Goal: Task Accomplishment & Management: Manage account settings

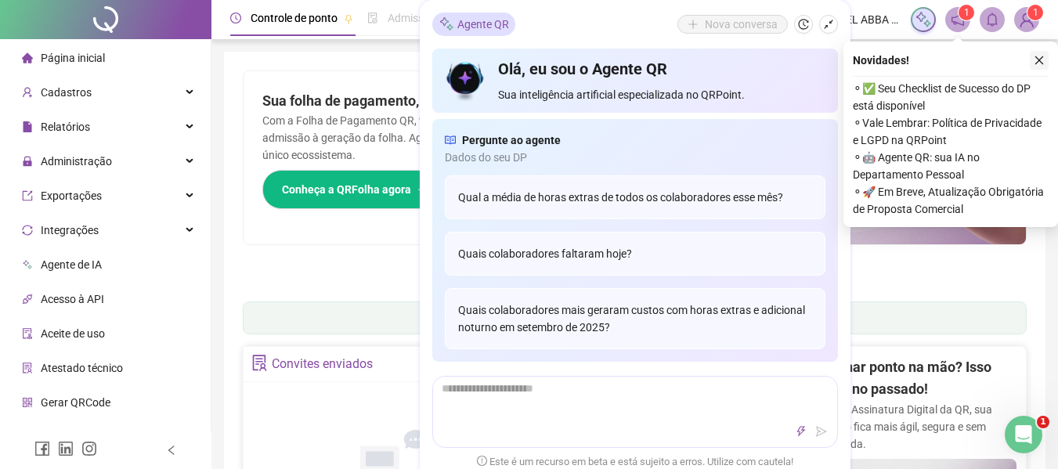
click at [1035, 60] on icon "close" at bounding box center [1039, 60] width 11 height 11
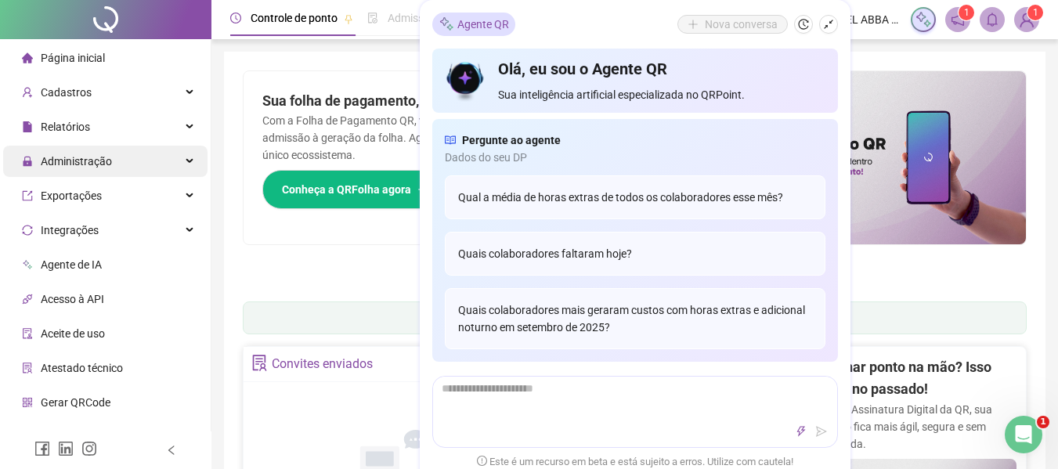
click at [96, 160] on span "Administração" at bounding box center [76, 161] width 71 height 13
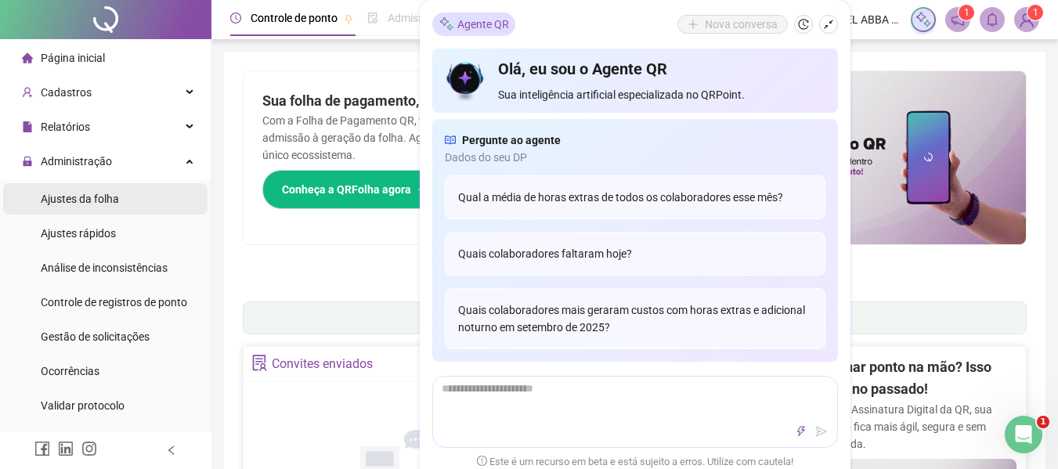
click at [124, 204] on li "Ajustes da folha" at bounding box center [105, 198] width 204 height 31
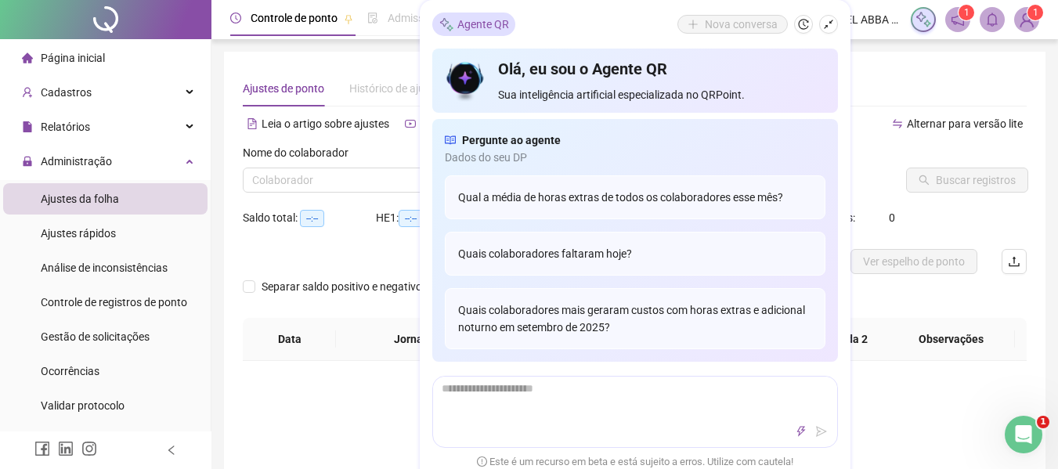
type input "**********"
click at [837, 22] on button "button" at bounding box center [828, 24] width 19 height 19
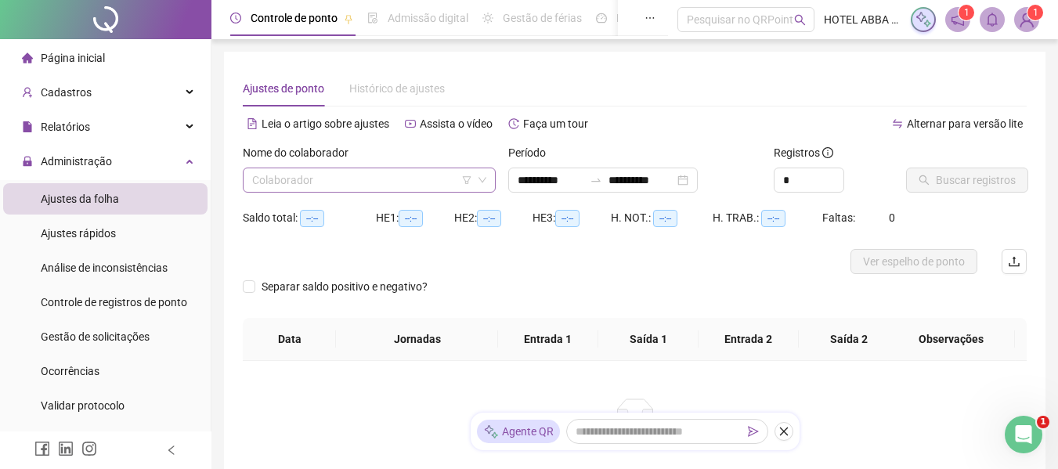
click at [393, 173] on input "search" at bounding box center [362, 179] width 220 height 23
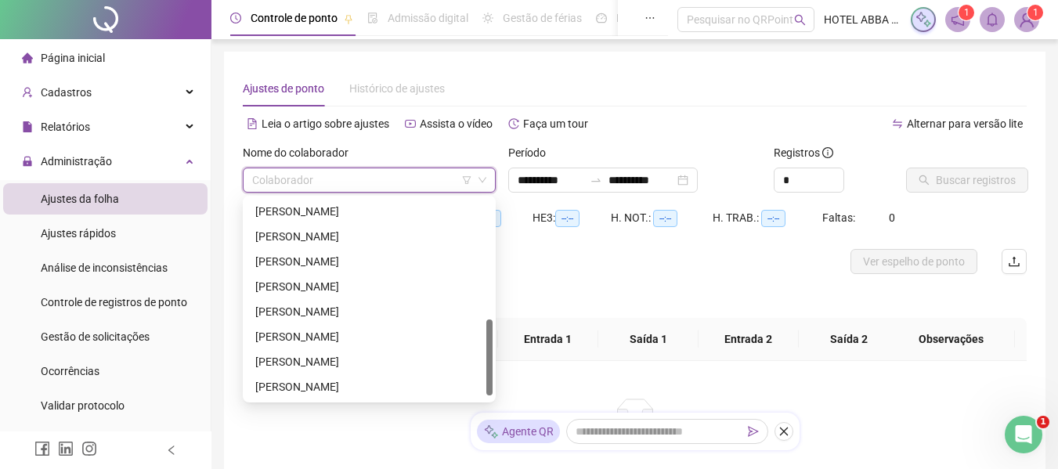
scroll to position [326, 0]
drag, startPoint x: 487, startPoint y: 235, endPoint x: 493, endPoint y: 362, distance: 127.0
click at [493, 362] on div "295963 285766 [PERSON_NAME] NETO [PERSON_NAME]" at bounding box center [369, 299] width 253 height 207
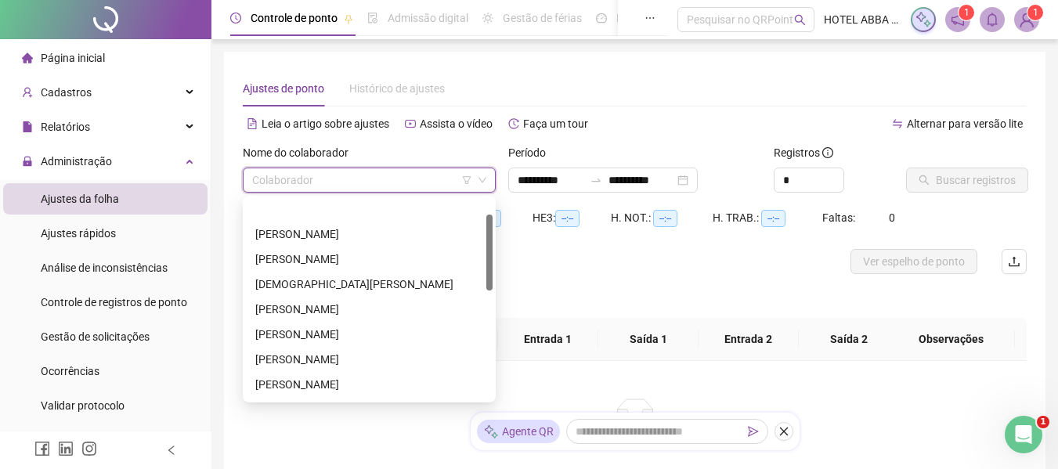
scroll to position [0, 0]
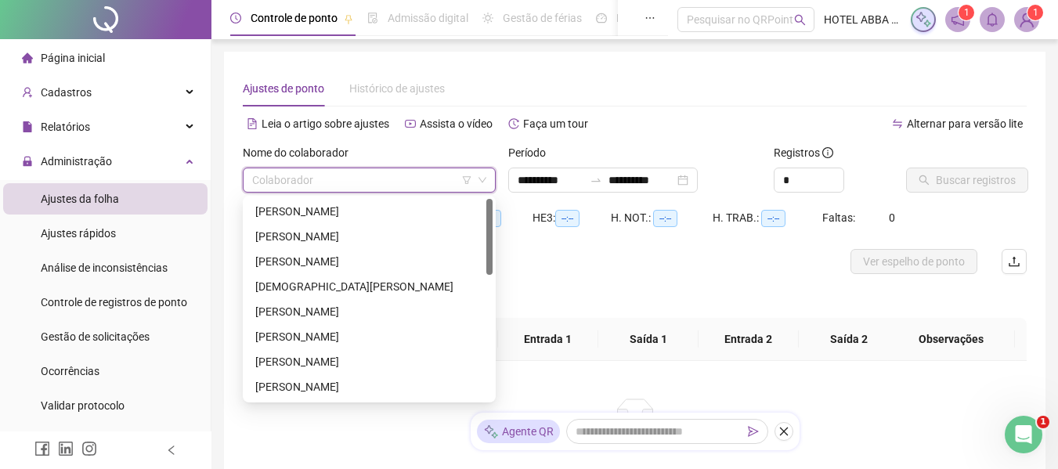
drag, startPoint x: 489, startPoint y: 369, endPoint x: 493, endPoint y: 216, distance: 152.8
click at [493, 216] on div "199444 99546 49210 [PERSON_NAME] [PERSON_NAME]" at bounding box center [369, 299] width 253 height 207
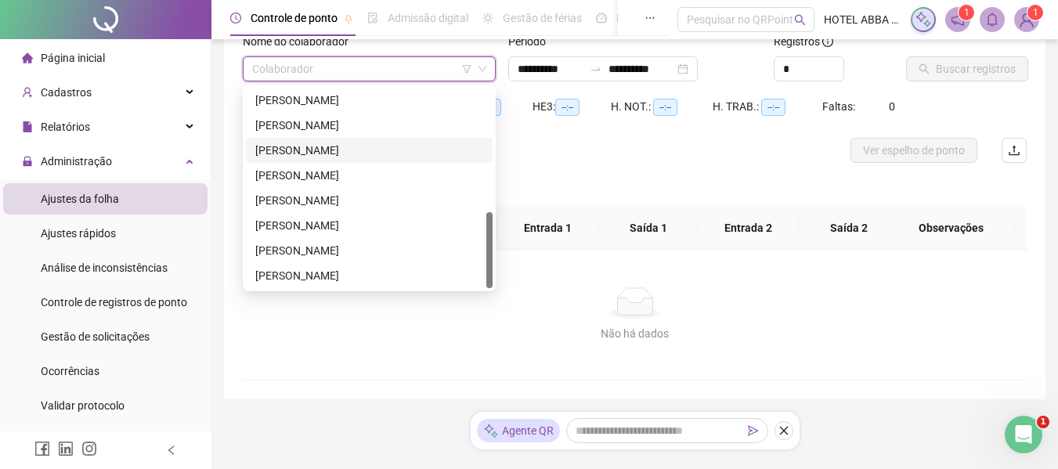
scroll to position [146, 0]
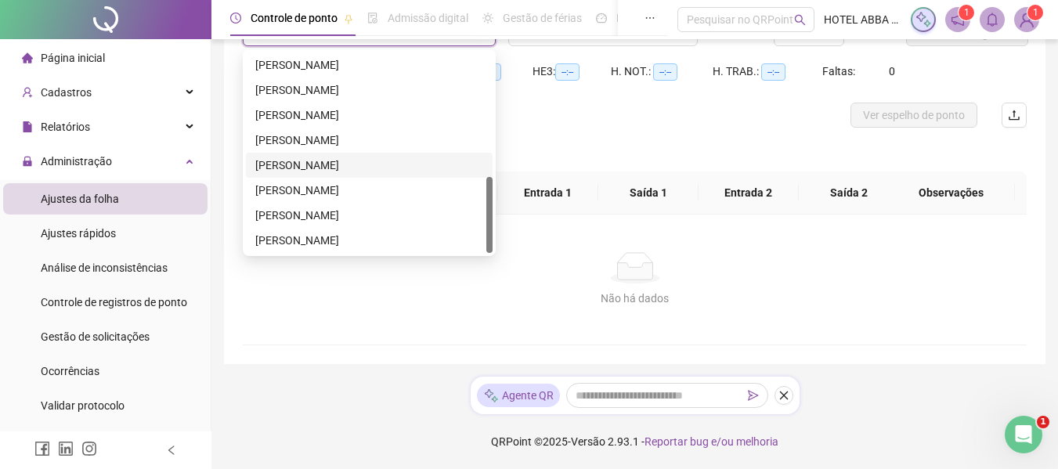
click at [296, 164] on div "[PERSON_NAME]" at bounding box center [369, 165] width 228 height 17
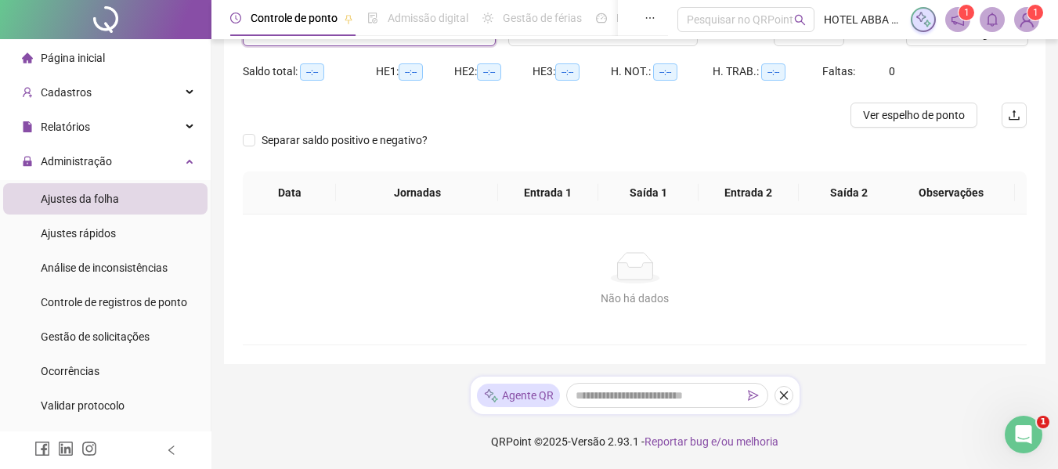
scroll to position [0, 0]
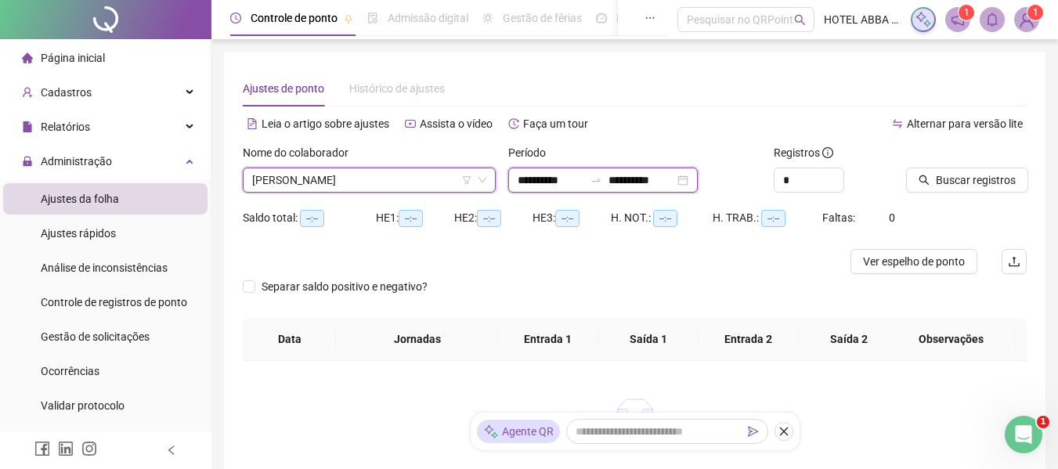
click at [562, 181] on input "**********" at bounding box center [551, 180] width 66 height 17
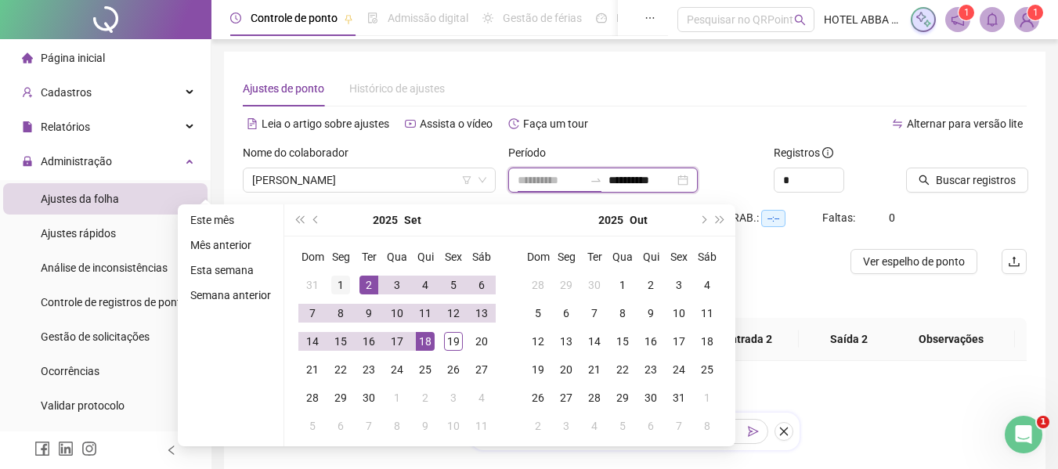
type input "**********"
click at [345, 287] on div "1" at bounding box center [340, 285] width 19 height 19
type input "**********"
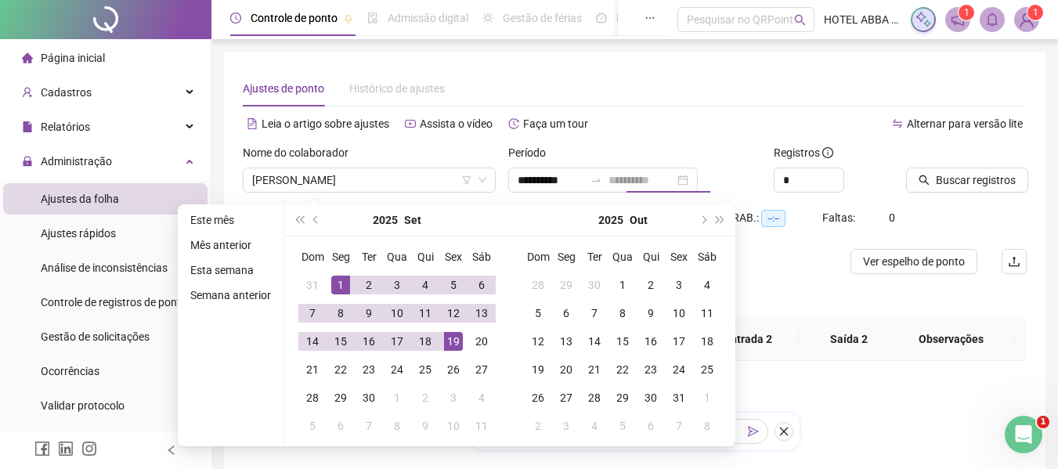
click at [458, 346] on div "19" at bounding box center [453, 341] width 19 height 19
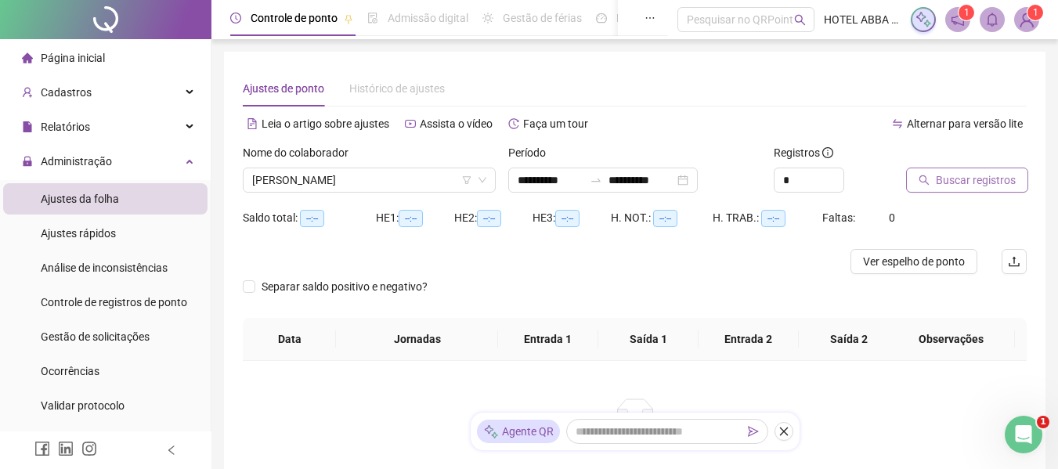
click at [938, 170] on button "Buscar registros" at bounding box center [967, 180] width 122 height 25
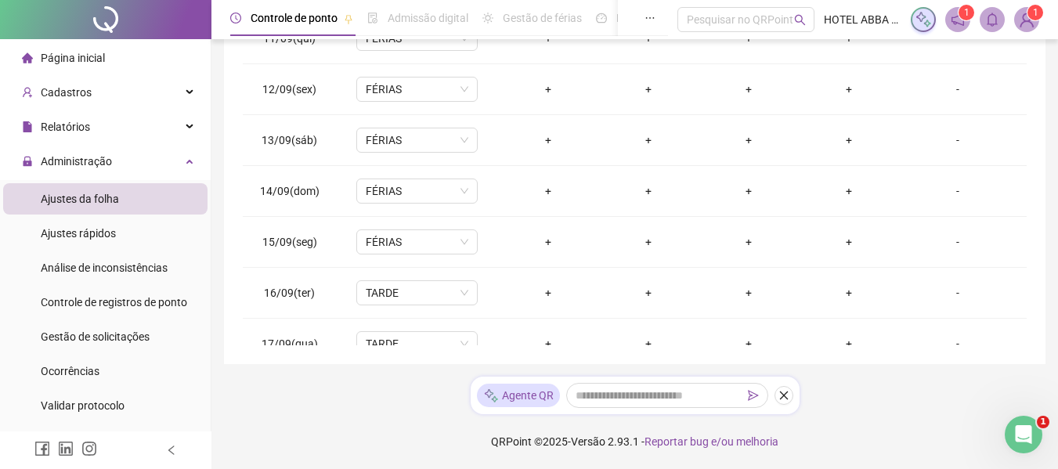
scroll to position [633, 0]
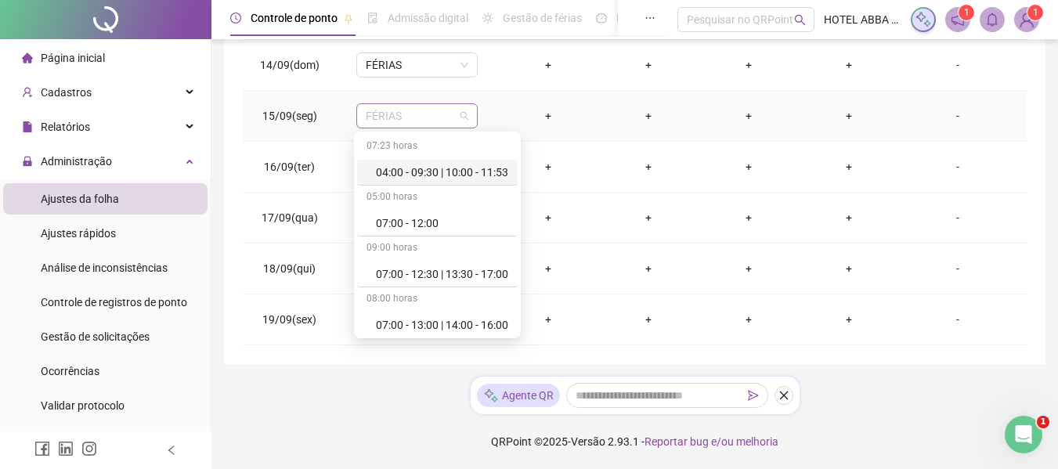
click at [402, 123] on span "FÉRIAS" at bounding box center [417, 115] width 103 height 23
click at [533, 101] on td "+" at bounding box center [548, 116] width 100 height 51
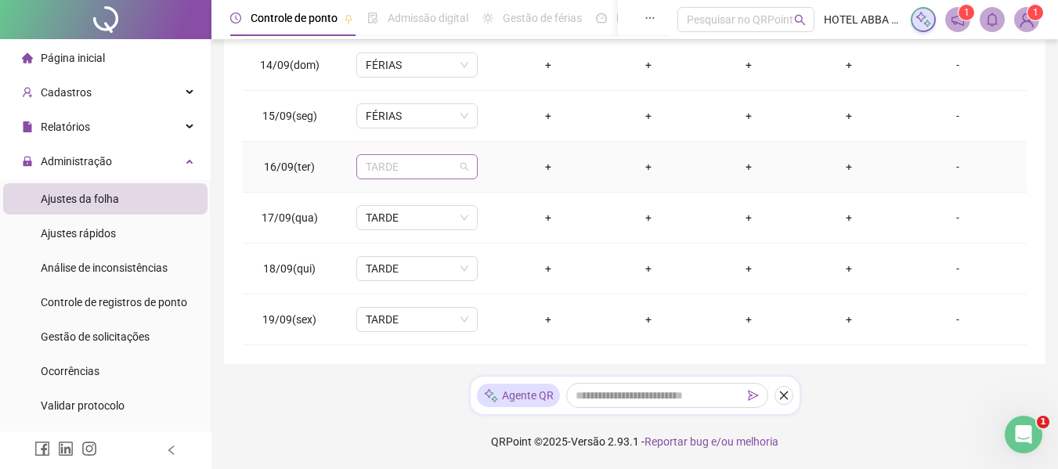
click at [443, 164] on span "TARDE" at bounding box center [417, 166] width 103 height 23
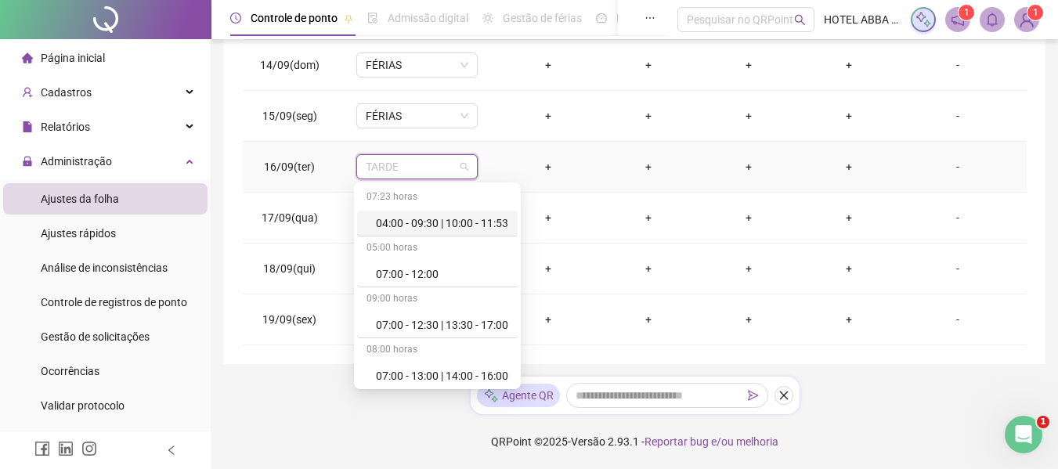
type input "*"
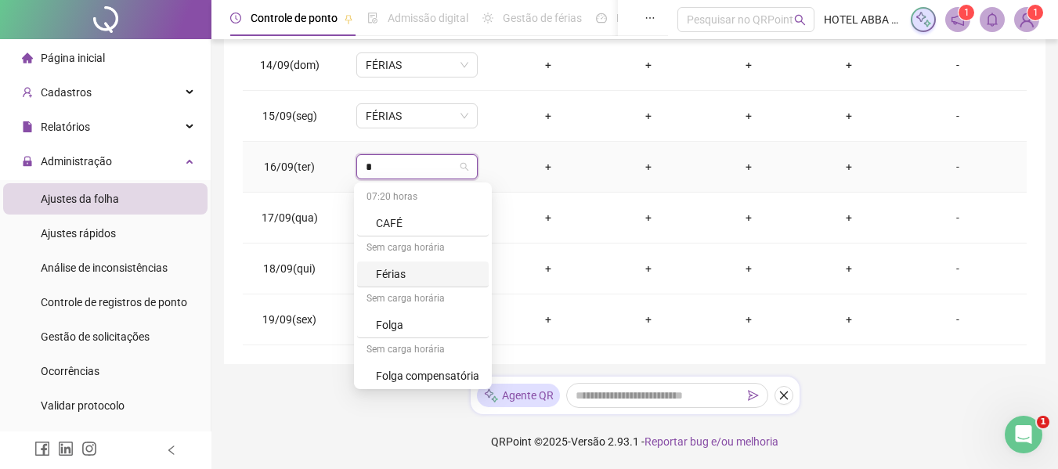
click at [406, 269] on div "Férias" at bounding box center [427, 274] width 103 height 17
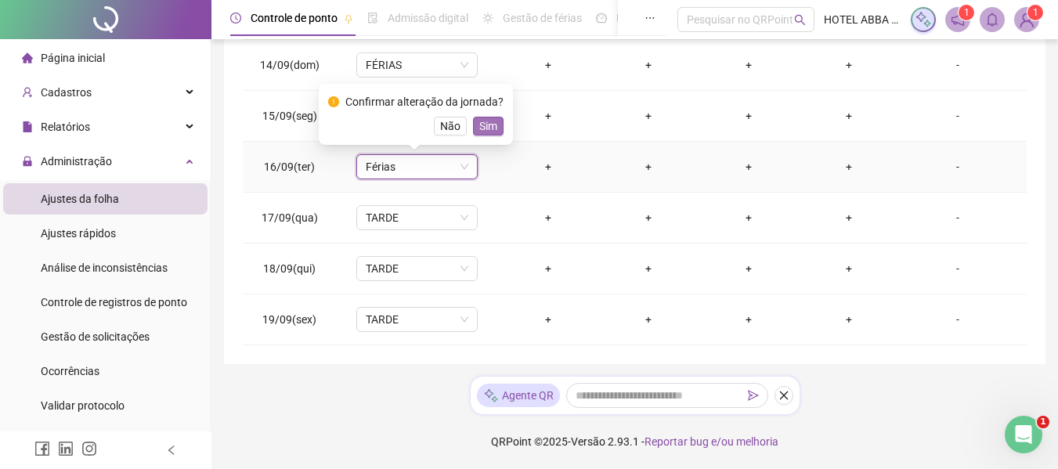
click at [497, 133] on button "Sim" at bounding box center [488, 126] width 31 height 19
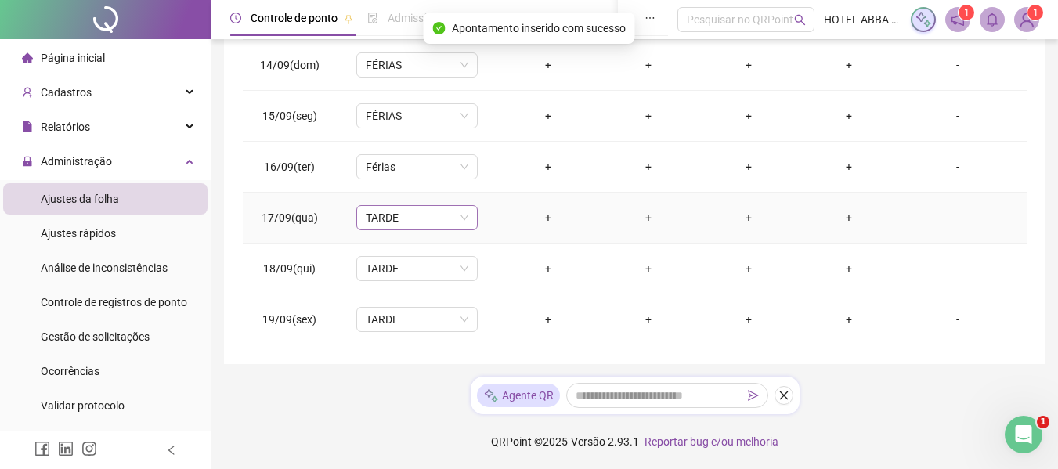
click at [437, 222] on span "TARDE" at bounding box center [417, 217] width 103 height 23
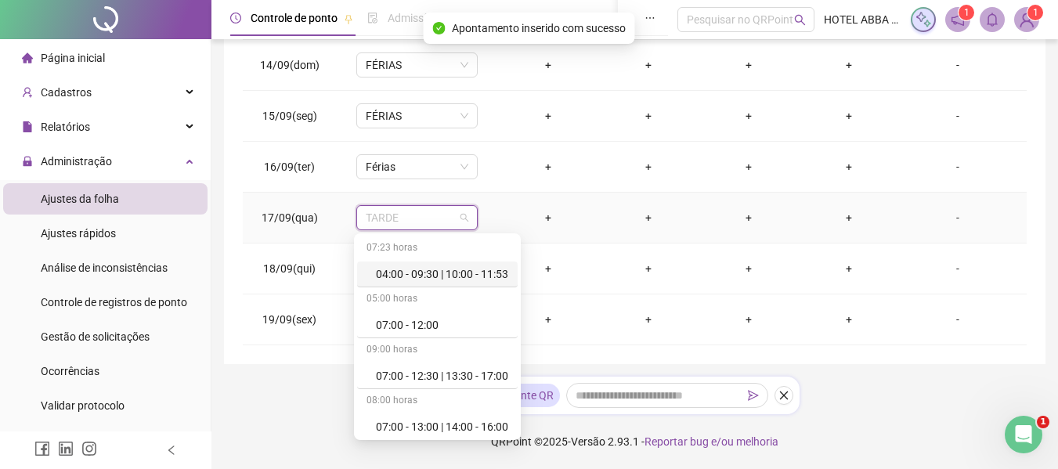
type input "*"
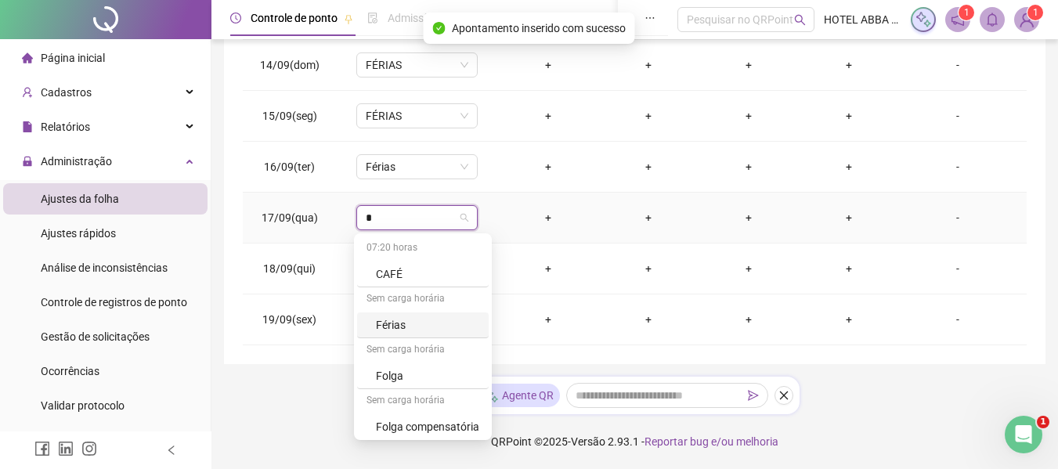
click at [411, 323] on div "Férias" at bounding box center [427, 324] width 103 height 17
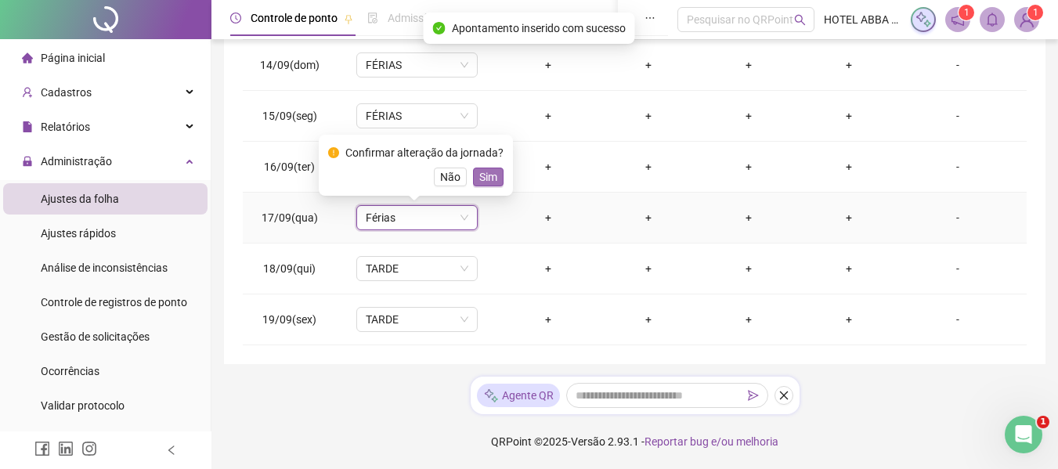
click at [481, 176] on span "Sim" at bounding box center [488, 176] width 18 height 17
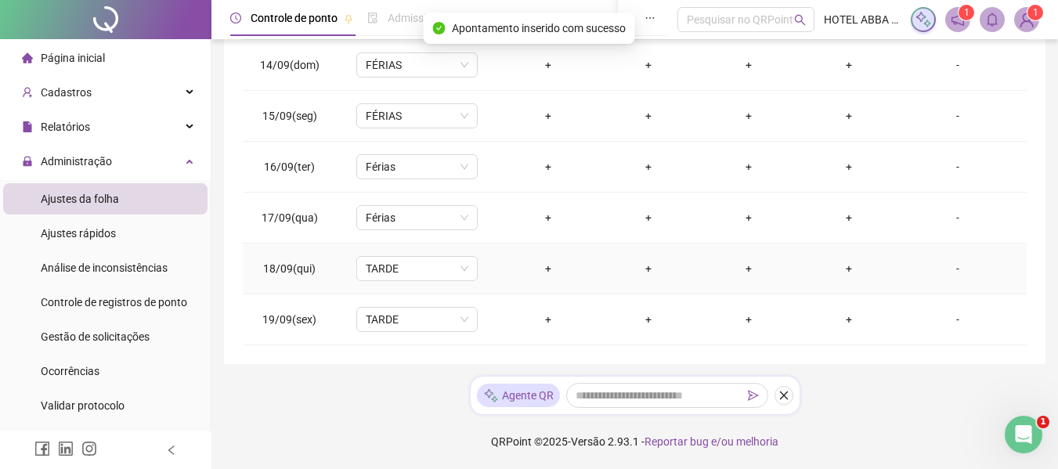
click at [430, 281] on td "TARDE" at bounding box center [416, 269] width 161 height 51
click at [425, 272] on span "TARDE" at bounding box center [417, 268] width 103 height 23
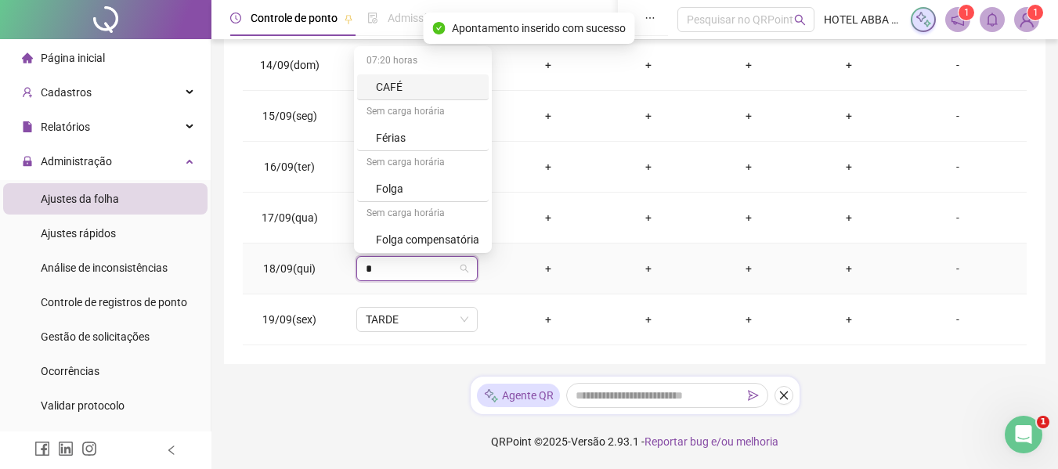
type input "*"
click at [410, 130] on div "Férias" at bounding box center [427, 137] width 103 height 17
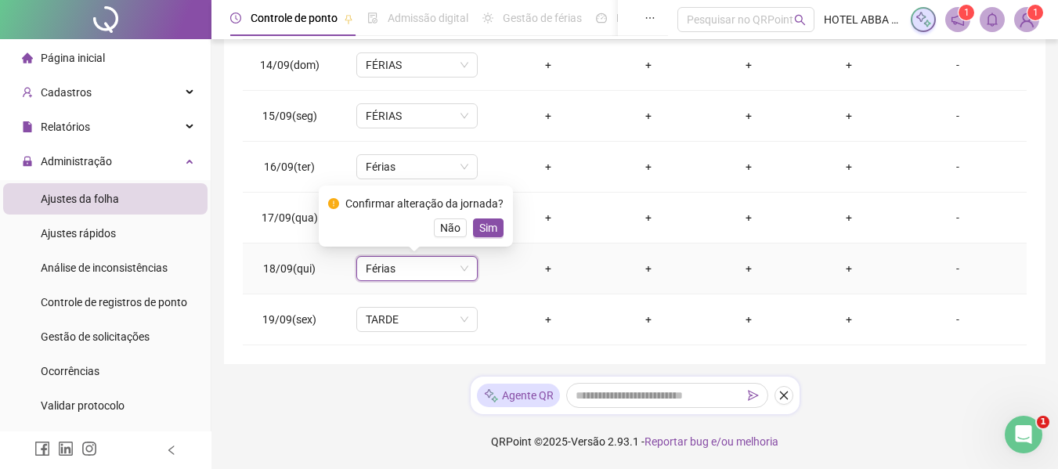
click at [486, 218] on div "Confirmar alteração da jornada? Não Sim" at bounding box center [415, 216] width 175 height 42
click at [486, 225] on span "Sim" at bounding box center [488, 227] width 18 height 17
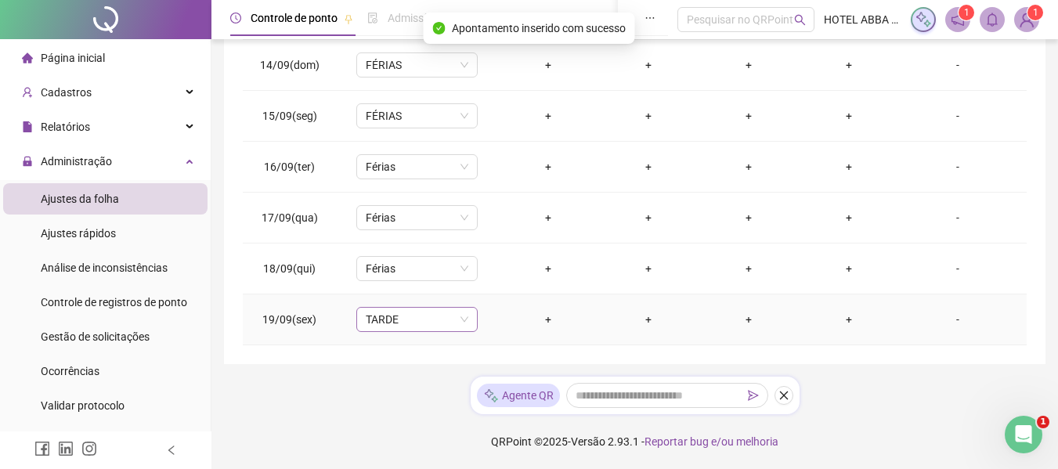
click at [404, 319] on span "TARDE" at bounding box center [417, 319] width 103 height 23
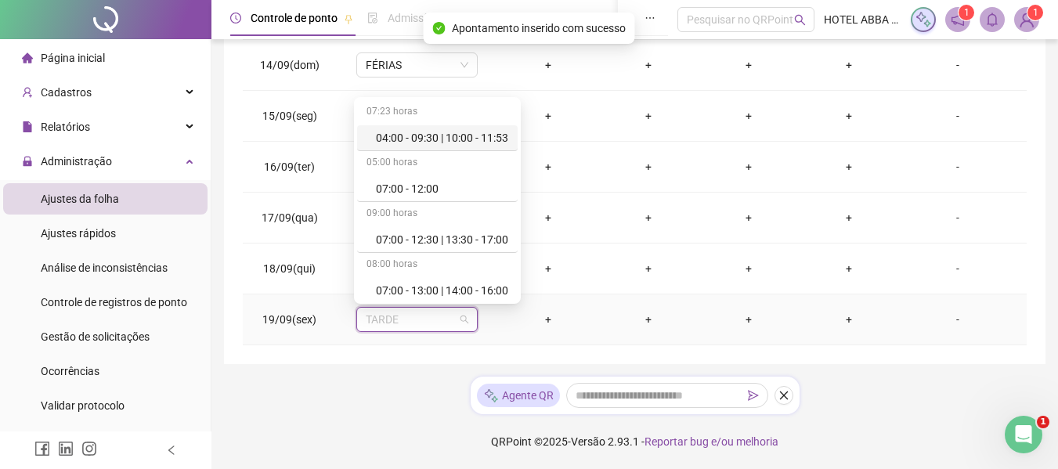
type input "*"
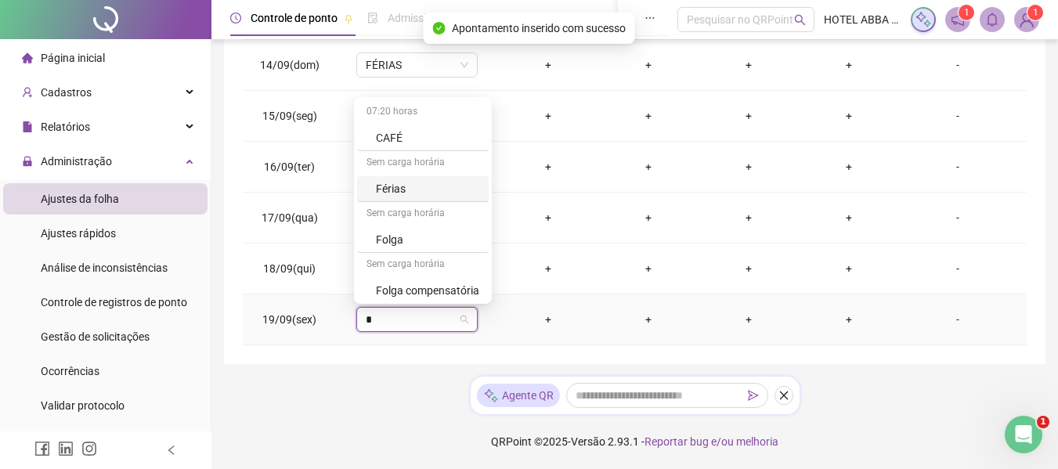
click at [412, 186] on div "Férias" at bounding box center [427, 188] width 103 height 17
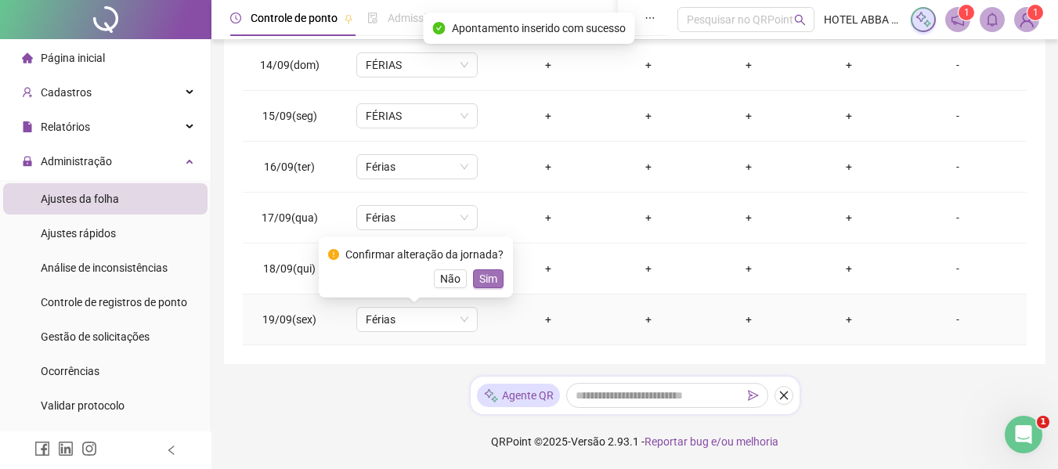
click at [486, 275] on span "Sim" at bounding box center [488, 278] width 18 height 17
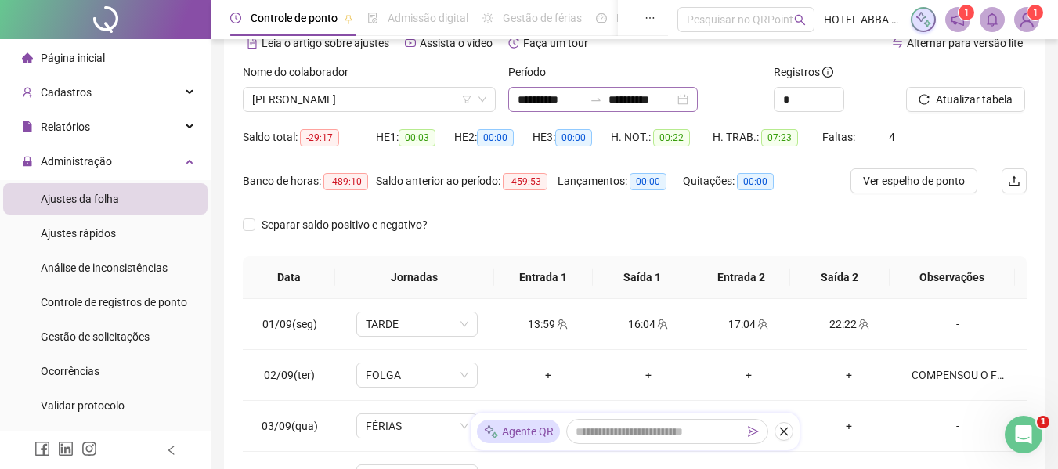
scroll to position [78, 0]
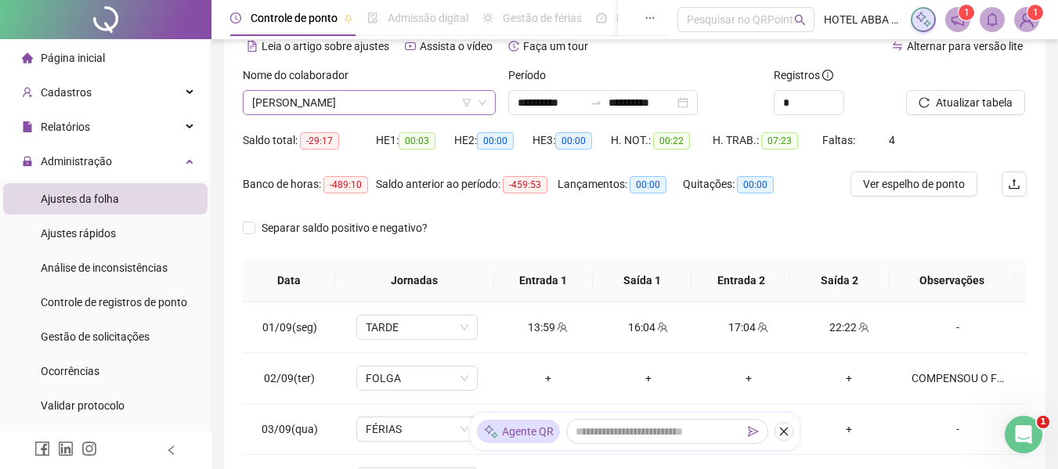
click at [452, 101] on span "[PERSON_NAME]" at bounding box center [369, 102] width 234 height 23
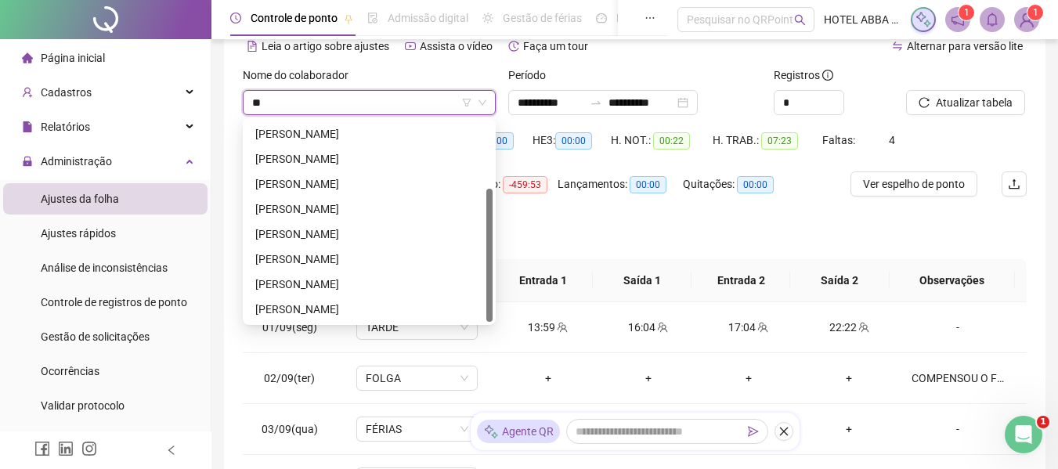
scroll to position [0, 0]
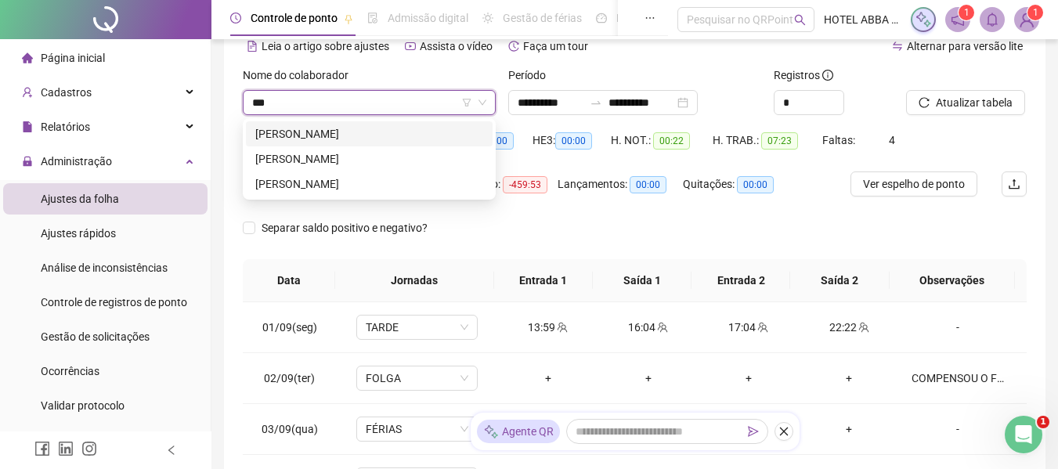
type input "****"
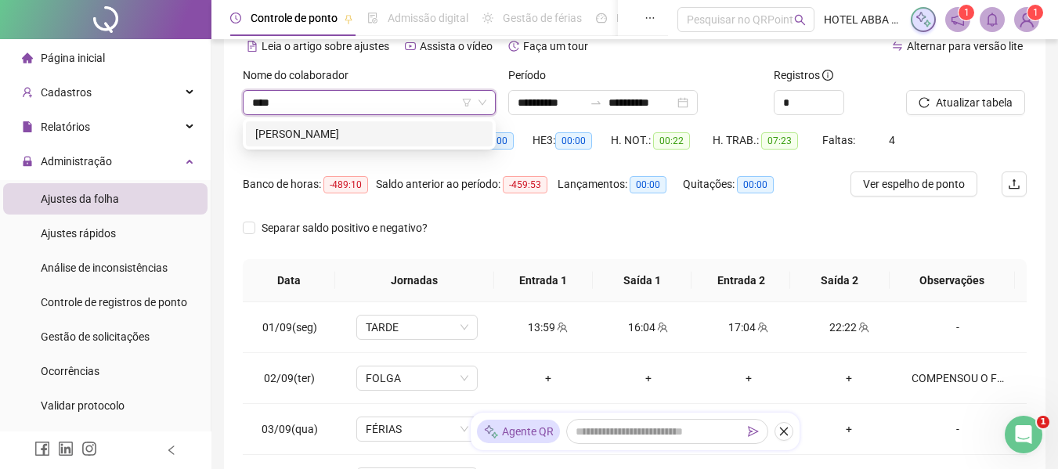
click at [387, 135] on div "[PERSON_NAME]" at bounding box center [369, 133] width 228 height 17
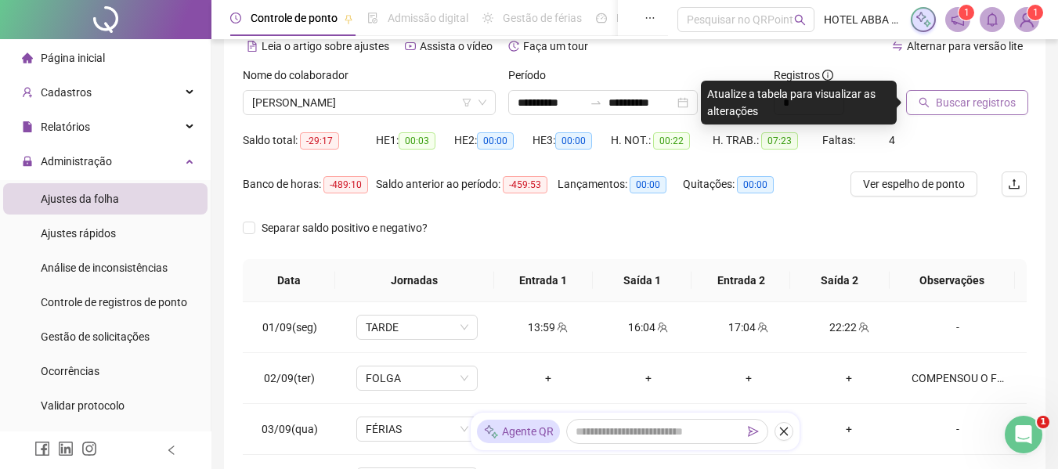
click at [943, 105] on span "Buscar registros" at bounding box center [976, 102] width 80 height 17
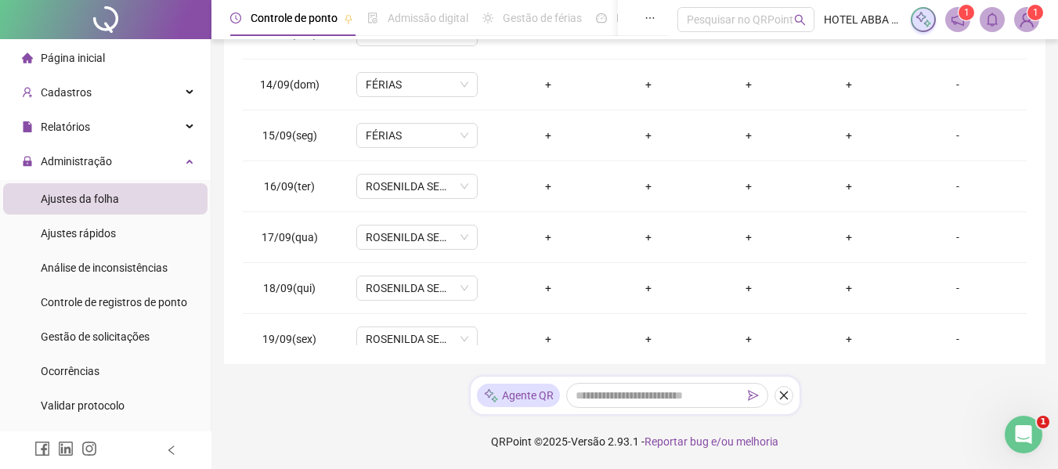
scroll to position [633, 0]
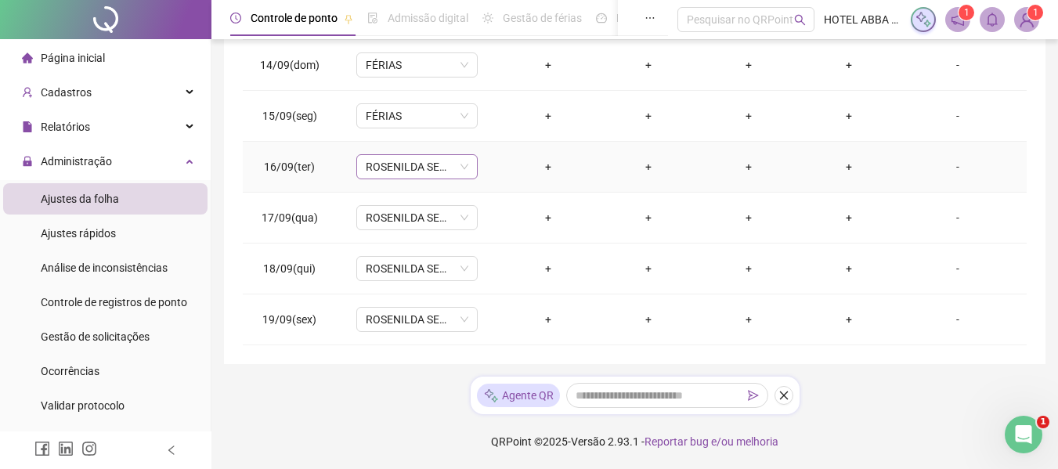
click at [419, 165] on span "ROSENILDA SEMANA" at bounding box center [417, 166] width 103 height 23
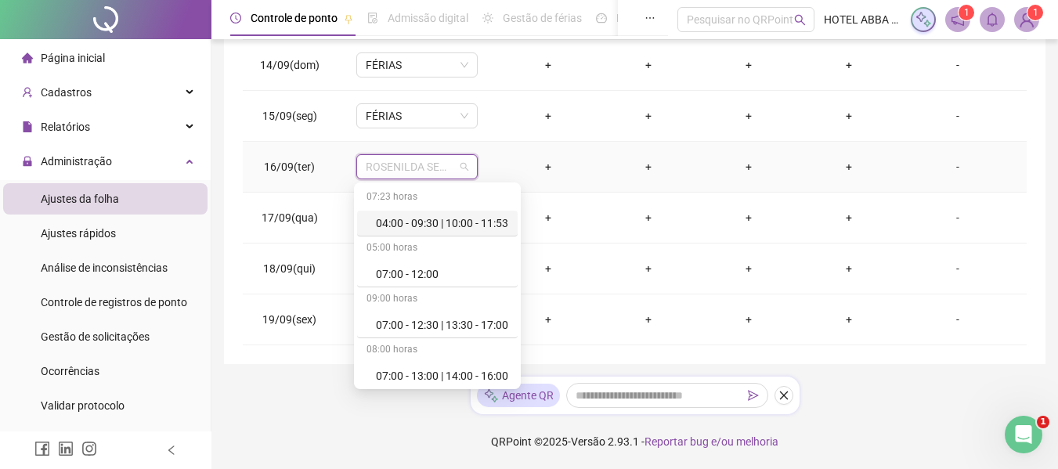
type input "*"
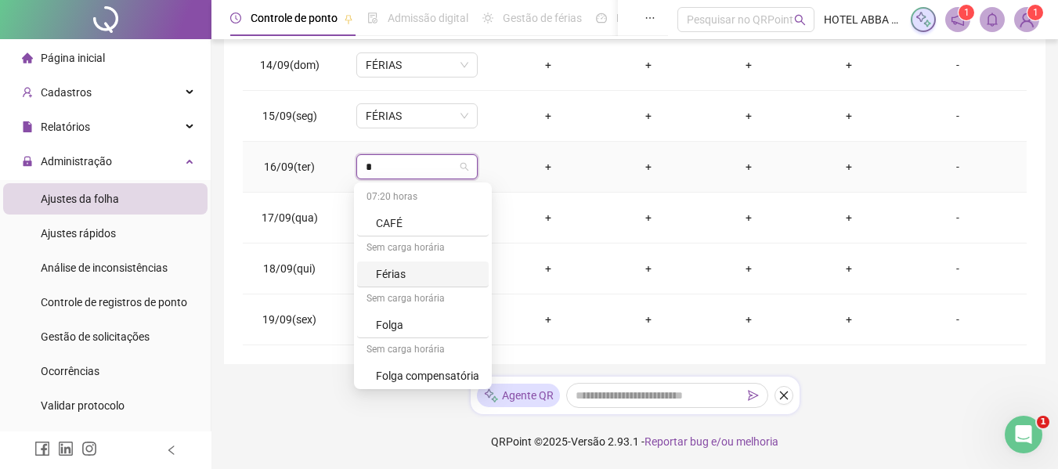
click at [399, 277] on div "Férias" at bounding box center [427, 274] width 103 height 17
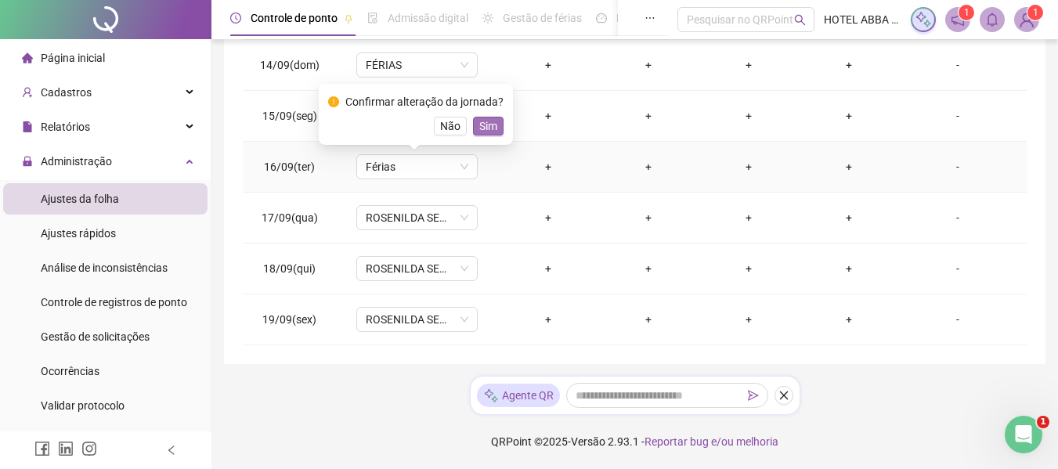
click at [486, 125] on span "Sim" at bounding box center [488, 125] width 18 height 17
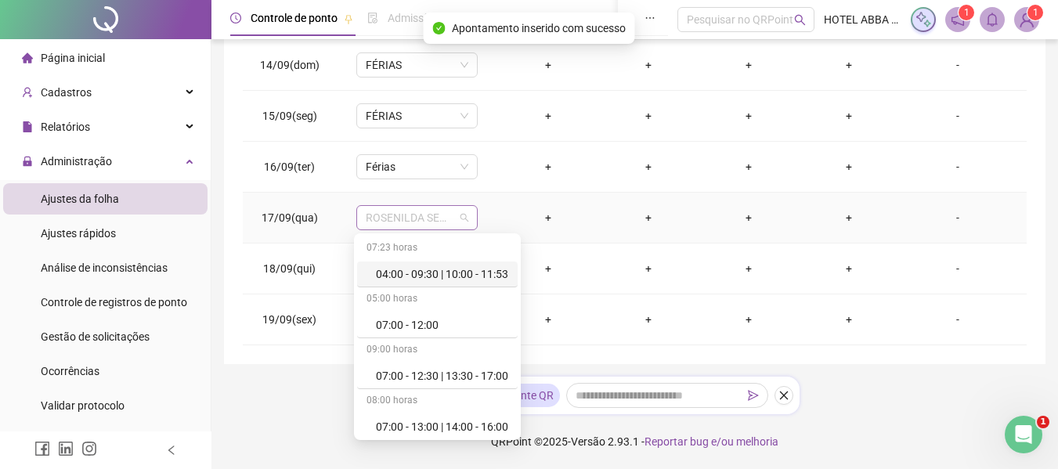
click at [421, 219] on span "ROSENILDA SEMANA" at bounding box center [417, 217] width 103 height 23
type input "*"
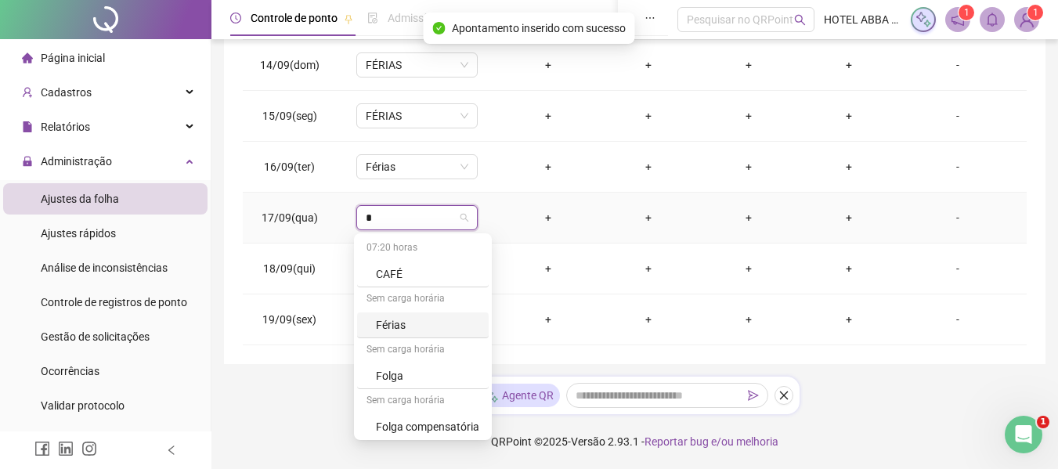
click at [409, 331] on div "Férias" at bounding box center [427, 324] width 103 height 17
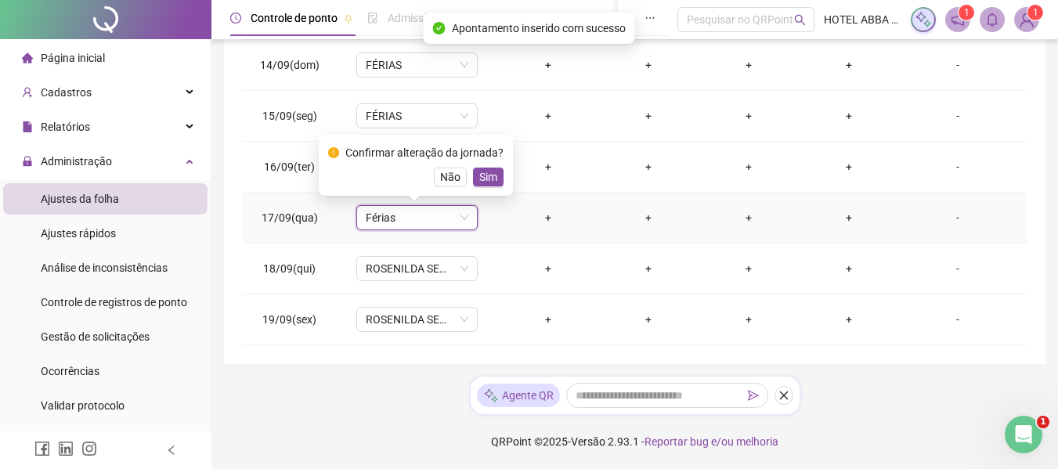
drag, startPoint x: 490, startPoint y: 179, endPoint x: 454, endPoint y: 251, distance: 80.6
click at [486, 186] on button "Sim" at bounding box center [488, 177] width 31 height 19
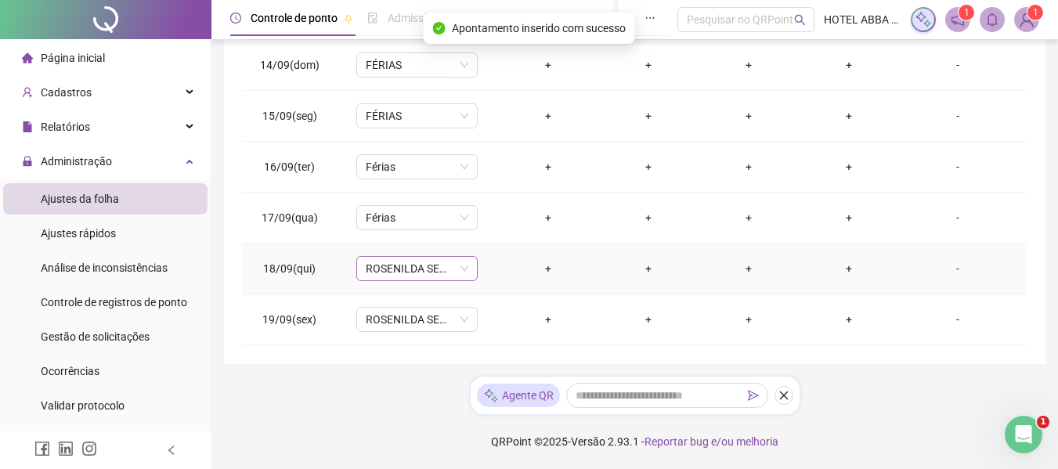
click at [433, 277] on span "ROSENILDA SEMANA" at bounding box center [417, 268] width 103 height 23
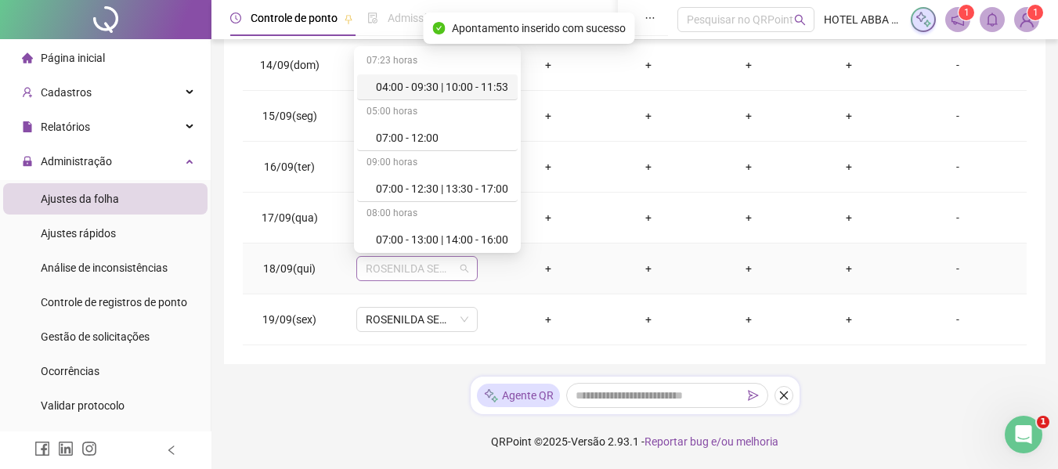
type input "*"
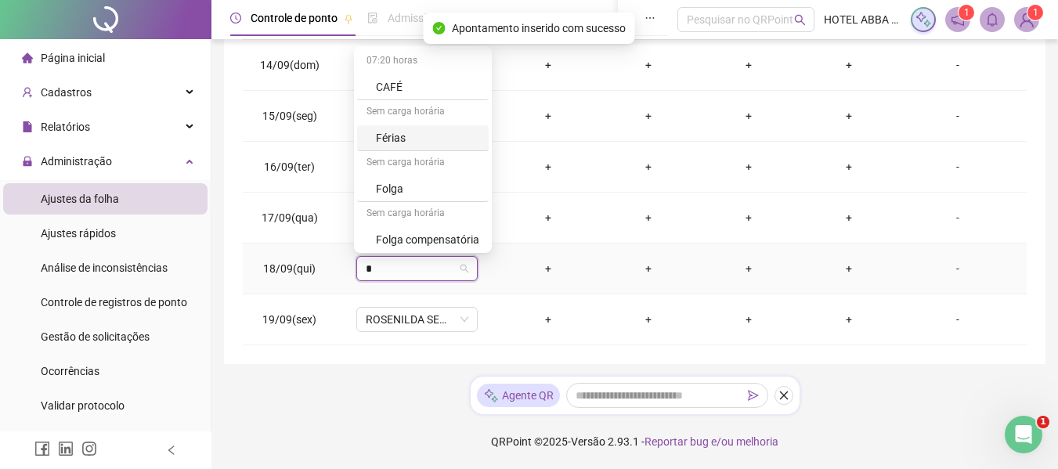
click at [435, 142] on div "Férias" at bounding box center [427, 137] width 103 height 17
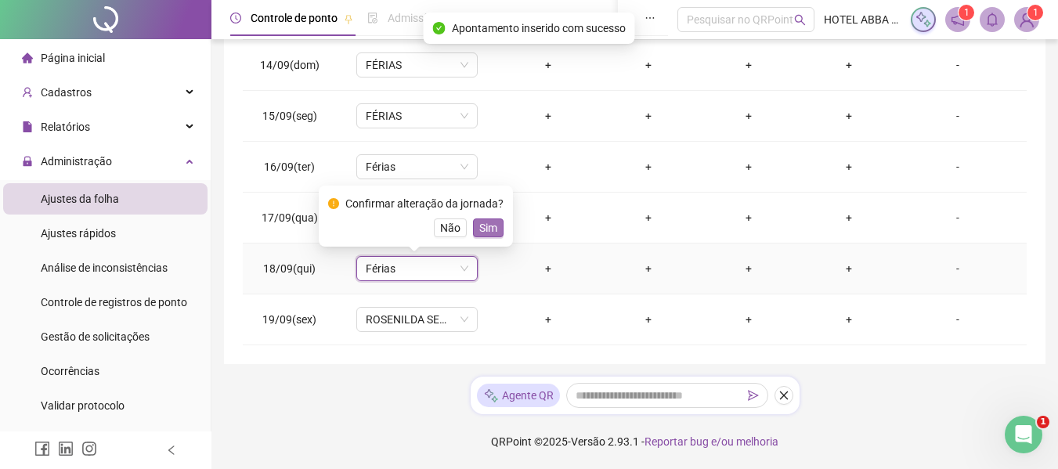
click at [482, 222] on span "Sim" at bounding box center [488, 227] width 18 height 17
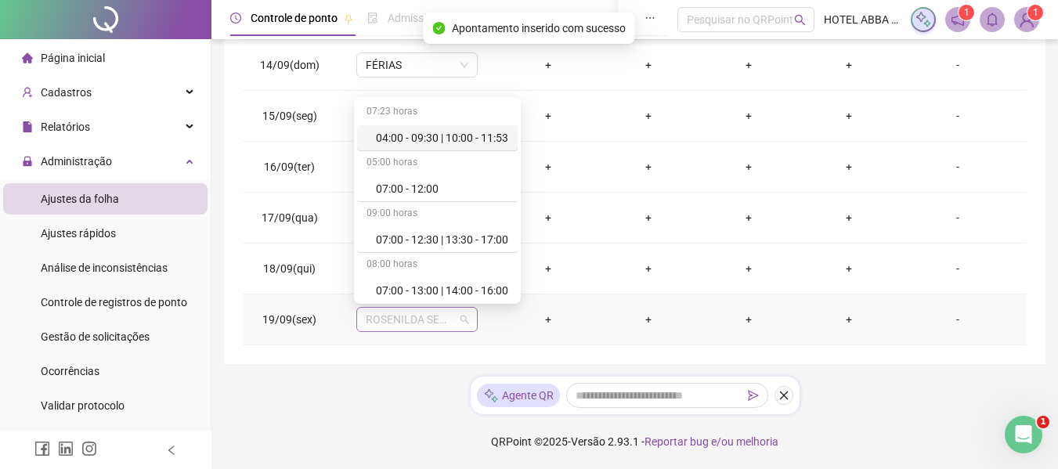
click at [409, 316] on span "ROSENILDA SEMANA" at bounding box center [417, 319] width 103 height 23
type input "*"
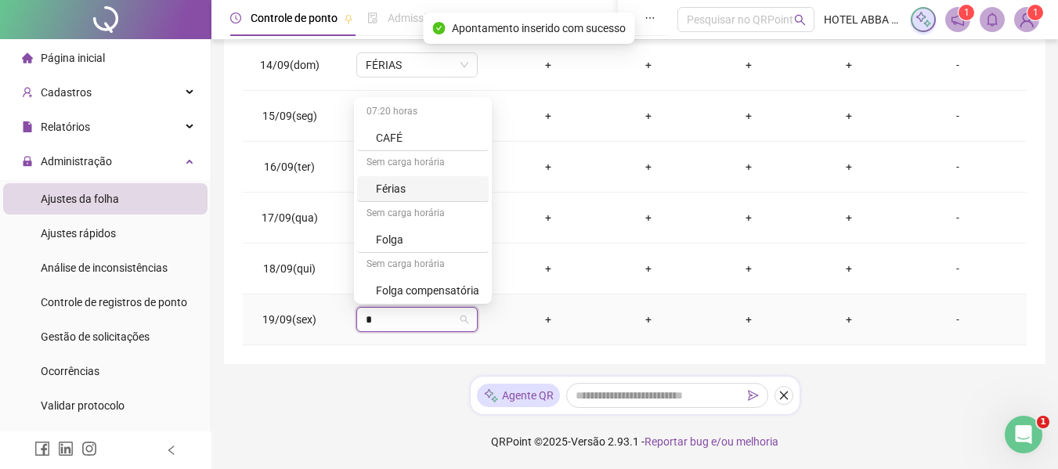
click at [413, 194] on div "Férias" at bounding box center [427, 188] width 103 height 17
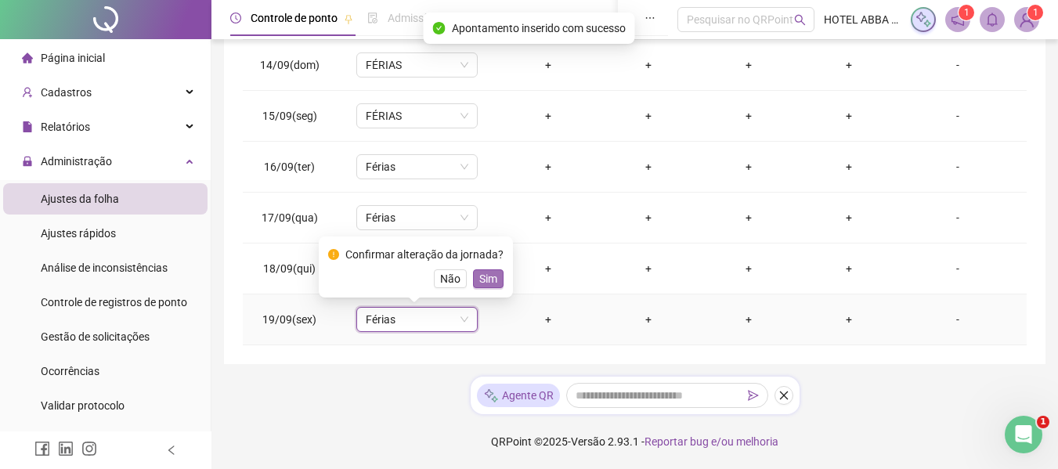
click at [479, 277] on span "Sim" at bounding box center [488, 278] width 18 height 17
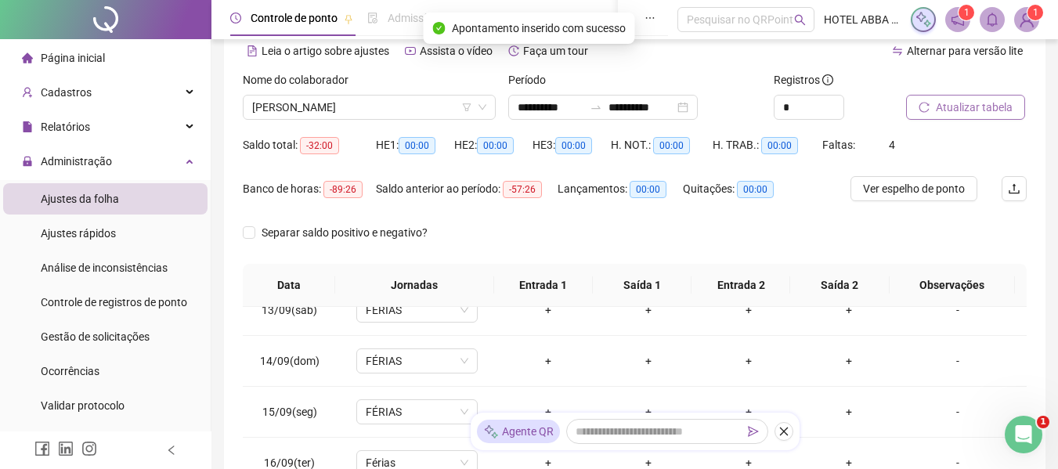
scroll to position [0, 0]
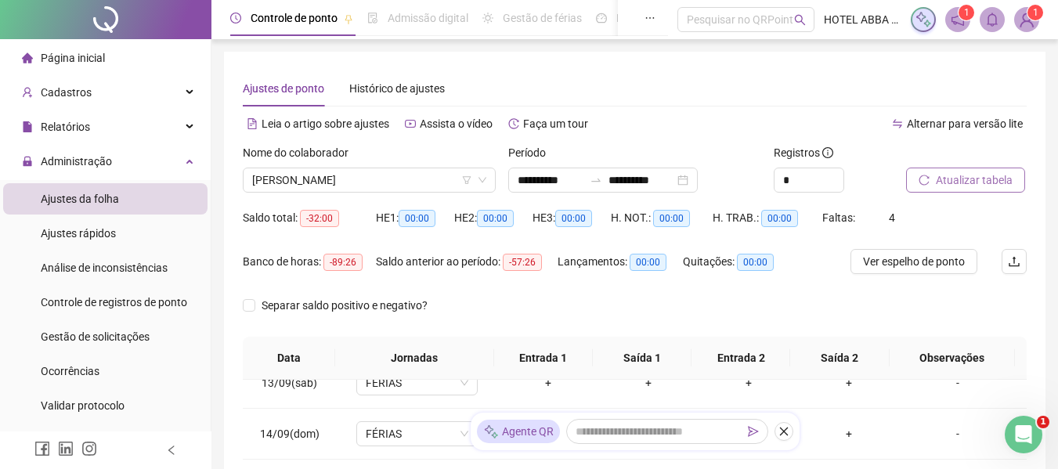
click at [959, 184] on span "Atualizar tabela" at bounding box center [974, 180] width 77 height 17
click at [385, 180] on span "[PERSON_NAME]" at bounding box center [369, 179] width 234 height 23
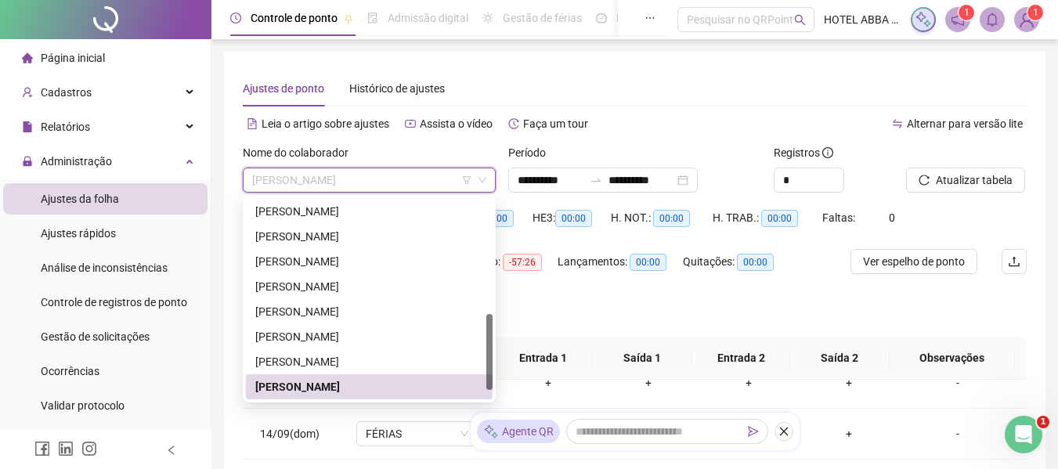
type input "*"
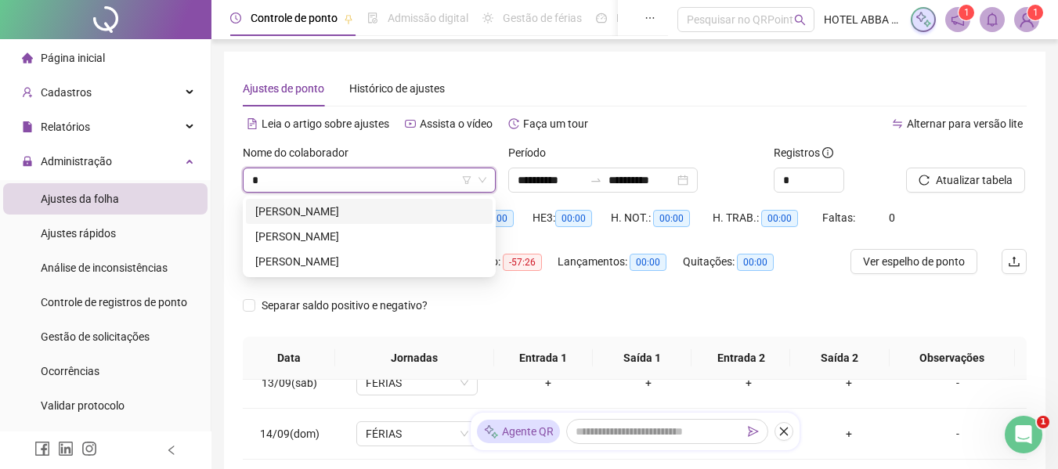
click at [389, 217] on div "[PERSON_NAME]" at bounding box center [369, 211] width 228 height 17
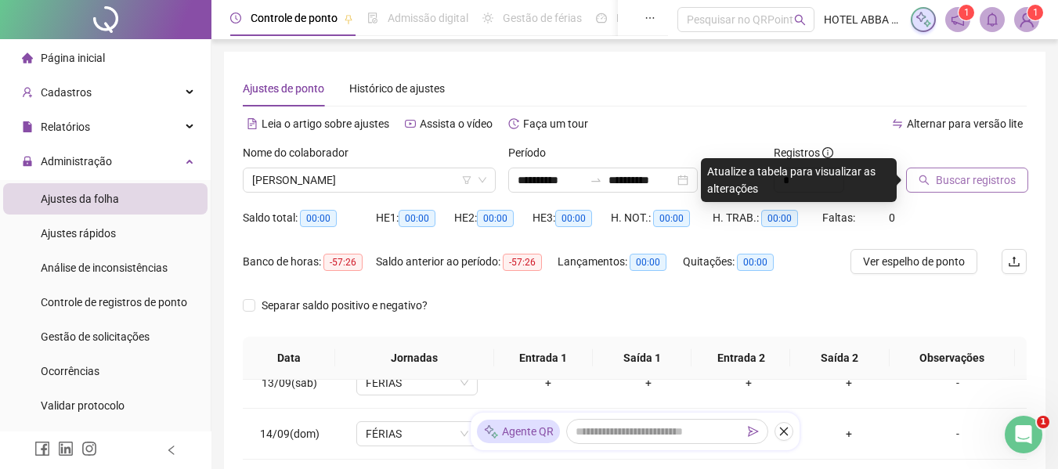
click at [927, 174] on button "Buscar registros" at bounding box center [967, 180] width 122 height 25
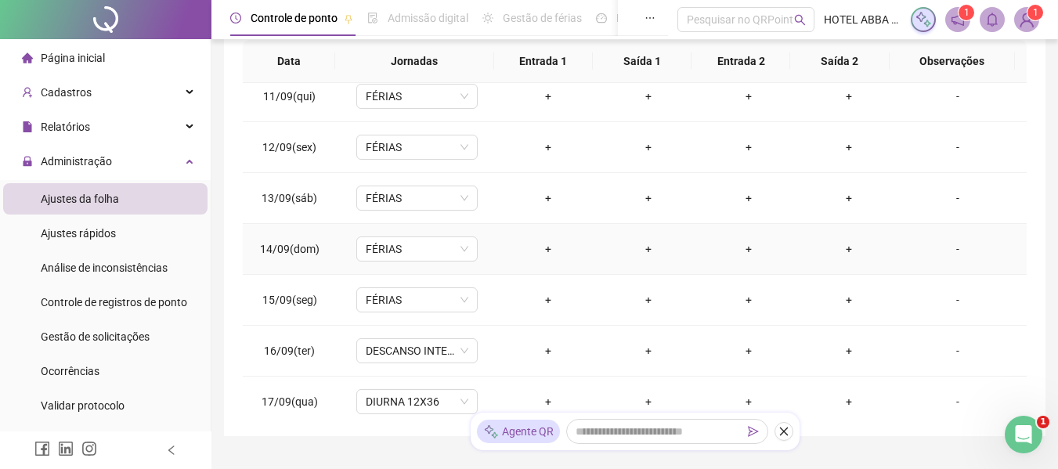
scroll to position [548, 0]
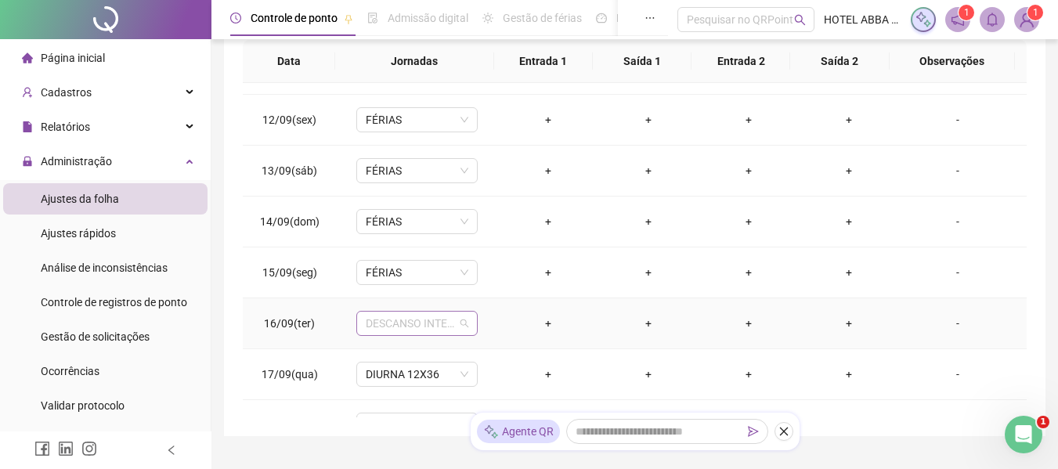
click at [399, 327] on span "DESCANSO INTER-JORNADA" at bounding box center [417, 323] width 103 height 23
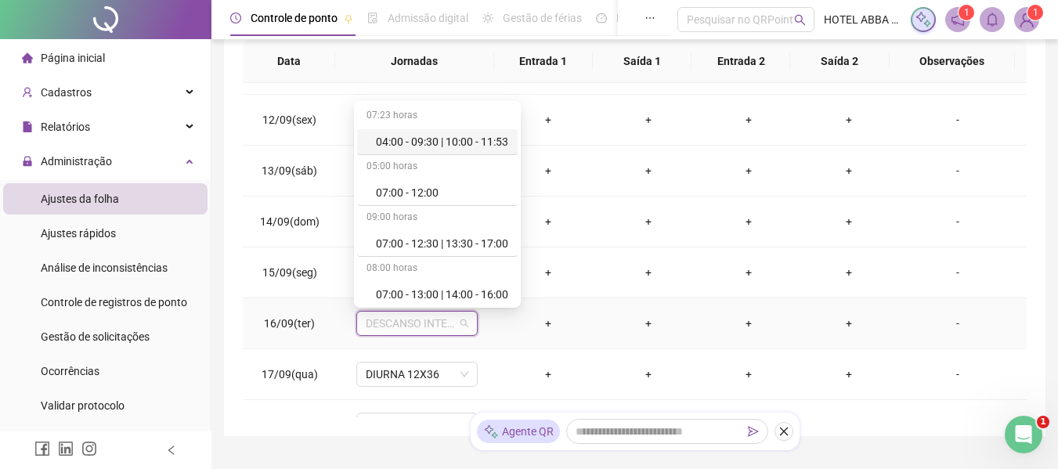
type input "*"
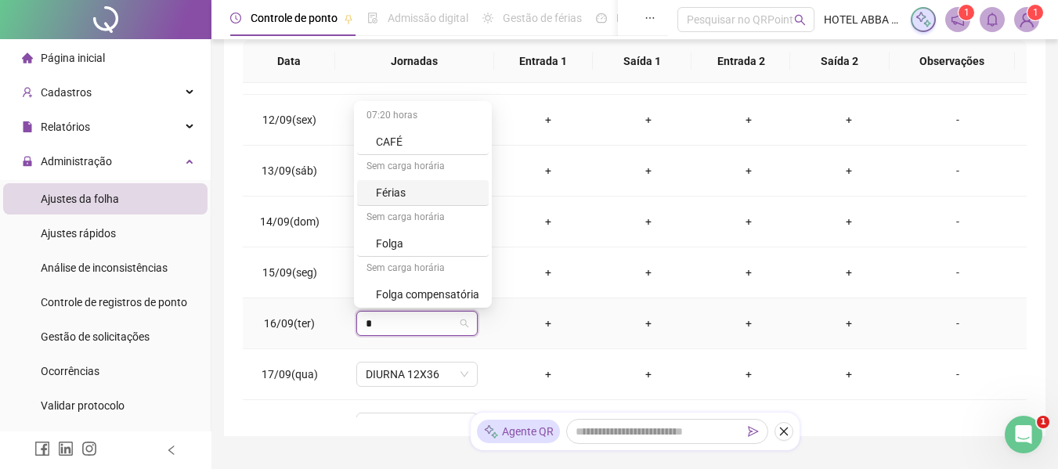
click at [406, 191] on div "Férias" at bounding box center [427, 192] width 103 height 17
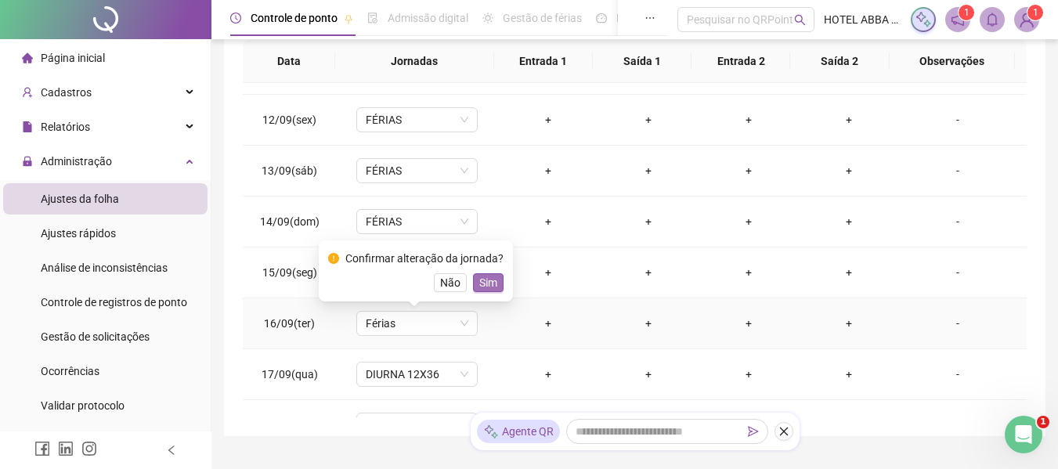
click at [488, 289] on span "Sim" at bounding box center [488, 282] width 18 height 17
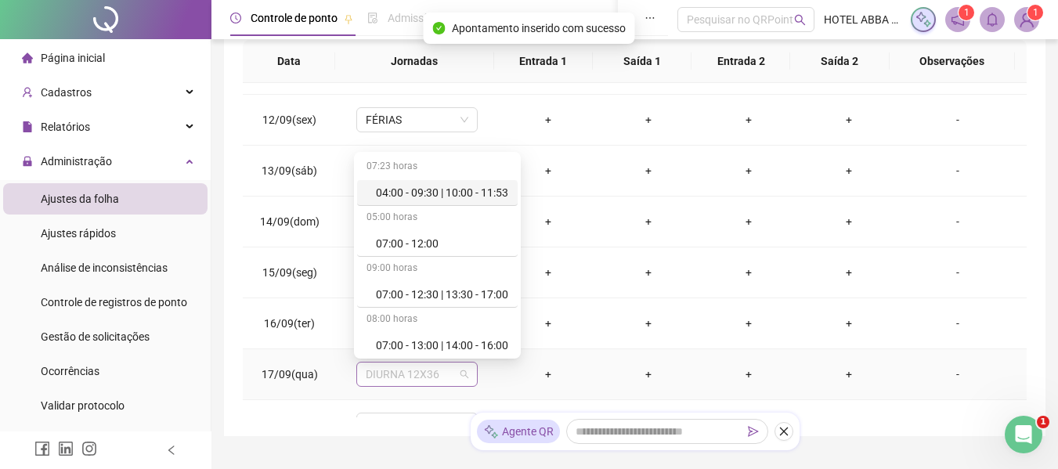
click at [428, 378] on span "DIURNA 12X36" at bounding box center [417, 374] width 103 height 23
type input "*"
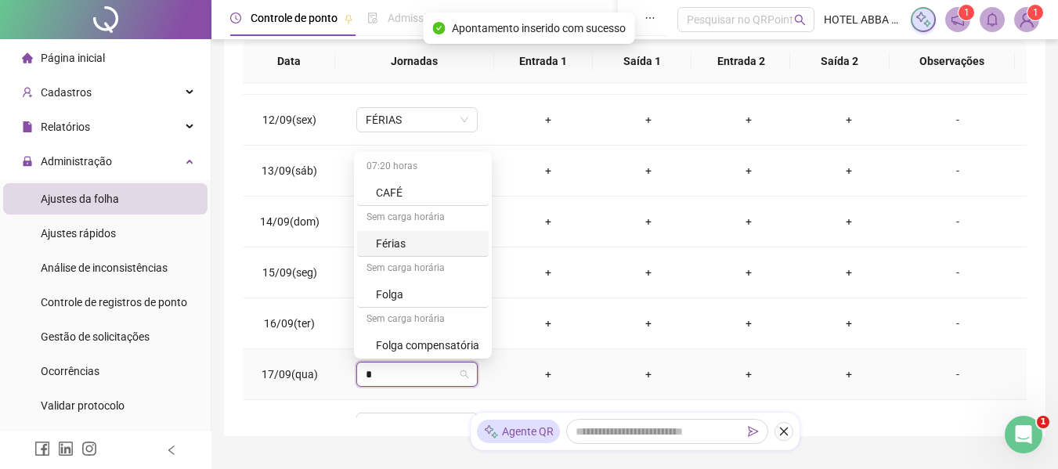
click at [410, 238] on div "Férias" at bounding box center [427, 243] width 103 height 17
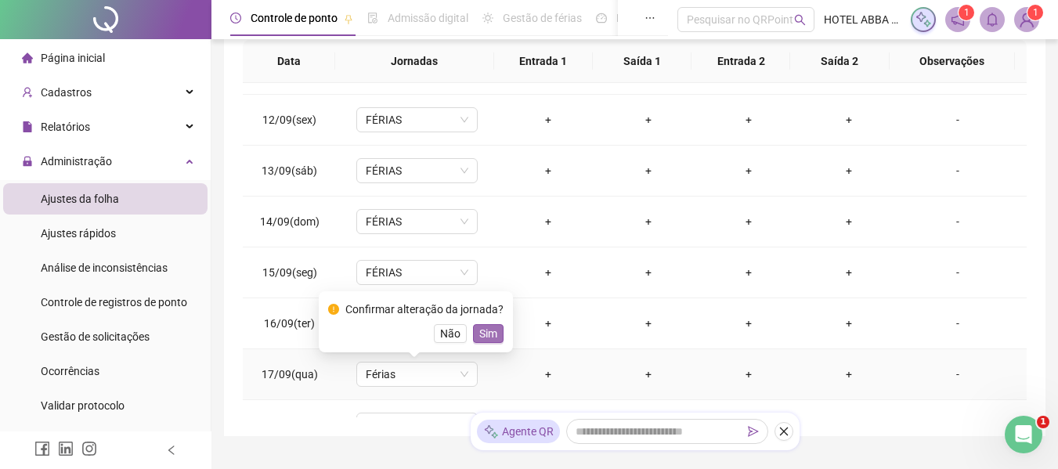
click at [482, 336] on span "Sim" at bounding box center [488, 333] width 18 height 17
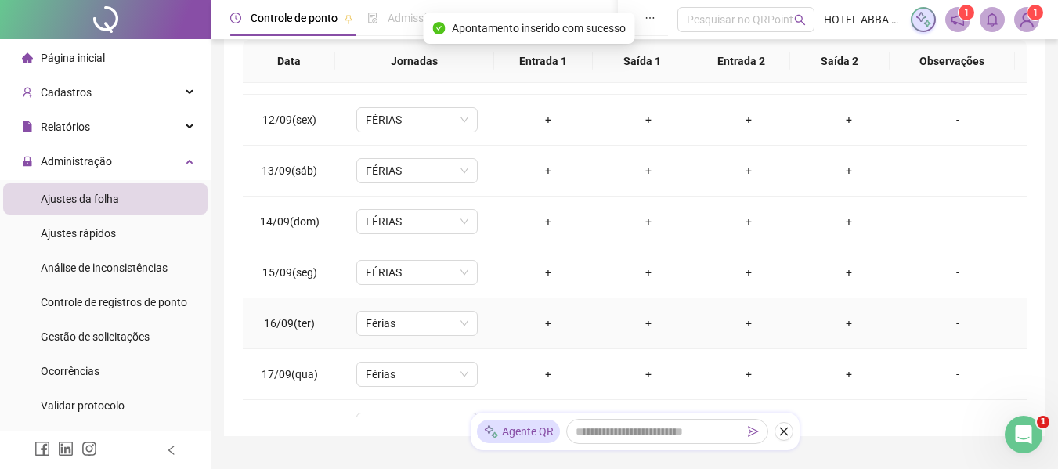
scroll to position [633, 0]
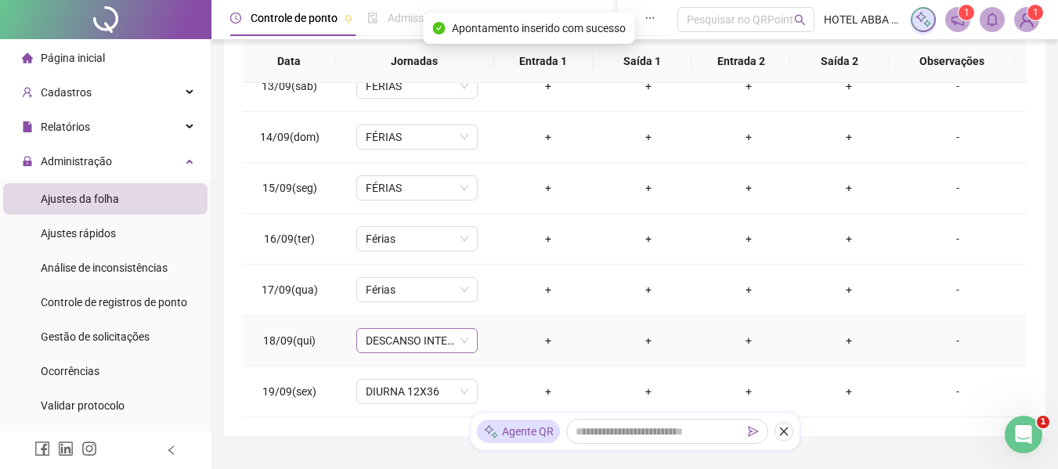
click at [440, 338] on span "DESCANSO INTER-JORNADA" at bounding box center [417, 340] width 103 height 23
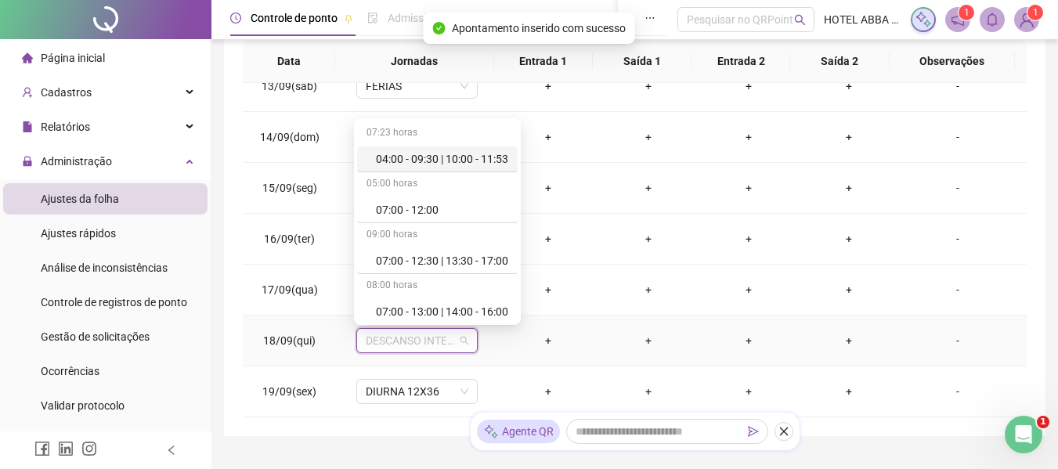
type input "*"
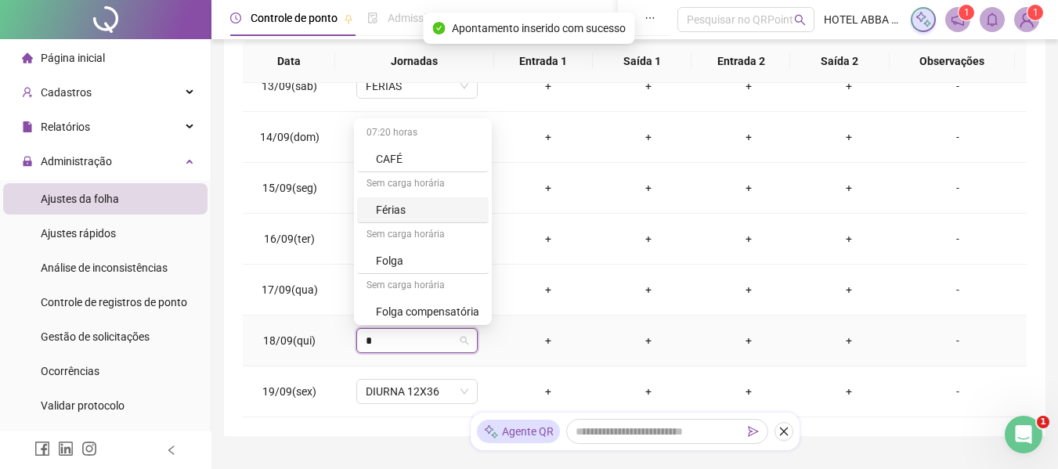
click at [416, 202] on div "Férias" at bounding box center [427, 209] width 103 height 17
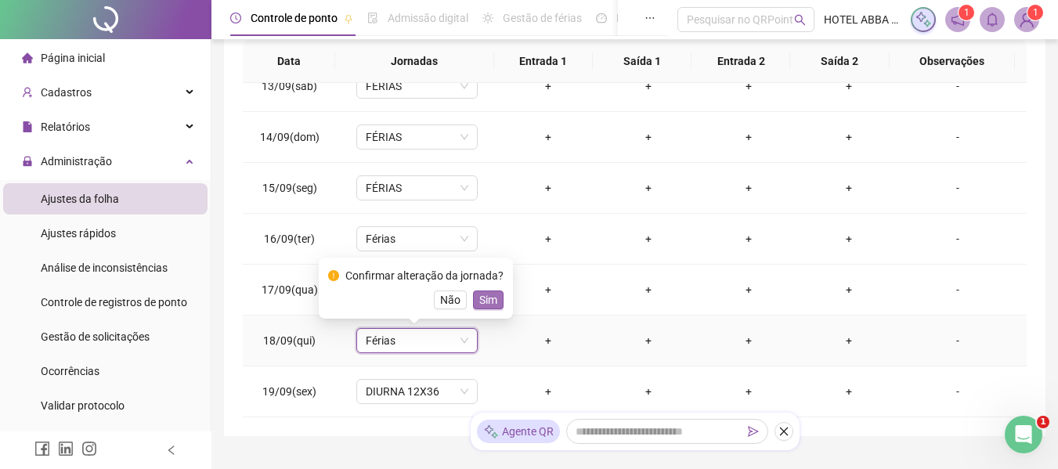
click at [479, 294] on span "Sim" at bounding box center [488, 299] width 18 height 17
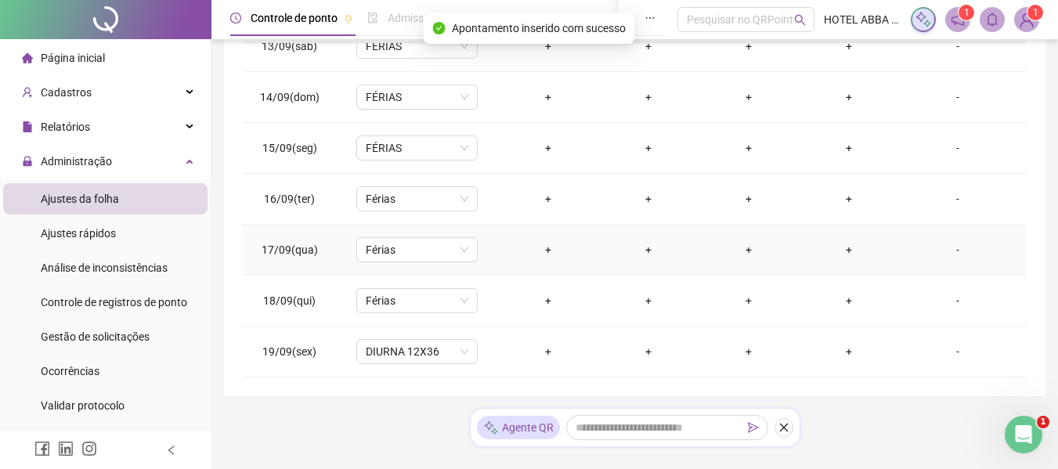
scroll to position [369, 0]
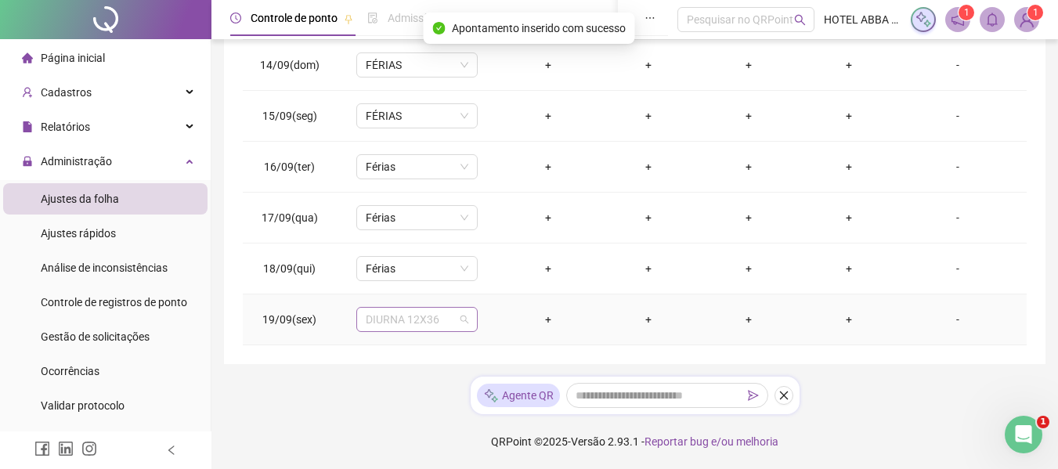
click at [410, 314] on span "DIURNA 12X36" at bounding box center [417, 319] width 103 height 23
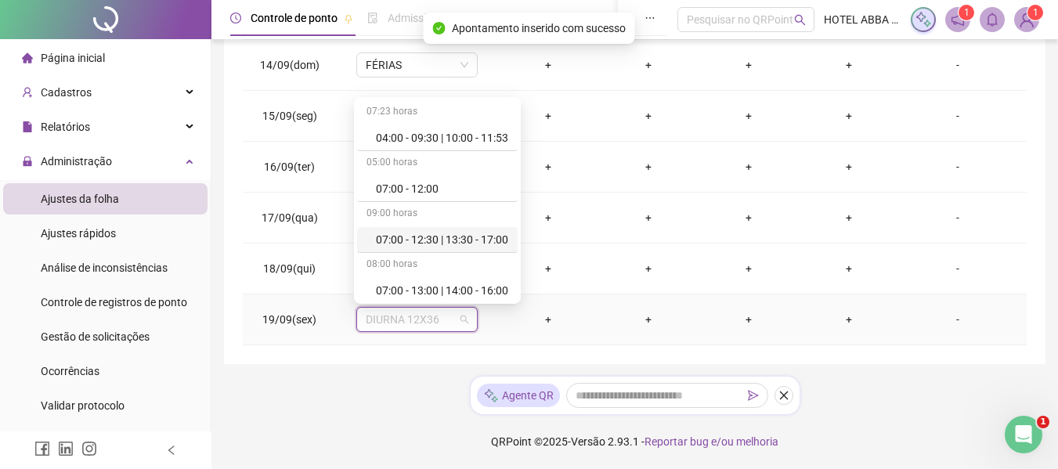
type input "*"
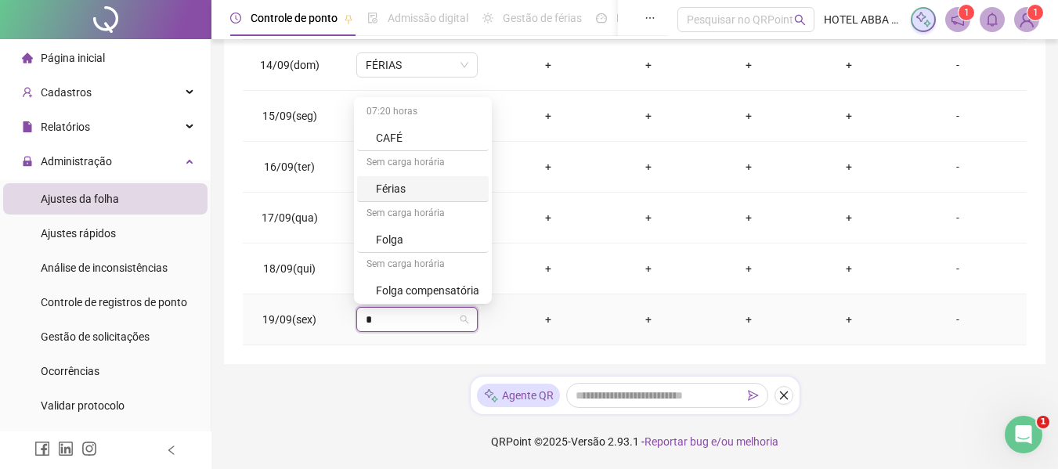
click at [413, 189] on div "Férias" at bounding box center [427, 188] width 103 height 17
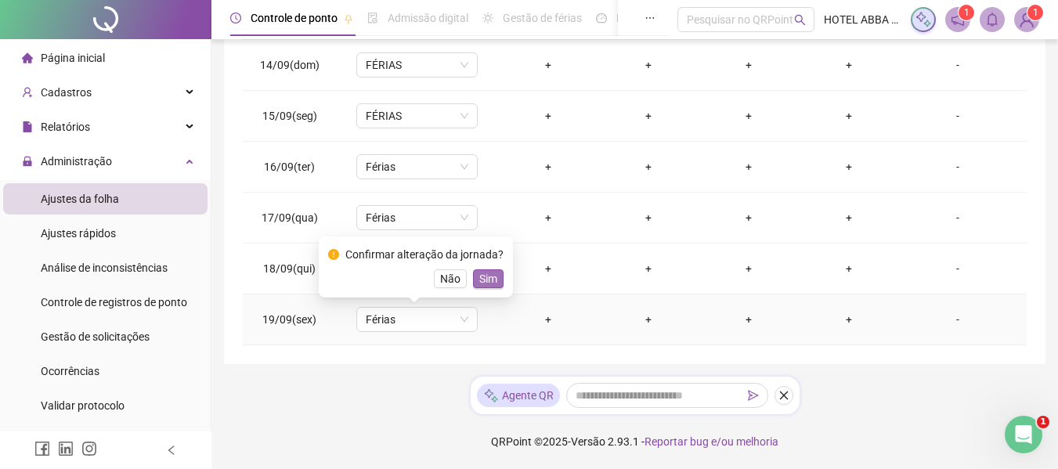
click at [486, 280] on span "Sim" at bounding box center [488, 278] width 18 height 17
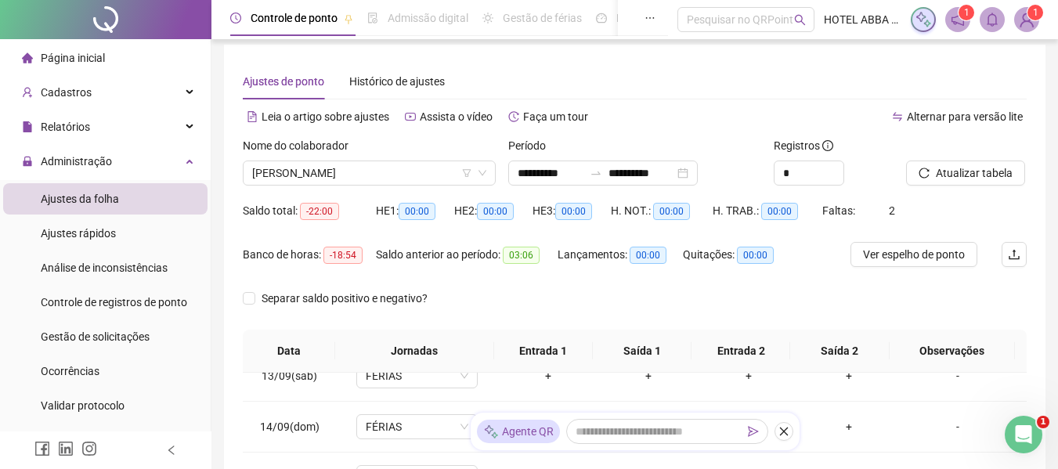
scroll to position [3, 0]
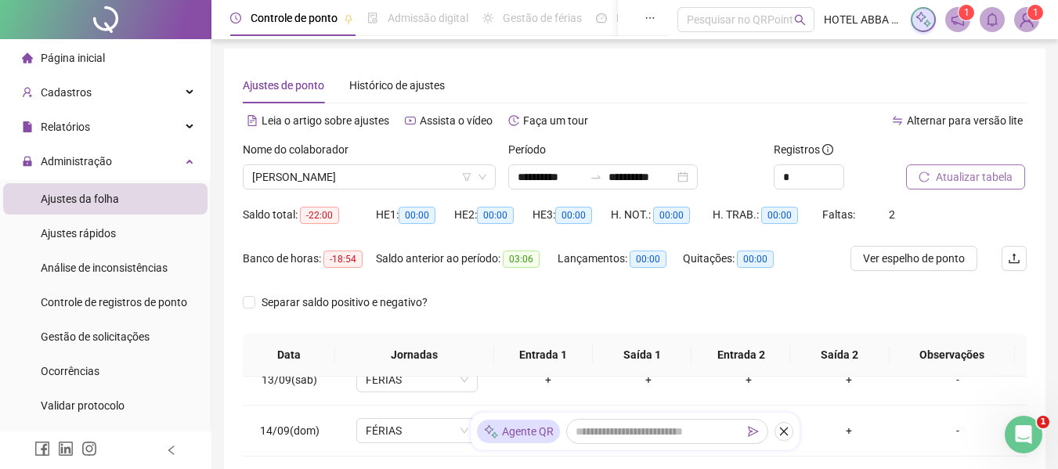
click at [956, 173] on span "Atualizar tabela" at bounding box center [974, 176] width 77 height 17
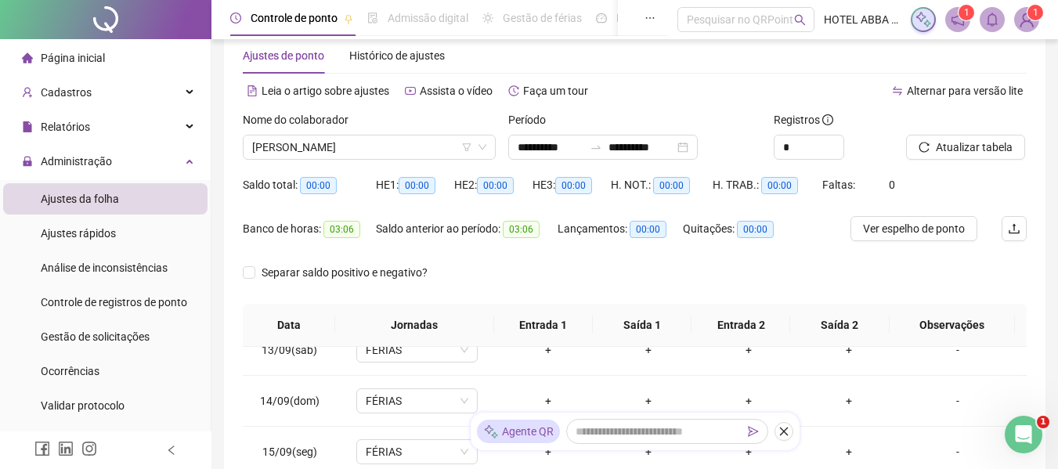
scroll to position [0, 0]
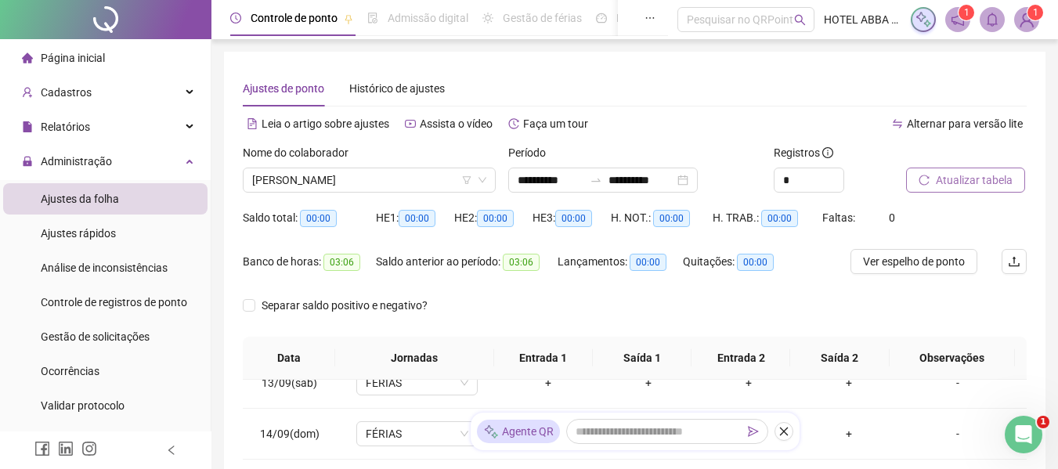
click at [942, 180] on span "Atualizar tabela" at bounding box center [974, 180] width 77 height 17
drag, startPoint x: 951, startPoint y: 171, endPoint x: 860, endPoint y: 83, distance: 126.3
click at [860, 83] on div "Ajustes de ponto Histórico de ajustes" at bounding box center [635, 88] width 784 height 36
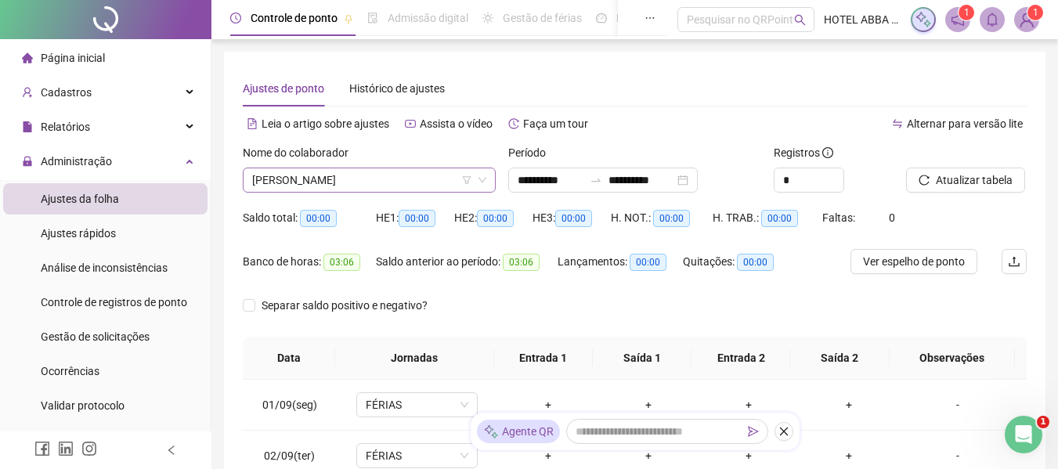
click at [401, 183] on span "[PERSON_NAME]" at bounding box center [369, 179] width 234 height 23
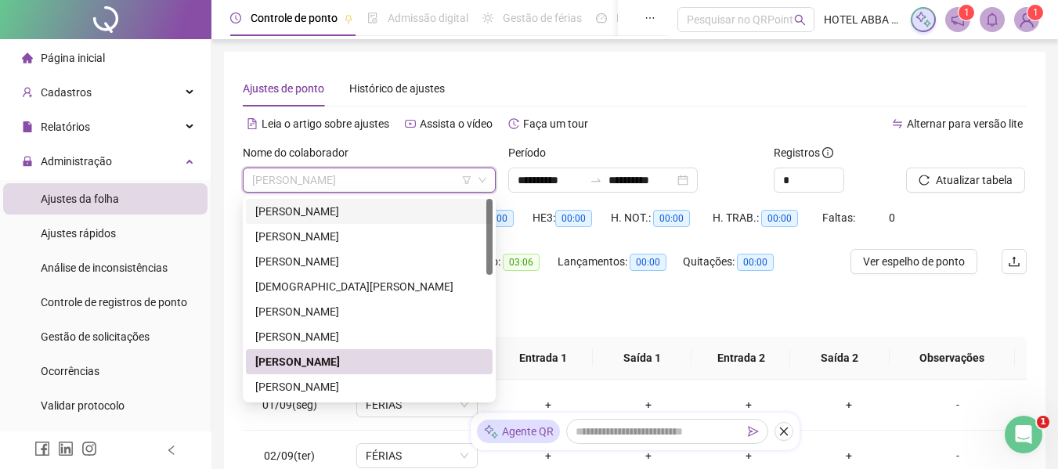
click at [329, 214] on div "[PERSON_NAME]" at bounding box center [369, 211] width 228 height 17
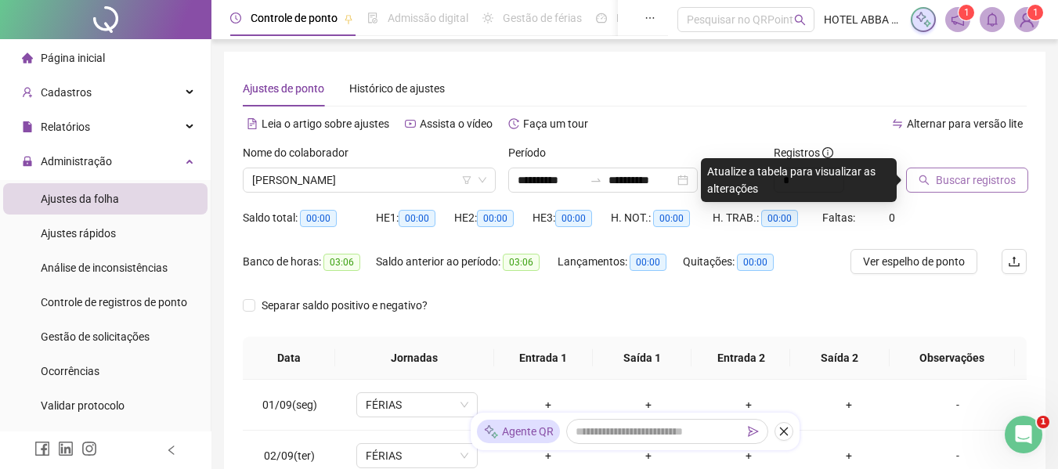
click at [924, 187] on button "Buscar registros" at bounding box center [967, 180] width 122 height 25
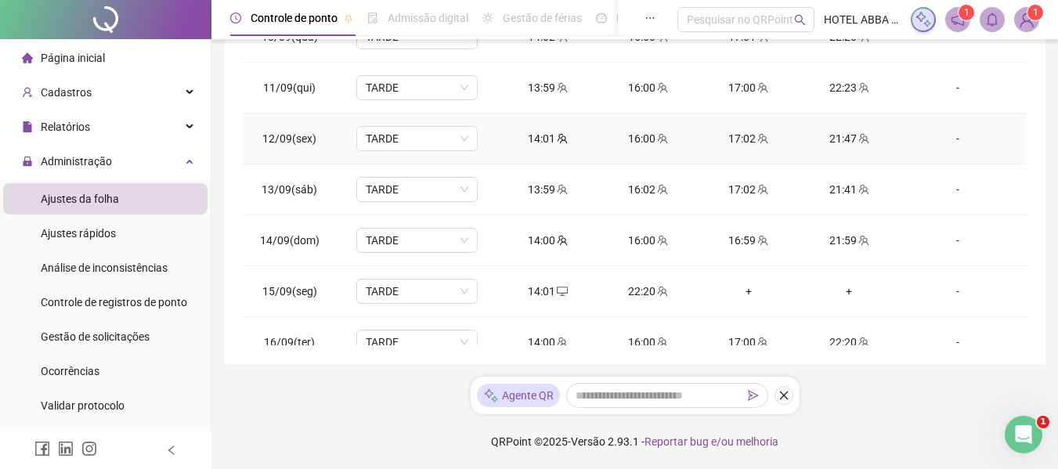
scroll to position [536, 0]
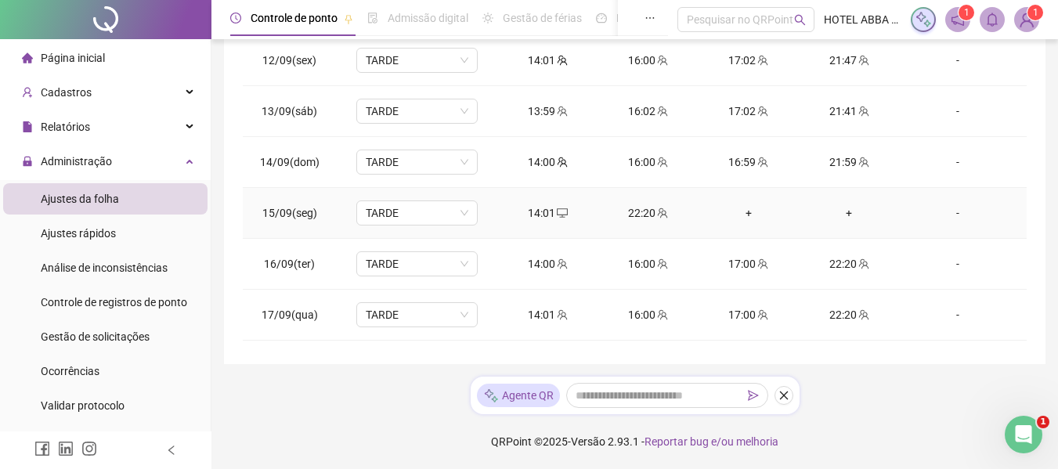
click at [748, 216] on div "+" at bounding box center [748, 212] width 75 height 17
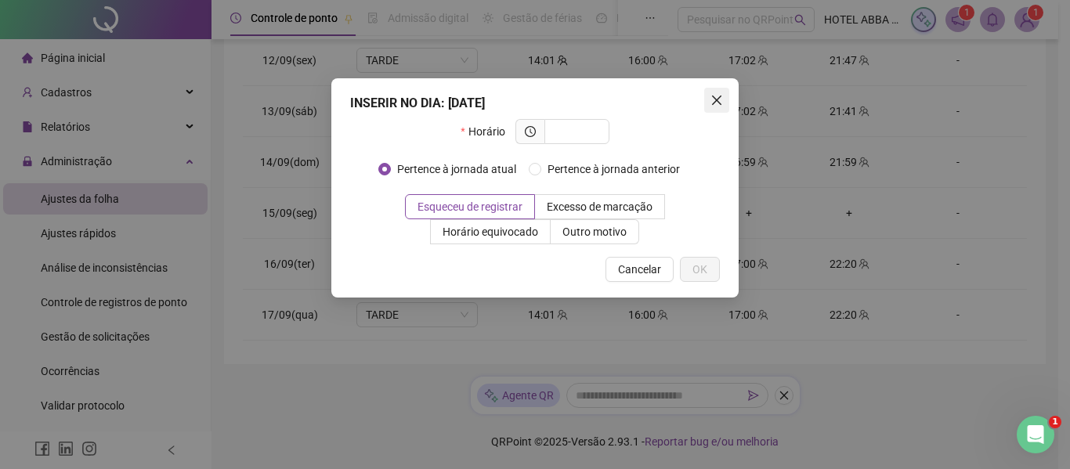
click at [719, 97] on icon "close" at bounding box center [716, 100] width 9 height 9
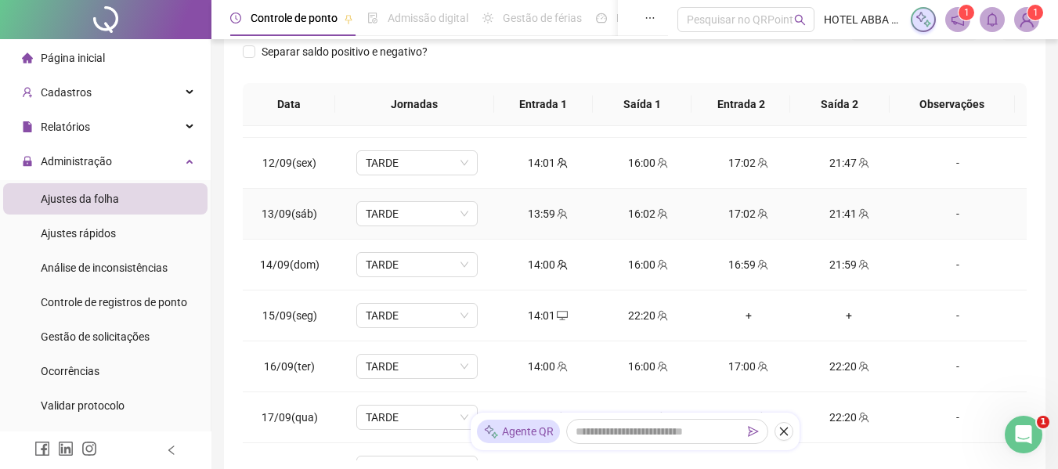
scroll to position [627, 0]
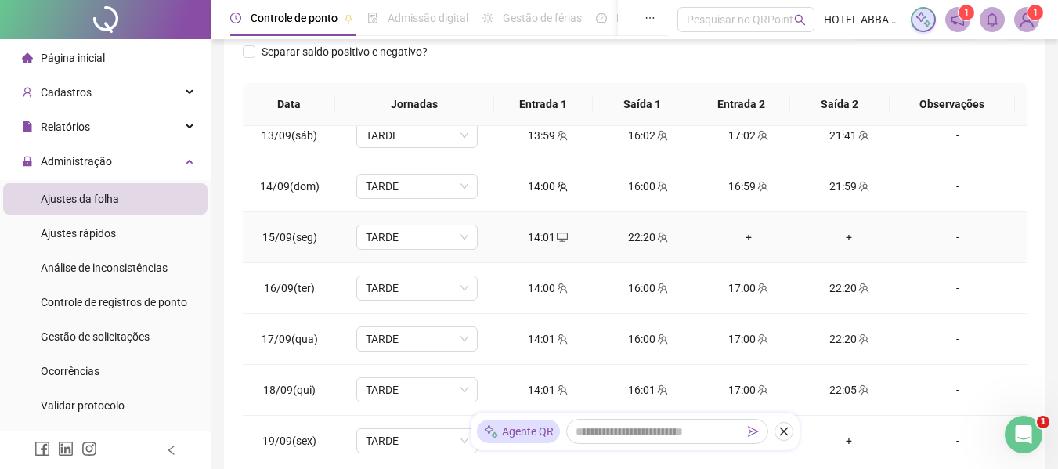
click at [747, 237] on div "+" at bounding box center [748, 237] width 75 height 17
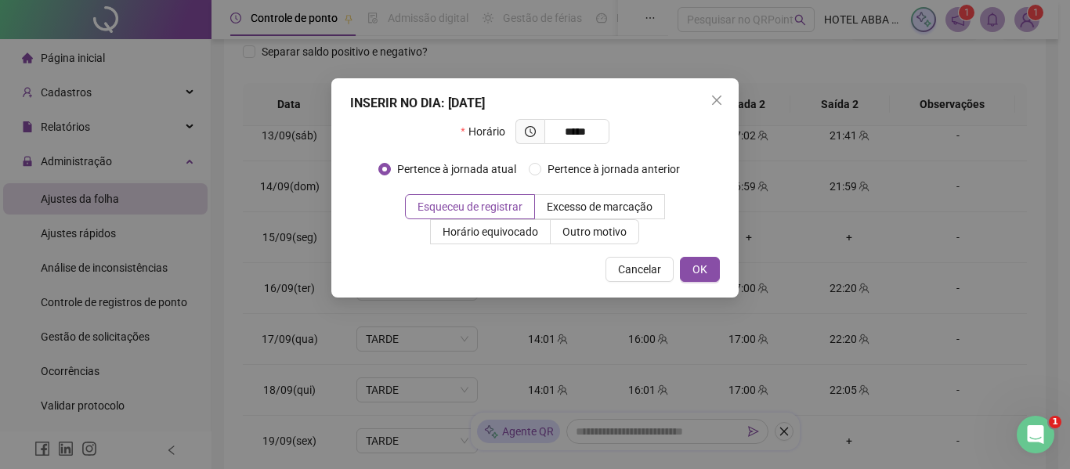
type input "*****"
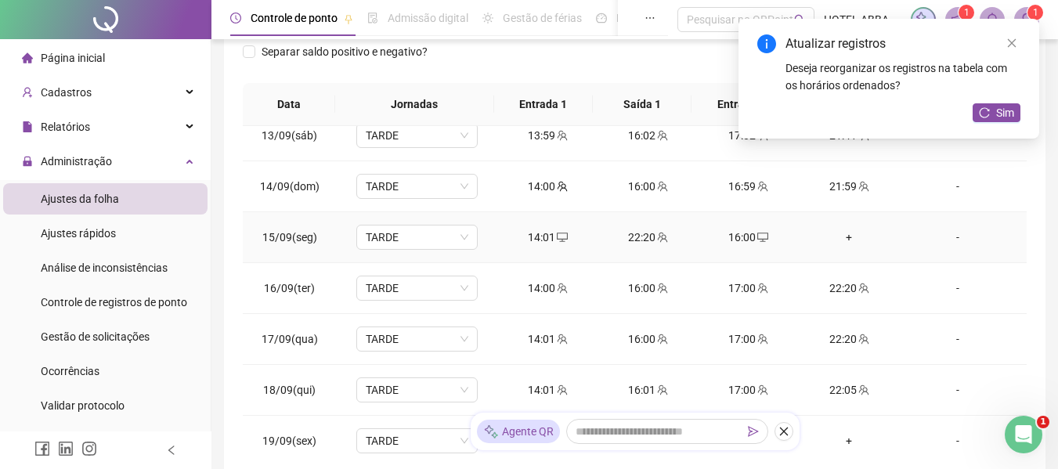
click at [847, 239] on div "+" at bounding box center [848, 237] width 75 height 17
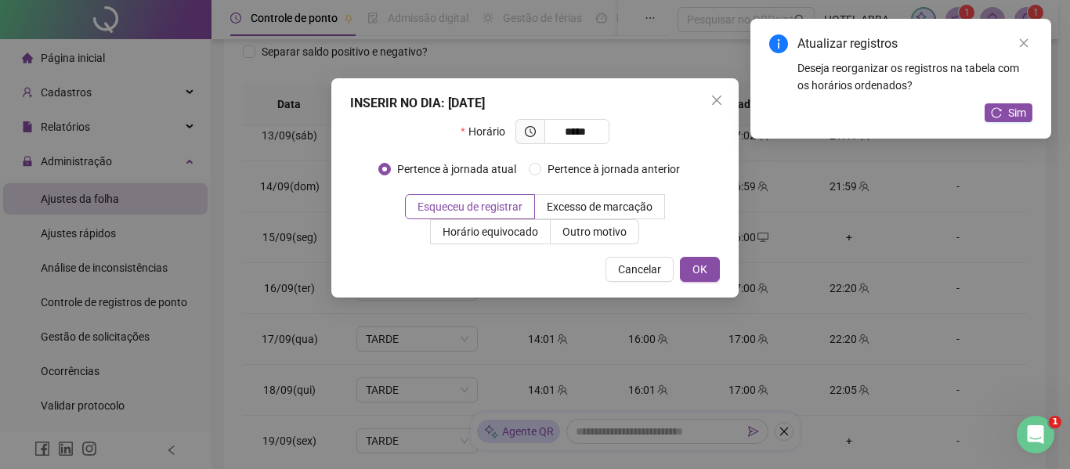
type input "*****"
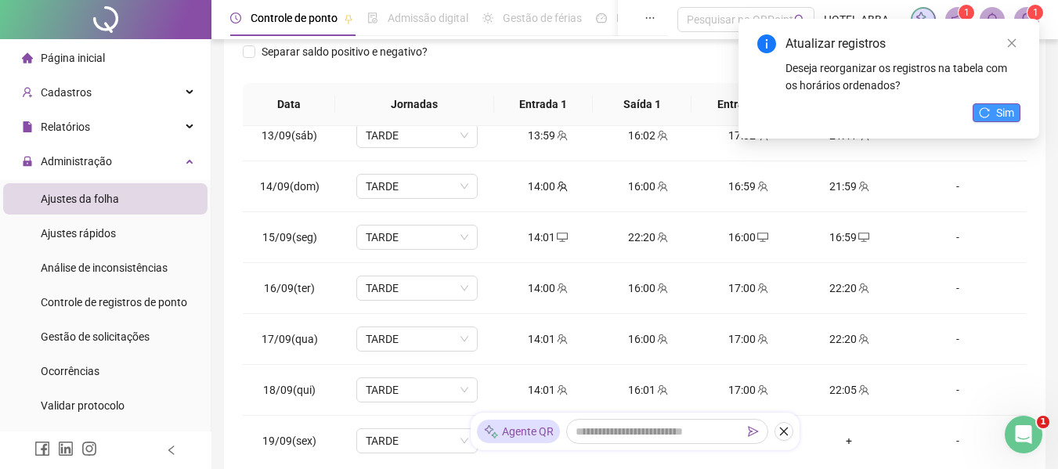
click at [990, 112] on icon "reload" at bounding box center [984, 112] width 11 height 11
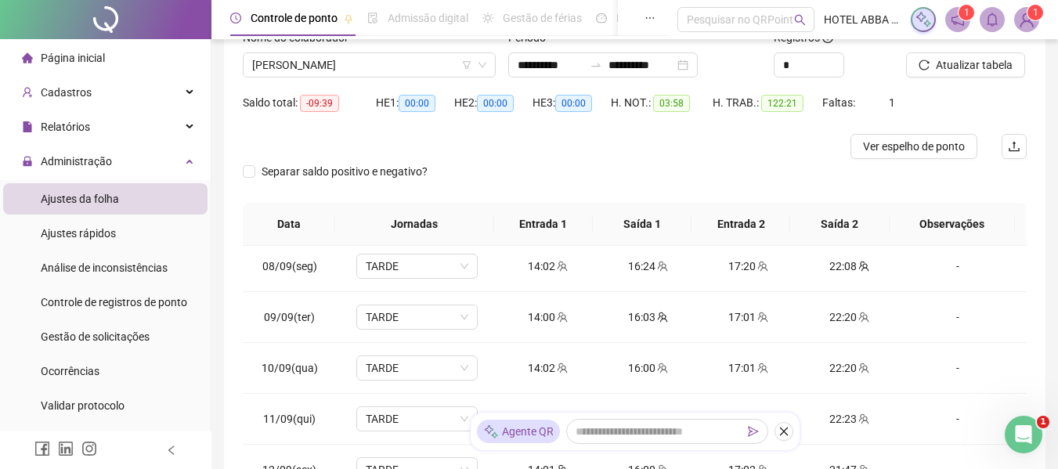
scroll to position [320, 0]
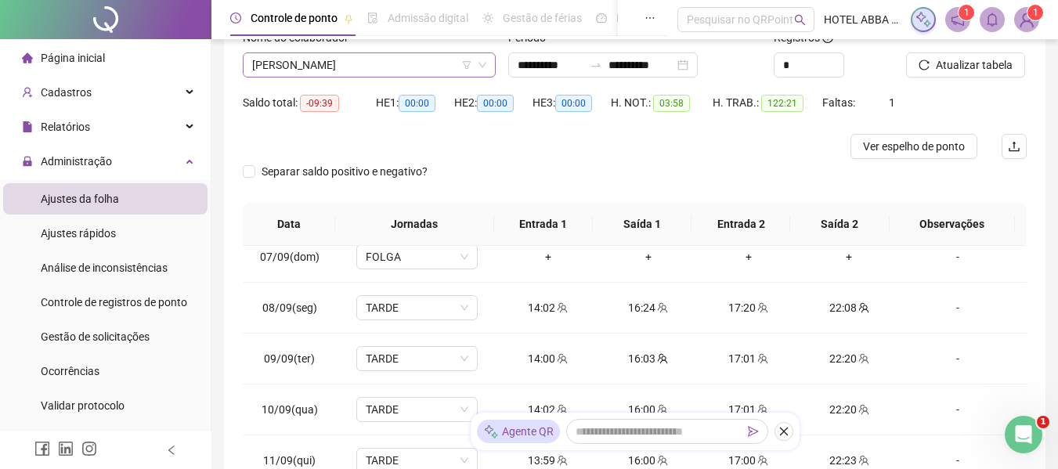
click at [354, 68] on span "[PERSON_NAME]" at bounding box center [369, 64] width 234 height 23
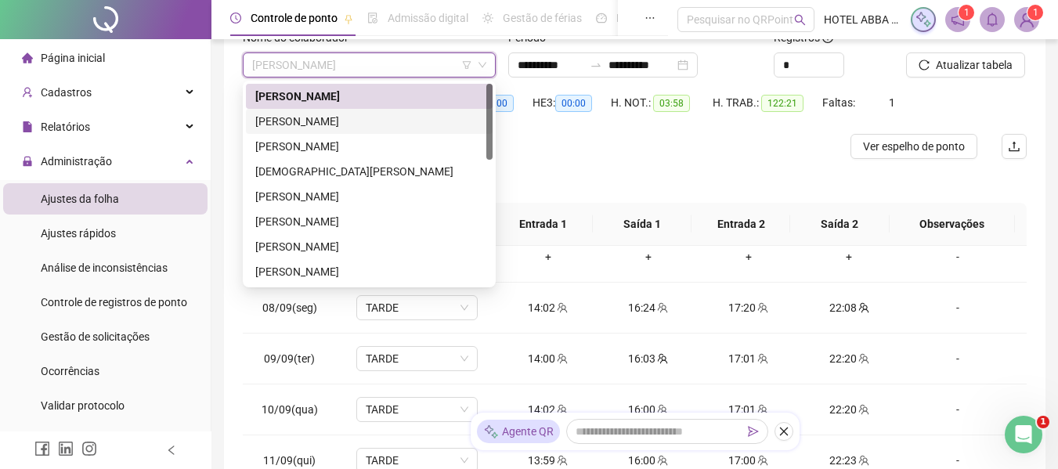
click at [338, 117] on div "[PERSON_NAME]" at bounding box center [369, 121] width 228 height 17
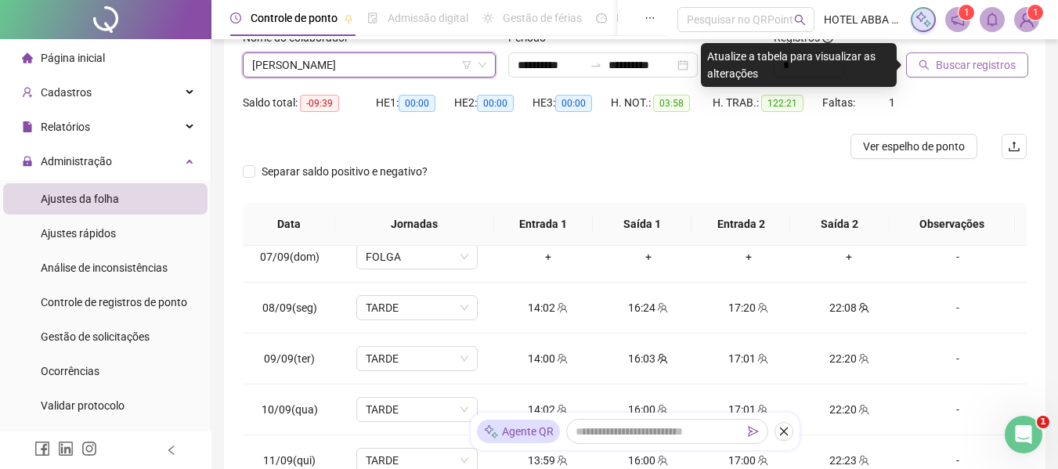
click at [936, 63] on span "Buscar registros" at bounding box center [976, 64] width 80 height 17
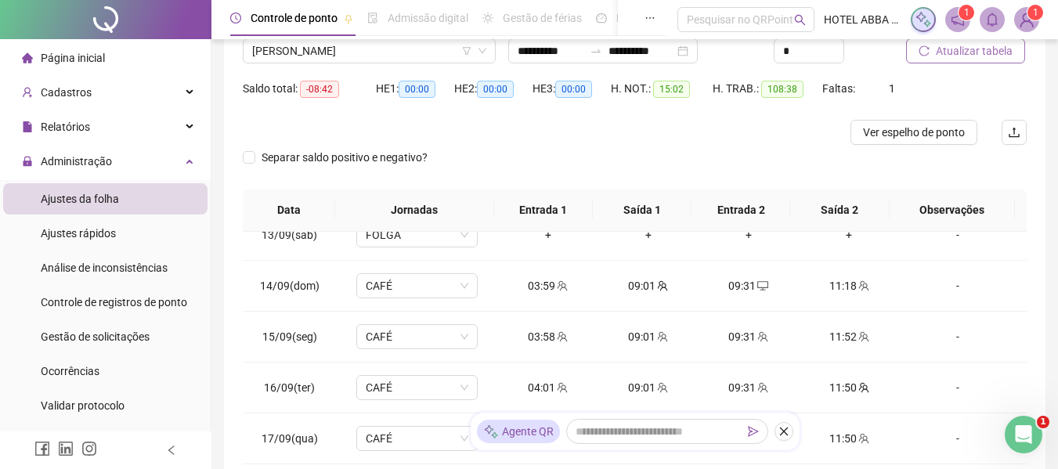
scroll to position [0, 0]
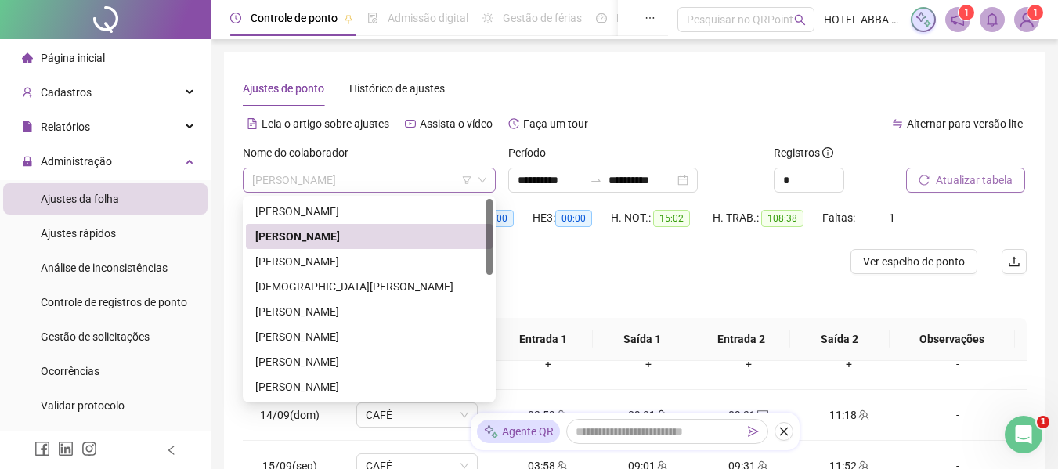
drag, startPoint x: 444, startPoint y: 180, endPoint x: 427, endPoint y: 221, distance: 44.2
click at [443, 180] on span "[PERSON_NAME]" at bounding box center [369, 179] width 234 height 23
click at [398, 269] on div "[PERSON_NAME]" at bounding box center [369, 261] width 228 height 17
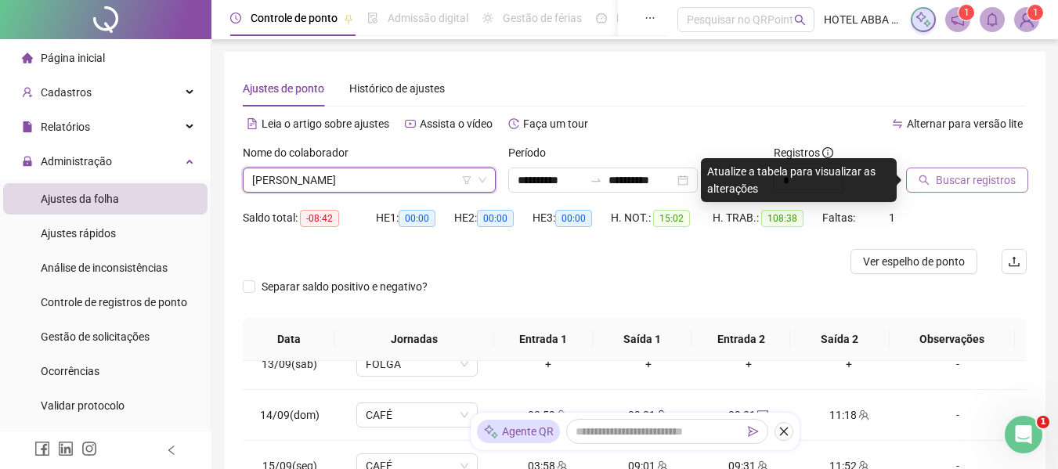
click at [939, 182] on button "Buscar registros" at bounding box center [967, 180] width 122 height 25
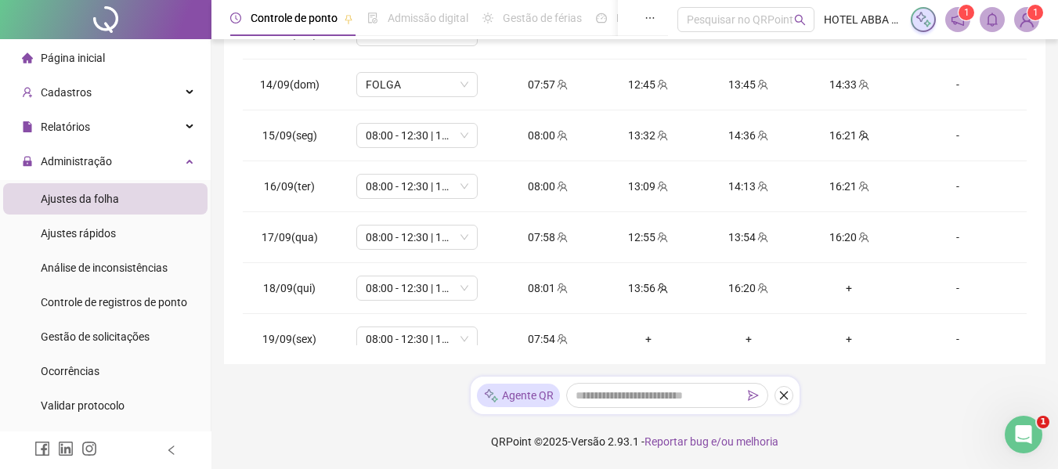
scroll to position [633, 0]
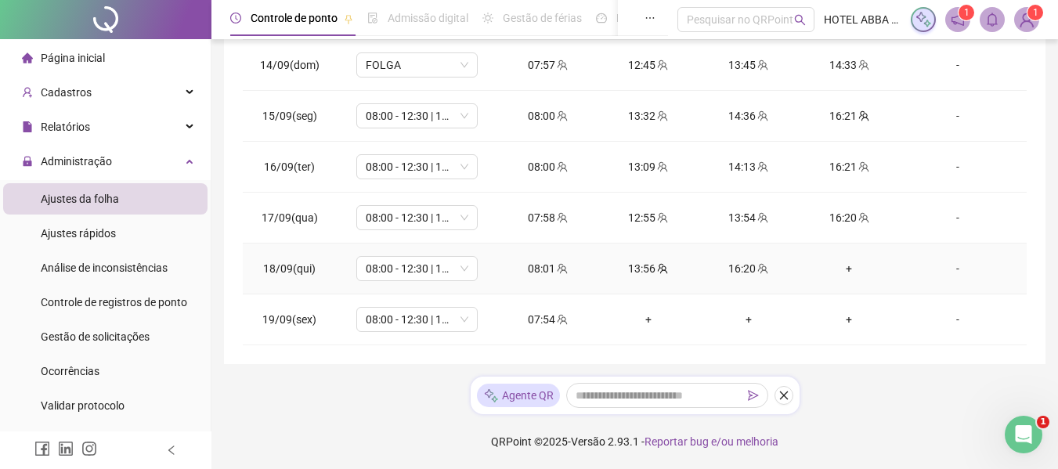
click at [839, 269] on div "+" at bounding box center [848, 268] width 75 height 17
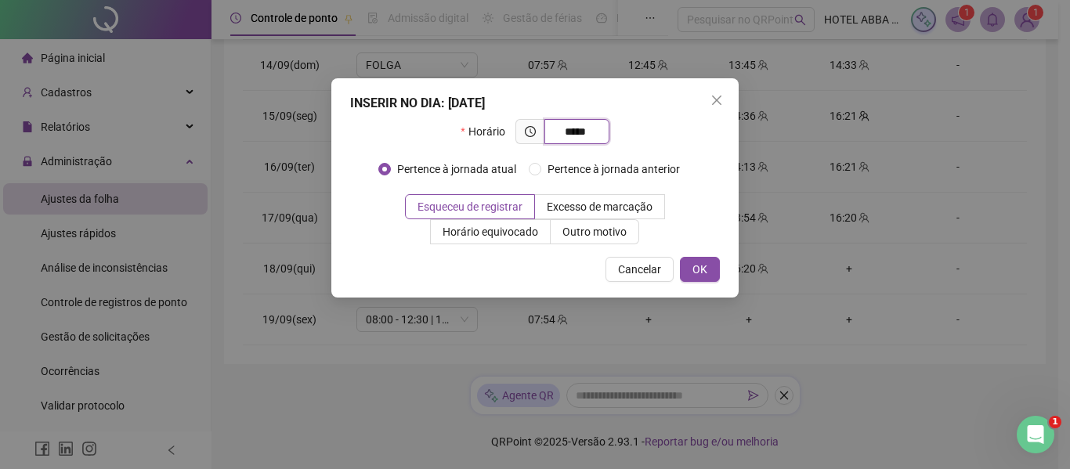
type input "*****"
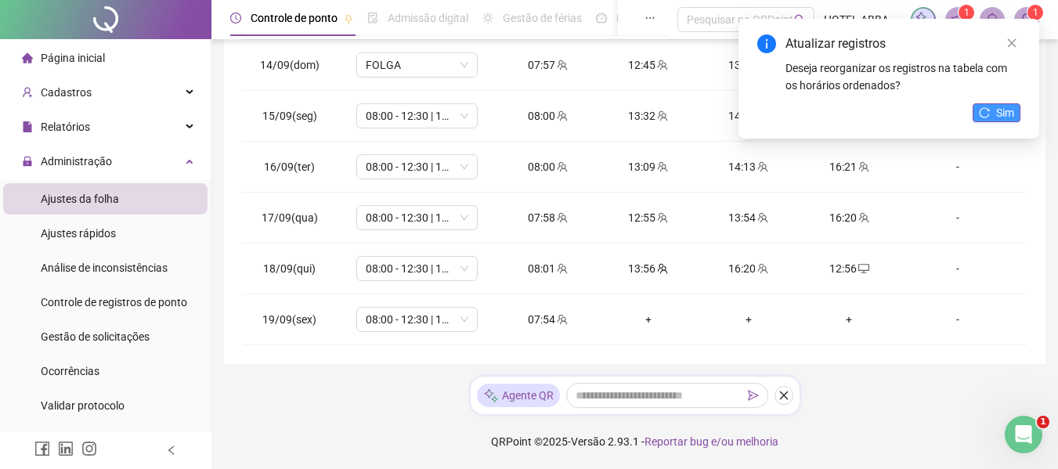
click at [1000, 121] on span "Sim" at bounding box center [1005, 112] width 18 height 17
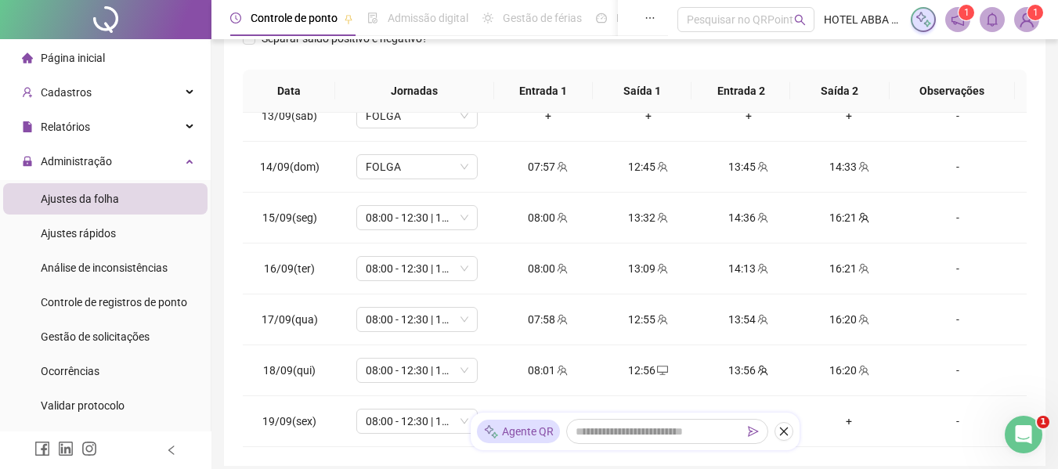
scroll to position [0, 0]
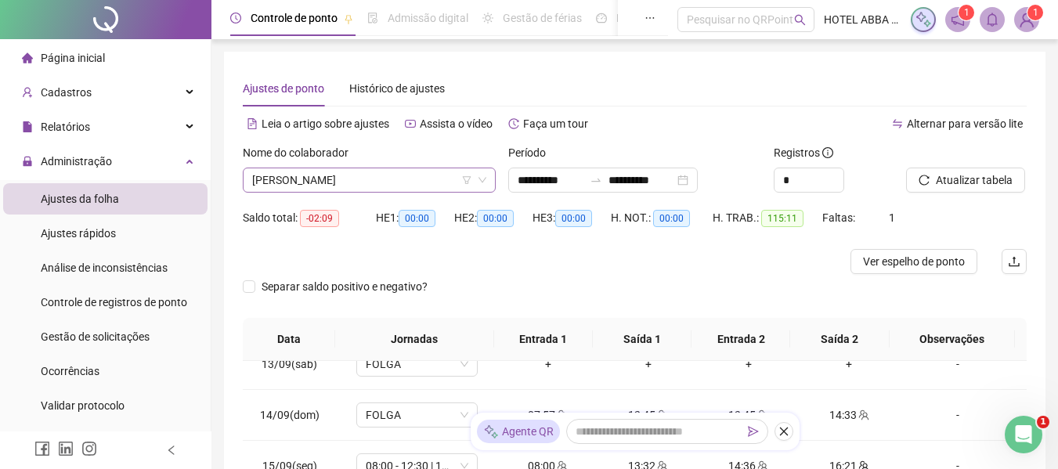
click at [382, 179] on span "[PERSON_NAME]" at bounding box center [369, 179] width 234 height 23
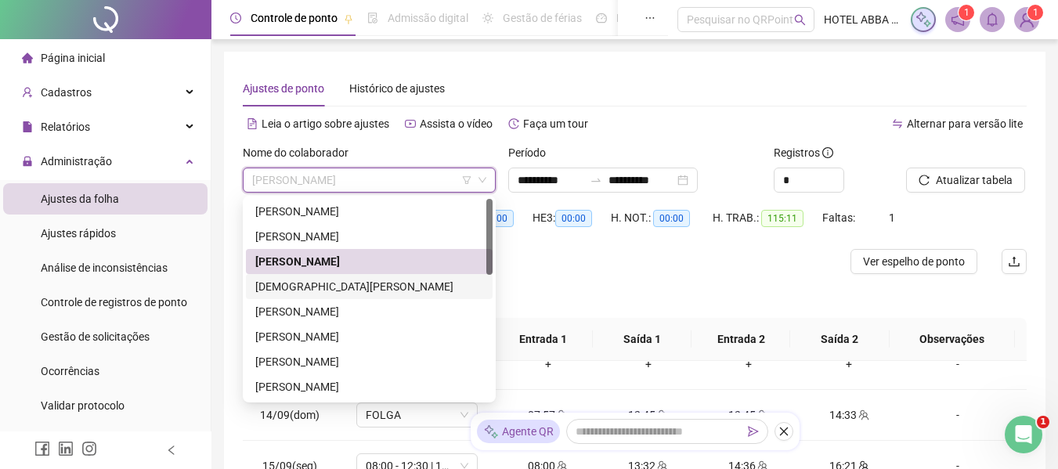
click at [329, 286] on div "[DEMOGRAPHIC_DATA][PERSON_NAME]" at bounding box center [369, 286] width 228 height 17
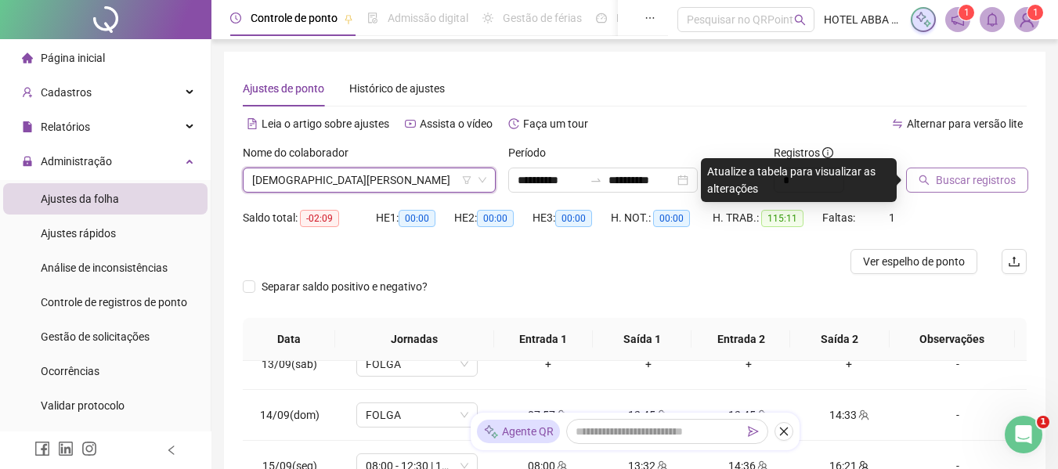
click at [977, 180] on span "Buscar registros" at bounding box center [976, 180] width 80 height 17
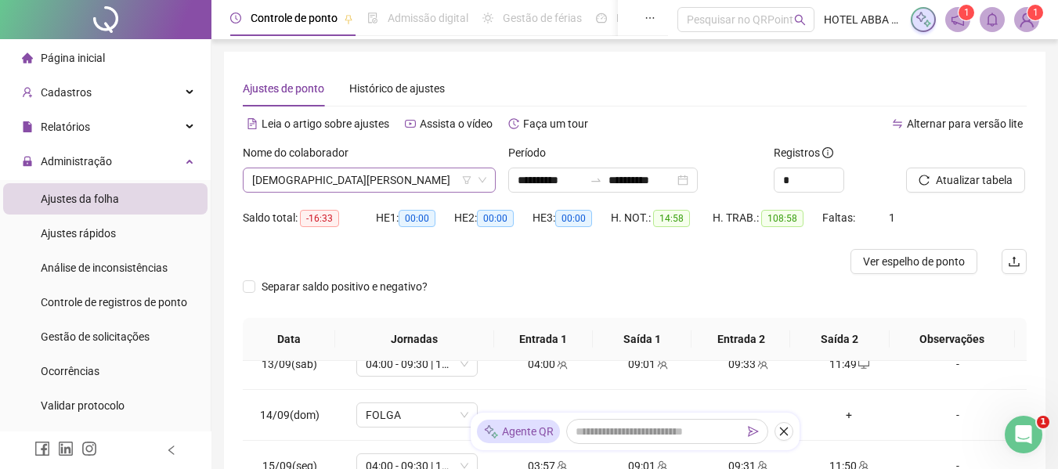
click at [408, 179] on span "[DEMOGRAPHIC_DATA][PERSON_NAME]" at bounding box center [369, 179] width 234 height 23
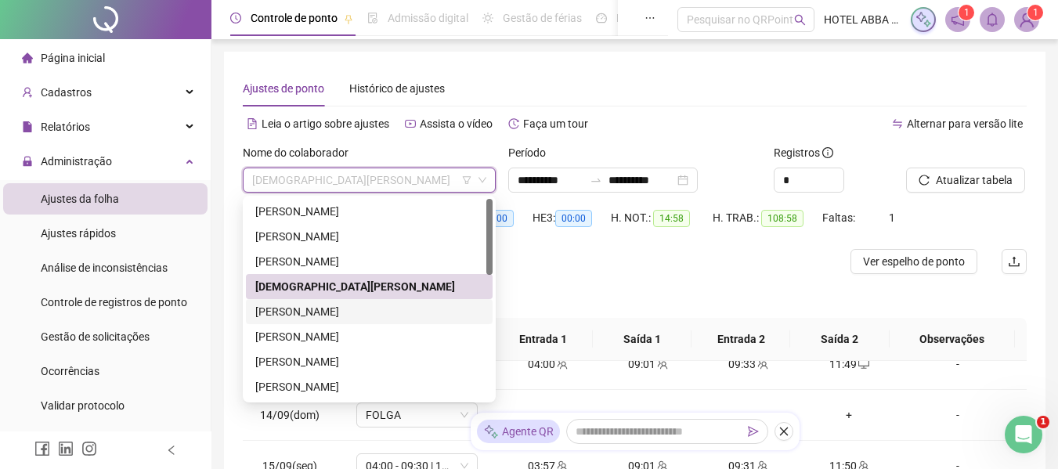
click at [372, 307] on div "[PERSON_NAME]" at bounding box center [369, 311] width 228 height 17
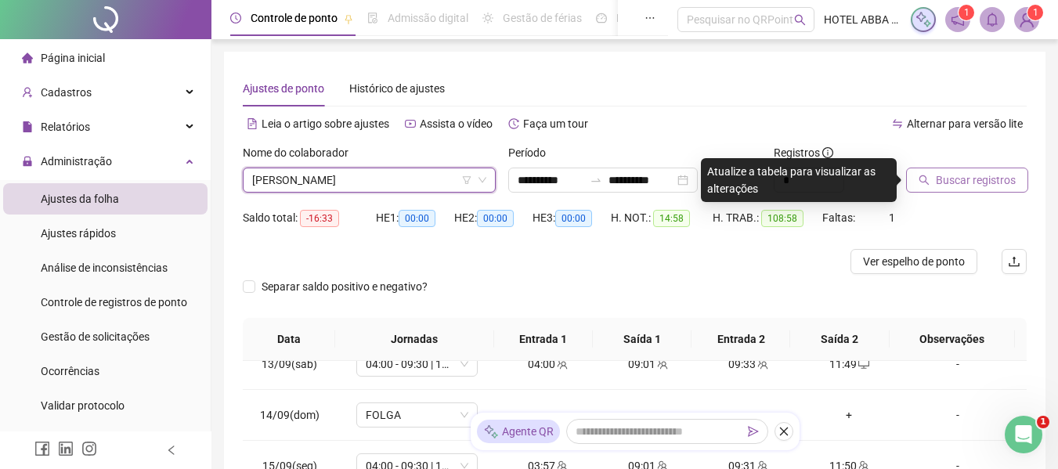
click at [934, 190] on button "Buscar registros" at bounding box center [967, 180] width 122 height 25
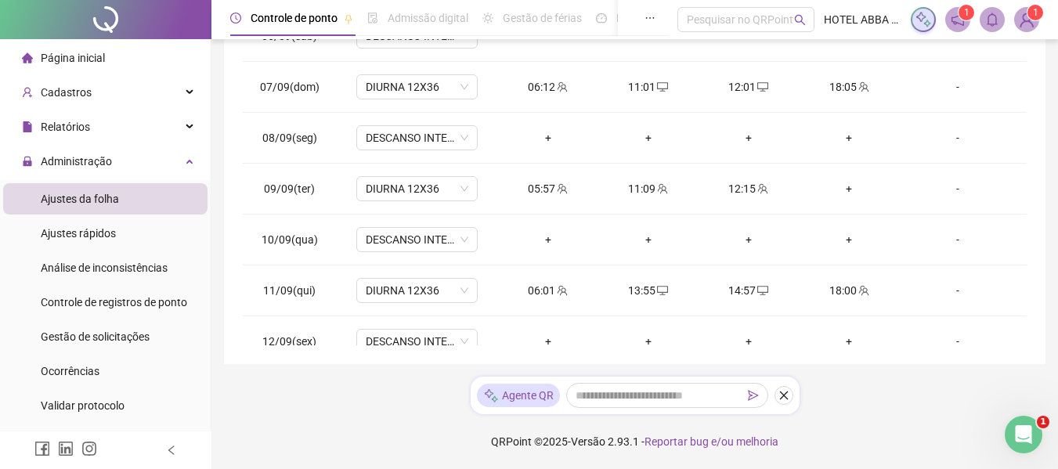
scroll to position [259, 0]
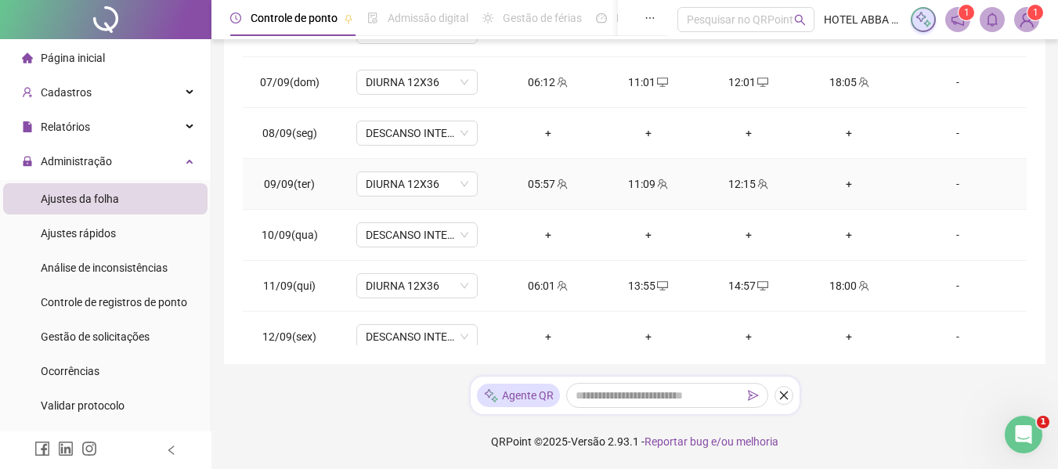
click at [839, 189] on div "+" at bounding box center [848, 183] width 75 height 17
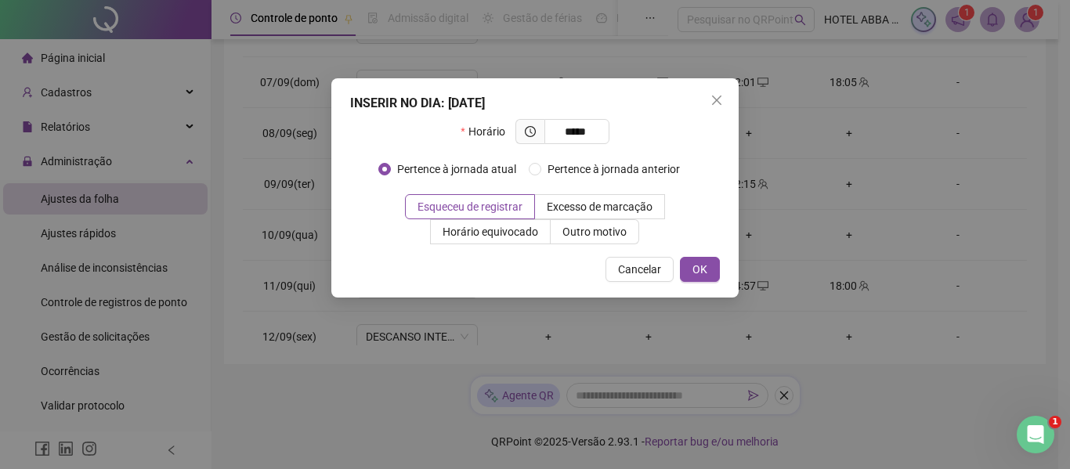
type input "*****"
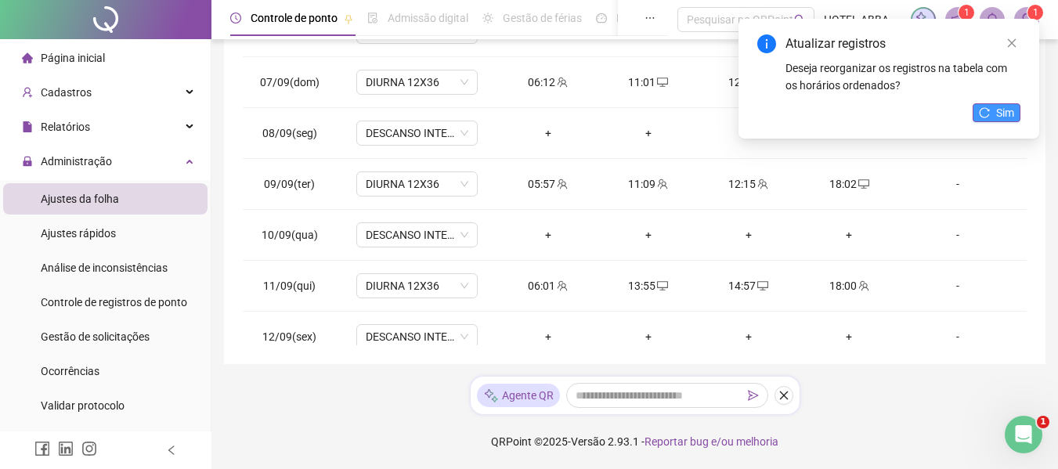
click at [1006, 118] on span "Sim" at bounding box center [1005, 112] width 18 height 17
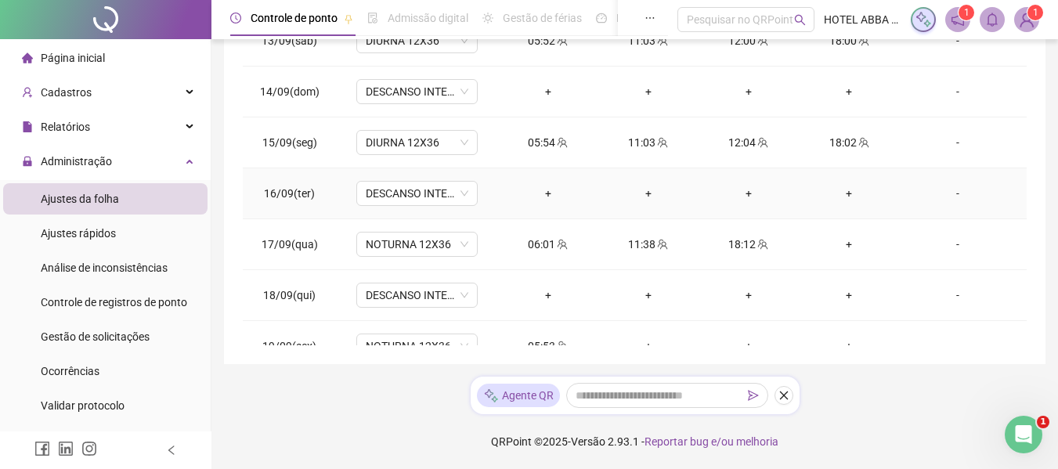
scroll to position [633, 0]
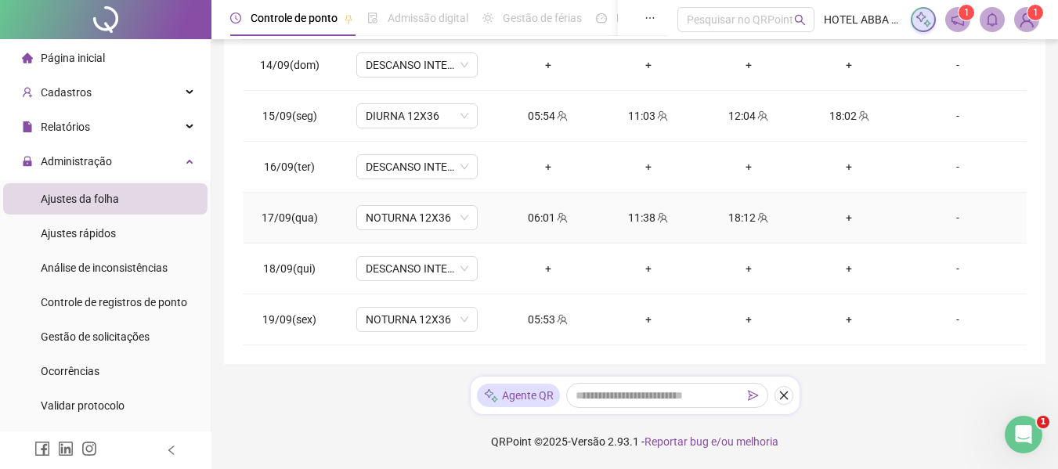
click at [842, 222] on div "+" at bounding box center [848, 217] width 75 height 17
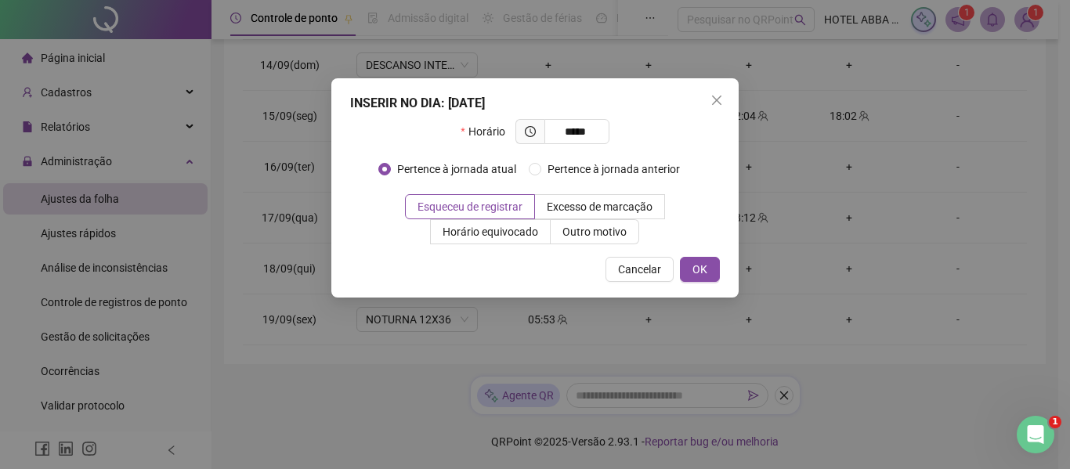
type input "*****"
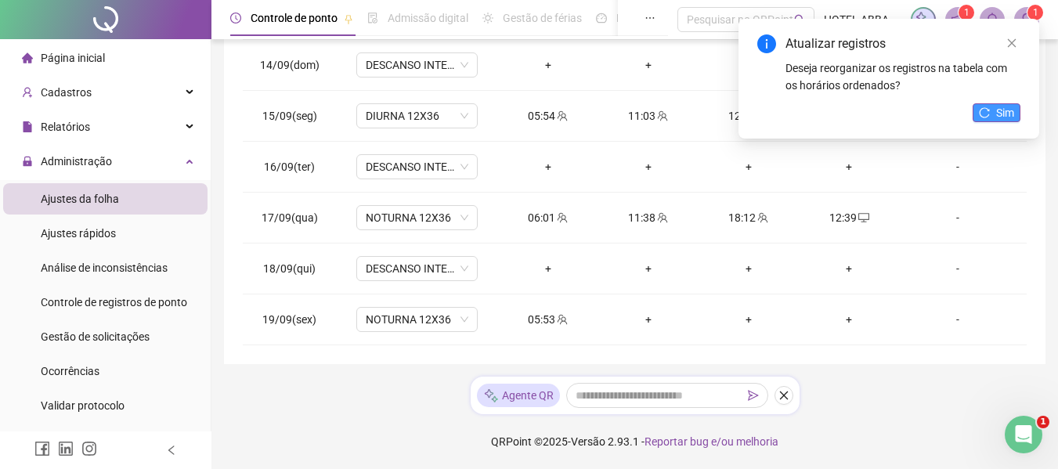
click at [1017, 110] on button "Sim" at bounding box center [997, 112] width 48 height 19
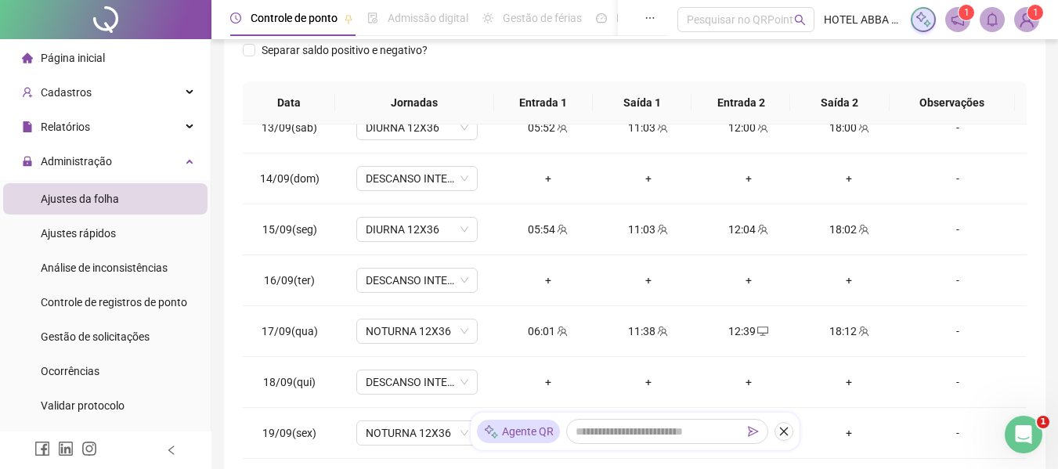
scroll to position [350, 0]
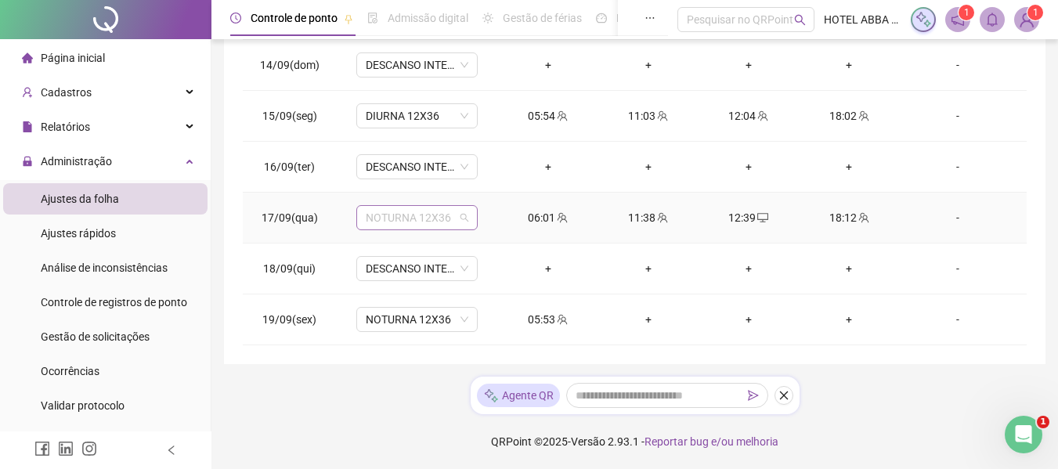
click at [425, 225] on span "NOTURNA 12X36" at bounding box center [417, 217] width 103 height 23
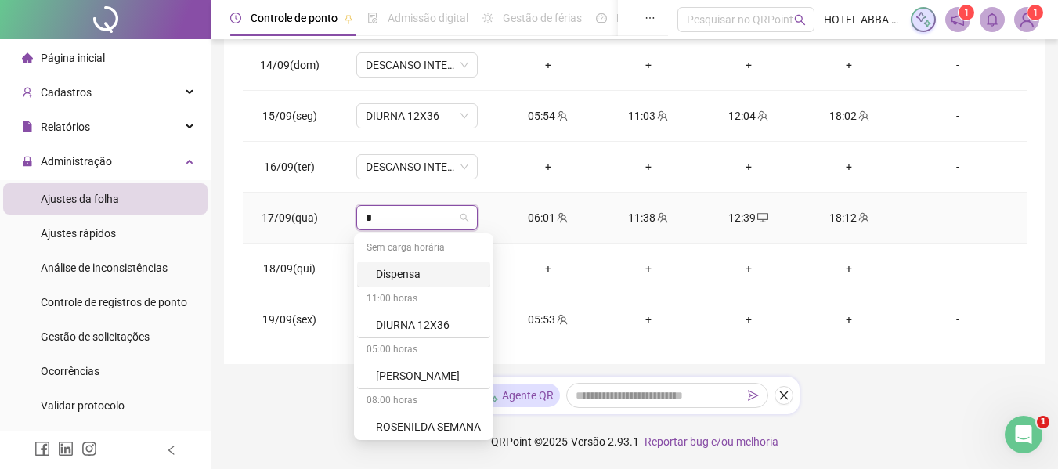
type input "**"
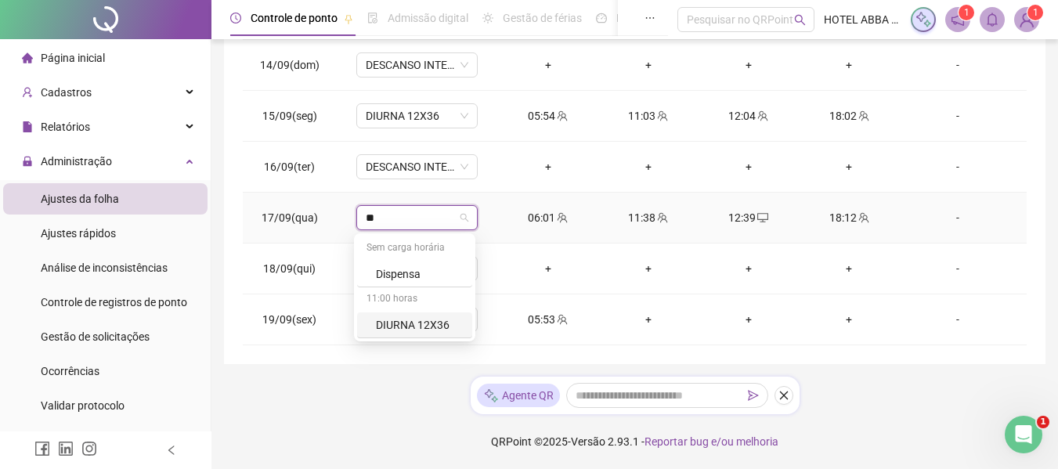
click at [420, 321] on div "DIURNA 12X36" at bounding box center [419, 324] width 87 height 17
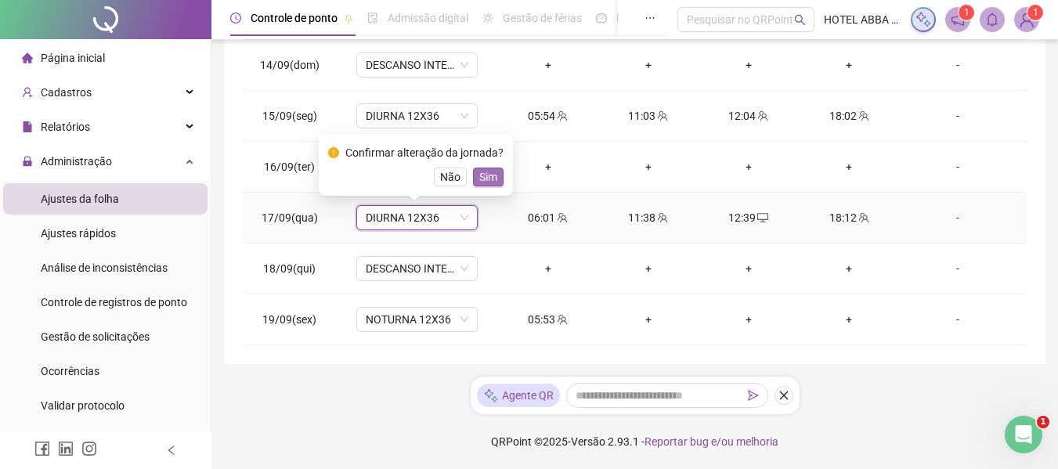
click at [492, 179] on span "Sim" at bounding box center [488, 176] width 18 height 17
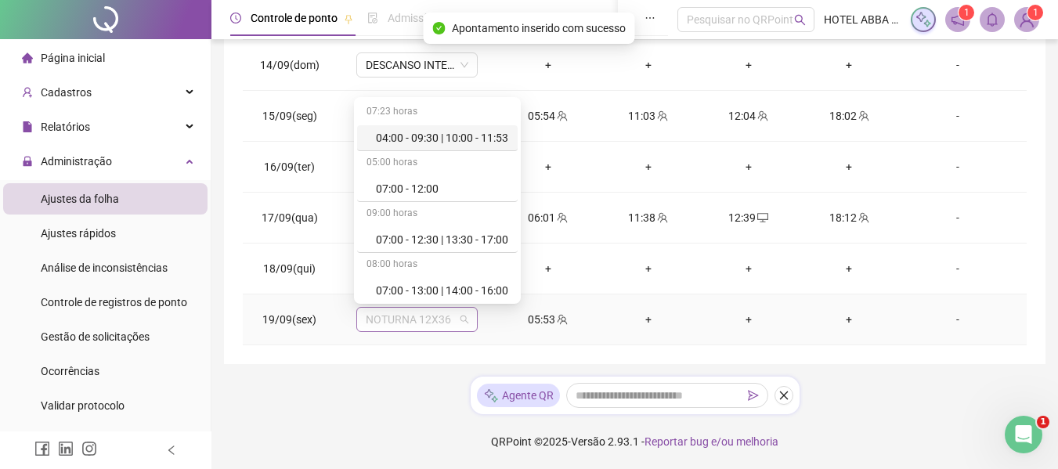
click at [447, 323] on span "NOTURNA 12X36" at bounding box center [417, 319] width 103 height 23
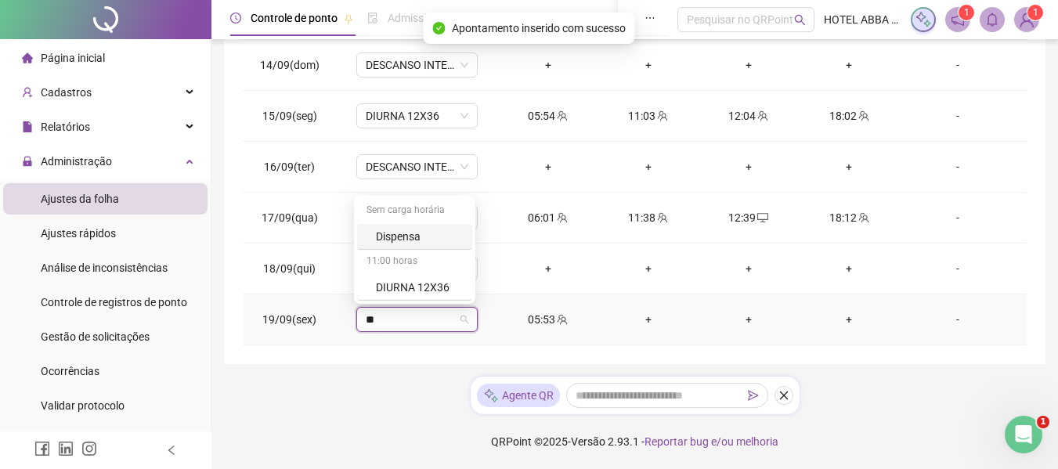
type input "***"
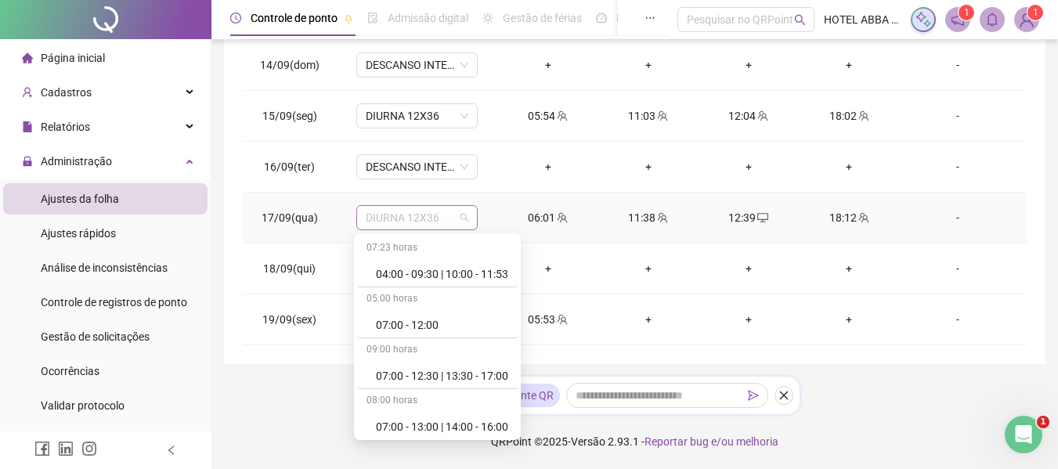
click at [432, 214] on span "DIURNA 12X36" at bounding box center [417, 217] width 103 height 23
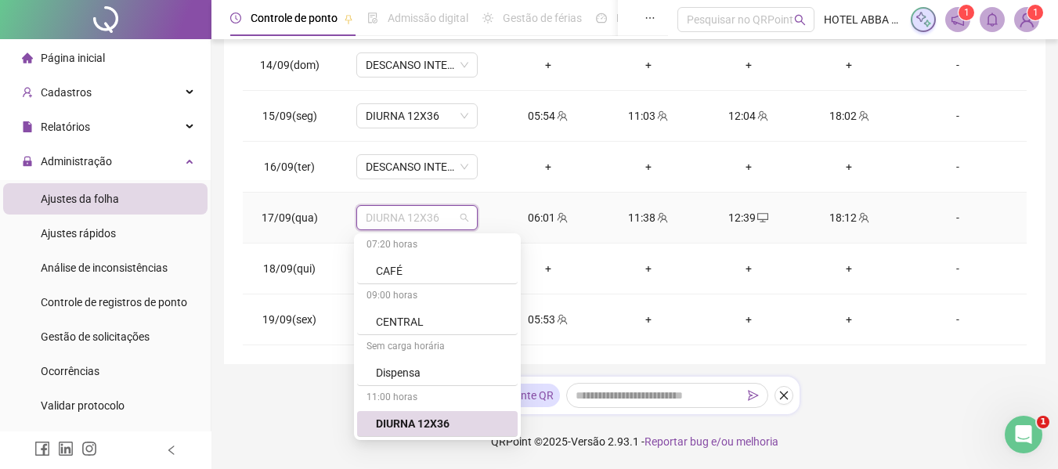
click at [458, 422] on div "DIURNA 12X36" at bounding box center [442, 423] width 132 height 17
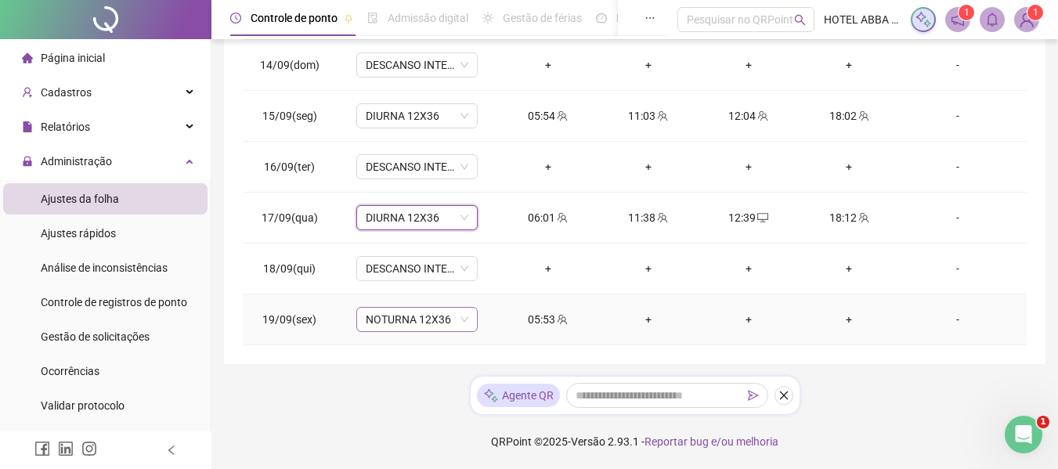
click at [440, 324] on span "NOTURNA 12X36" at bounding box center [417, 319] width 103 height 23
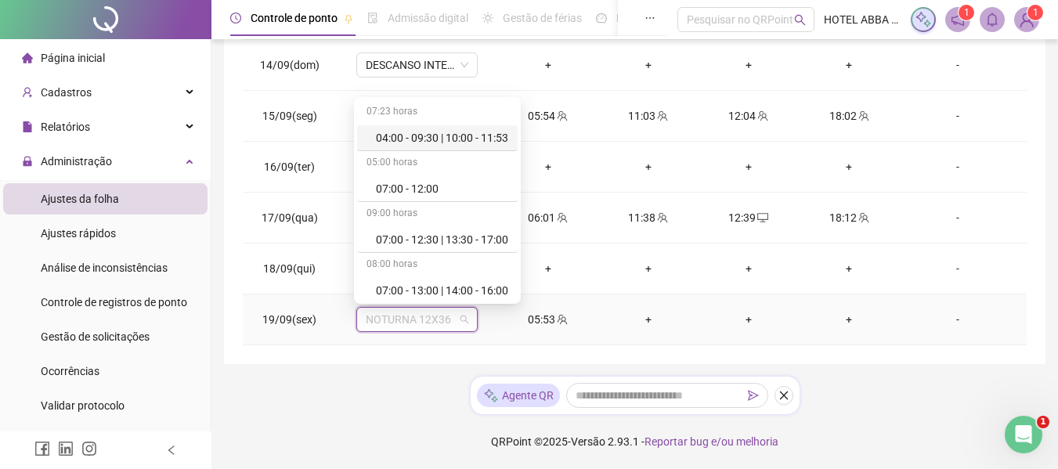
type input "*"
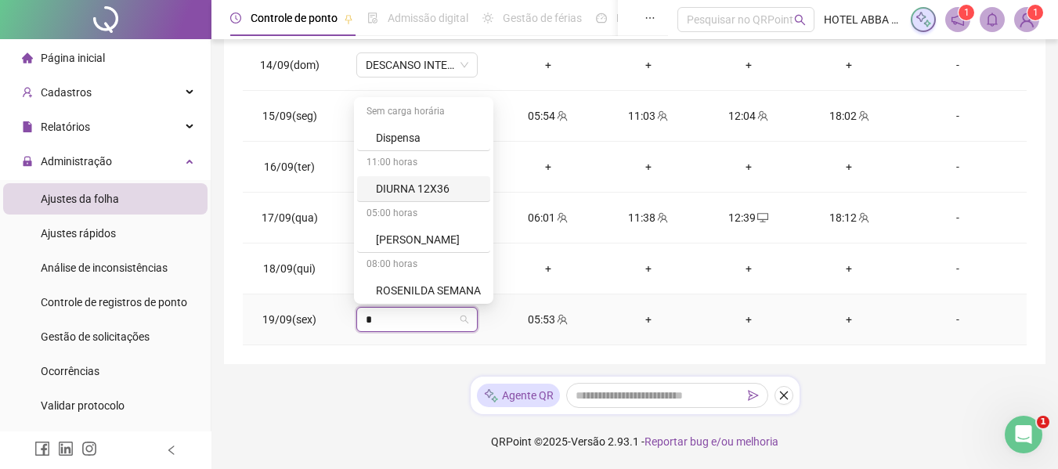
click at [404, 194] on div "DIURNA 12X36" at bounding box center [428, 188] width 105 height 17
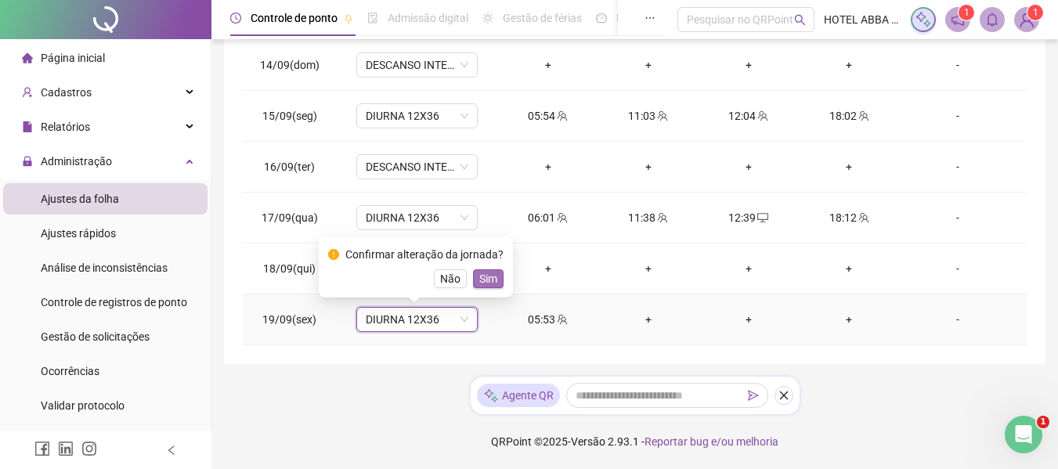
click at [487, 278] on span "Sim" at bounding box center [488, 278] width 18 height 17
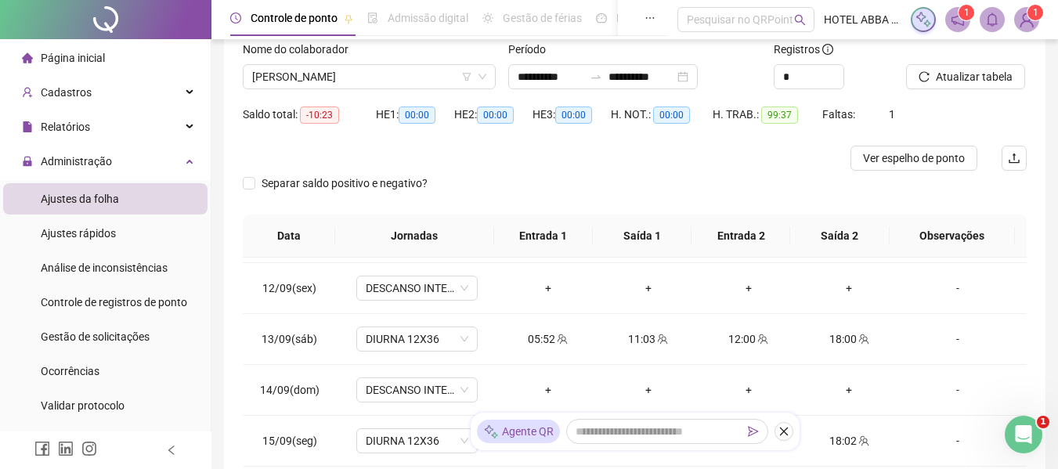
scroll to position [51, 0]
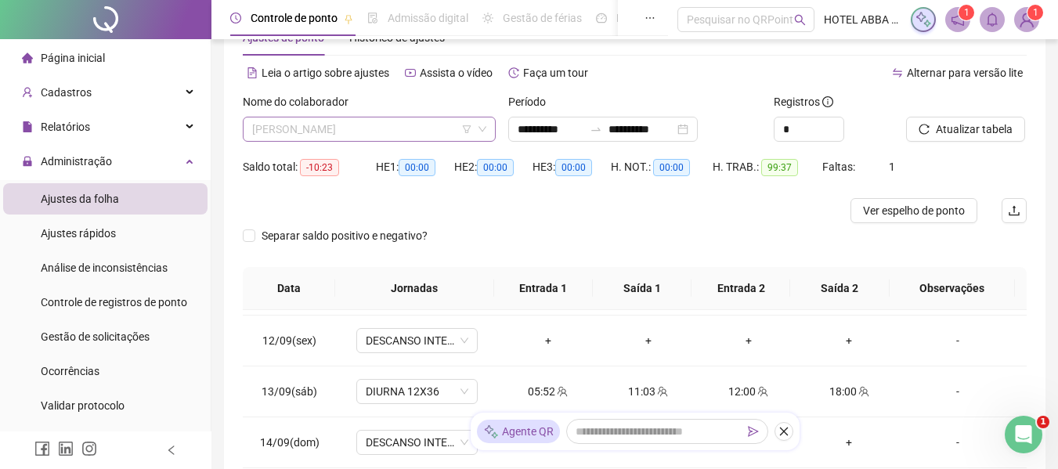
click at [424, 135] on span "[PERSON_NAME]" at bounding box center [369, 128] width 234 height 23
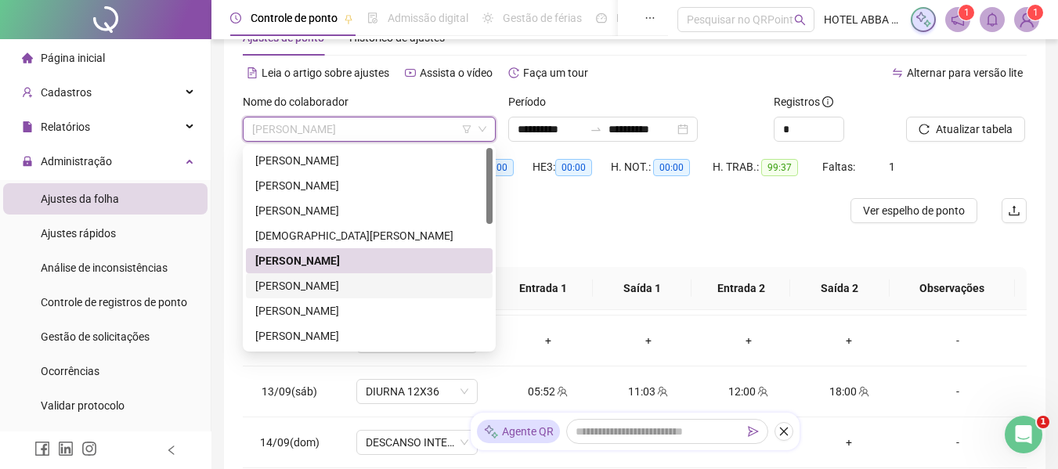
click at [351, 284] on div "[PERSON_NAME]" at bounding box center [369, 285] width 228 height 17
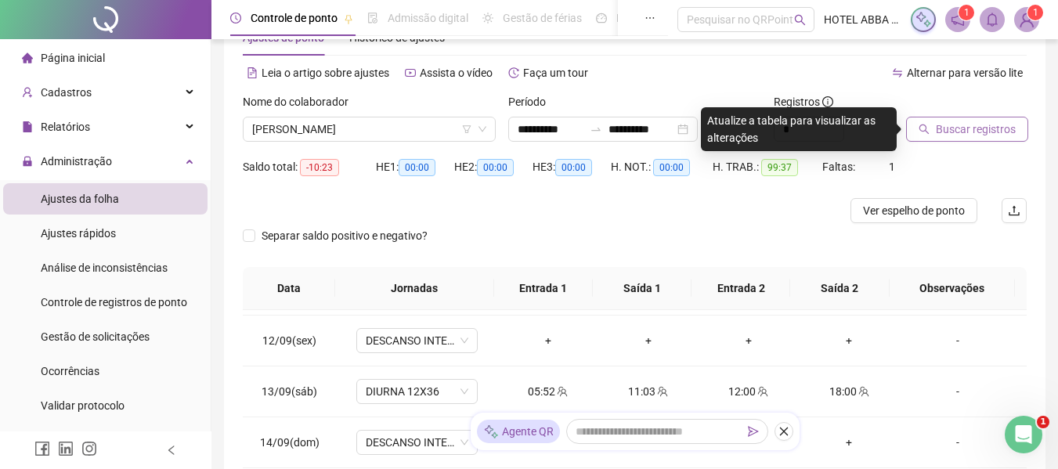
click at [924, 133] on icon "search" at bounding box center [924, 129] width 11 height 11
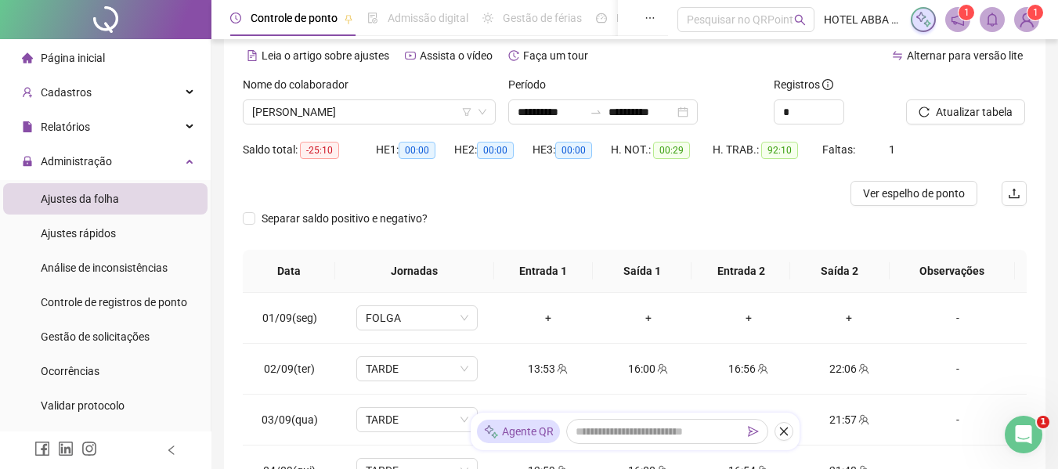
scroll to position [10, 0]
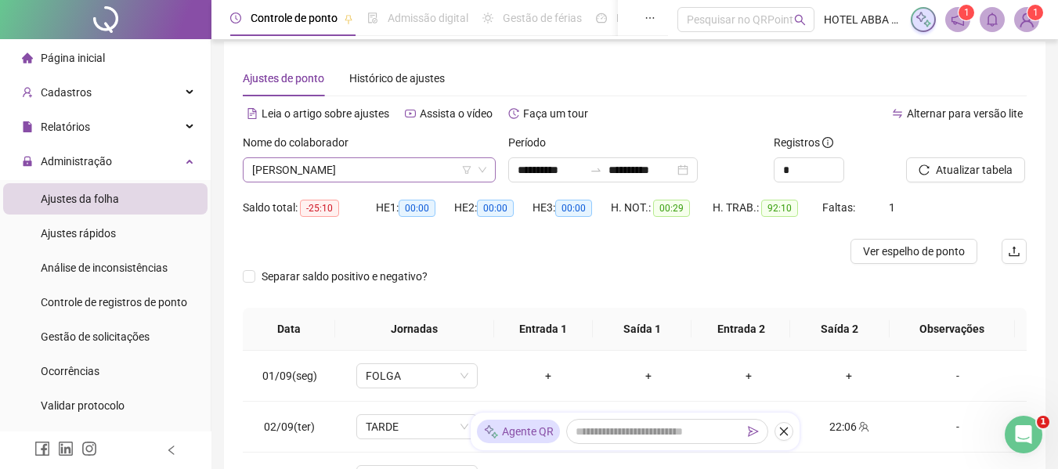
click at [404, 168] on span "[PERSON_NAME]" at bounding box center [369, 169] width 234 height 23
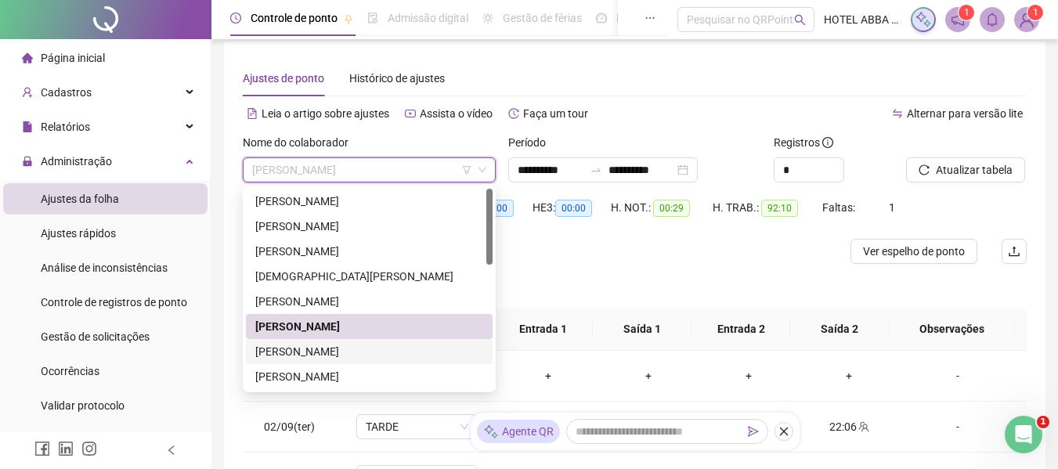
click at [349, 347] on div "[PERSON_NAME]" at bounding box center [369, 351] width 228 height 17
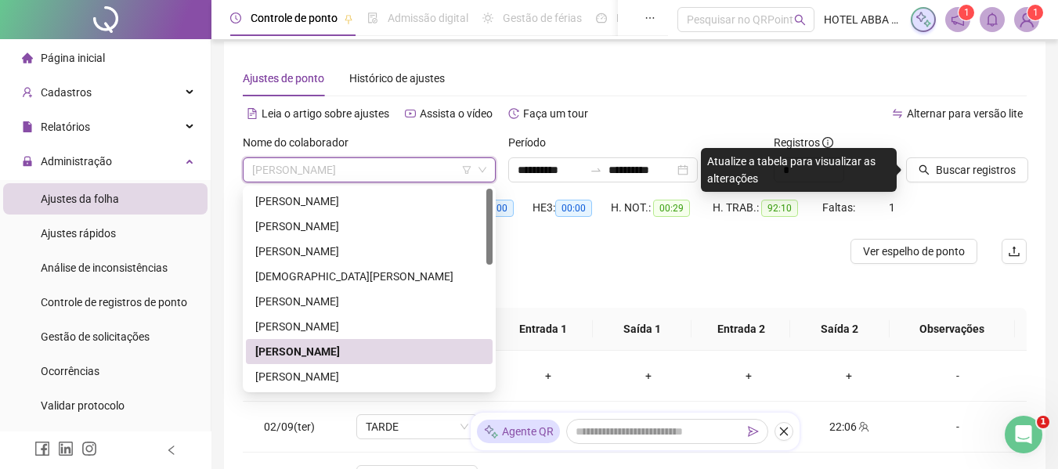
click at [398, 165] on span "[PERSON_NAME]" at bounding box center [369, 169] width 234 height 23
click at [333, 370] on div "[PERSON_NAME]" at bounding box center [369, 376] width 228 height 17
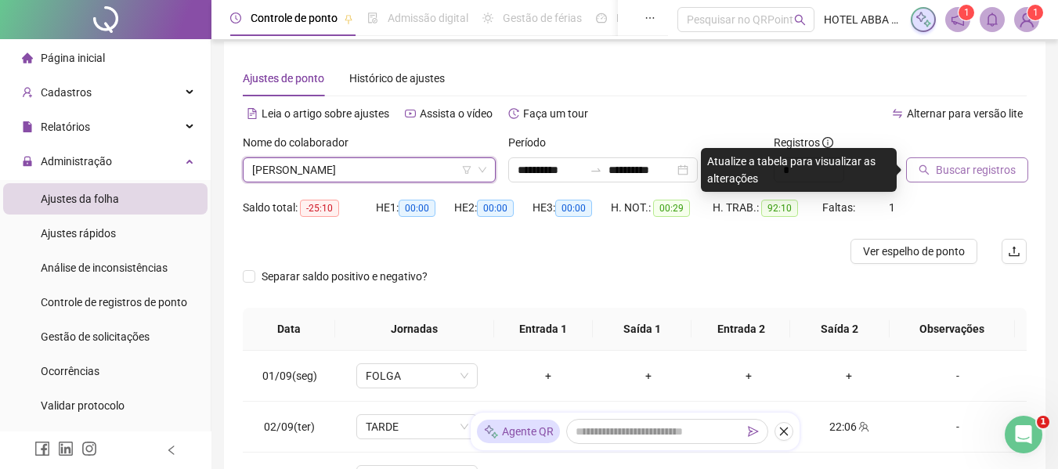
click at [952, 179] on button "Buscar registros" at bounding box center [967, 169] width 122 height 25
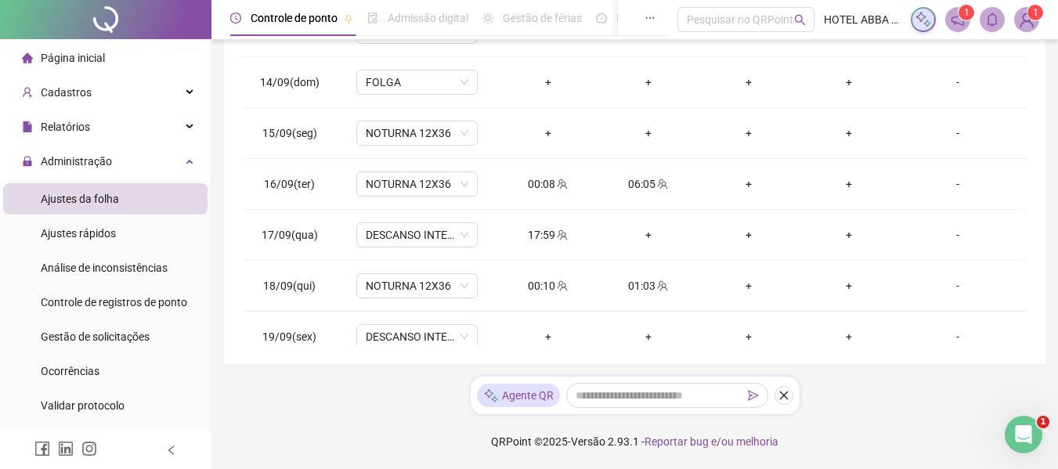
scroll to position [633, 0]
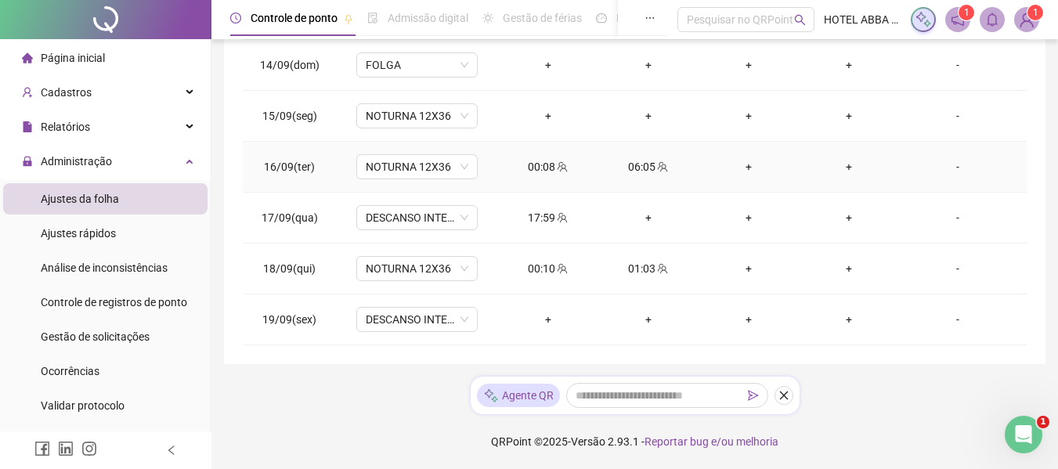
click at [554, 174] on div "00:08" at bounding box center [548, 166] width 75 height 17
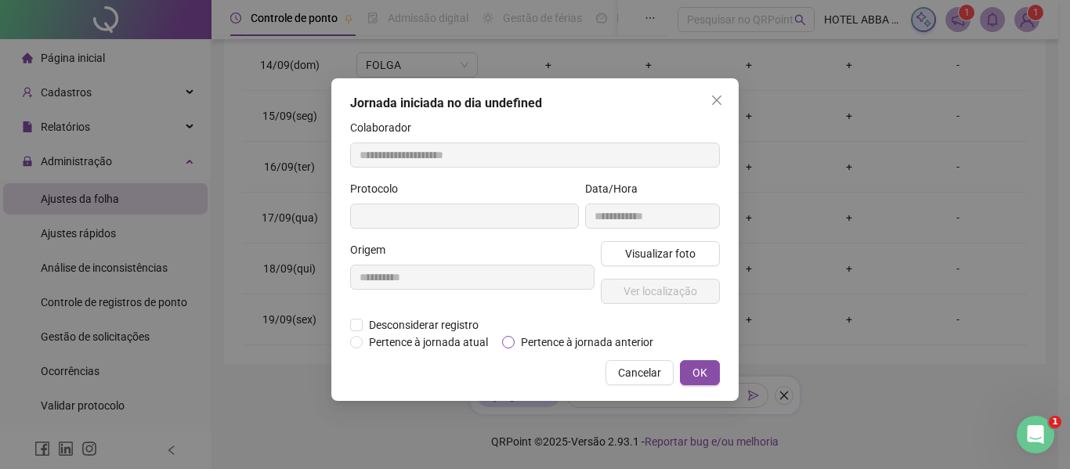
click at [571, 343] on span "Pertence à jornada anterior" at bounding box center [587, 342] width 145 height 17
click at [694, 375] on span "OK" at bounding box center [699, 372] width 15 height 17
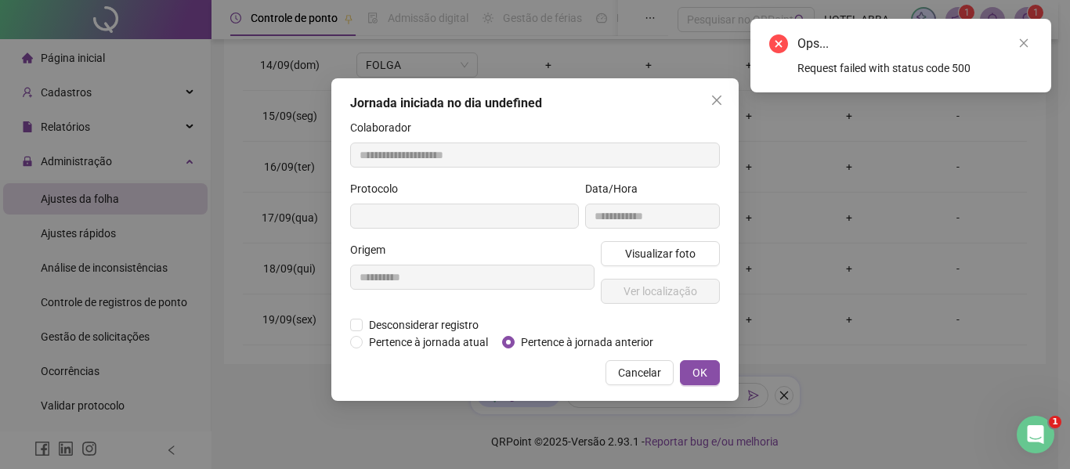
type input "**********"
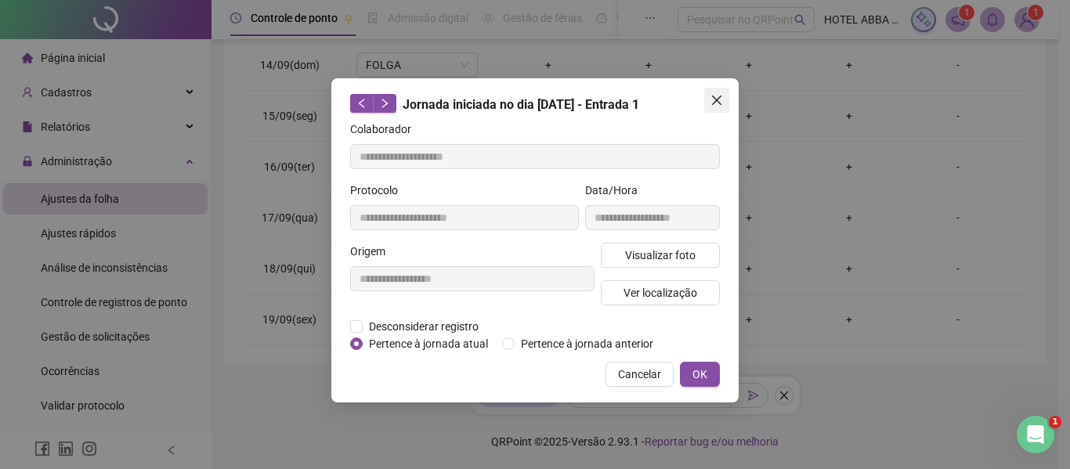
click at [710, 104] on icon "close" at bounding box center [716, 100] width 13 height 13
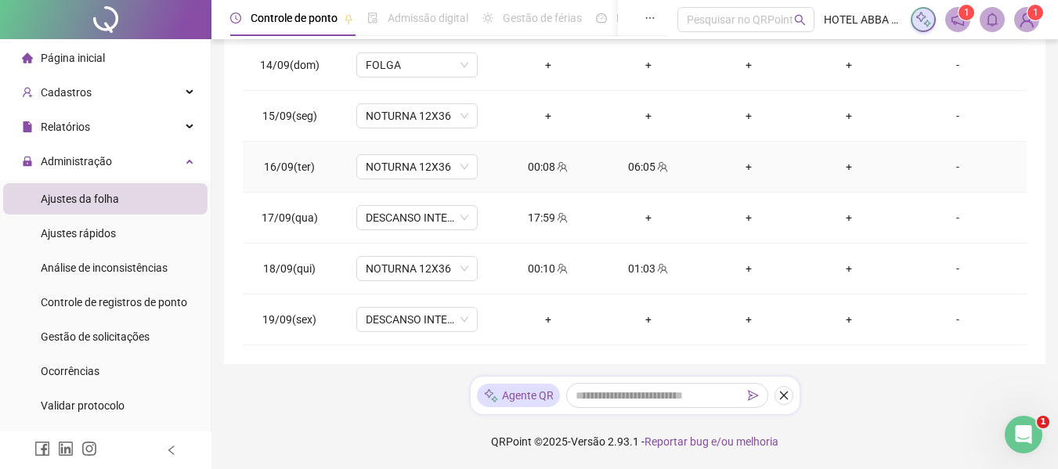
click at [540, 162] on div "00:08" at bounding box center [548, 166] width 75 height 17
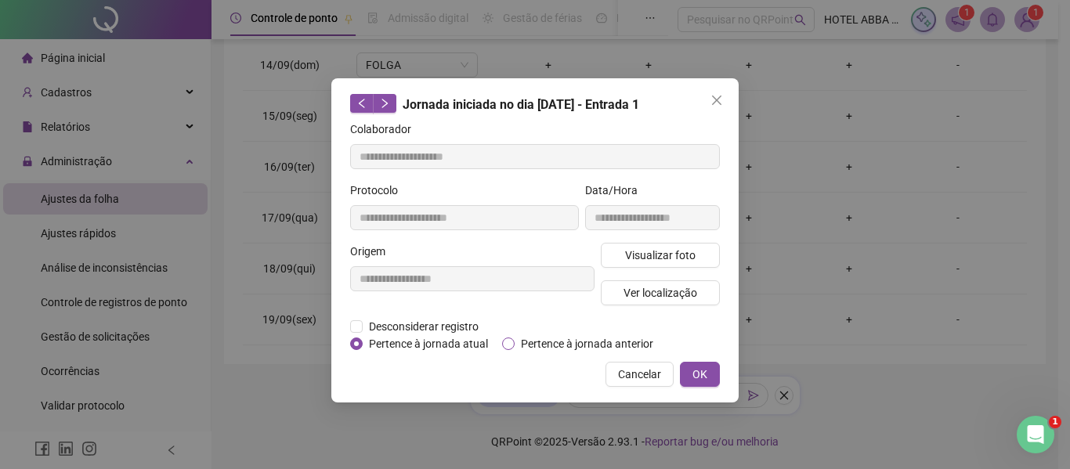
click at [592, 343] on span "Pertence à jornada anterior" at bounding box center [587, 343] width 145 height 17
click at [710, 377] on button "OK" at bounding box center [700, 374] width 40 height 25
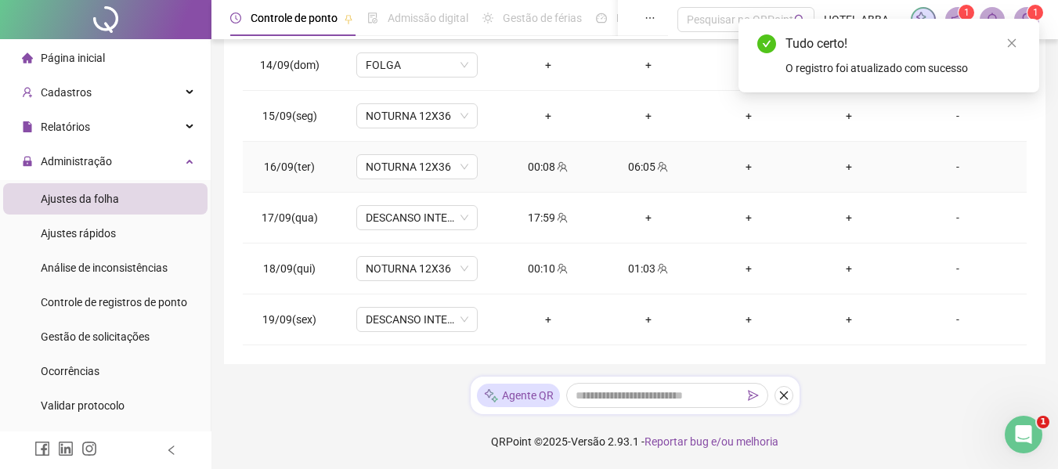
click at [634, 157] on td "06:05" at bounding box center [648, 167] width 100 height 51
click at [636, 161] on div "06:05" at bounding box center [648, 166] width 75 height 17
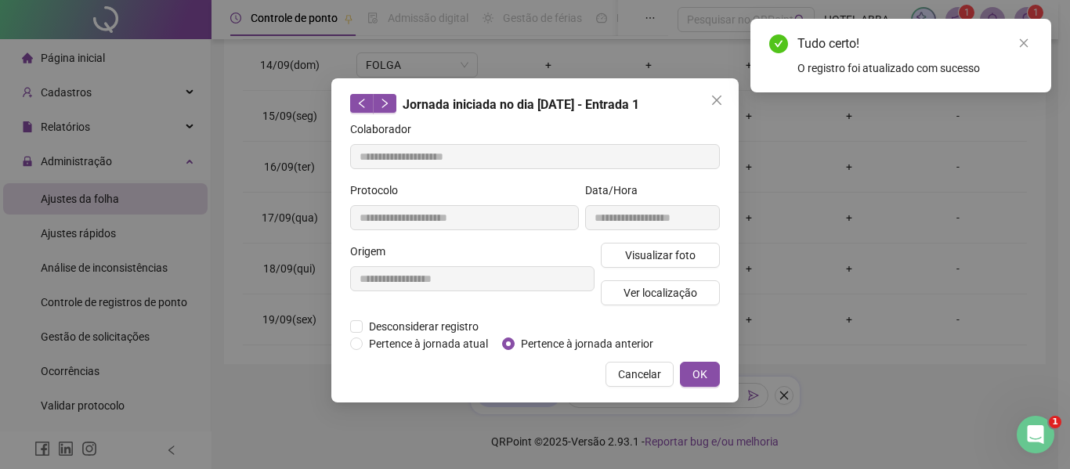
type input "**********"
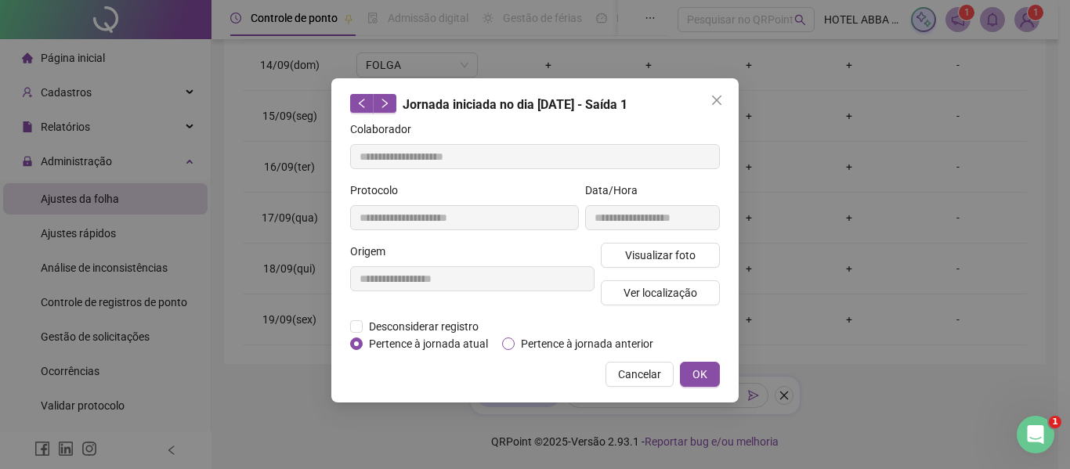
drag, startPoint x: 576, startPoint y: 341, endPoint x: 589, endPoint y: 343, distance: 12.7
click at [575, 341] on span "Pertence à jornada anterior" at bounding box center [587, 343] width 145 height 17
click at [515, 345] on span "Pertence à jornada anterior" at bounding box center [587, 343] width 145 height 17
click at [694, 373] on span "OK" at bounding box center [699, 374] width 15 height 17
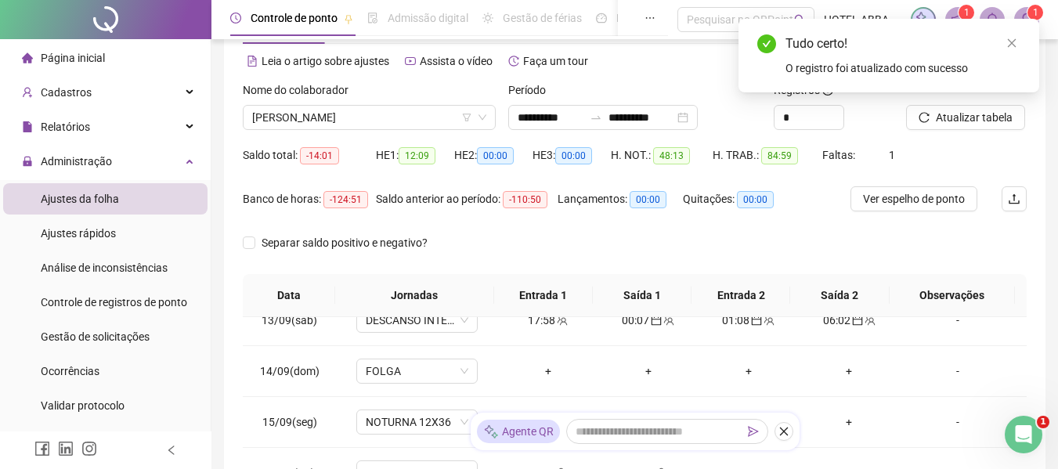
scroll to position [0, 0]
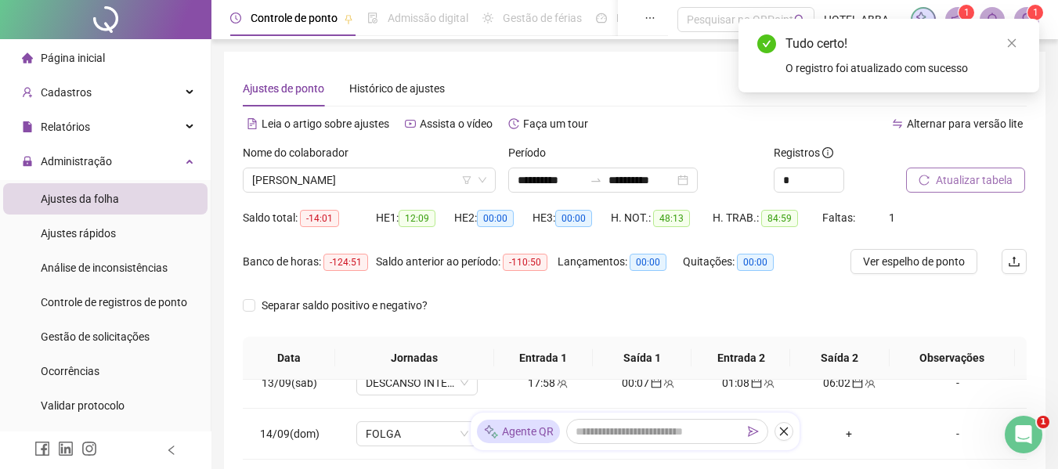
click at [942, 186] on span "Atualizar tabela" at bounding box center [974, 180] width 77 height 17
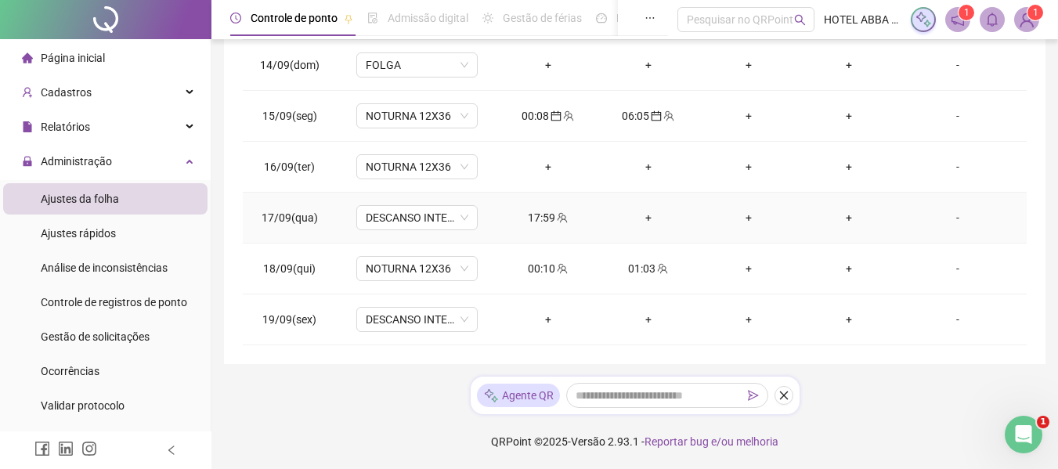
scroll to position [555, 0]
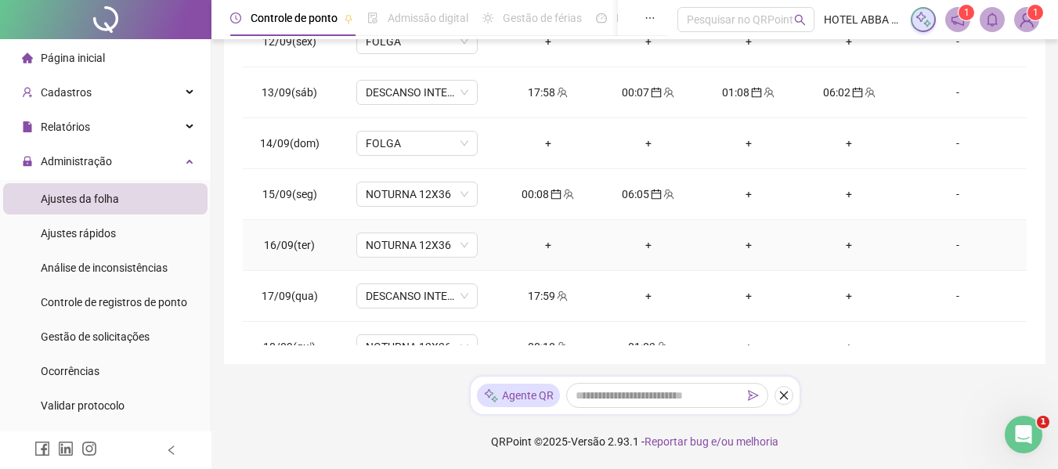
click at [542, 247] on div "+" at bounding box center [548, 245] width 75 height 17
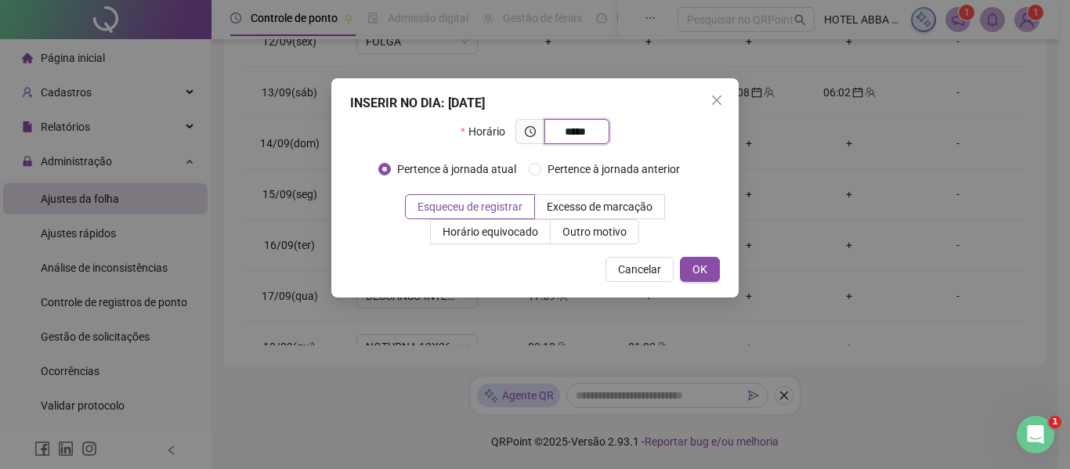
type input "*****"
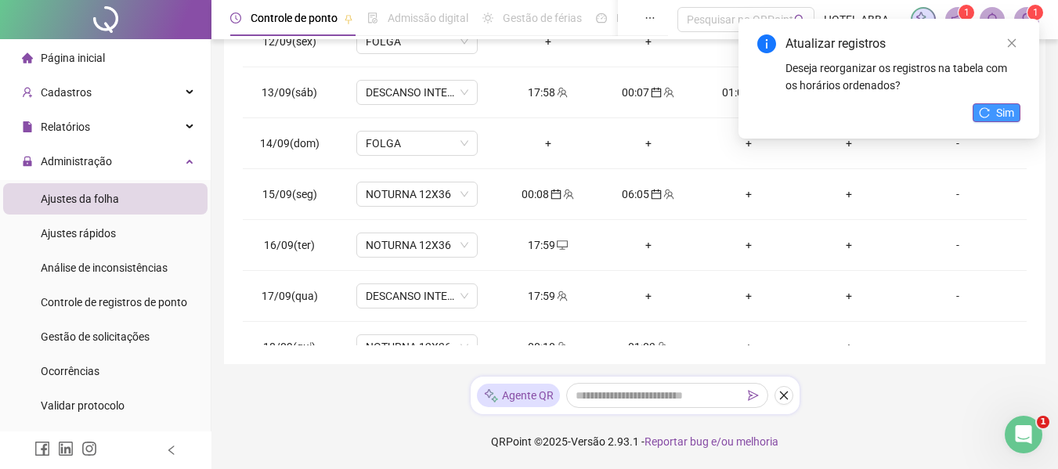
click at [1011, 119] on span "Sim" at bounding box center [1005, 112] width 18 height 17
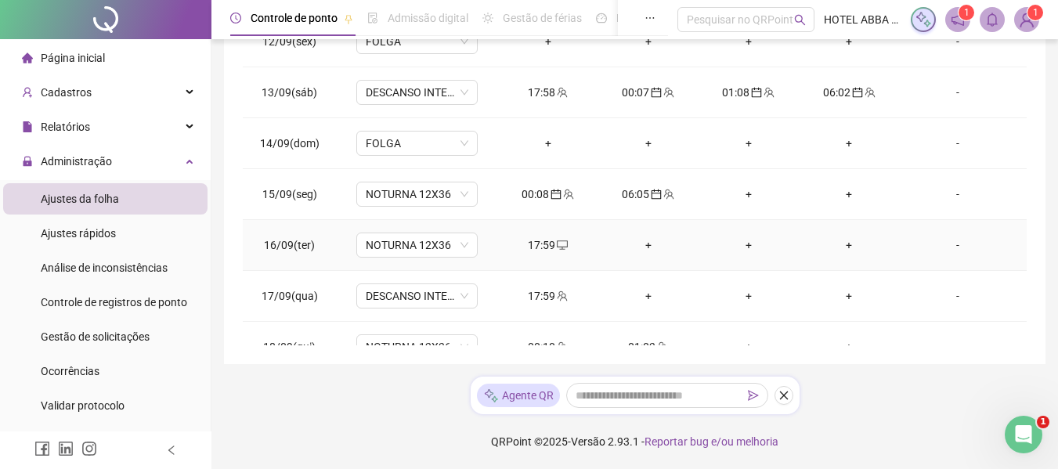
click at [546, 238] on div "17:59" at bounding box center [548, 245] width 75 height 17
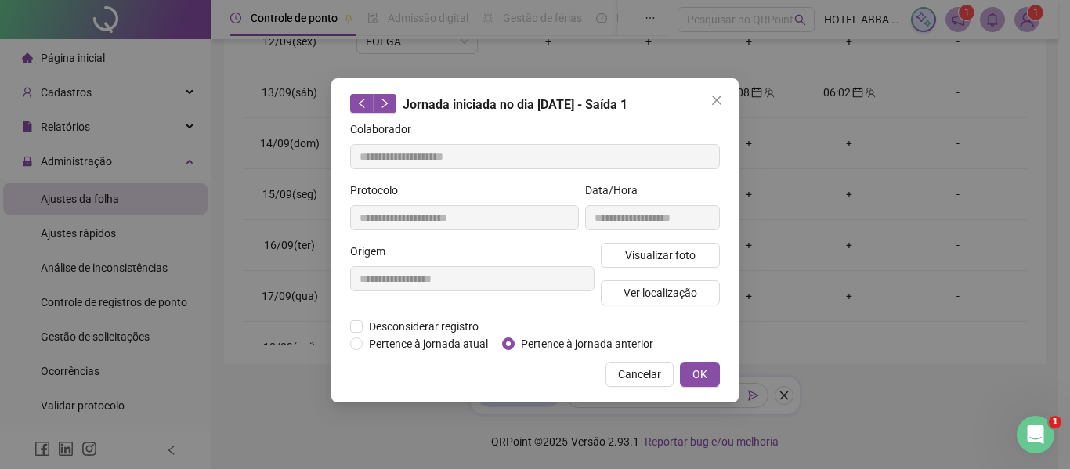
type input "**********"
click at [695, 375] on span "OK" at bounding box center [699, 374] width 15 height 17
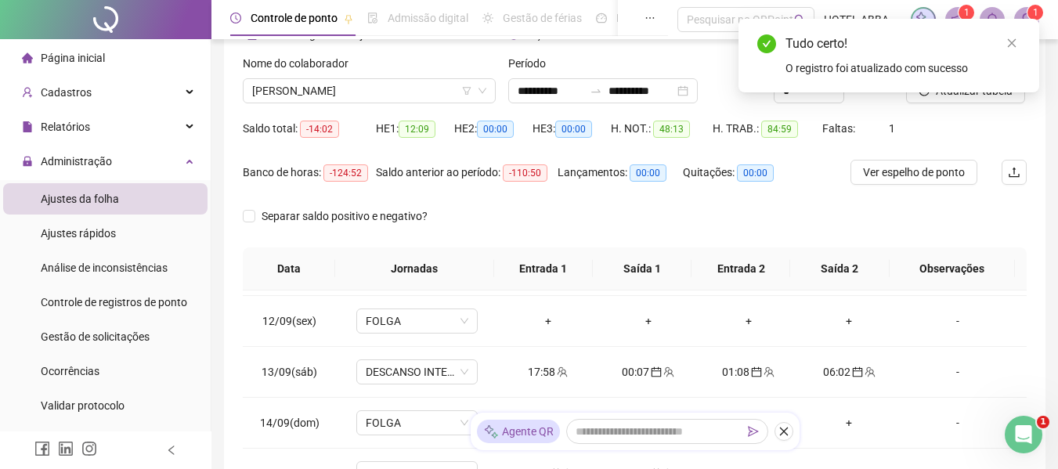
scroll to position [86, 0]
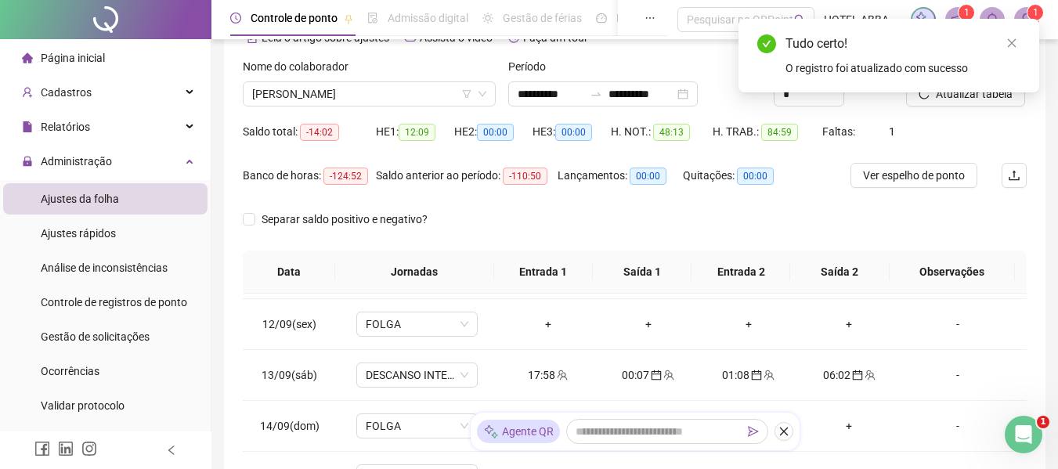
click at [989, 92] on div "Tudo certo! O registro foi atualizado com sucesso" at bounding box center [889, 56] width 301 height 74
click at [967, 92] on div "Tudo certo! O registro foi atualizado com sucesso" at bounding box center [889, 56] width 301 height 74
drag, startPoint x: 1017, startPoint y: 42, endPoint x: 994, endPoint y: 89, distance: 52.2
click at [1009, 53] on div "Tudo certo! O registro foi atualizado com sucesso" at bounding box center [889, 56] width 301 height 74
click at [987, 92] on div "Tudo certo! O registro foi atualizado com sucesso" at bounding box center [889, 56] width 301 height 74
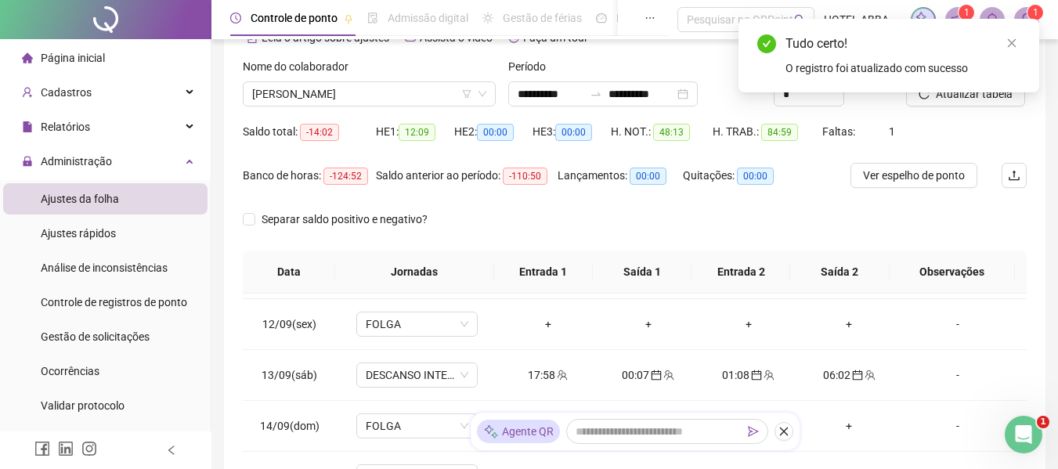
click at [987, 92] on div "Tudo certo! O registro foi atualizado com sucesso" at bounding box center [889, 56] width 301 height 74
click at [1016, 41] on icon "close" at bounding box center [1011, 43] width 11 height 11
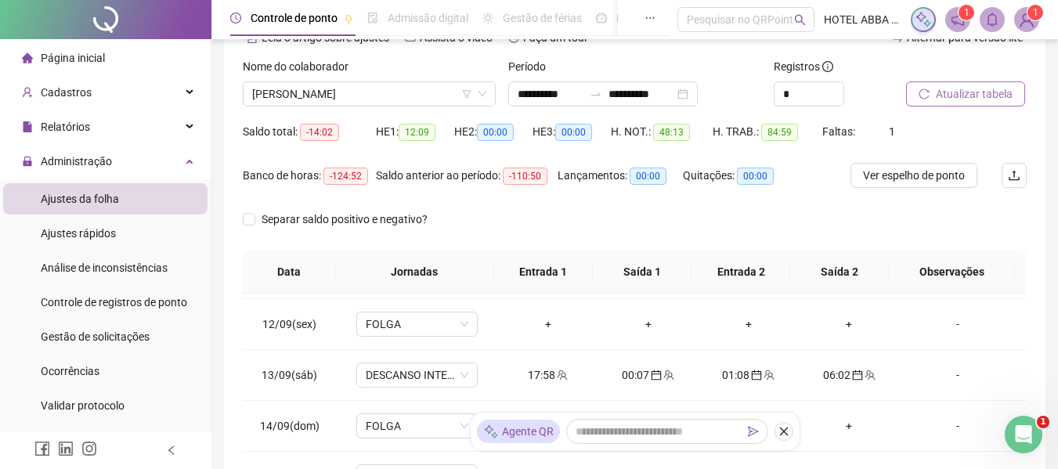
click at [972, 97] on span "Atualizar tabela" at bounding box center [974, 93] width 77 height 17
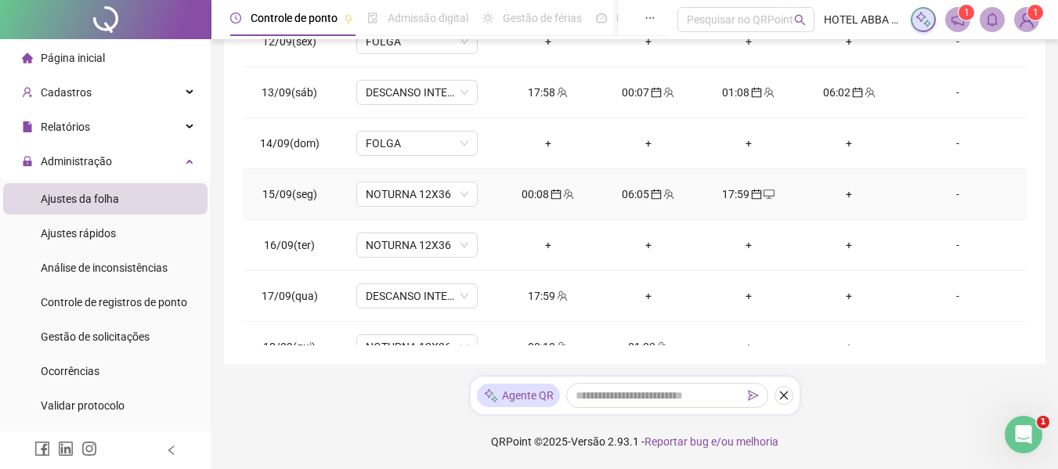
click at [737, 193] on div "17:59" at bounding box center [748, 194] width 75 height 17
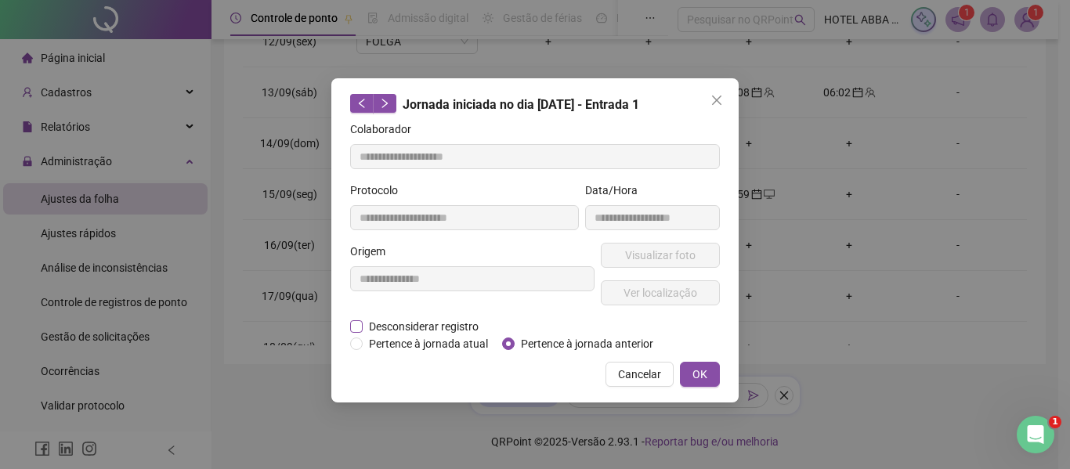
click at [421, 329] on span "Desconsiderar registro" at bounding box center [424, 326] width 122 height 17
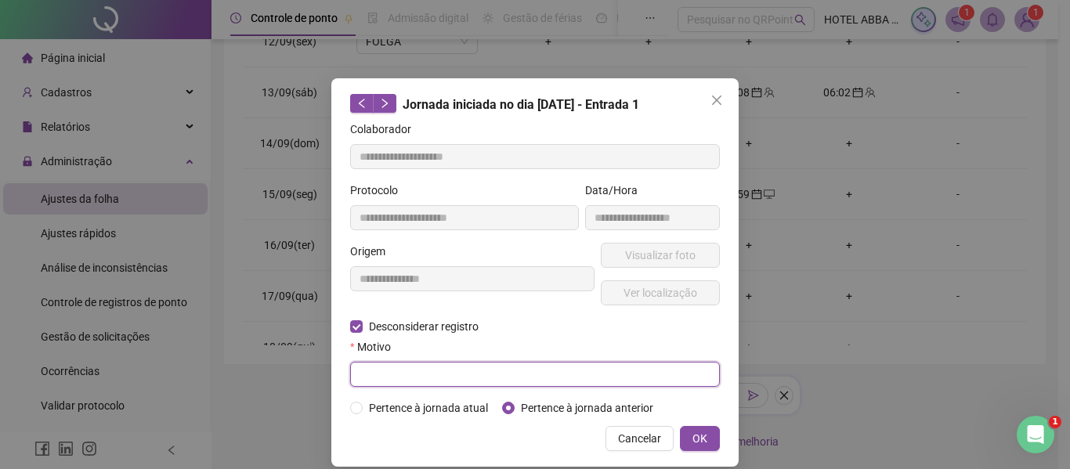
click at [424, 363] on input "text" at bounding box center [535, 374] width 370 height 25
type input "**********"
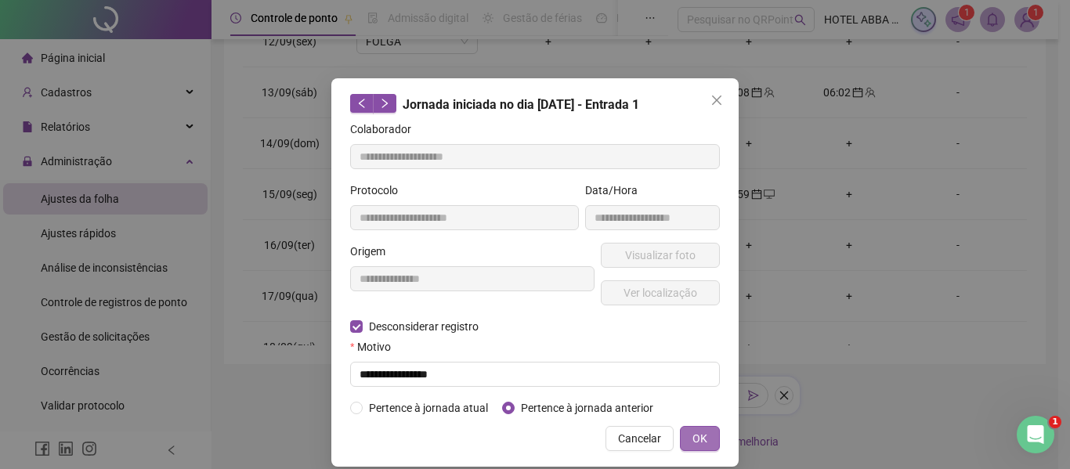
click at [692, 428] on button "OK" at bounding box center [700, 438] width 40 height 25
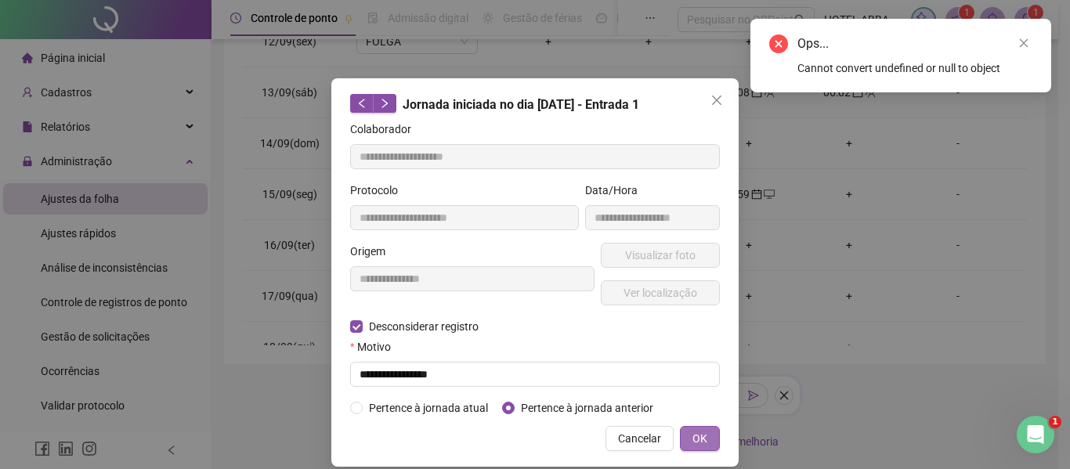
click at [694, 428] on button "OK" at bounding box center [700, 438] width 40 height 25
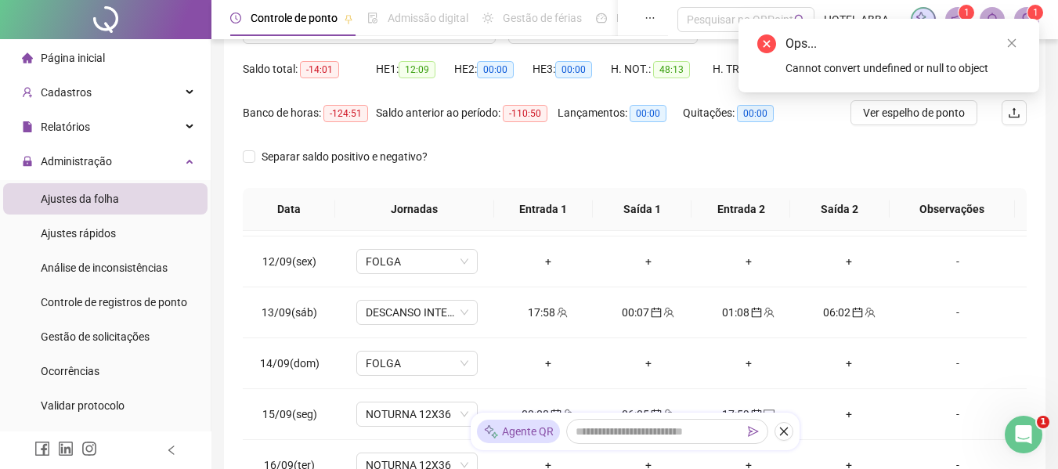
scroll to position [110, 0]
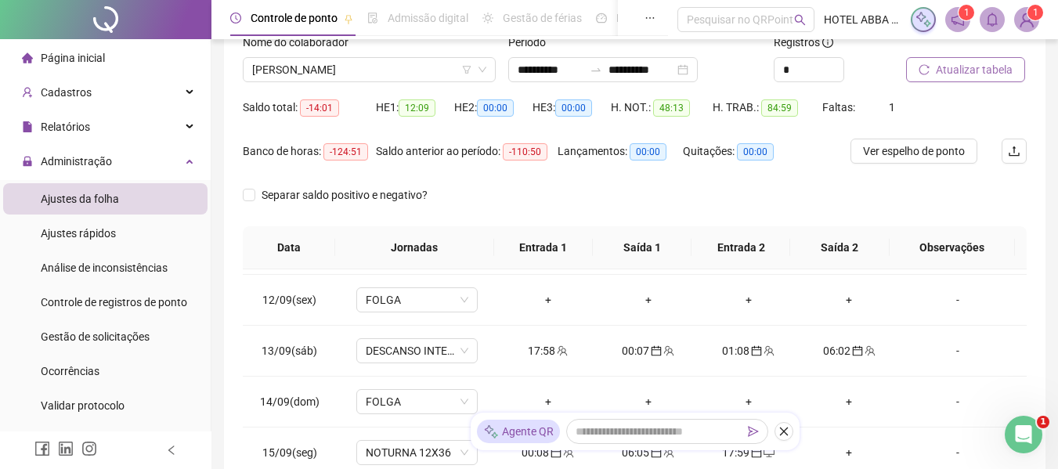
click at [954, 70] on span "Atualizar tabela" at bounding box center [974, 69] width 77 height 17
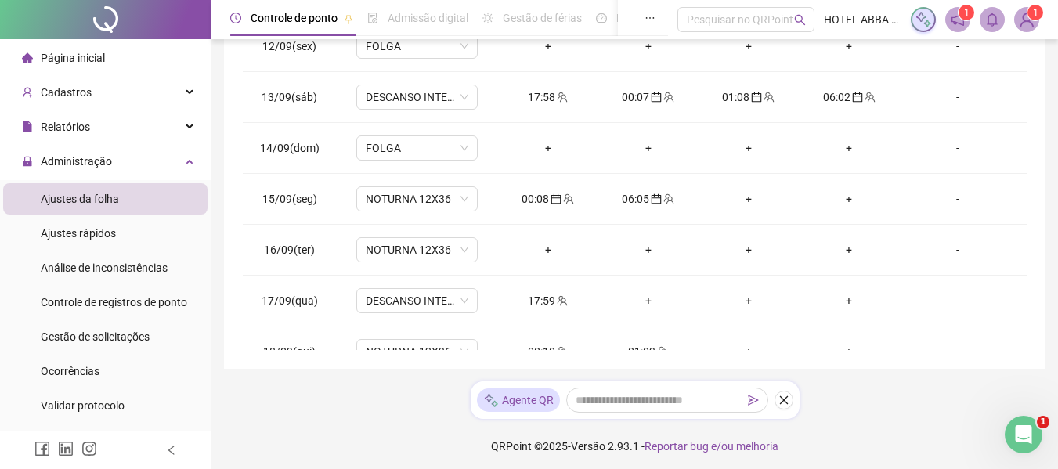
scroll to position [369, 0]
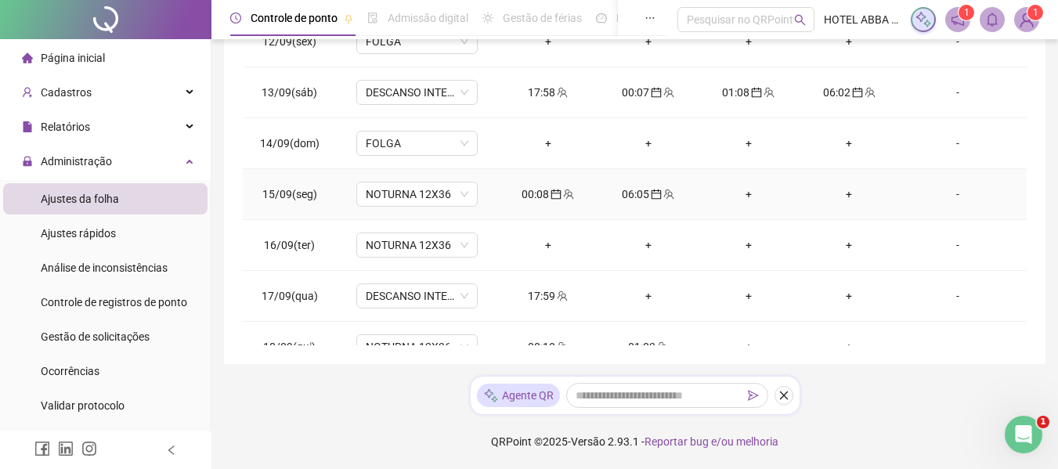
click at [736, 197] on div "+" at bounding box center [748, 194] width 75 height 17
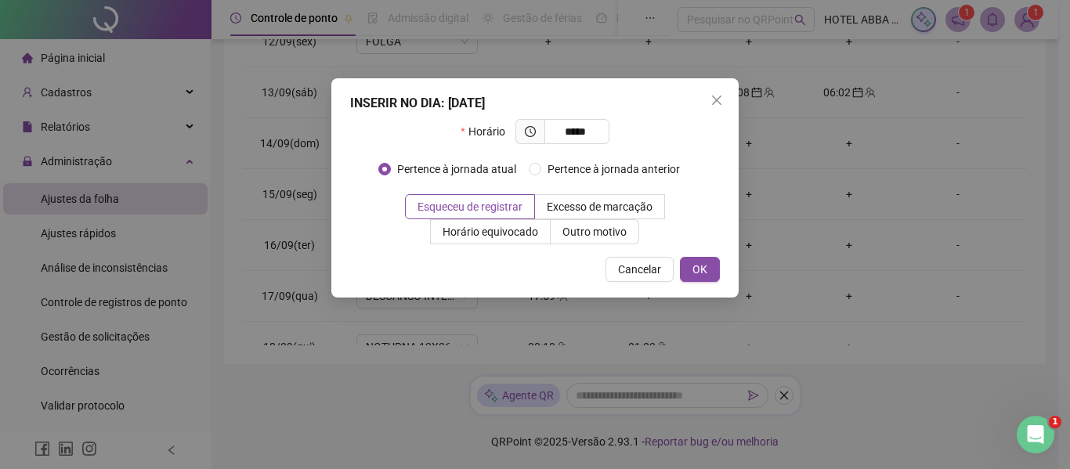
type input "*****"
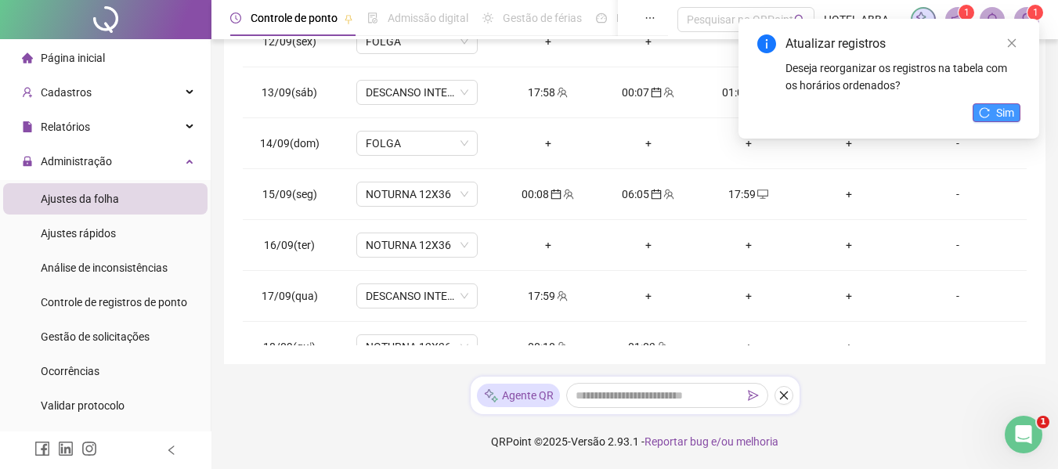
click at [1007, 107] on span "Sim" at bounding box center [1005, 112] width 18 height 17
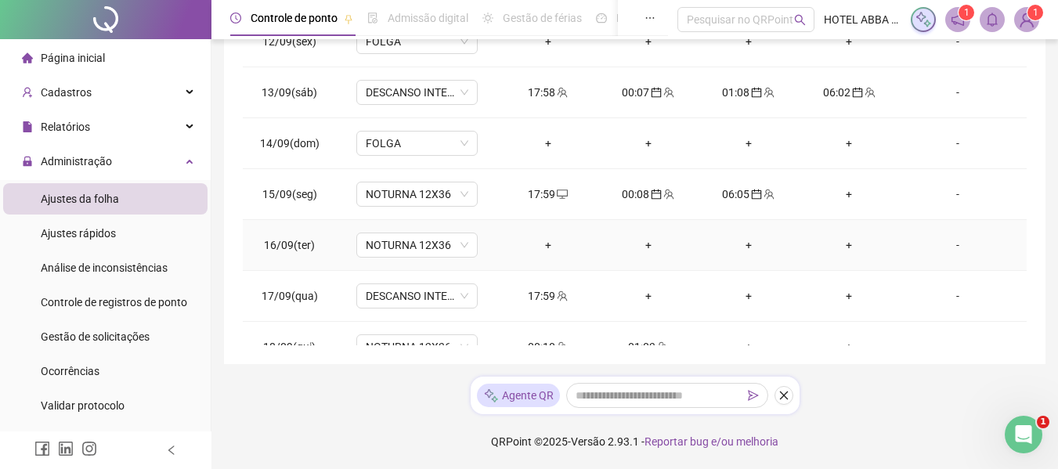
click at [558, 243] on div "+" at bounding box center [548, 245] width 75 height 17
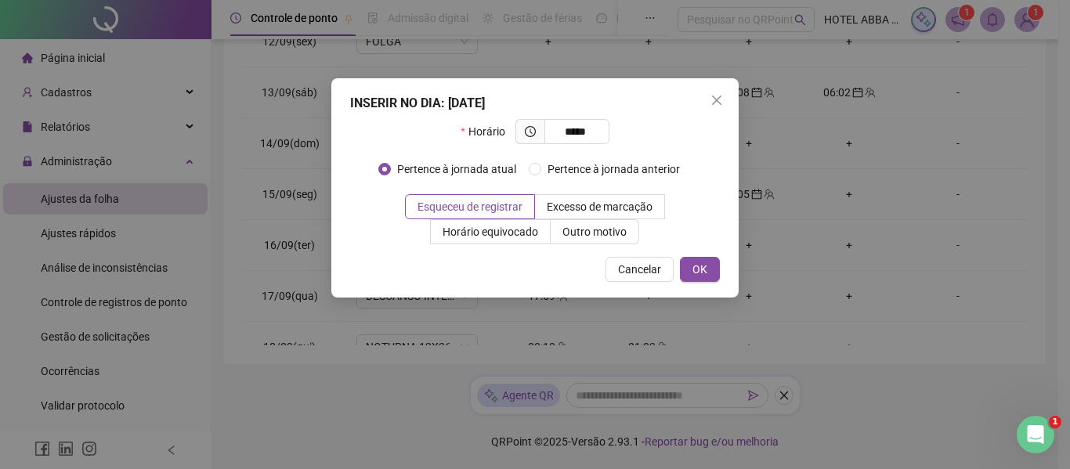
type input "*****"
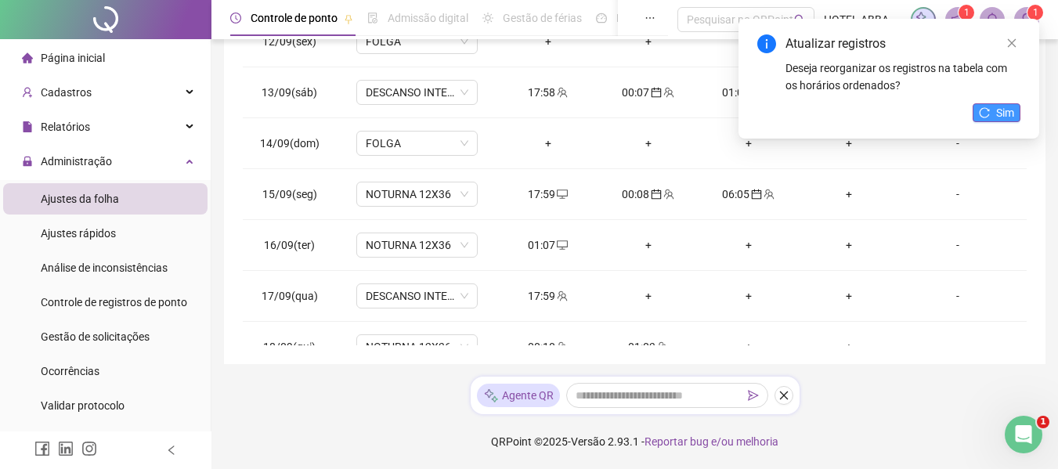
click at [1006, 117] on span "Sim" at bounding box center [1005, 112] width 18 height 17
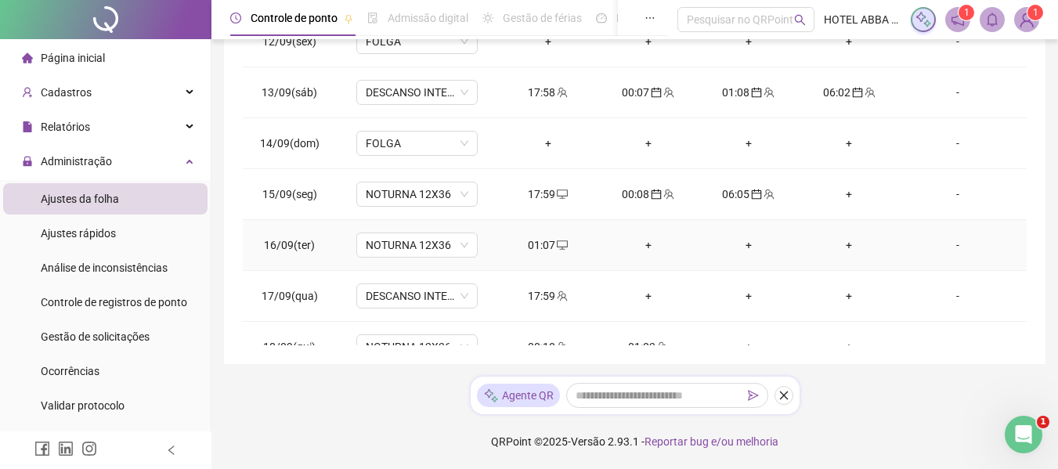
click at [545, 244] on div "01:07" at bounding box center [548, 245] width 75 height 17
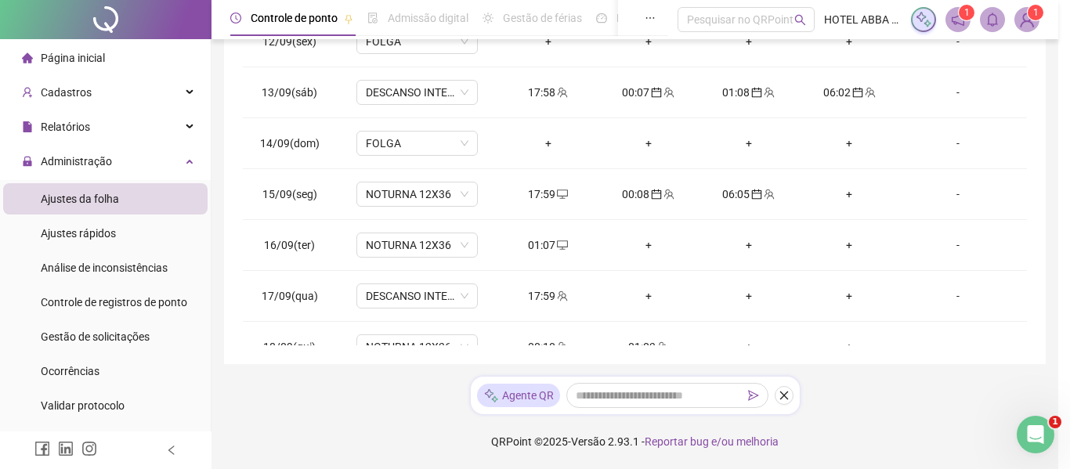
type input "**********"
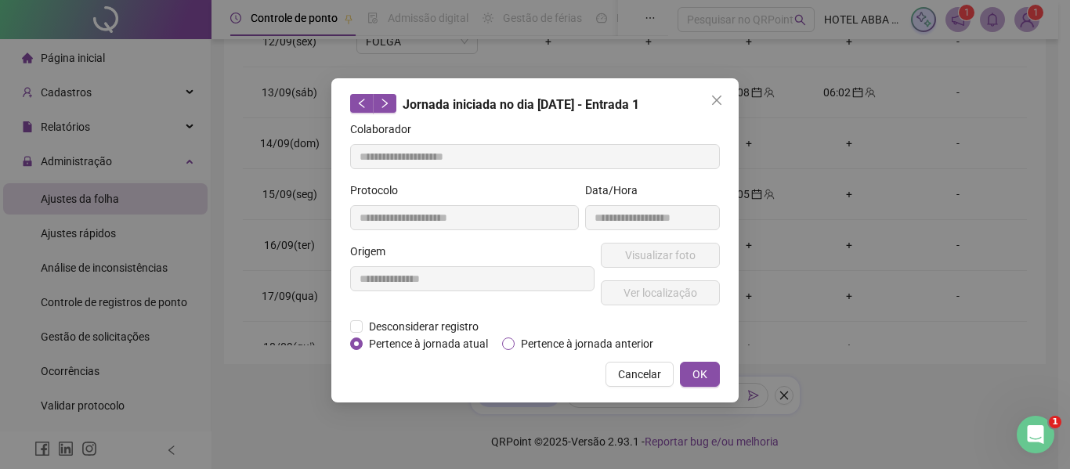
click at [562, 344] on span "Pertence à jornada anterior" at bounding box center [587, 343] width 145 height 17
click at [692, 365] on button "OK" at bounding box center [700, 374] width 40 height 25
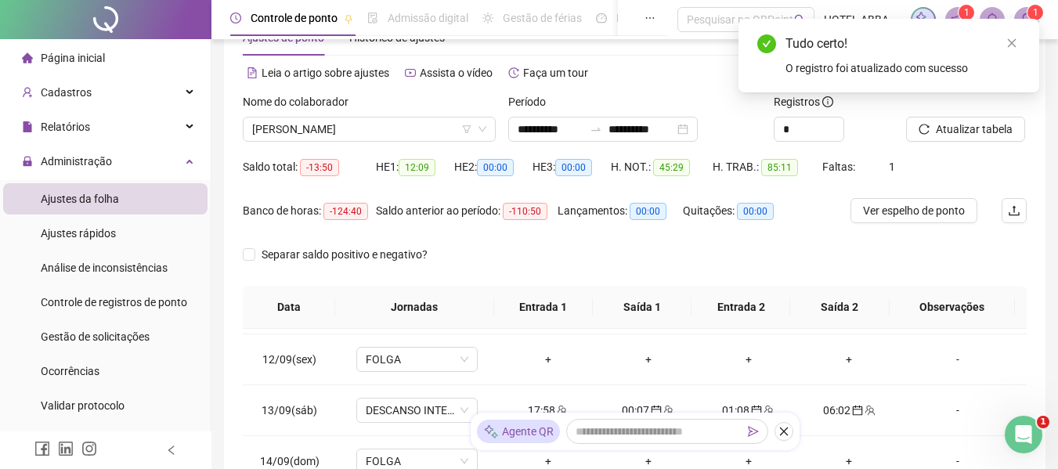
scroll to position [42, 0]
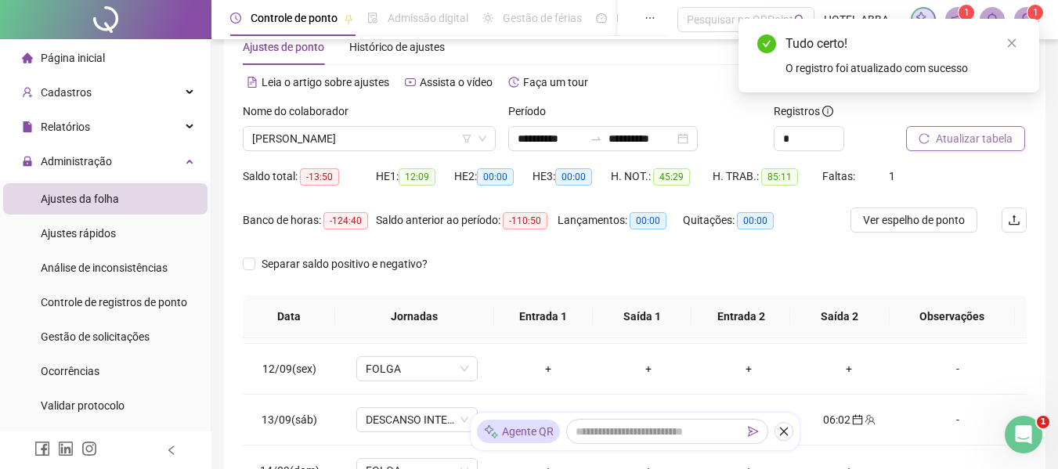
click at [1010, 138] on span "Atualizar tabela" at bounding box center [974, 138] width 77 height 17
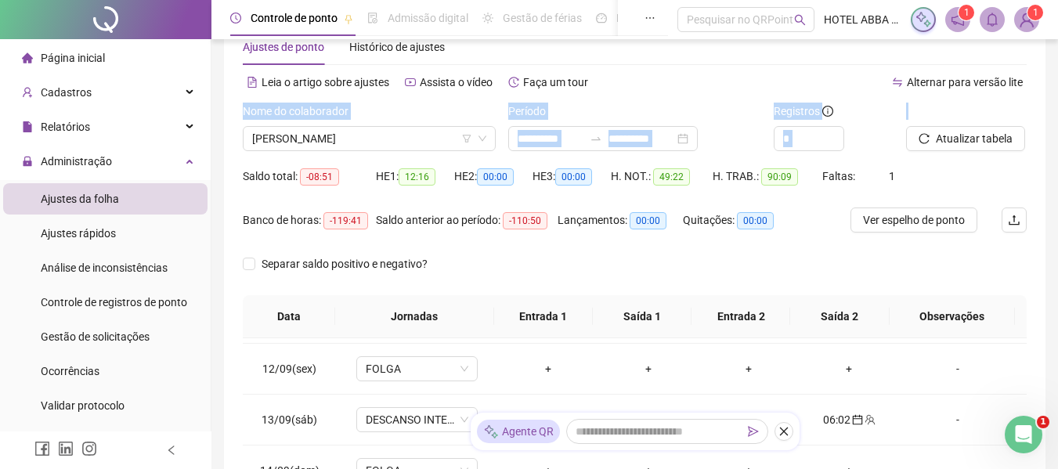
drag, startPoint x: 1057, startPoint y: 84, endPoint x: 1064, endPoint y: 110, distance: 26.8
click at [1058, 110] on html "**********" at bounding box center [529, 192] width 1058 height 469
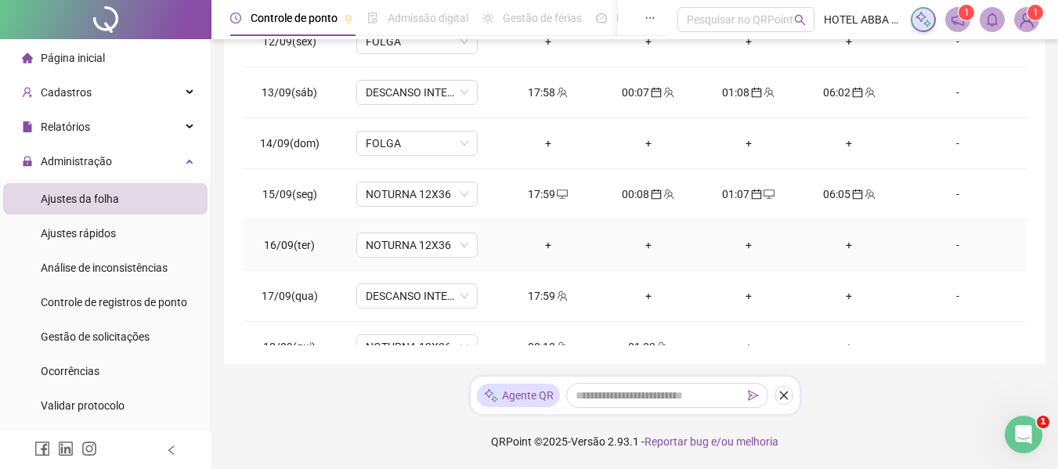
scroll to position [633, 0]
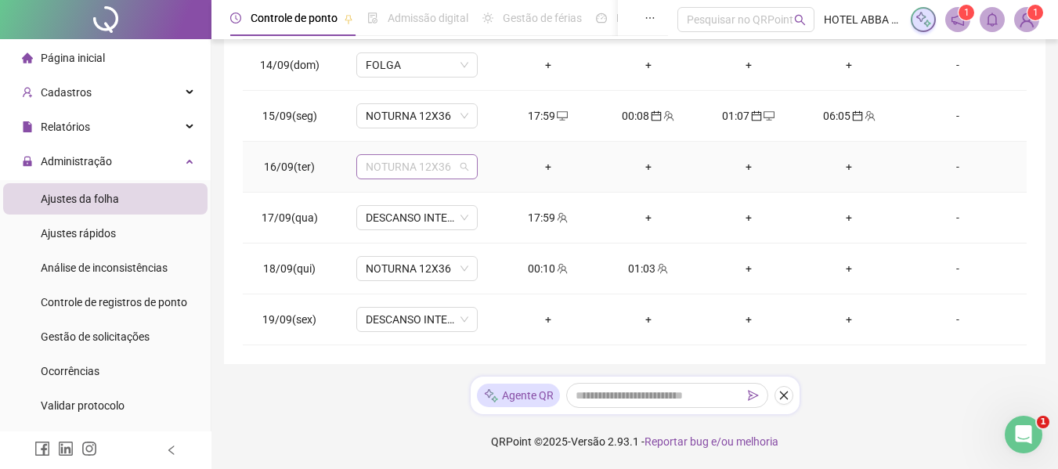
click at [421, 170] on span "NOTURNA 12X36" at bounding box center [417, 166] width 103 height 23
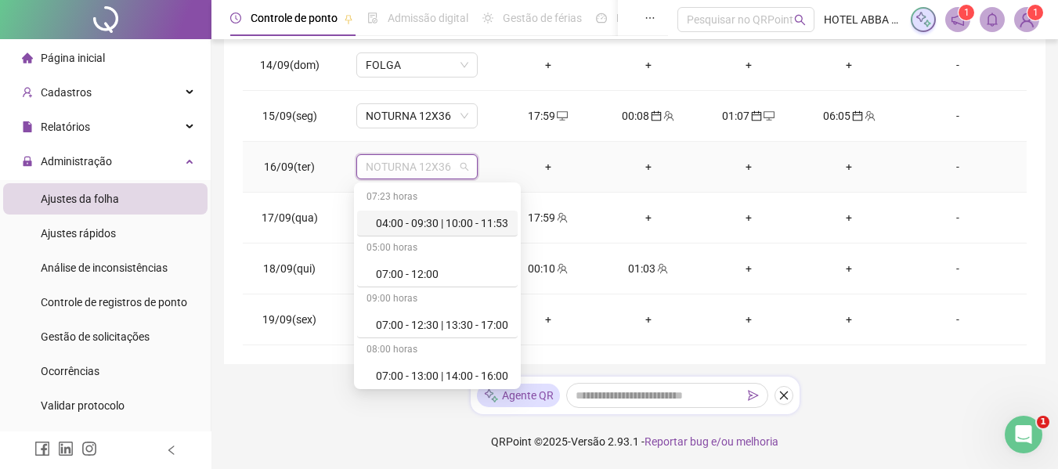
type input "*"
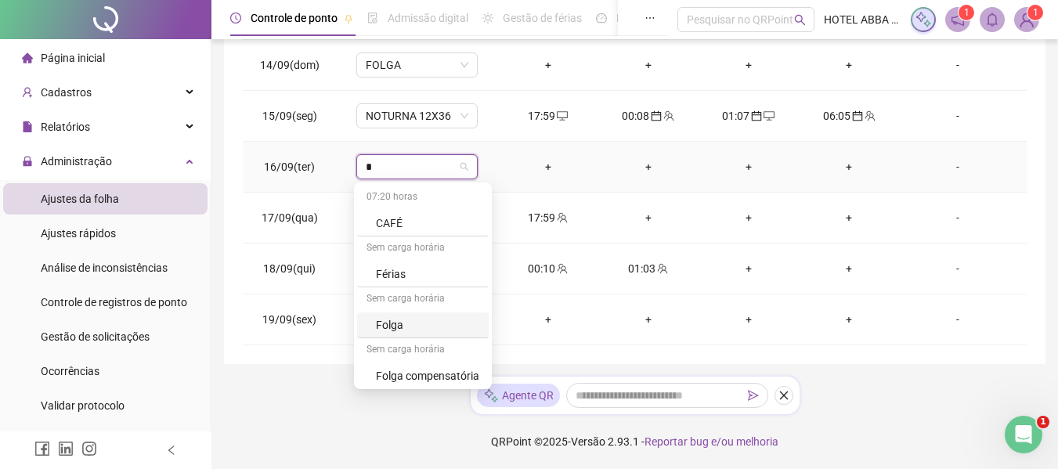
click at [422, 322] on div "Folga" at bounding box center [427, 324] width 103 height 17
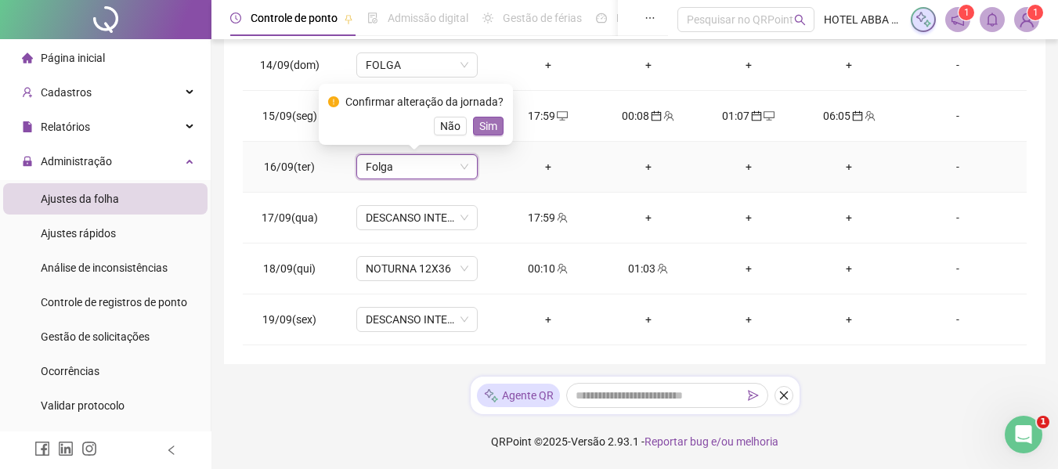
click at [492, 130] on span "Sim" at bounding box center [488, 125] width 18 height 17
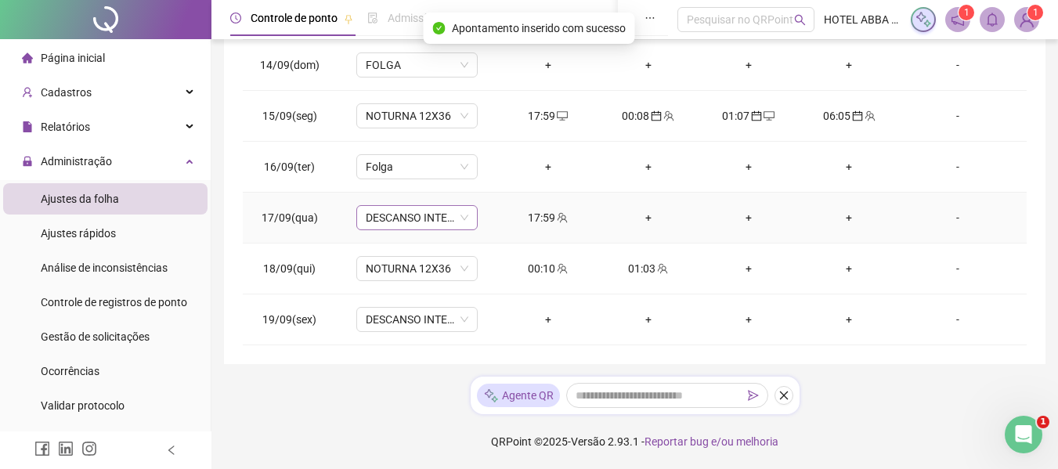
click at [424, 212] on span "DESCANSO INTER-JORNADA" at bounding box center [417, 217] width 103 height 23
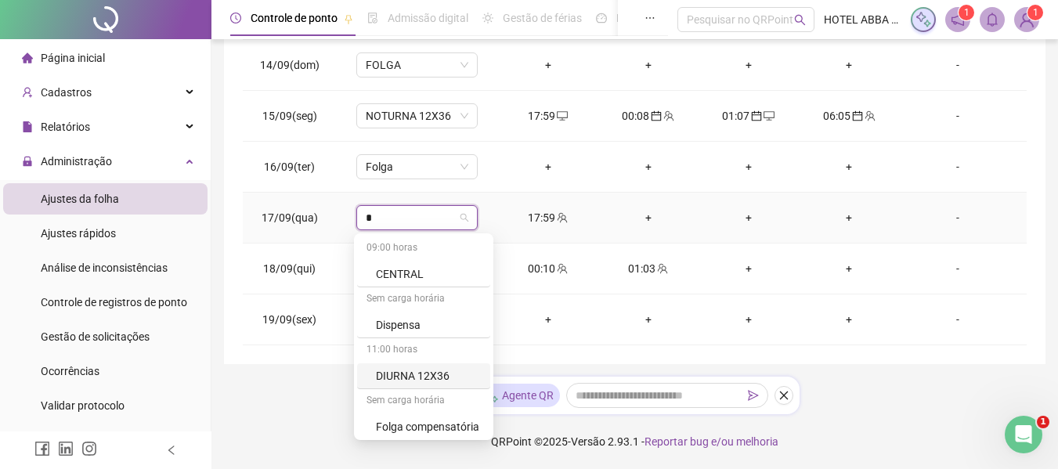
type input "**"
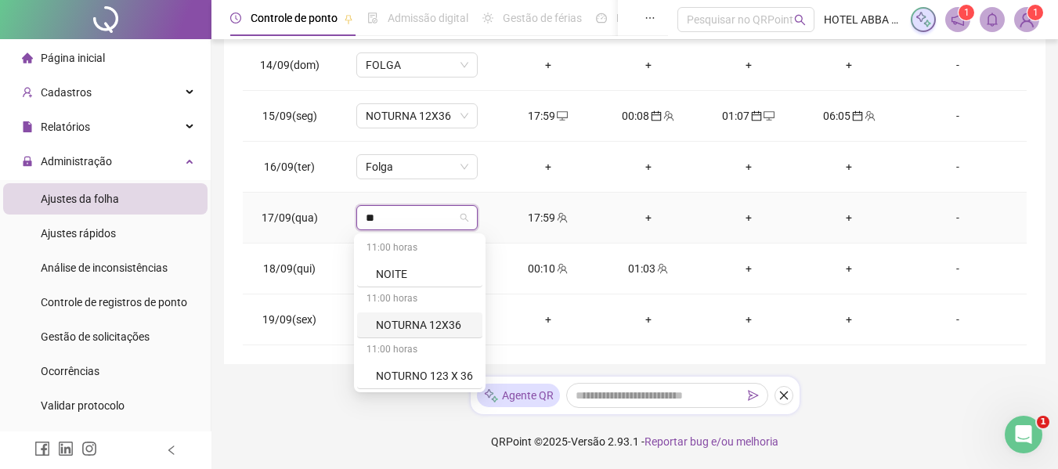
click at [415, 327] on div "NOTURNA 12X36" at bounding box center [424, 324] width 97 height 17
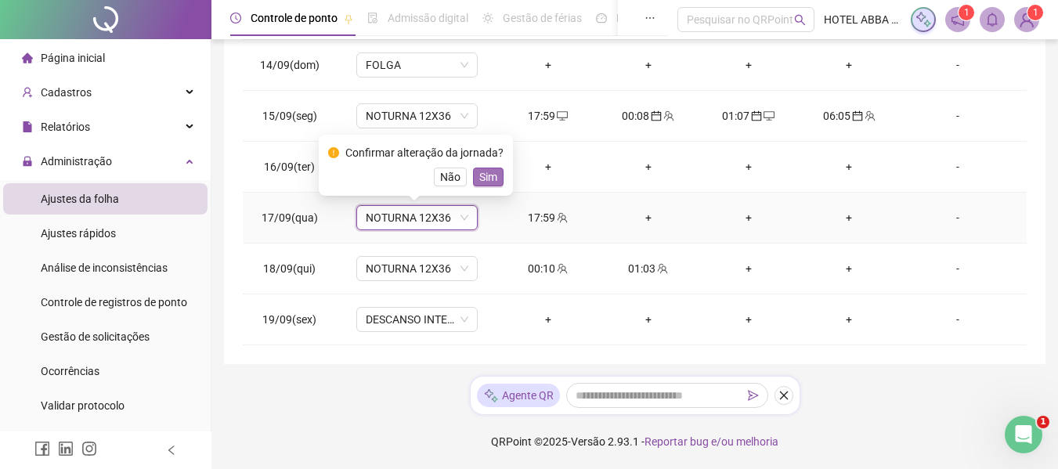
click at [483, 181] on span "Sim" at bounding box center [488, 176] width 18 height 17
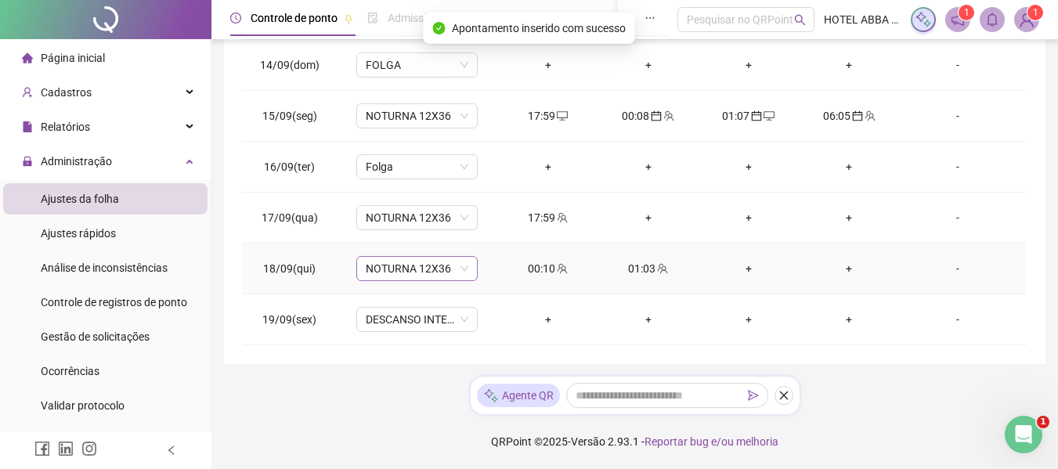
click at [446, 269] on span "NOTURNA 12X36" at bounding box center [417, 268] width 103 height 23
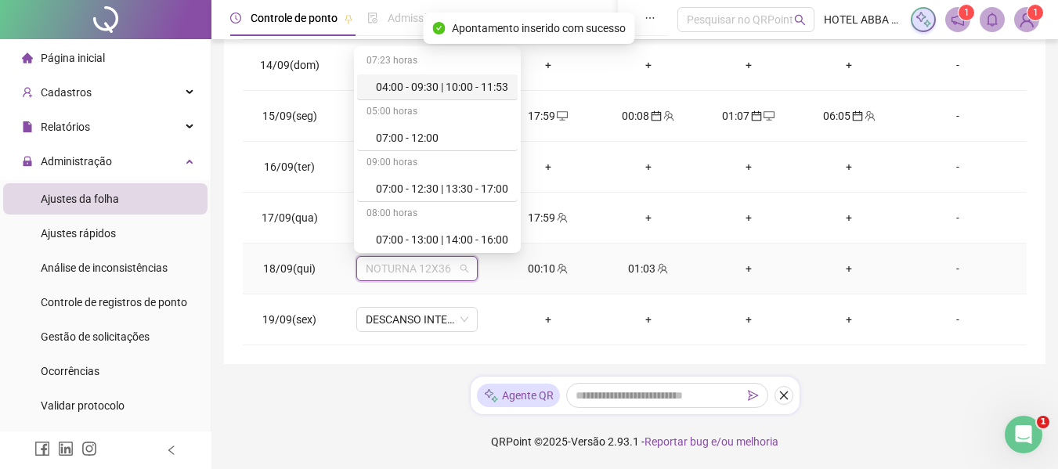
type input "*"
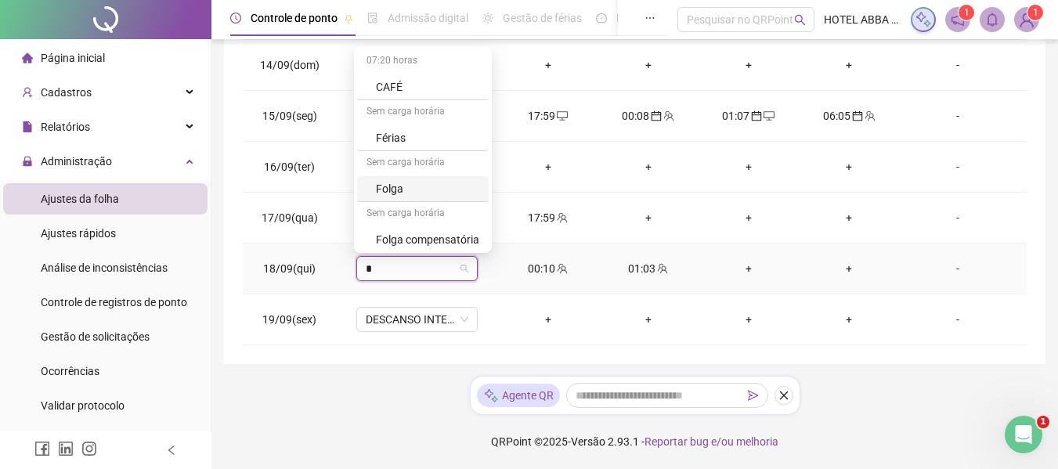
click at [395, 192] on div "Folga" at bounding box center [427, 188] width 103 height 17
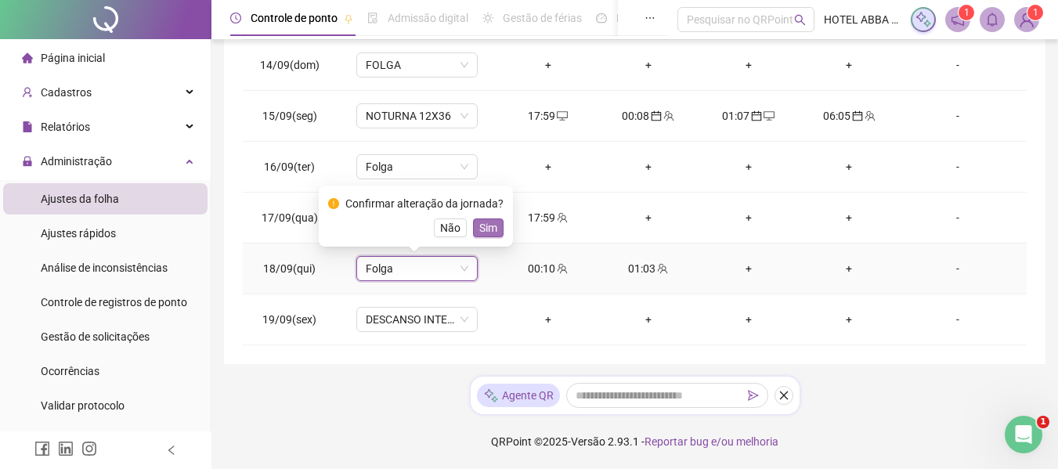
click at [483, 233] on span "Sim" at bounding box center [488, 227] width 18 height 17
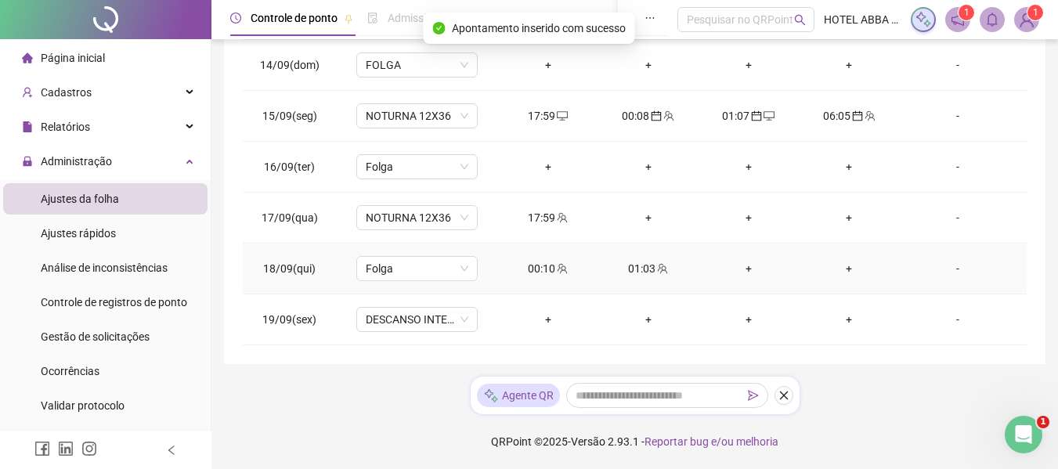
click at [538, 267] on div "00:10" at bounding box center [548, 268] width 75 height 17
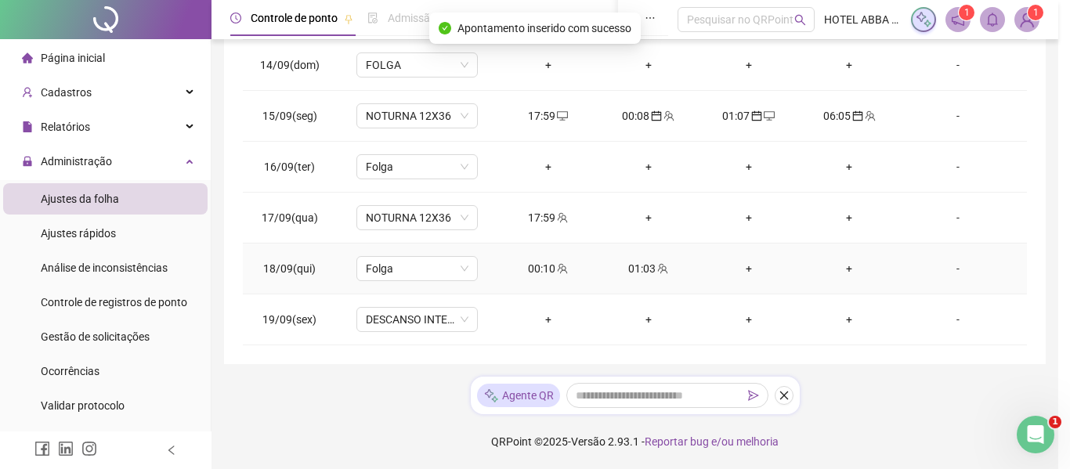
type input "**********"
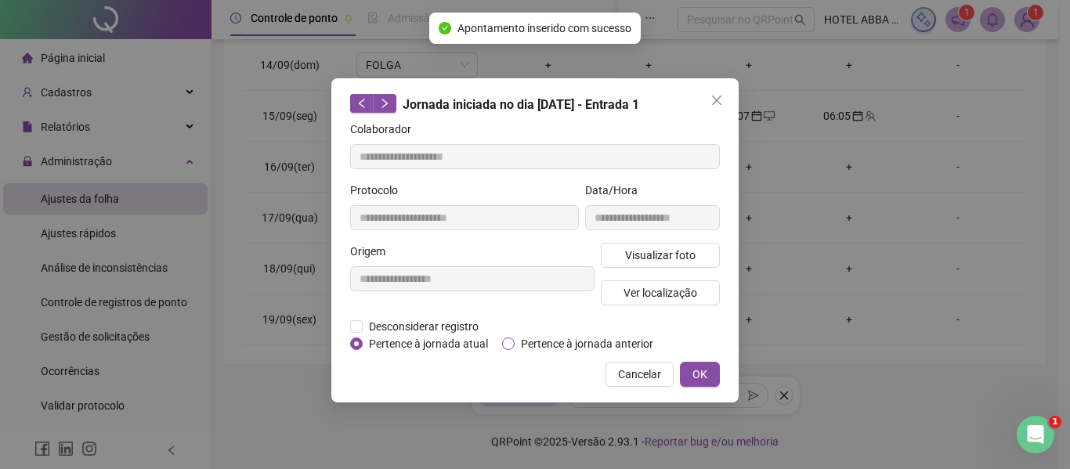
click at [536, 335] on form "**********" at bounding box center [535, 237] width 370 height 232
click at [535, 339] on span "Pertence à jornada anterior" at bounding box center [587, 343] width 145 height 17
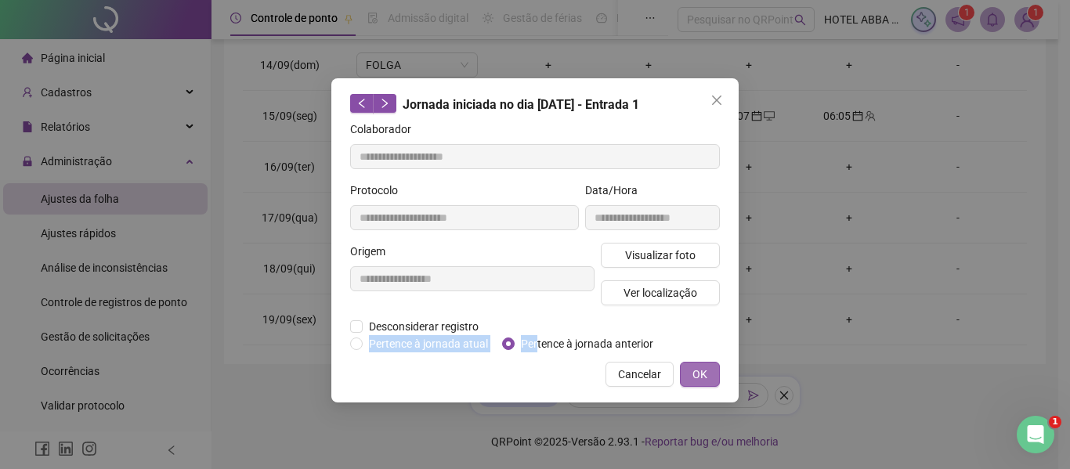
click at [705, 372] on span "OK" at bounding box center [699, 374] width 15 height 17
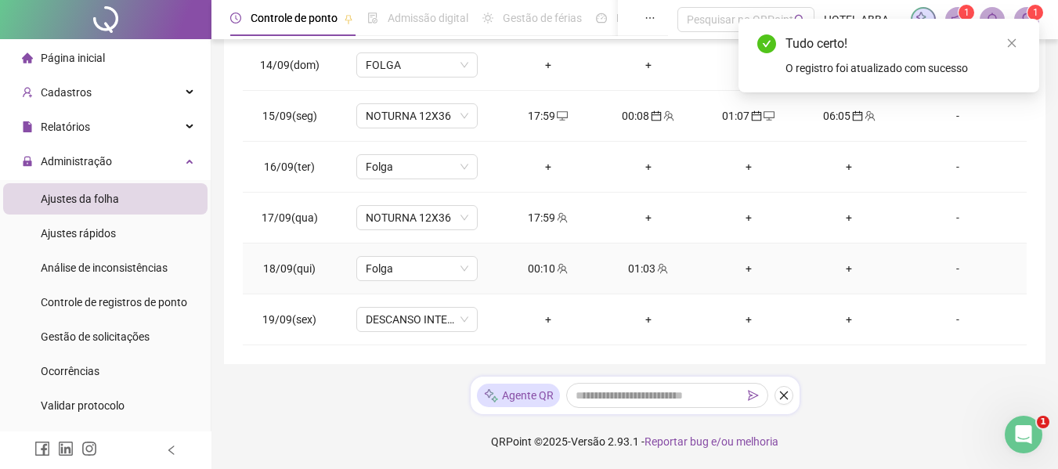
click at [639, 266] on div "01:03" at bounding box center [648, 268] width 75 height 17
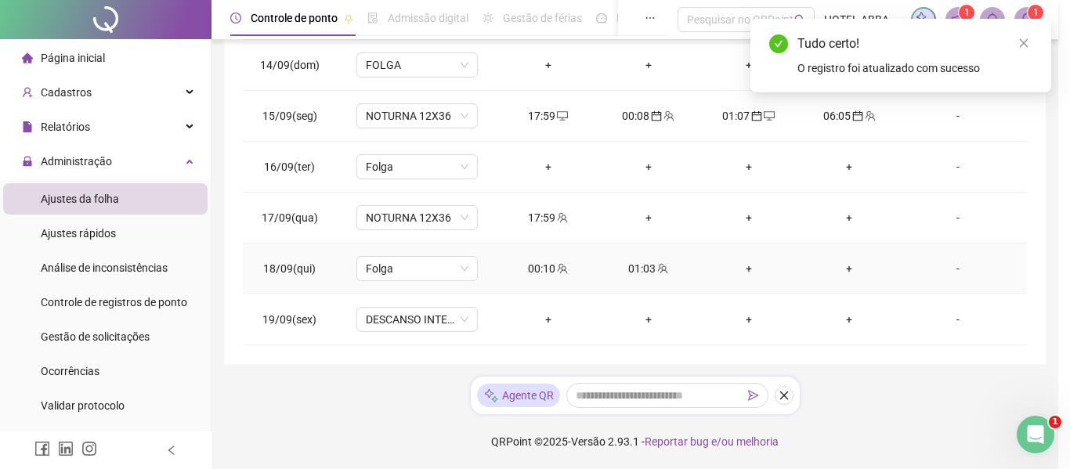
type input "**********"
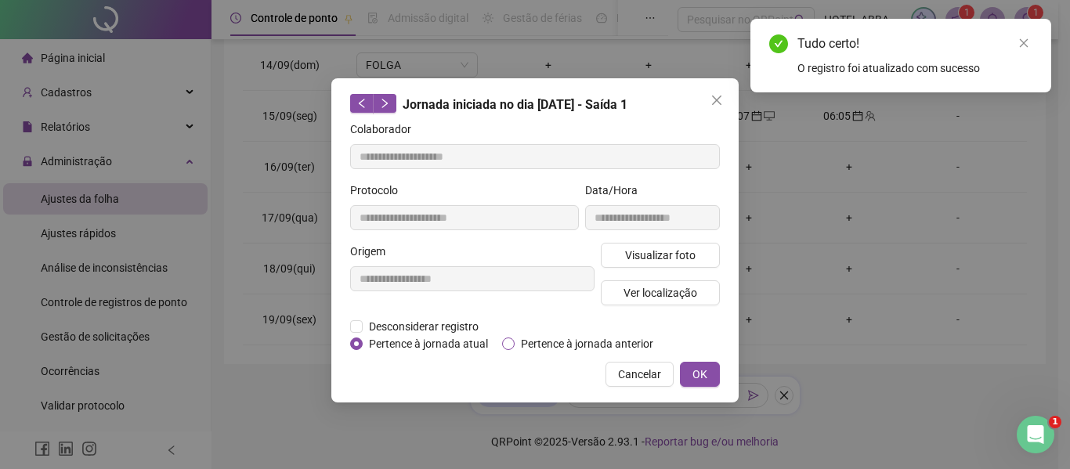
click at [544, 349] on span "Pertence à jornada anterior" at bounding box center [587, 343] width 145 height 17
click at [695, 373] on span "OK" at bounding box center [699, 374] width 15 height 17
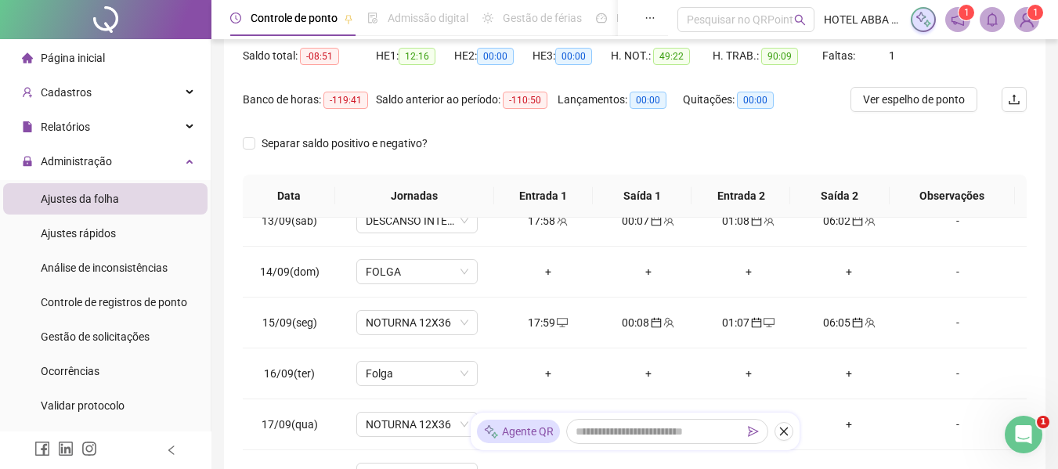
scroll to position [116, 0]
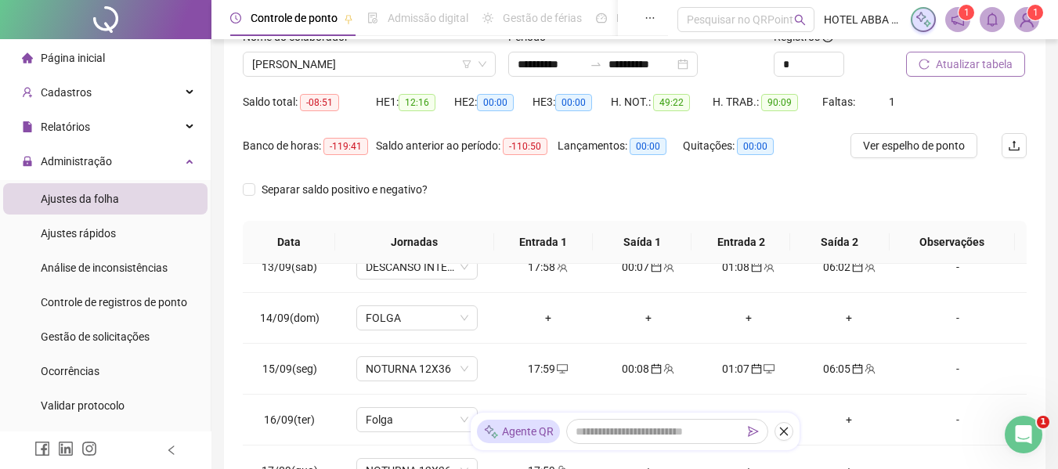
click at [988, 57] on span "Atualizar tabela" at bounding box center [974, 64] width 77 height 17
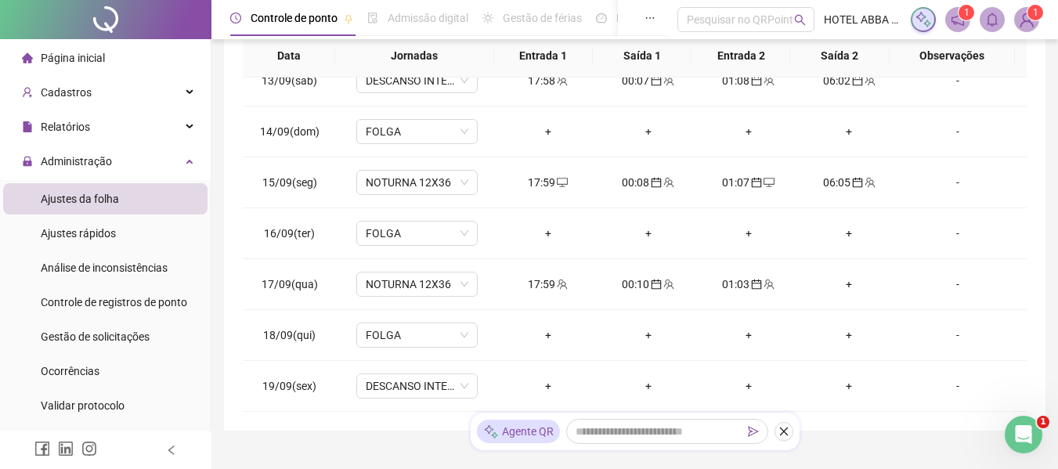
scroll to position [369, 0]
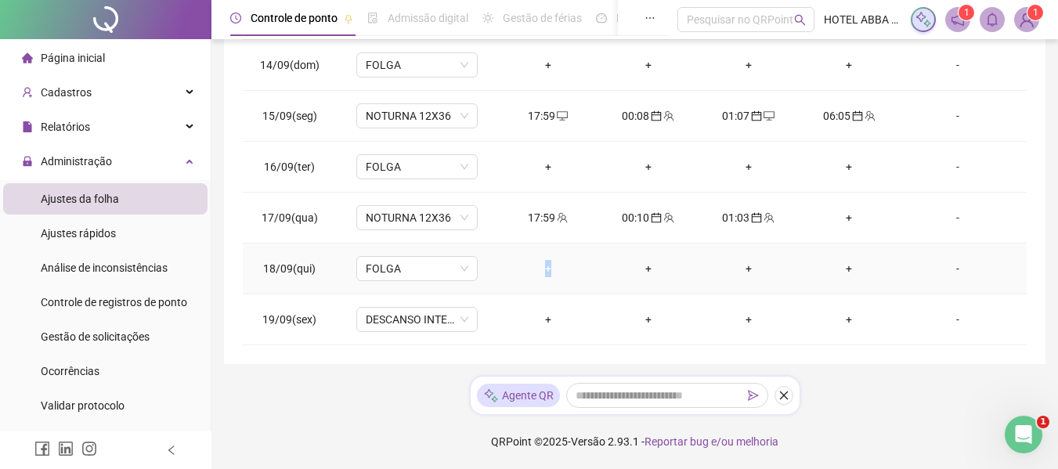
click at [543, 265] on div "+" at bounding box center [548, 268] width 75 height 17
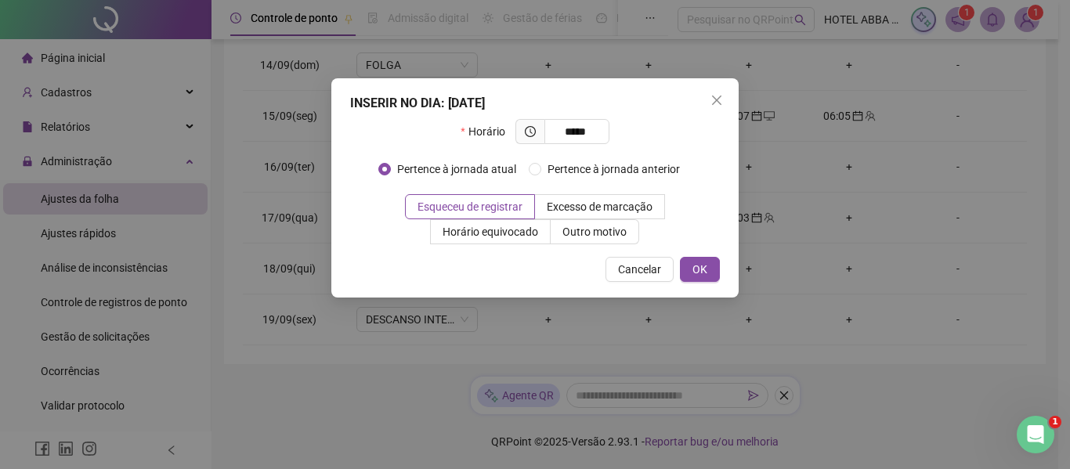
type input "*****"
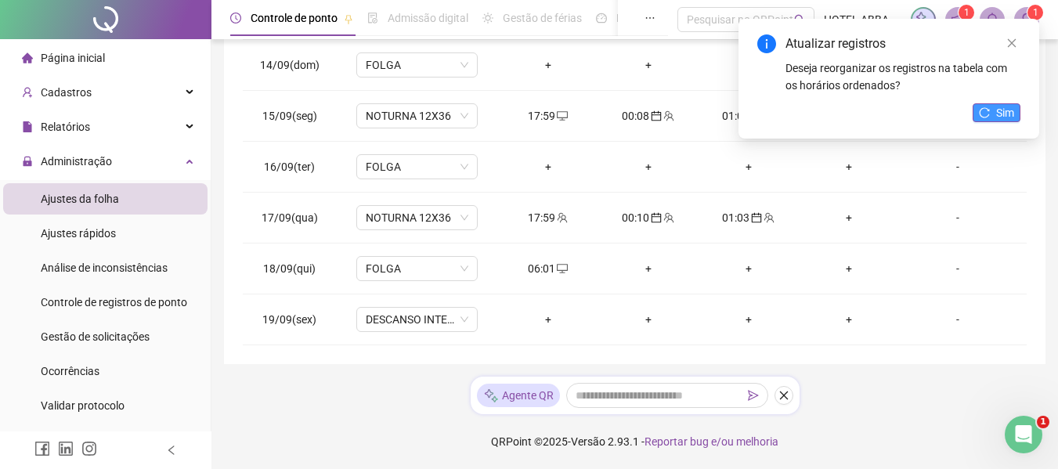
click at [1002, 119] on span "Sim" at bounding box center [1005, 112] width 18 height 17
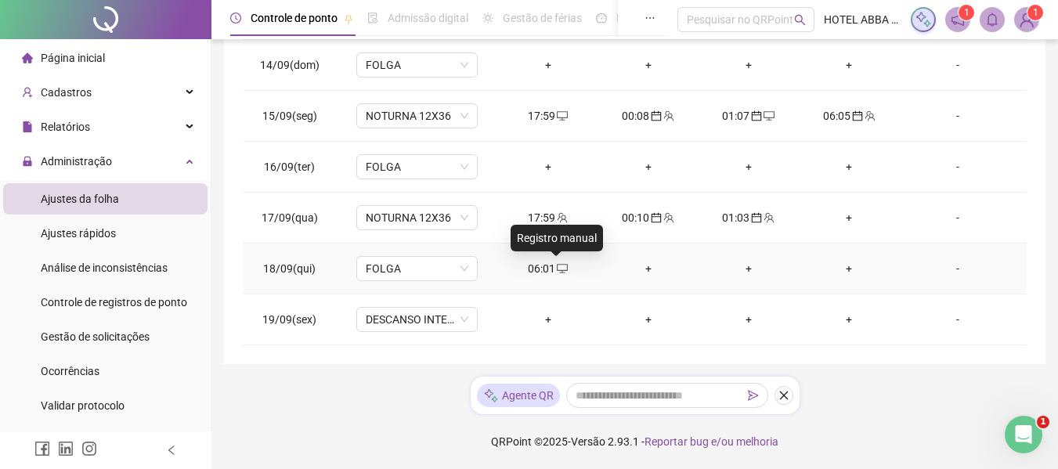
click at [557, 267] on icon "desktop" at bounding box center [562, 268] width 11 height 11
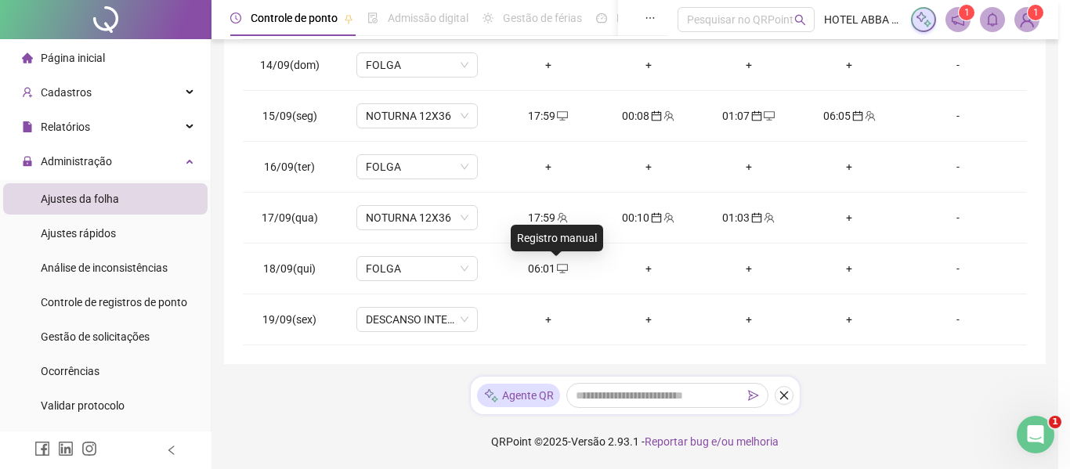
type input "**********"
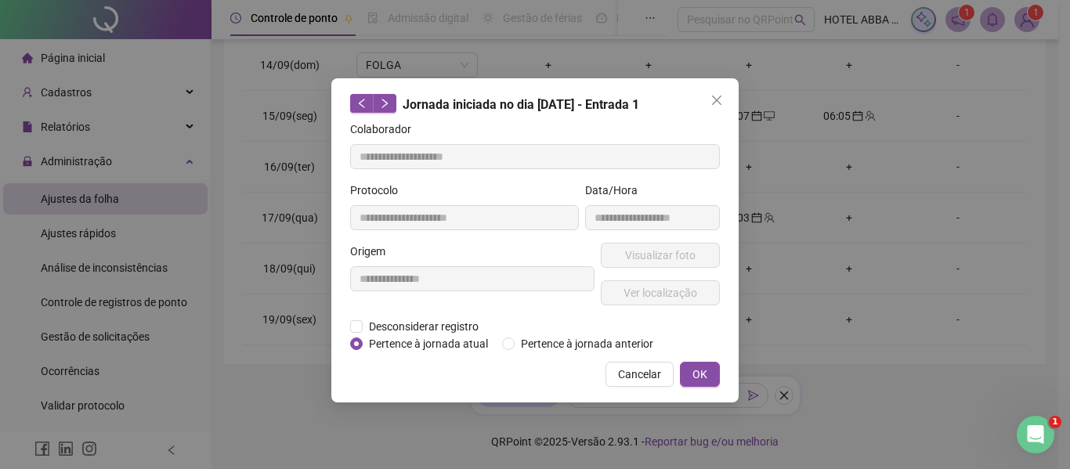
click at [544, 352] on div "**********" at bounding box center [534, 240] width 407 height 324
click at [567, 339] on span "Pertence à jornada anterior" at bounding box center [587, 343] width 145 height 17
click at [701, 378] on span "OK" at bounding box center [699, 374] width 15 height 17
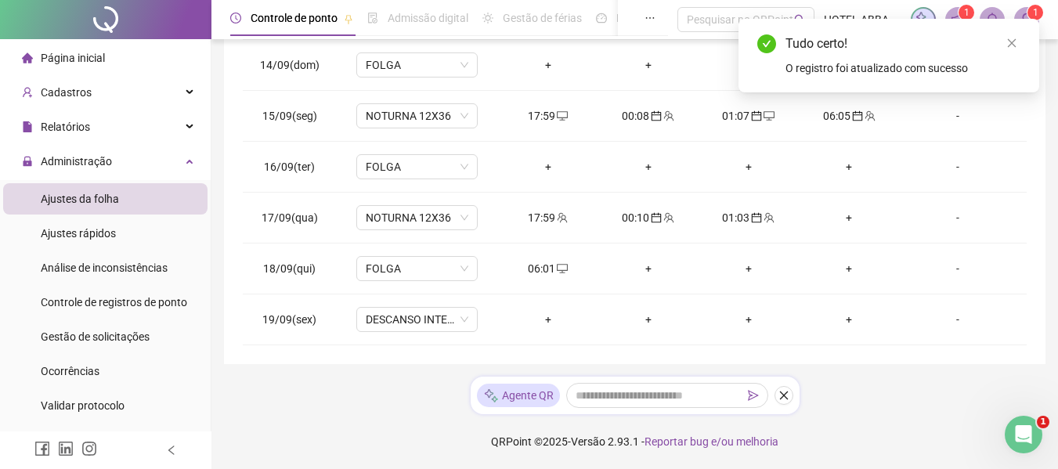
scroll to position [0, 0]
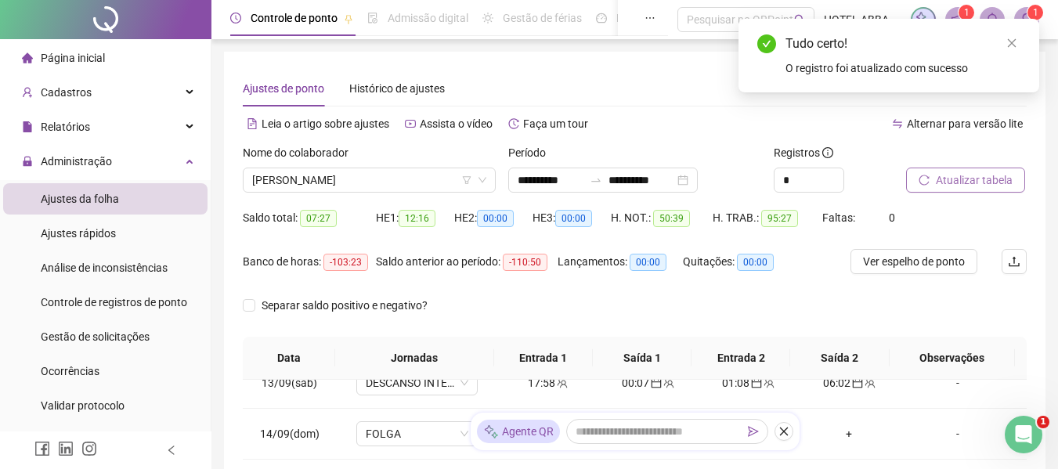
click at [984, 176] on span "Atualizar tabela" at bounding box center [974, 180] width 77 height 17
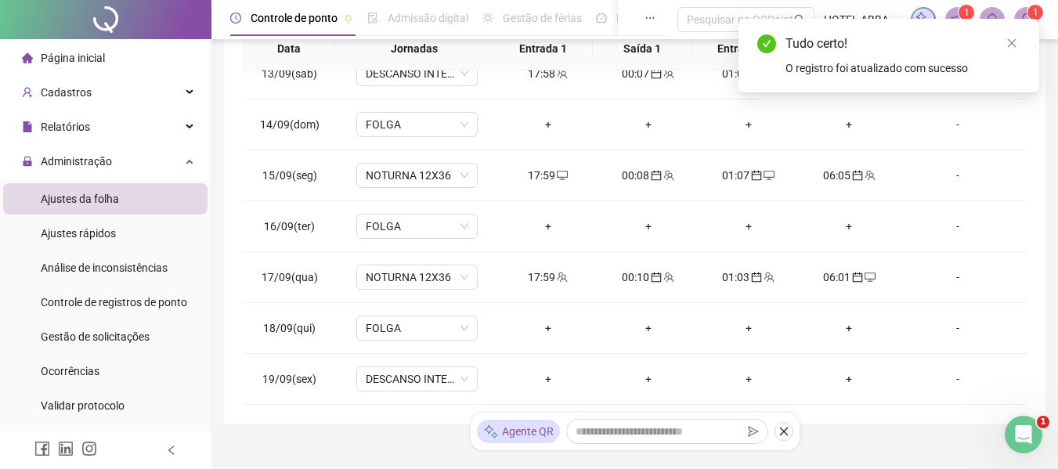
scroll to position [369, 0]
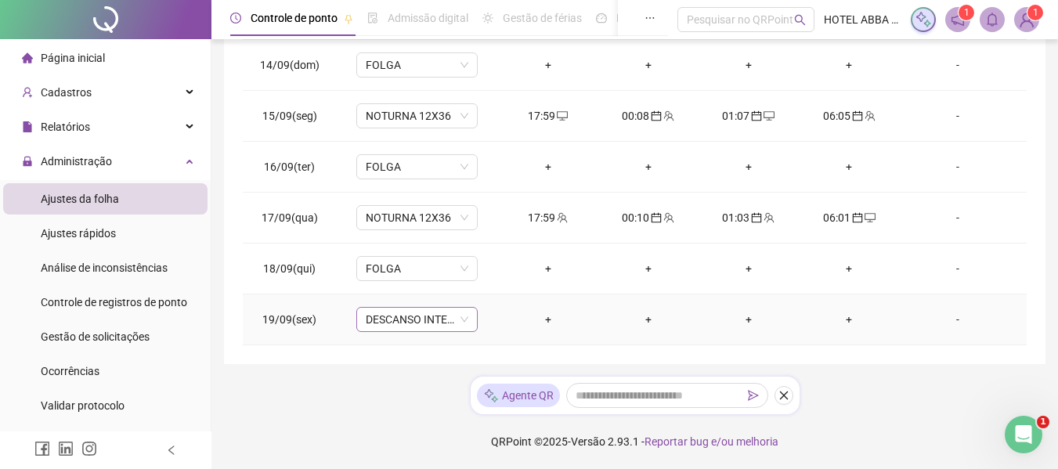
click at [439, 313] on span "DESCANSO INTER-JORNADA" at bounding box center [417, 319] width 103 height 23
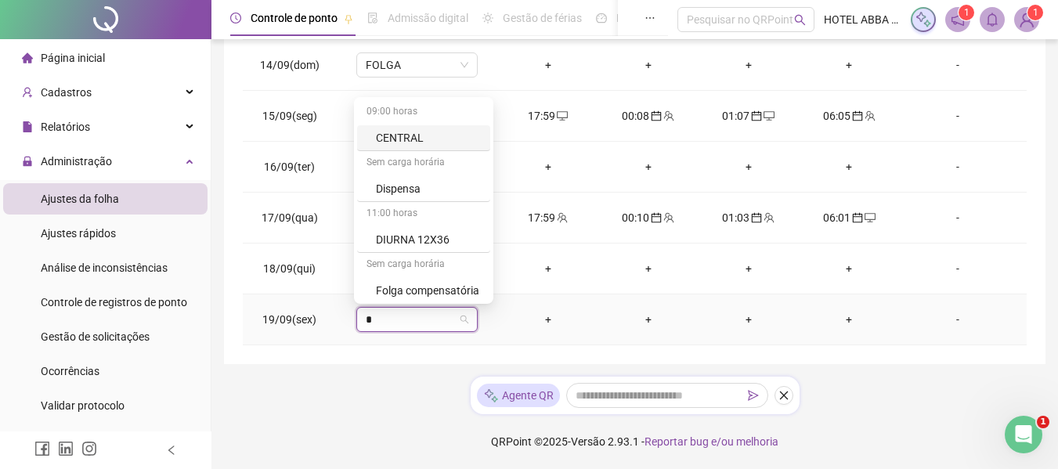
type input "**"
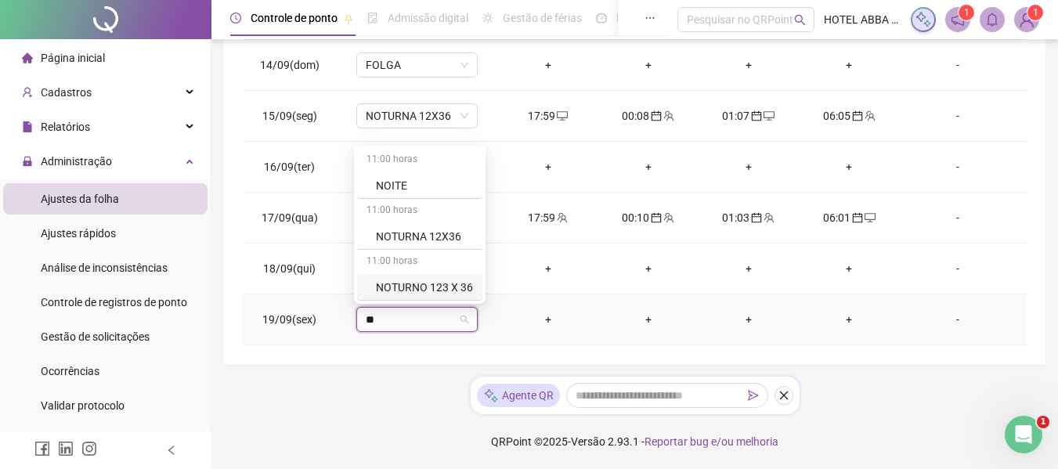
click at [414, 283] on div "NOTURNO 123 X 36" at bounding box center [424, 287] width 97 height 17
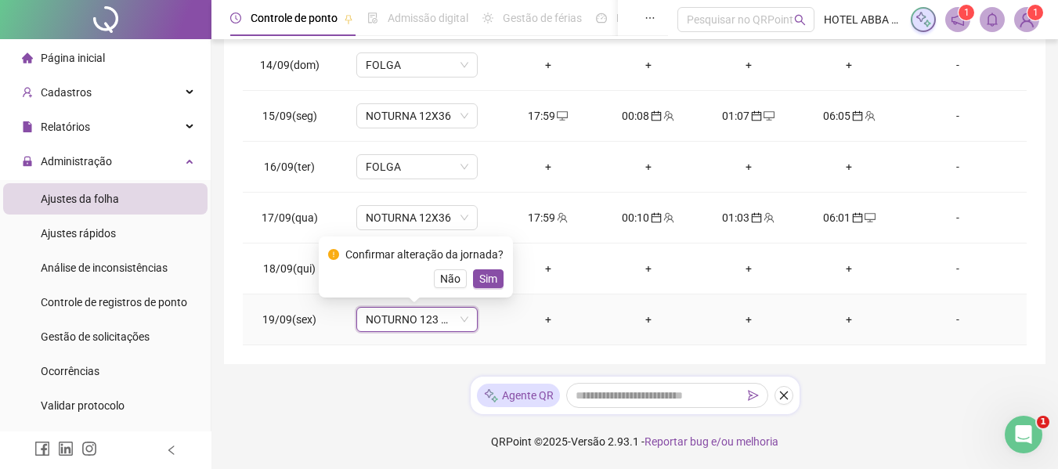
scroll to position [970, 0]
click at [417, 320] on span "NOTURNO 123 X 36" at bounding box center [417, 319] width 103 height 23
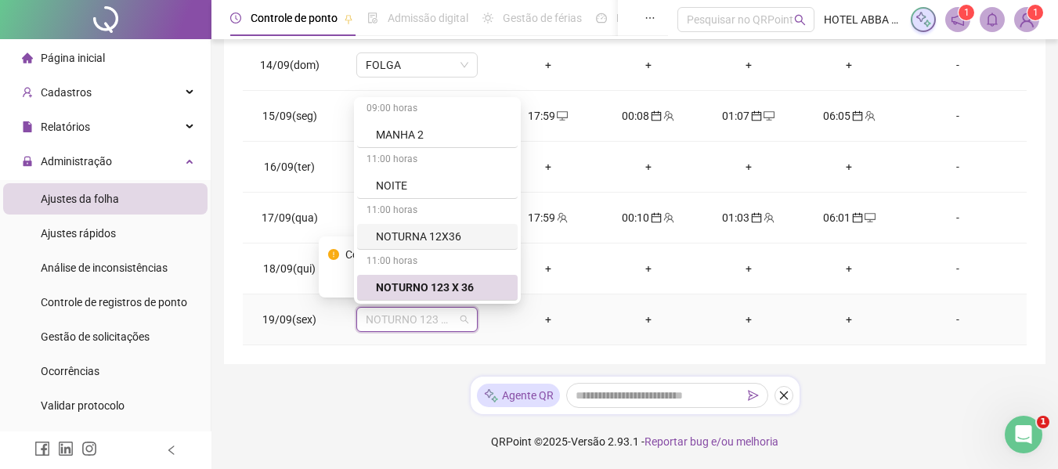
click at [424, 244] on div "NOTURNA 12X36" at bounding box center [442, 236] width 132 height 17
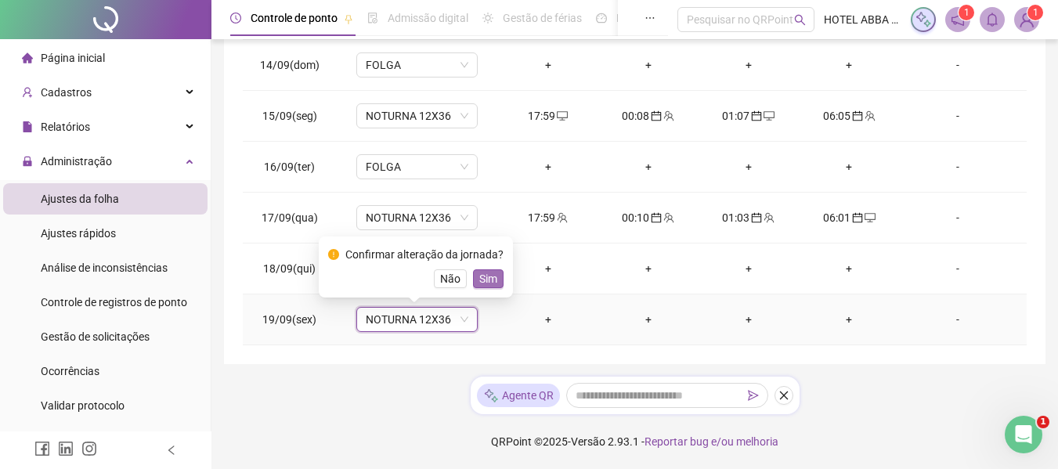
click at [486, 280] on span "Sim" at bounding box center [488, 278] width 18 height 17
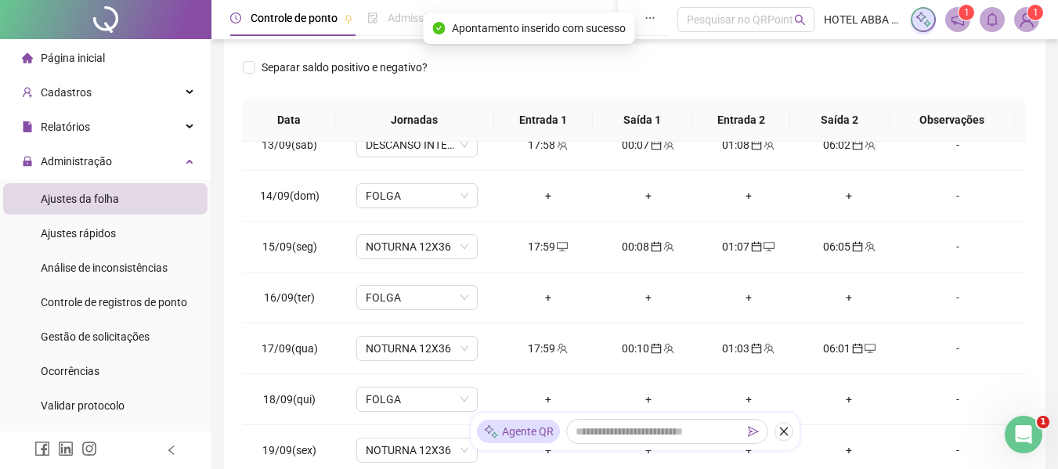
scroll to position [109, 0]
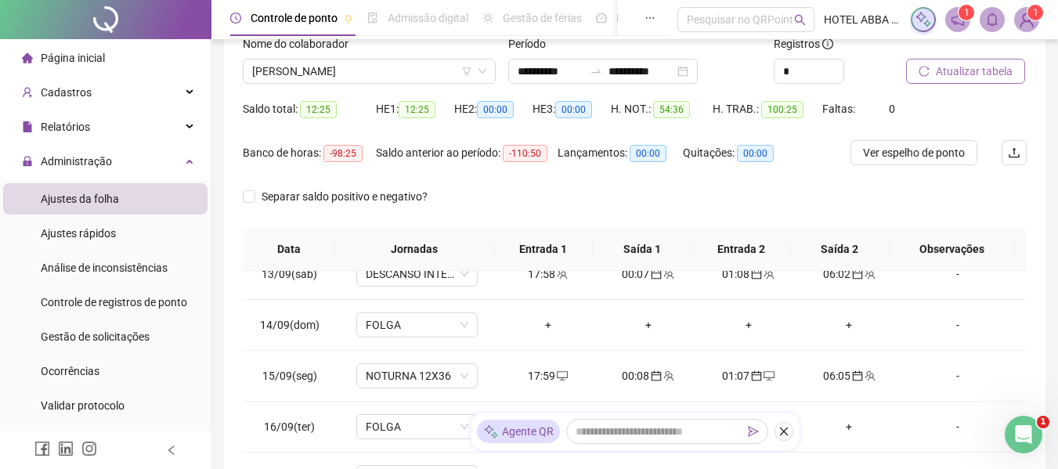
click at [945, 68] on span "Atualizar tabela" at bounding box center [974, 71] width 77 height 17
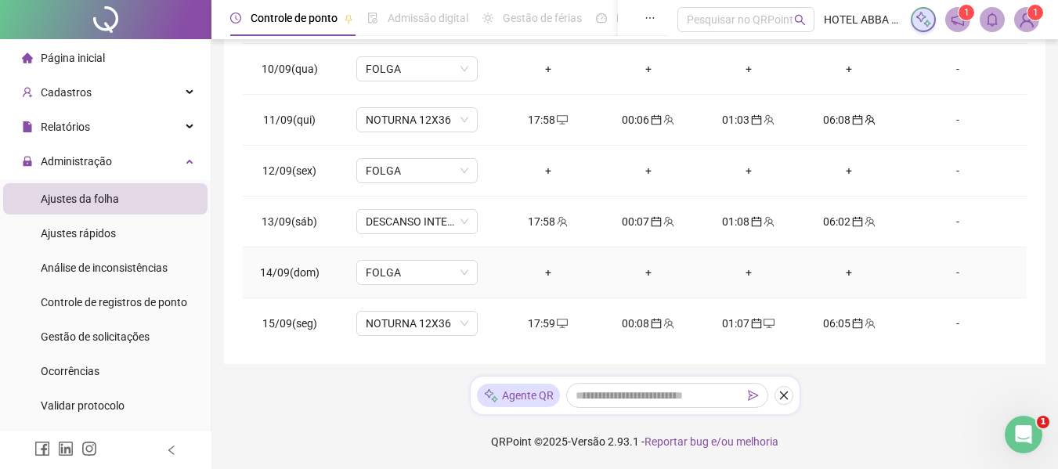
scroll to position [398, 0]
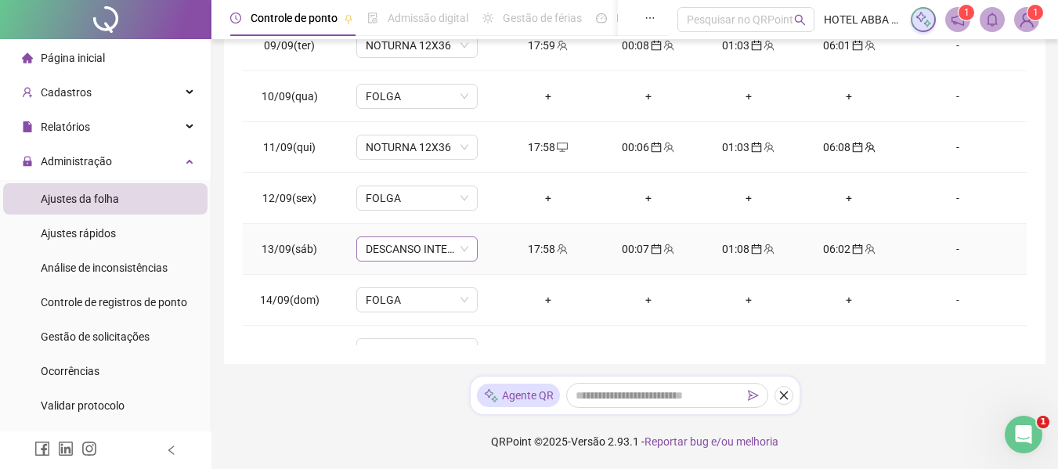
click at [432, 244] on span "DESCANSO INTER-JORNADA" at bounding box center [417, 248] width 103 height 23
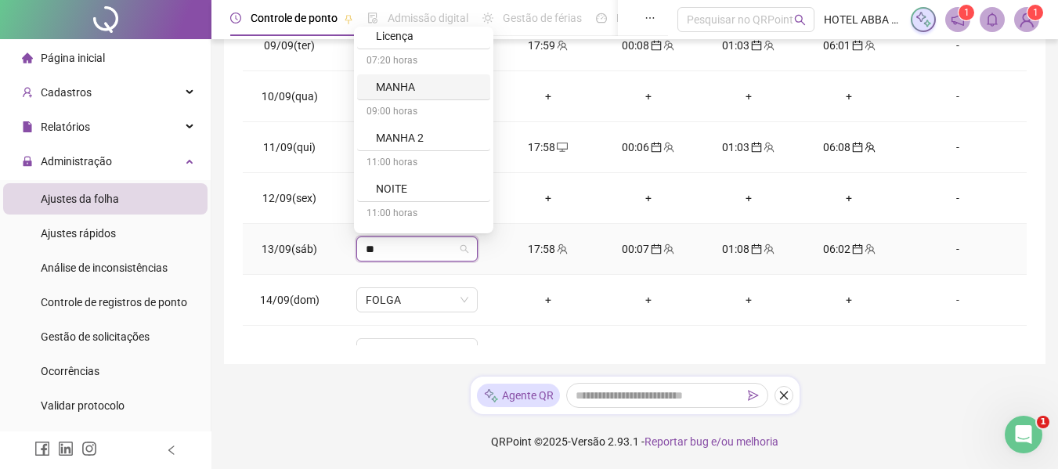
scroll to position [0, 0]
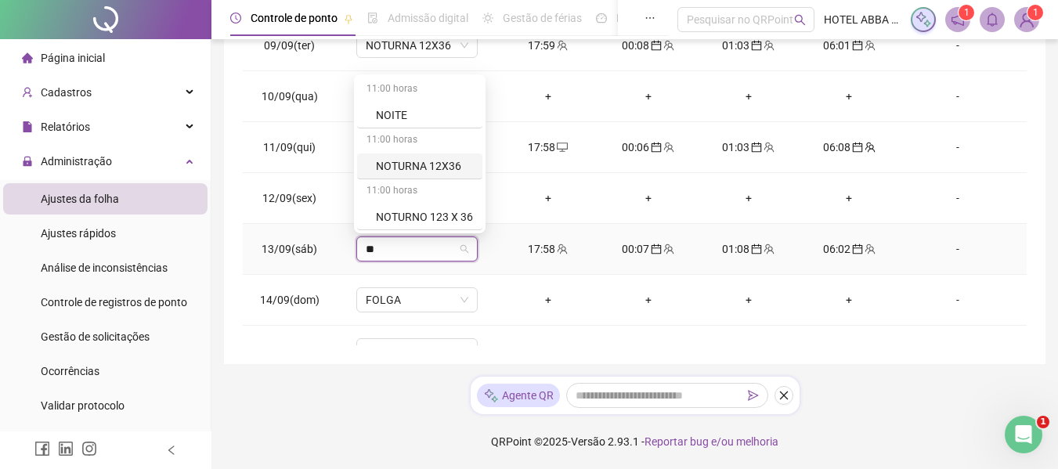
type input "***"
click at [437, 171] on div "NOTURNA 12X36" at bounding box center [424, 165] width 97 height 17
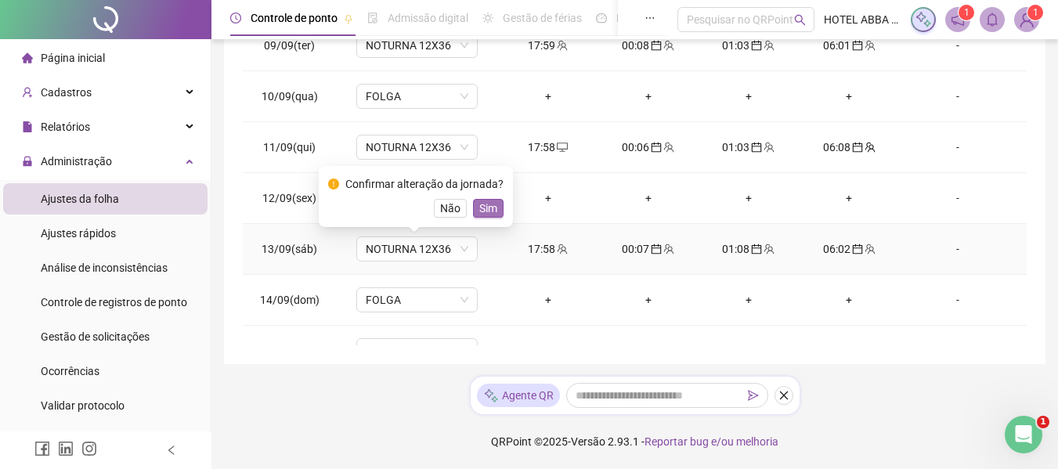
click at [481, 212] on span "Sim" at bounding box center [488, 208] width 18 height 17
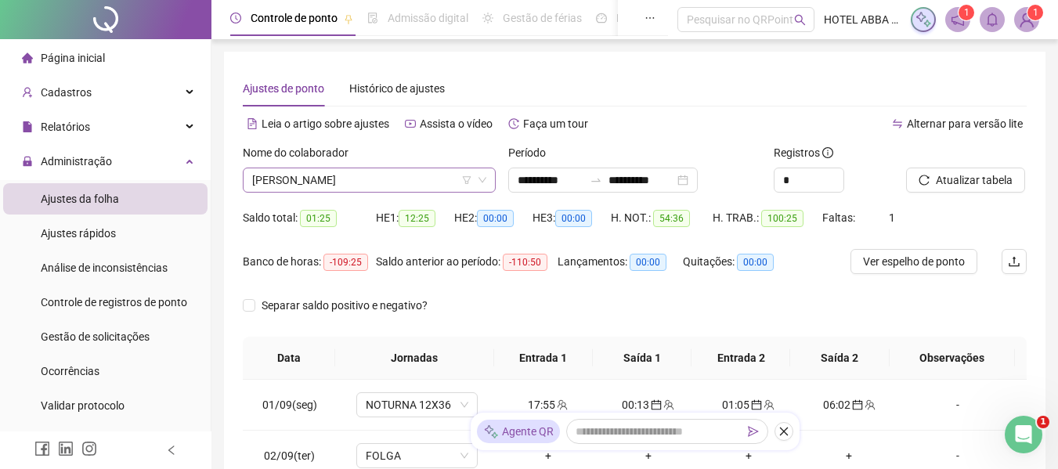
click at [446, 180] on span "[PERSON_NAME]" at bounding box center [369, 179] width 234 height 23
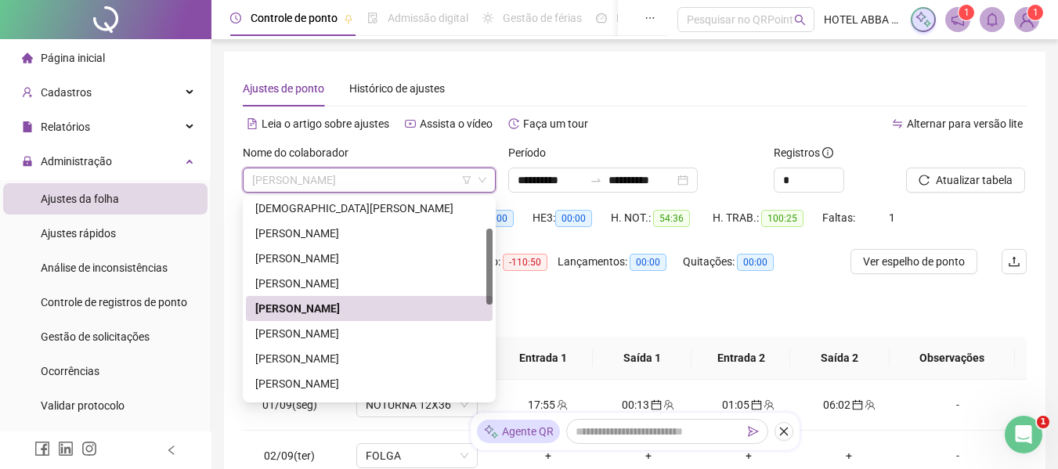
scroll to position [157, 0]
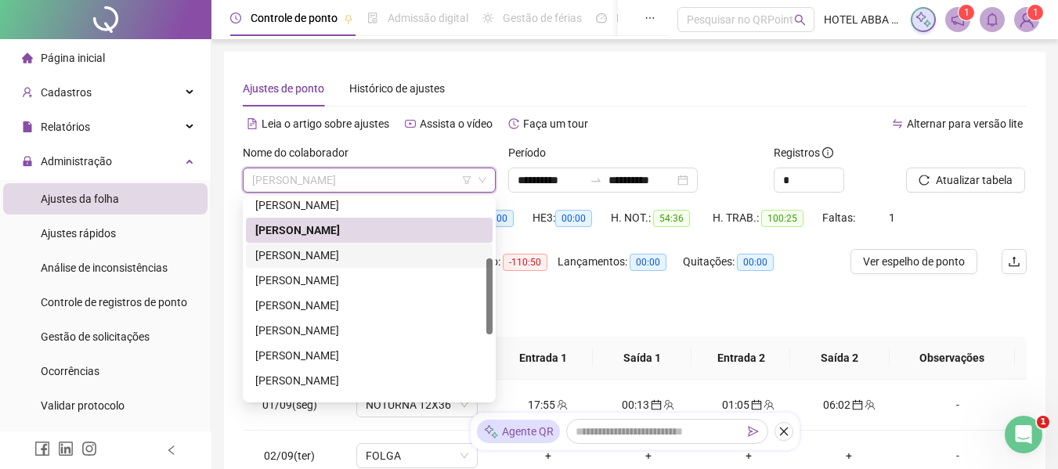
click at [345, 251] on div "[PERSON_NAME]" at bounding box center [369, 255] width 228 height 17
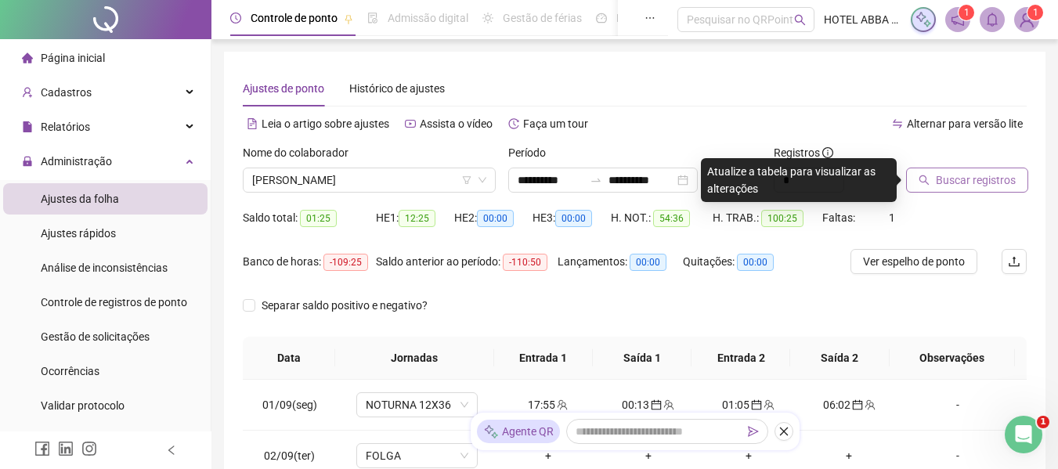
click at [952, 179] on span "Buscar registros" at bounding box center [976, 180] width 80 height 17
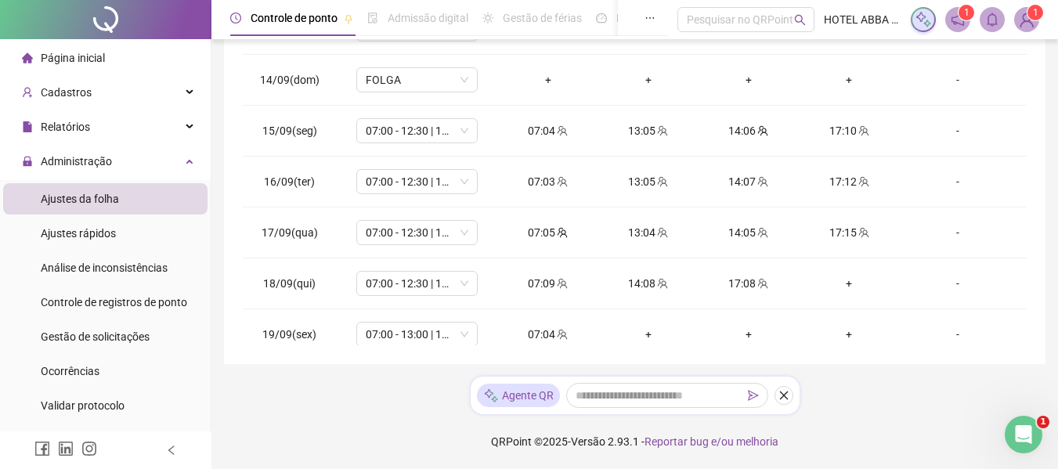
scroll to position [633, 0]
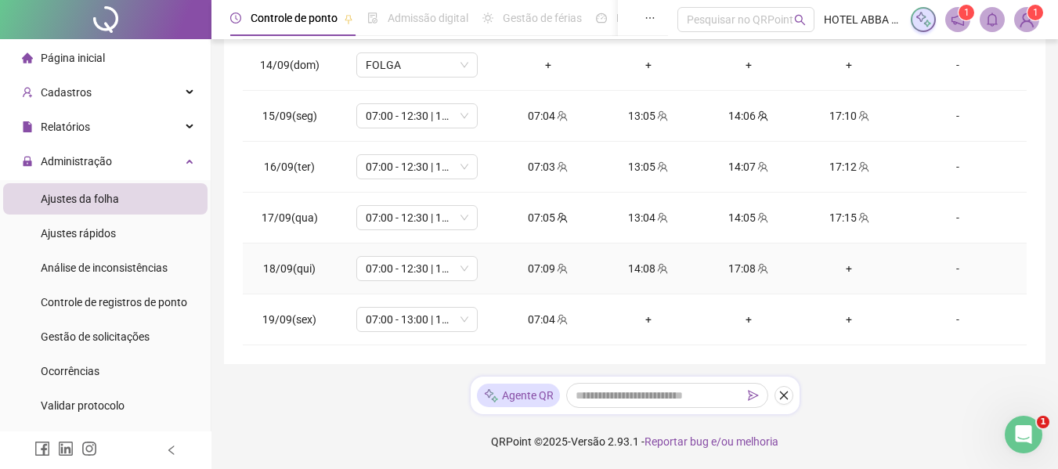
click at [843, 273] on div "+" at bounding box center [848, 268] width 75 height 17
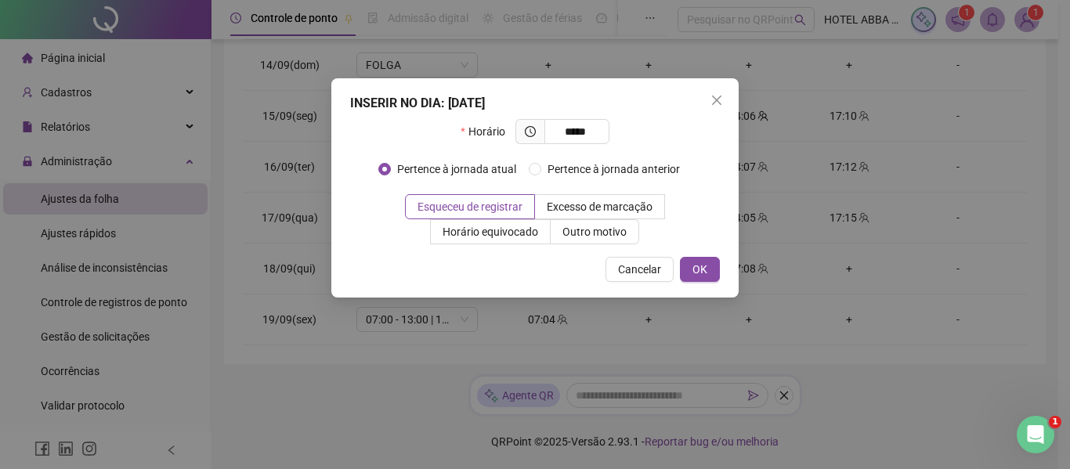
type input "*****"
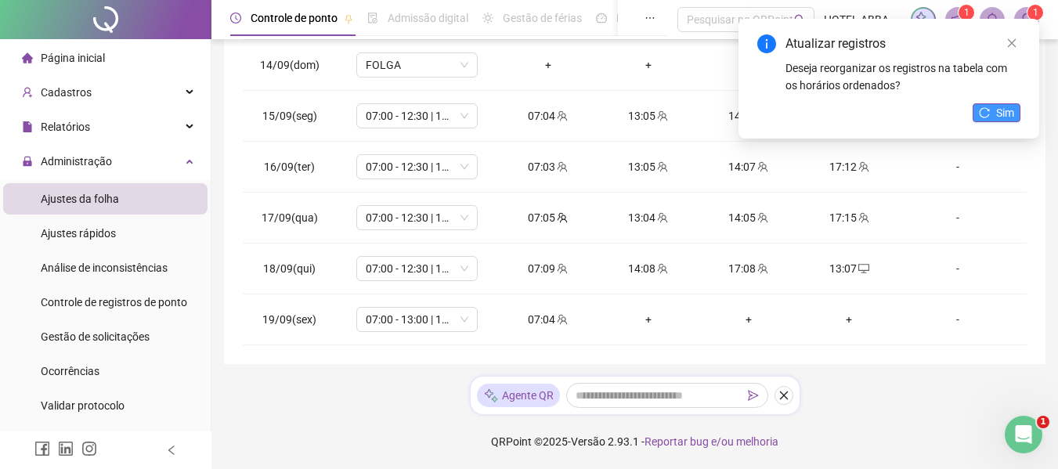
click at [1001, 114] on span "Sim" at bounding box center [1005, 112] width 18 height 17
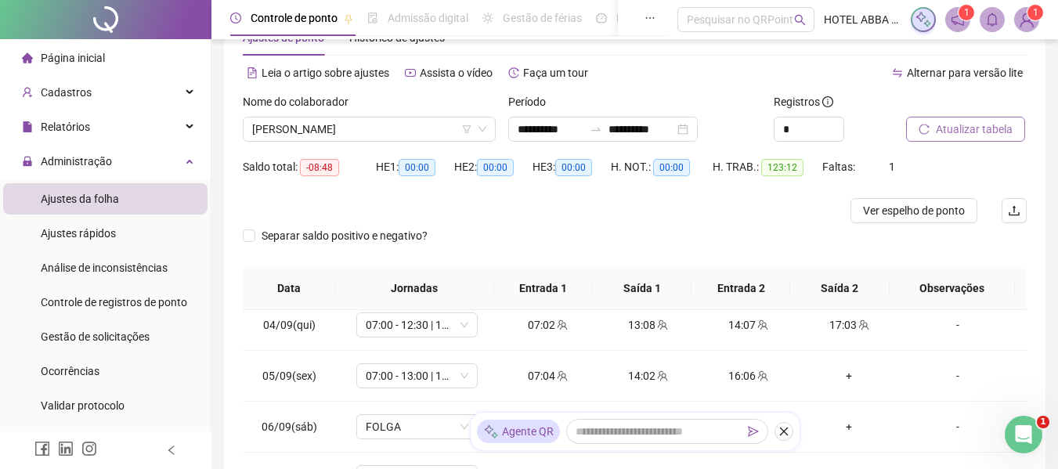
scroll to position [41, 0]
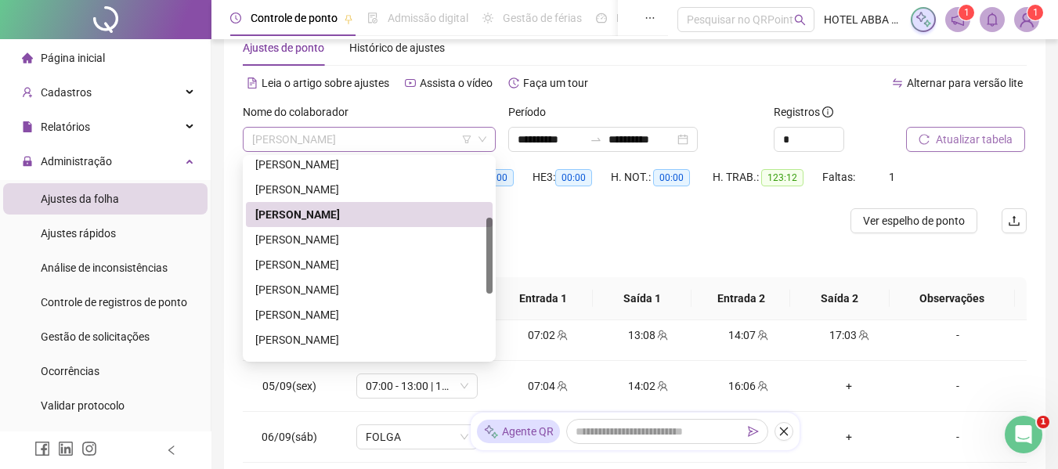
click at [420, 132] on span "[PERSON_NAME]" at bounding box center [369, 139] width 234 height 23
click at [381, 246] on div "[PERSON_NAME]" at bounding box center [369, 239] width 228 height 17
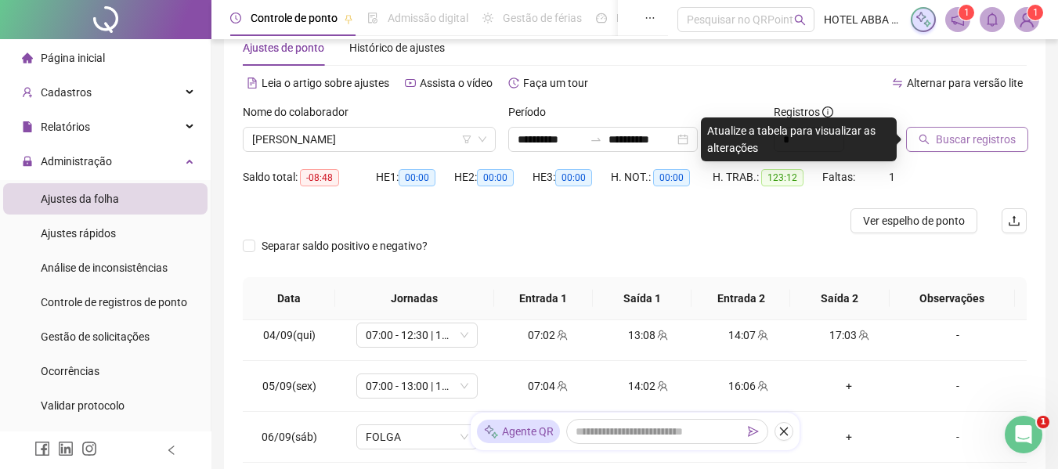
click at [982, 135] on span "Buscar registros" at bounding box center [976, 139] width 80 height 17
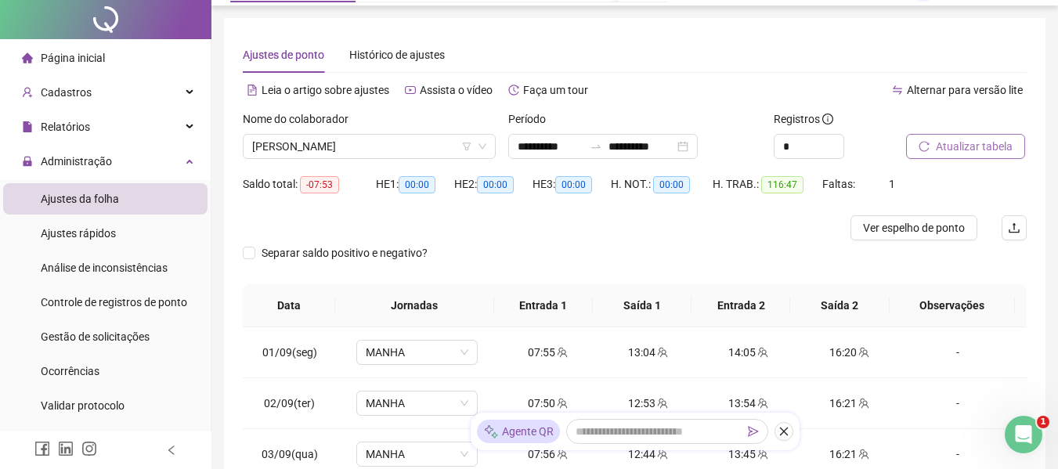
scroll to position [0, 0]
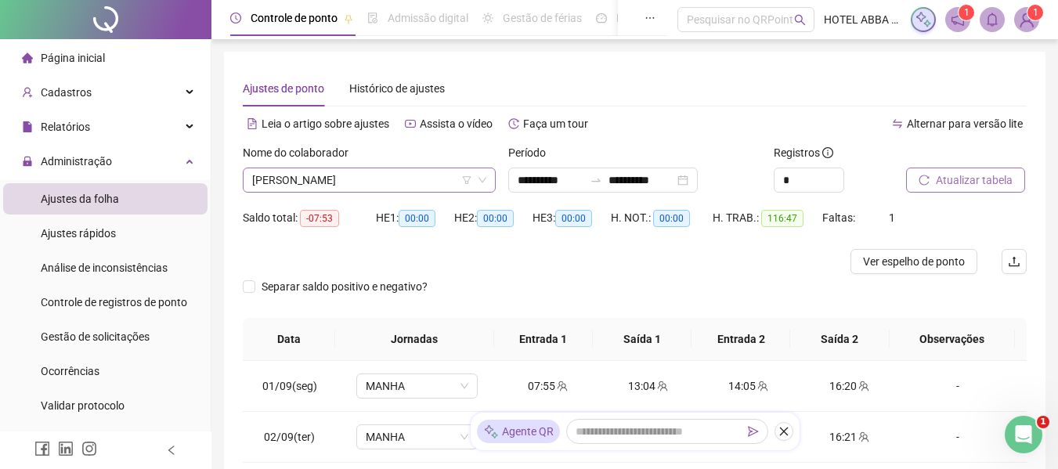
click at [286, 179] on span "[PERSON_NAME]" at bounding box center [369, 179] width 234 height 23
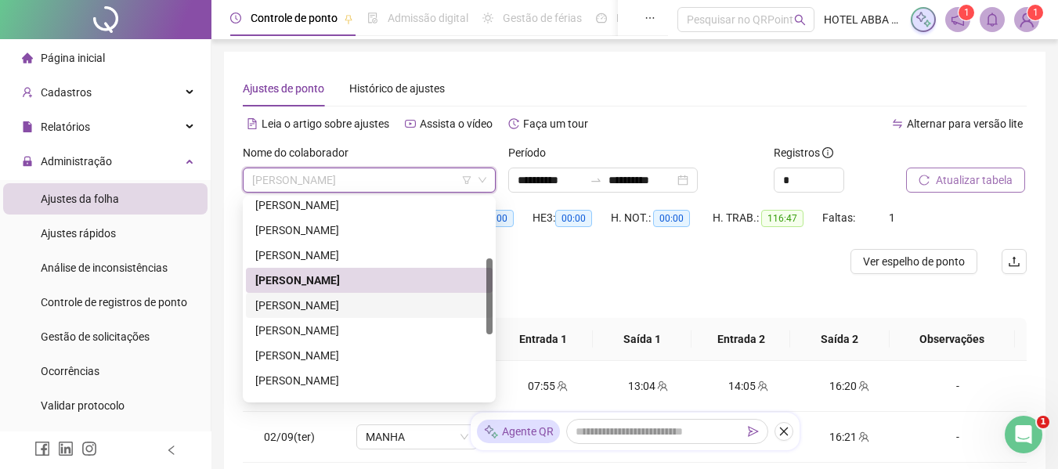
click at [294, 305] on div "[PERSON_NAME]" at bounding box center [369, 305] width 228 height 17
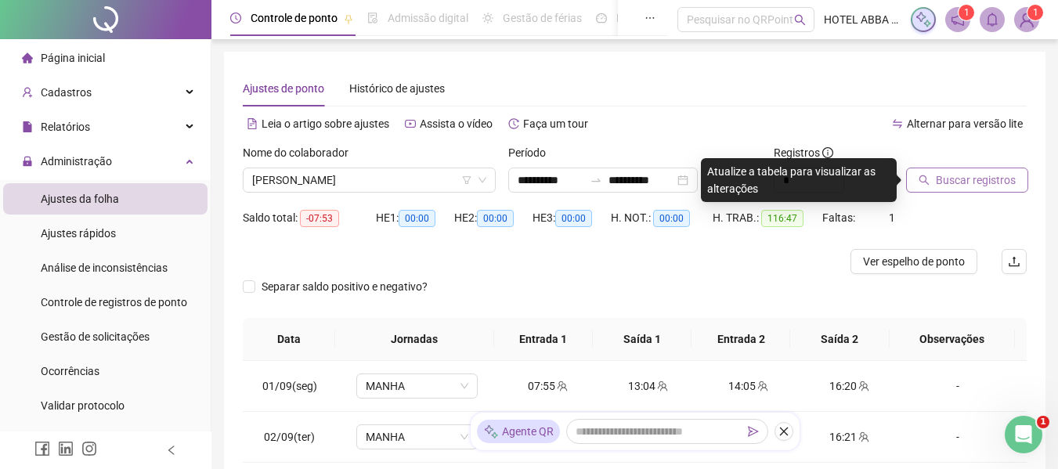
click at [965, 190] on button "Buscar registros" at bounding box center [967, 180] width 122 height 25
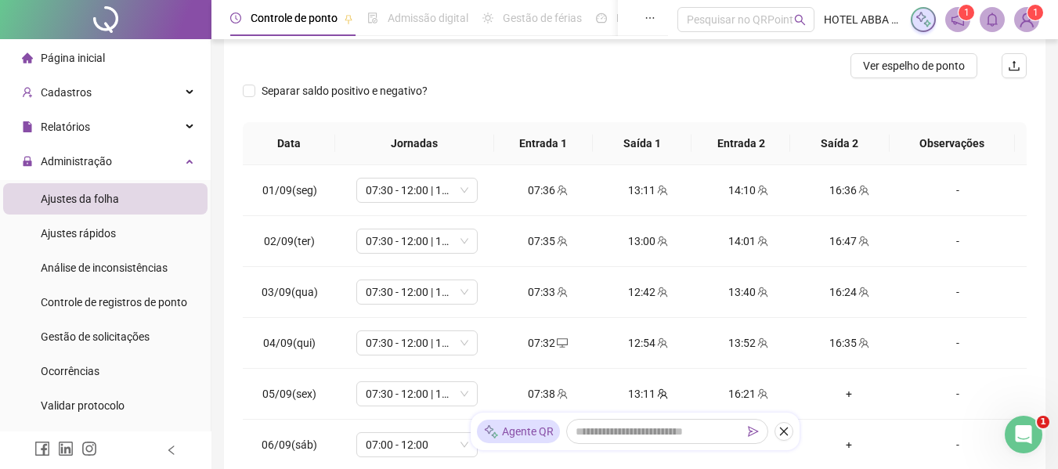
scroll to position [260, 0]
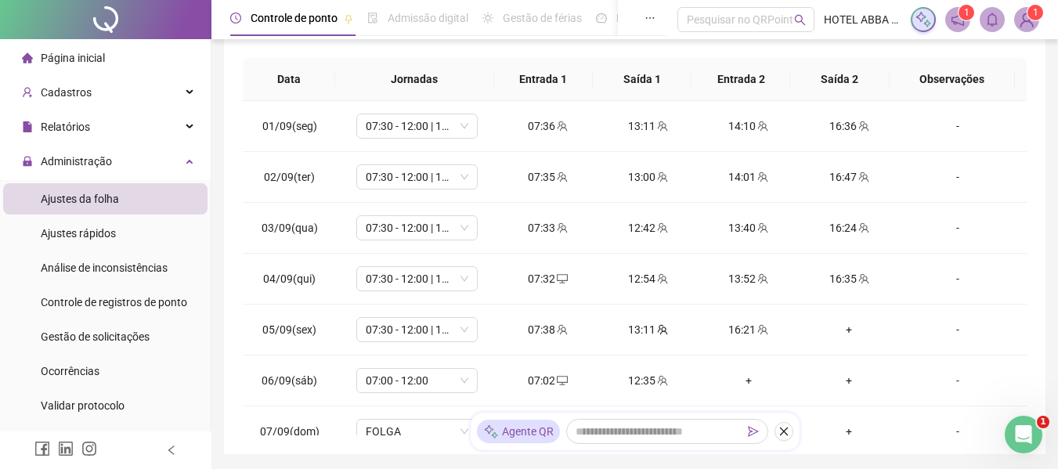
drag, startPoint x: 1028, startPoint y: 191, endPoint x: 1025, endPoint y: 204, distance: 13.5
click at [1025, 204] on div "**********" at bounding box center [635, 123] width 822 height 663
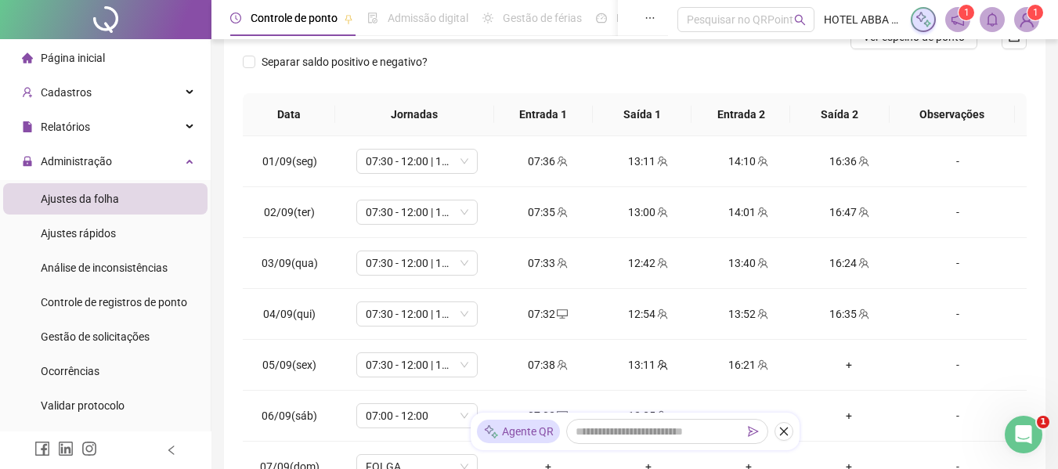
scroll to position [350, 0]
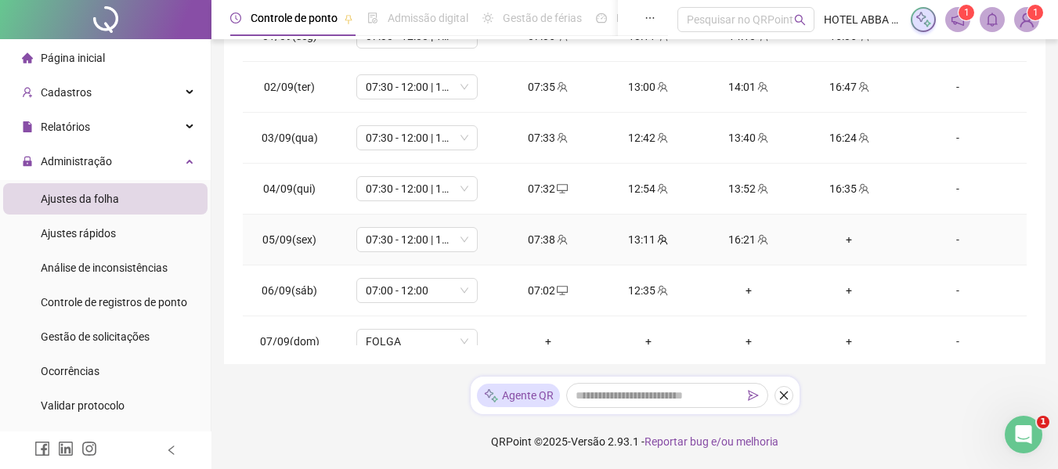
click at [837, 245] on div "+" at bounding box center [848, 239] width 75 height 17
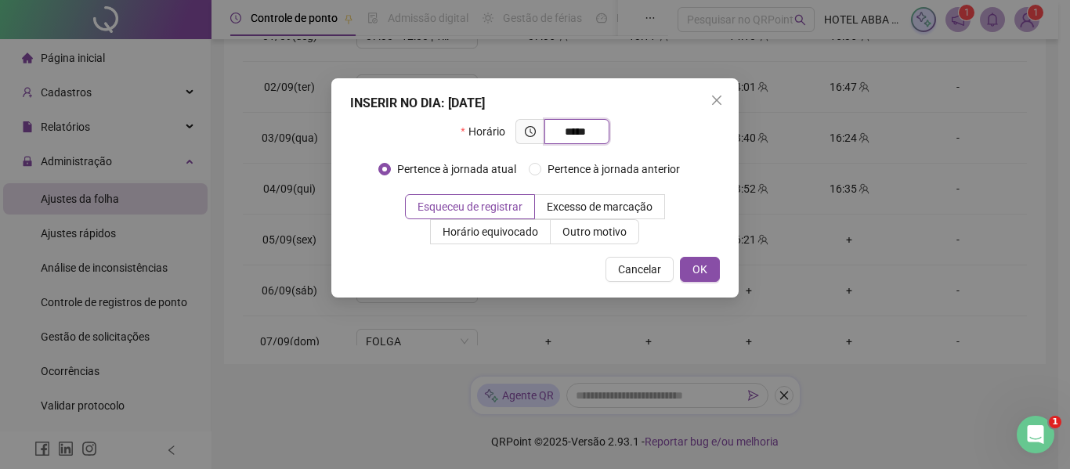
type input "*****"
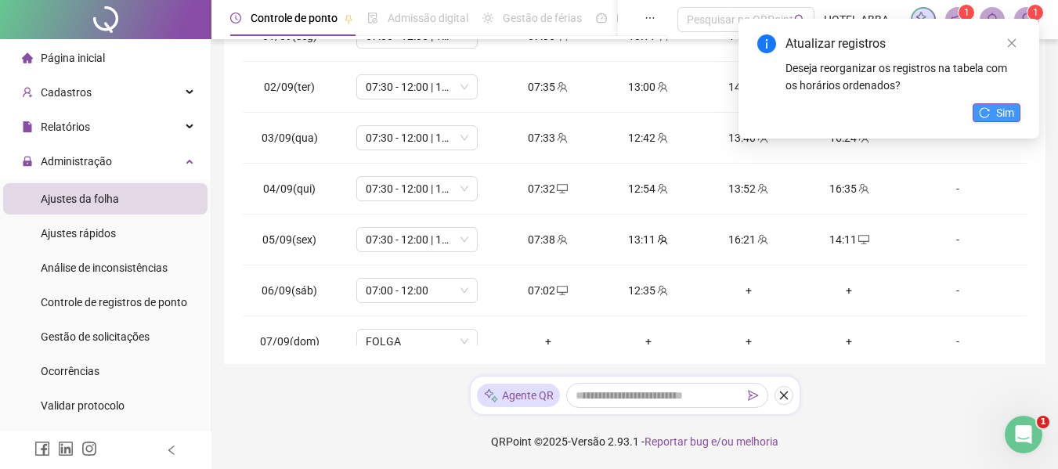
click at [992, 108] on button "Sim" at bounding box center [997, 112] width 48 height 19
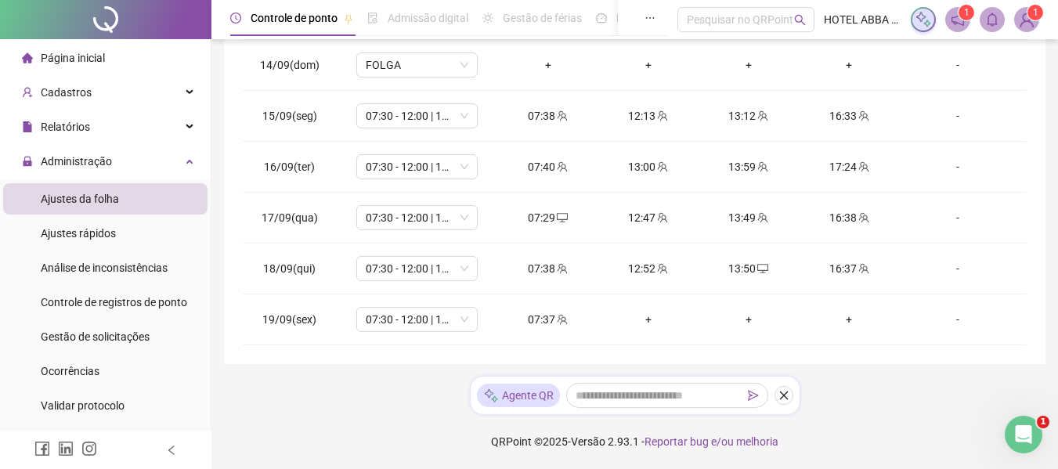
scroll to position [0, 0]
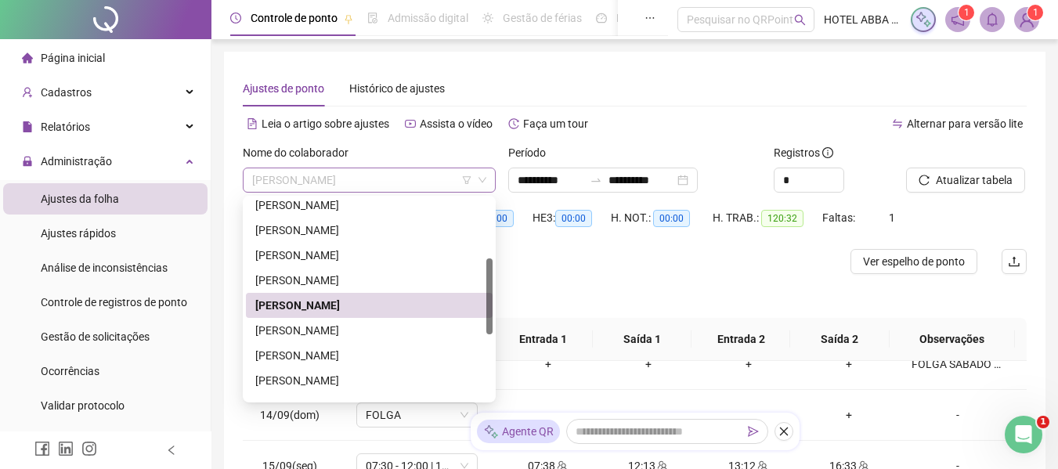
click at [432, 183] on span "[PERSON_NAME]" at bounding box center [369, 179] width 234 height 23
click at [352, 331] on div "[PERSON_NAME]" at bounding box center [369, 330] width 228 height 17
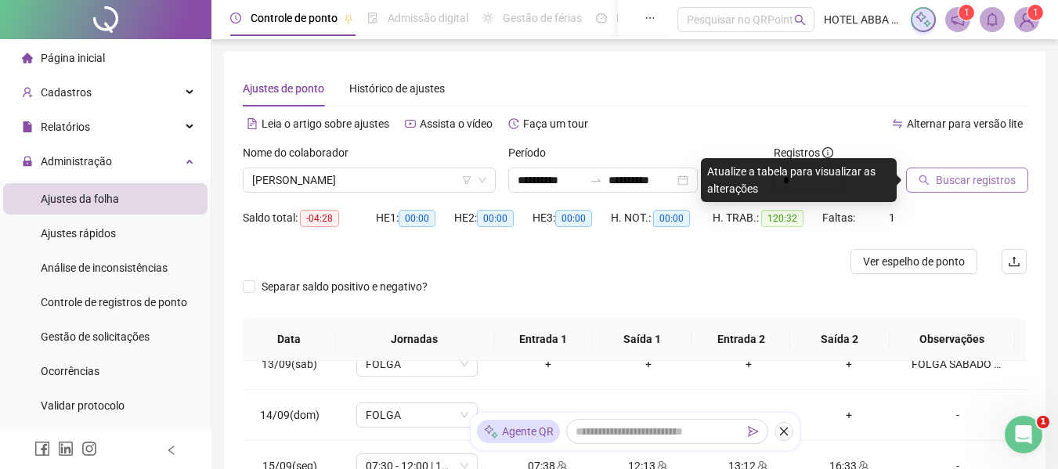
click at [941, 180] on span "Buscar registros" at bounding box center [976, 180] width 80 height 17
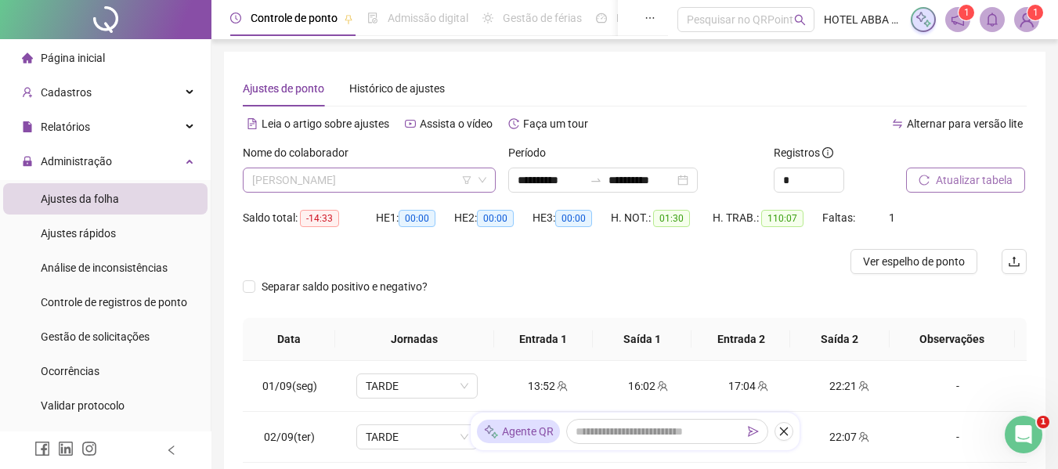
click at [414, 180] on span "[PERSON_NAME]" at bounding box center [369, 179] width 234 height 23
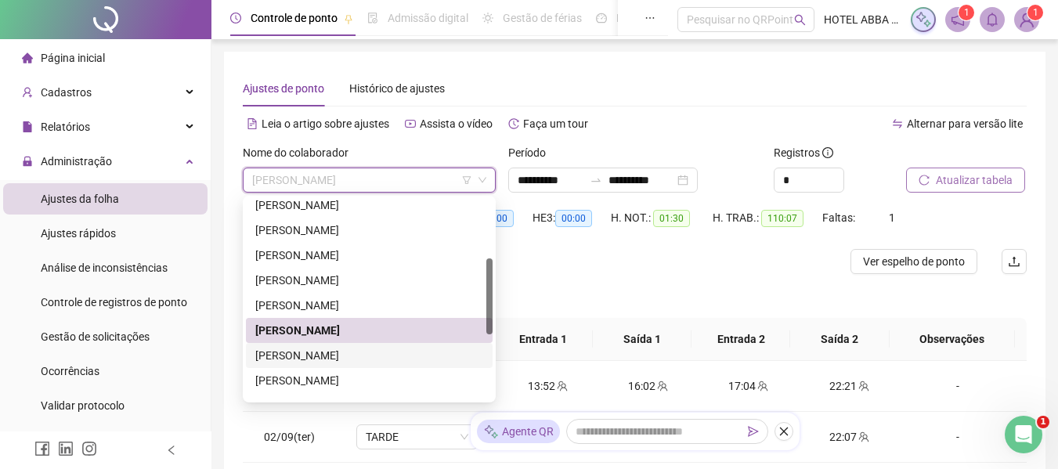
click at [380, 354] on div "[PERSON_NAME]" at bounding box center [369, 355] width 228 height 17
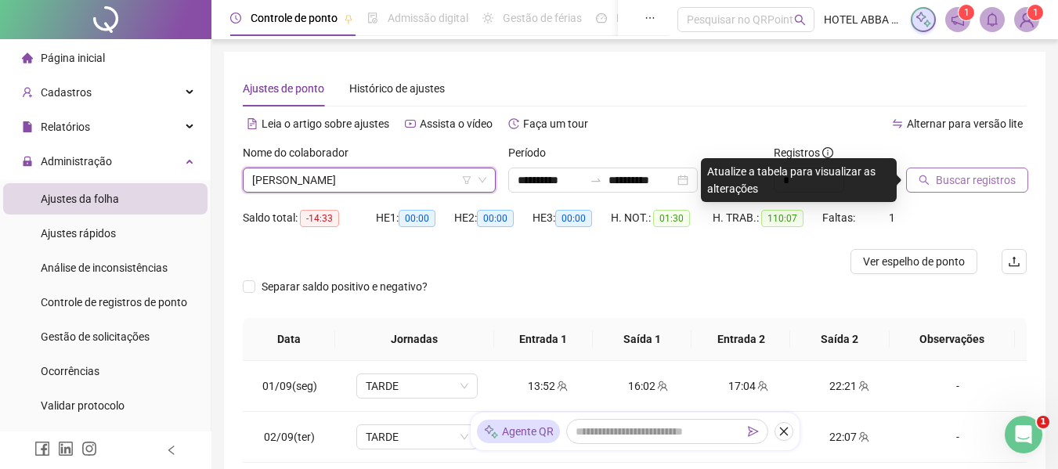
click at [966, 178] on span "Buscar registros" at bounding box center [976, 180] width 80 height 17
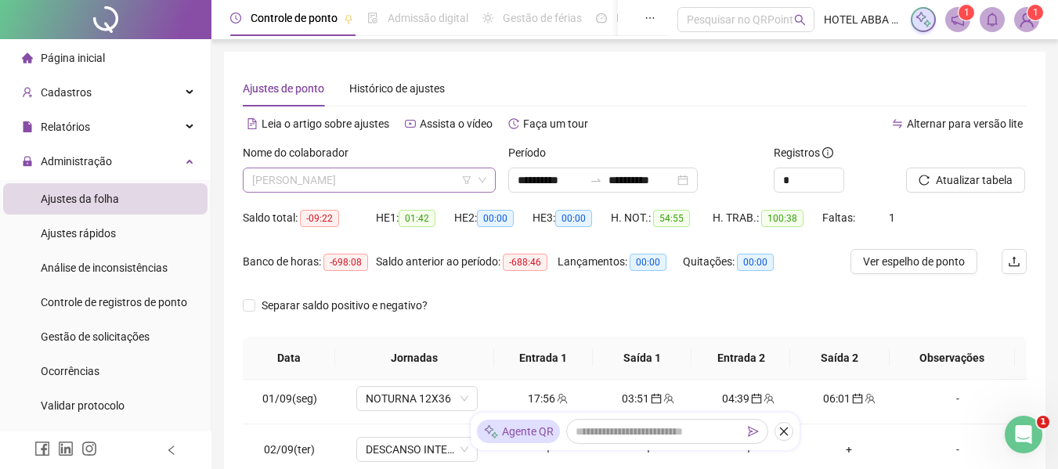
click at [427, 190] on span "[PERSON_NAME]" at bounding box center [369, 179] width 234 height 23
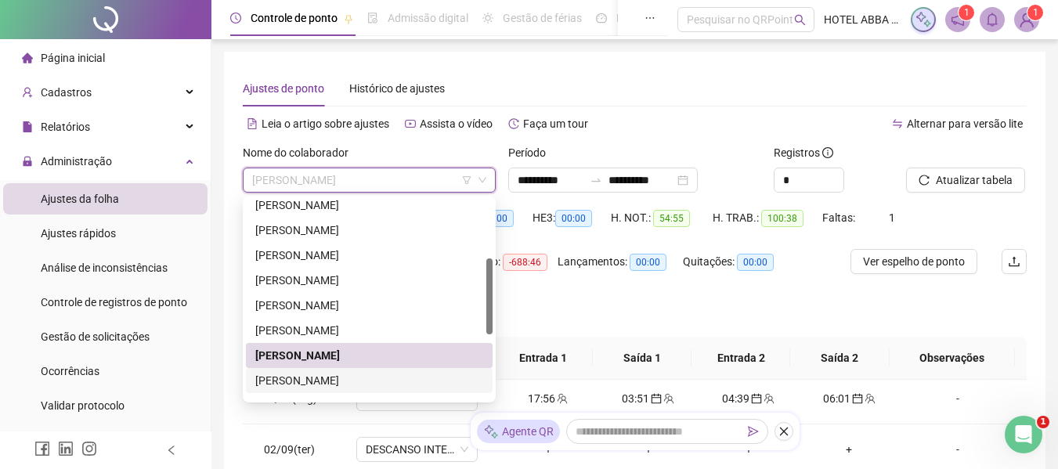
click at [385, 383] on div "[PERSON_NAME]" at bounding box center [369, 380] width 228 height 17
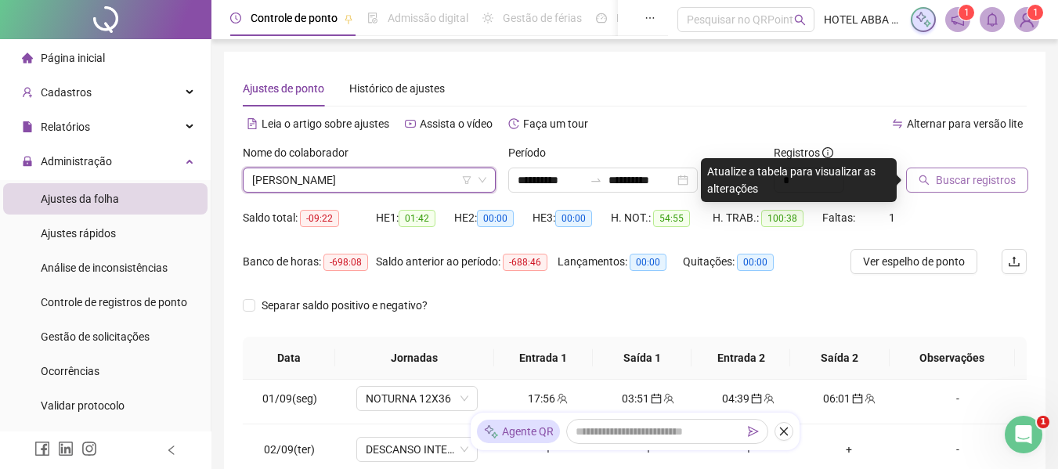
click at [946, 172] on span "Buscar registros" at bounding box center [976, 180] width 80 height 17
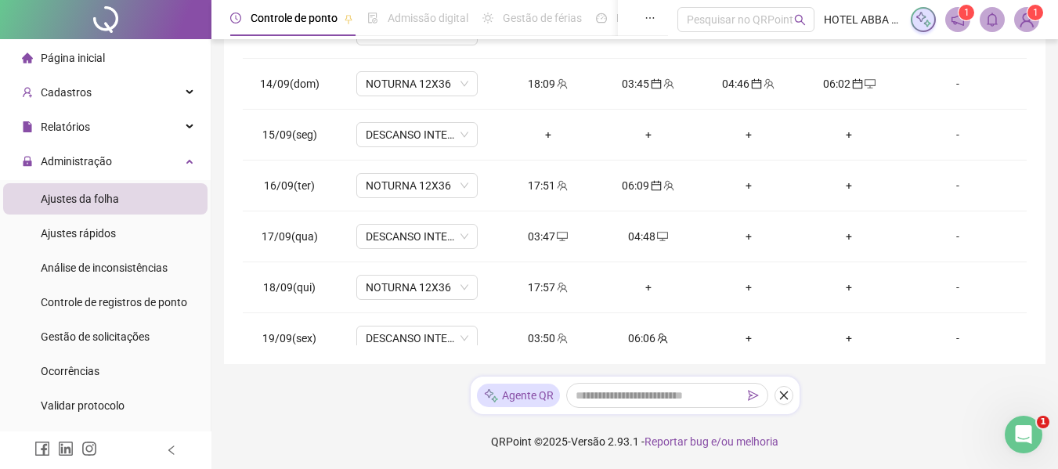
scroll to position [633, 0]
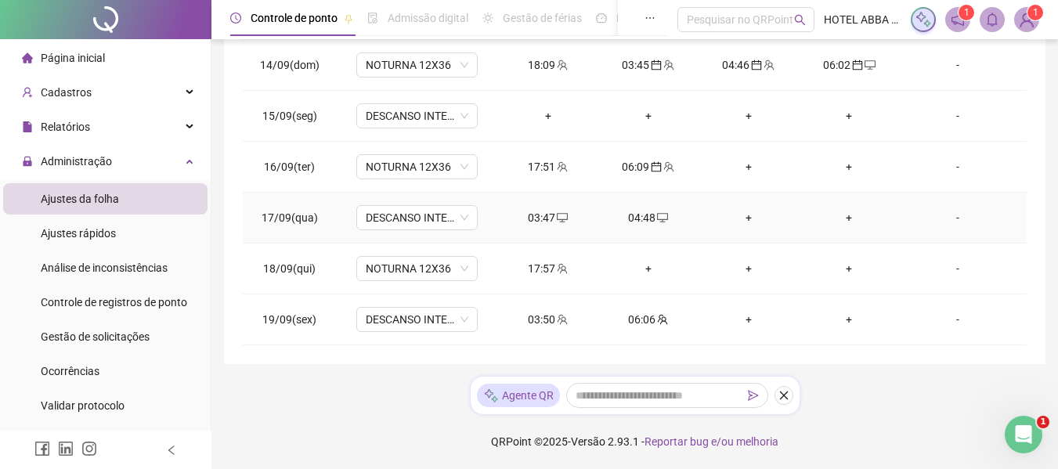
click at [546, 213] on div "03:47" at bounding box center [548, 217] width 75 height 17
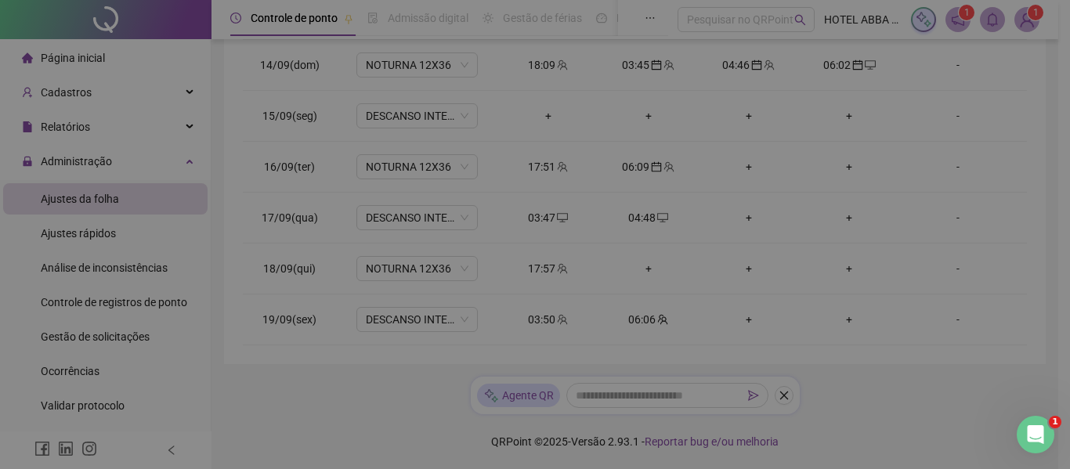
type input "**********"
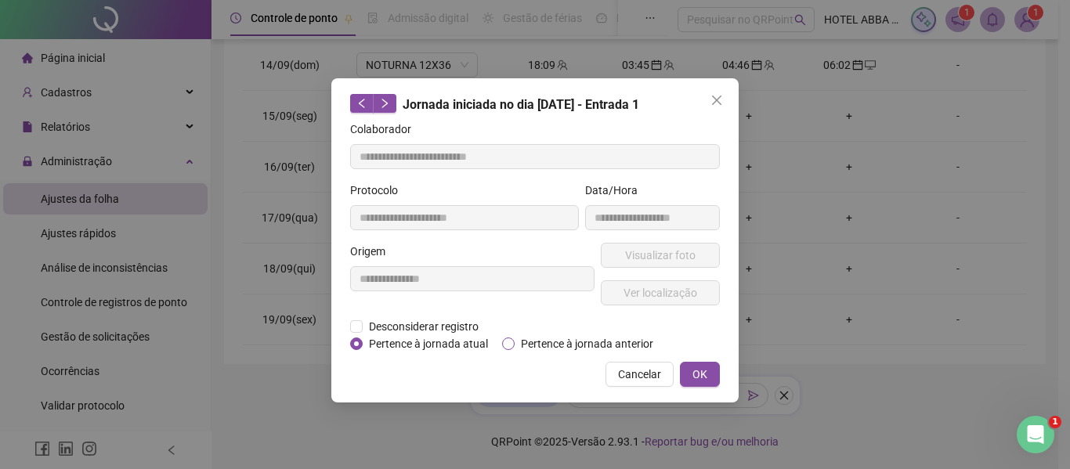
click at [568, 342] on span "Pertence à jornada anterior" at bounding box center [587, 343] width 145 height 17
click at [690, 366] on button "OK" at bounding box center [700, 374] width 40 height 25
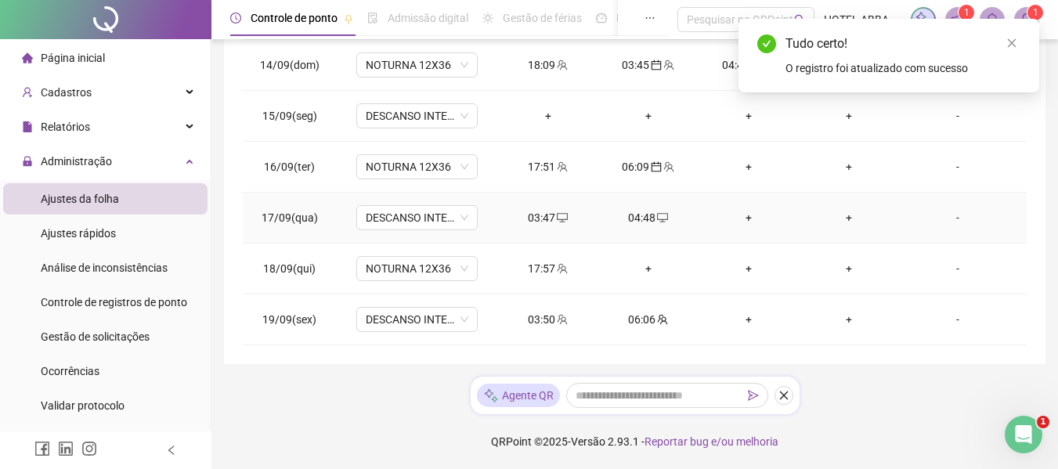
click at [641, 218] on div "04:48" at bounding box center [648, 217] width 75 height 17
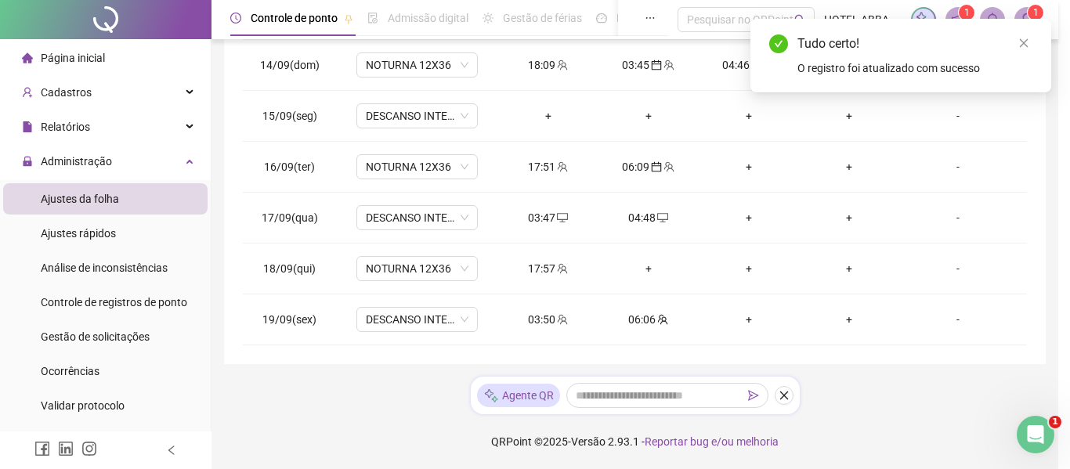
type input "**********"
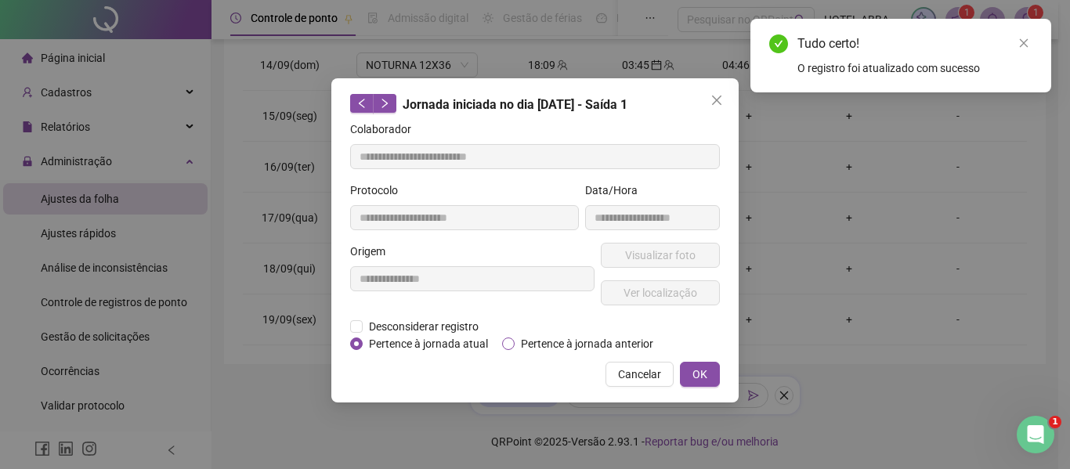
click at [627, 345] on span "Pertence à jornada anterior" at bounding box center [587, 343] width 145 height 17
click at [708, 371] on button "OK" at bounding box center [700, 374] width 40 height 25
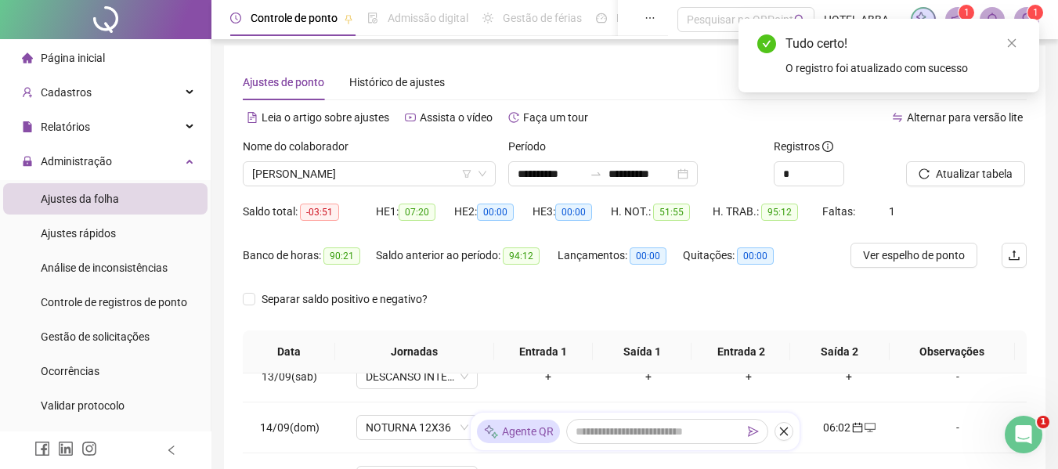
scroll to position [0, 0]
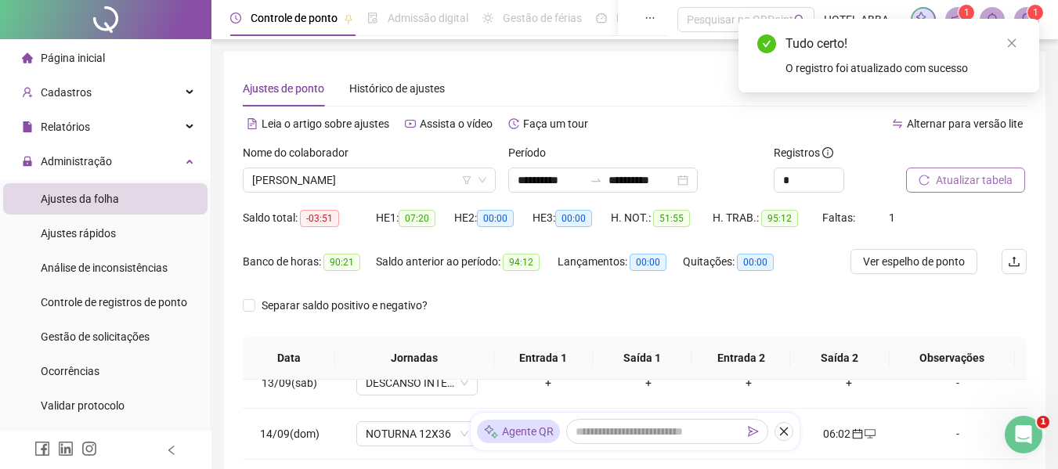
click at [970, 174] on span "Atualizar tabela" at bounding box center [974, 180] width 77 height 17
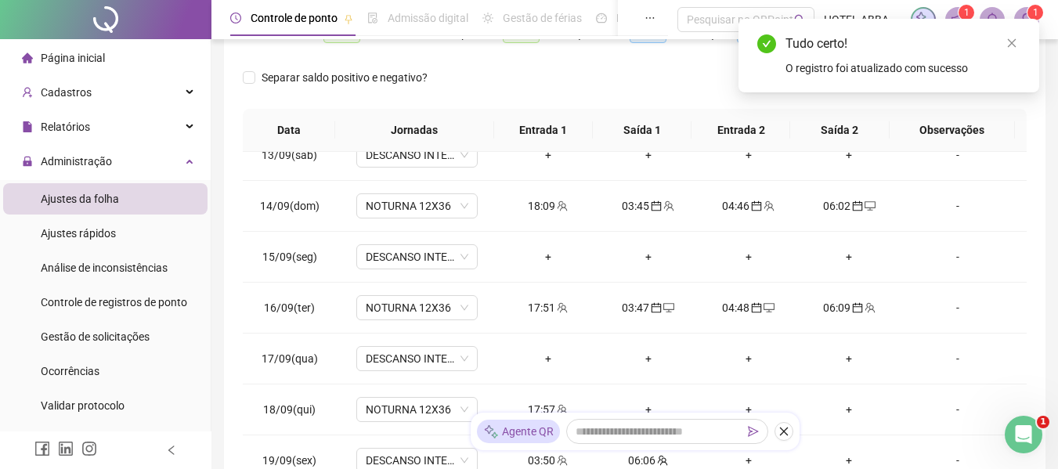
scroll to position [369, 0]
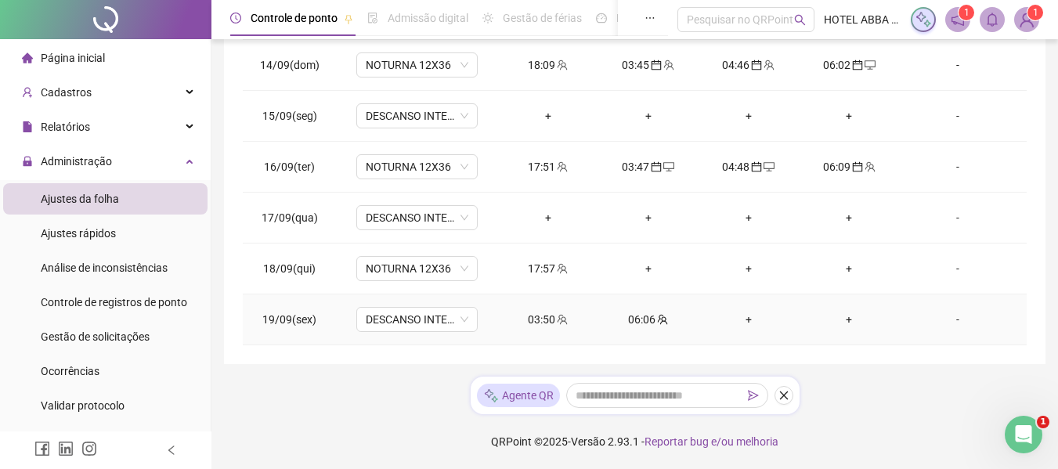
click at [571, 324] on div "03:50" at bounding box center [548, 319] width 75 height 17
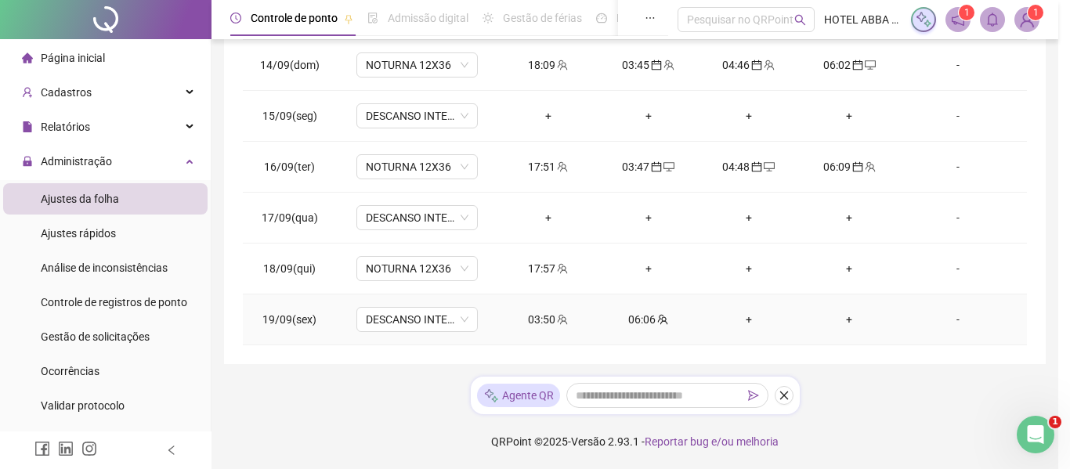
type input "**********"
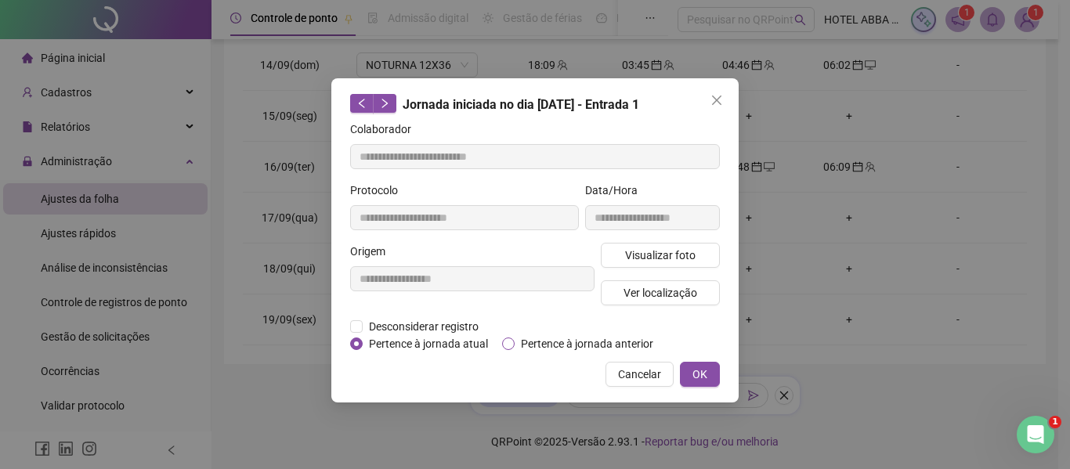
click at [533, 338] on span "Pertence à jornada anterior" at bounding box center [587, 343] width 145 height 17
click at [707, 372] on button "OK" at bounding box center [700, 374] width 40 height 25
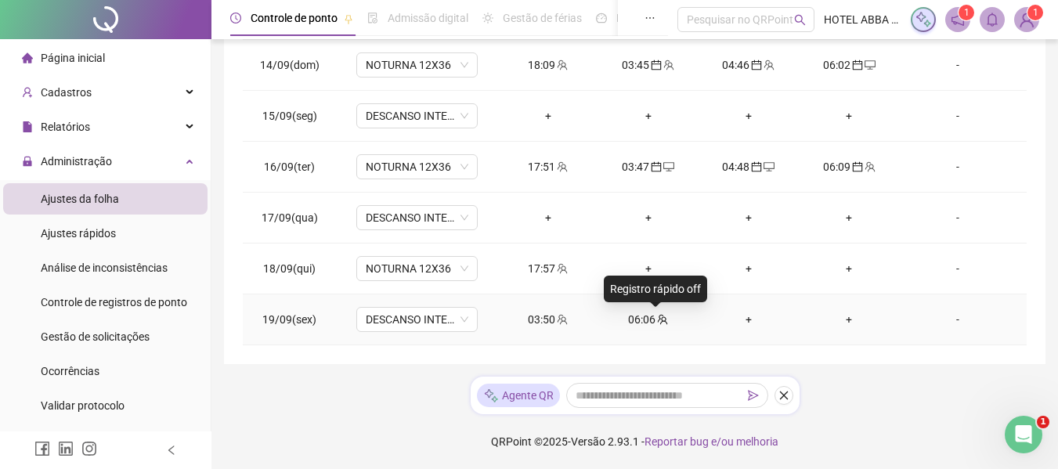
click at [656, 325] on span at bounding box center [662, 319] width 13 height 13
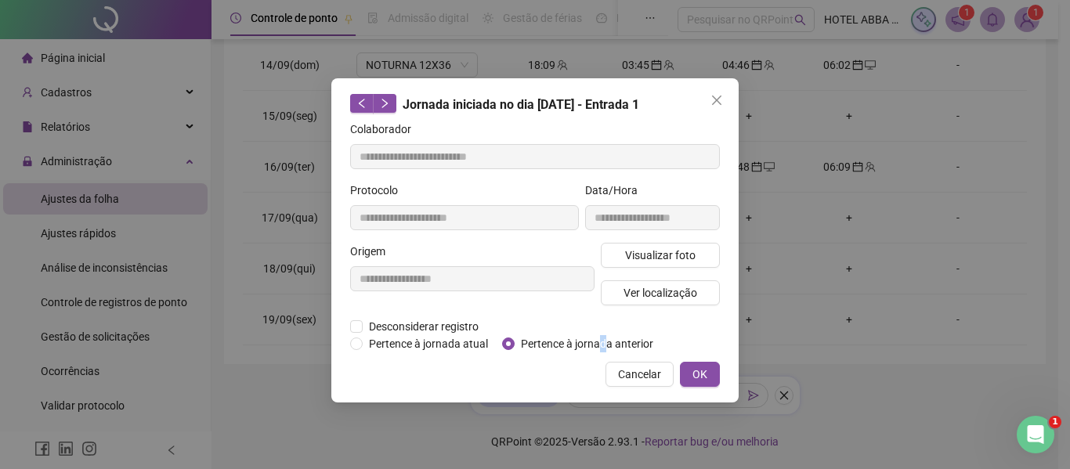
click at [602, 341] on span "Pertence à jornada anterior" at bounding box center [587, 343] width 145 height 17
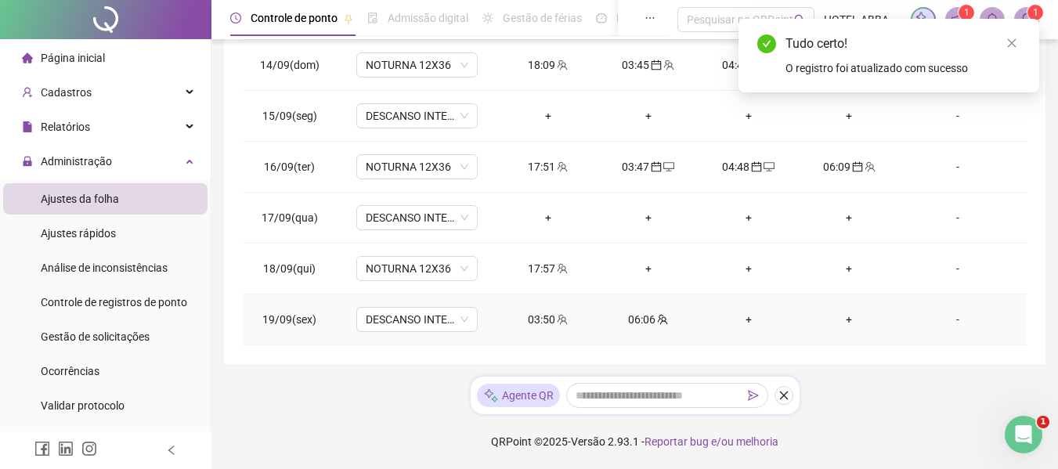
click at [642, 321] on div "06:06" at bounding box center [648, 319] width 75 height 17
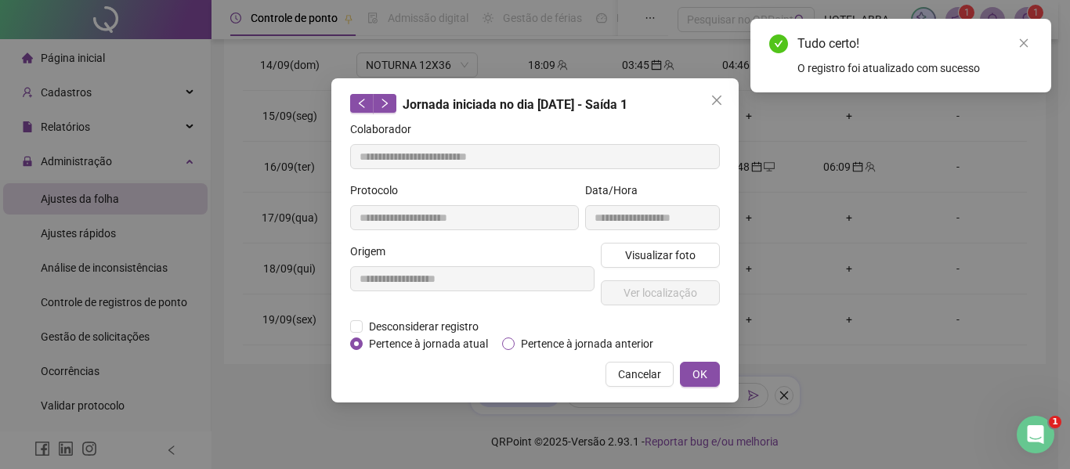
click at [558, 343] on span "Pertence à jornada anterior" at bounding box center [587, 343] width 145 height 17
click at [699, 372] on span "OK" at bounding box center [699, 374] width 15 height 17
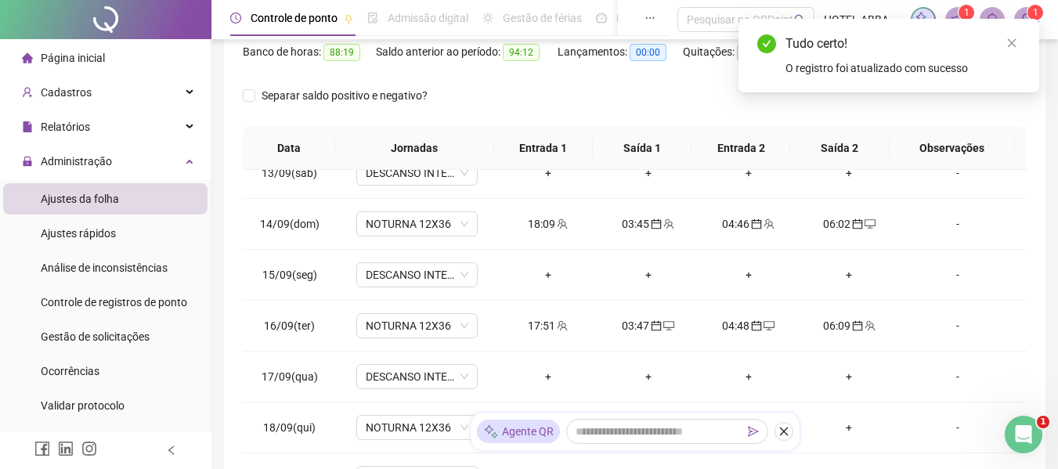
scroll to position [0, 0]
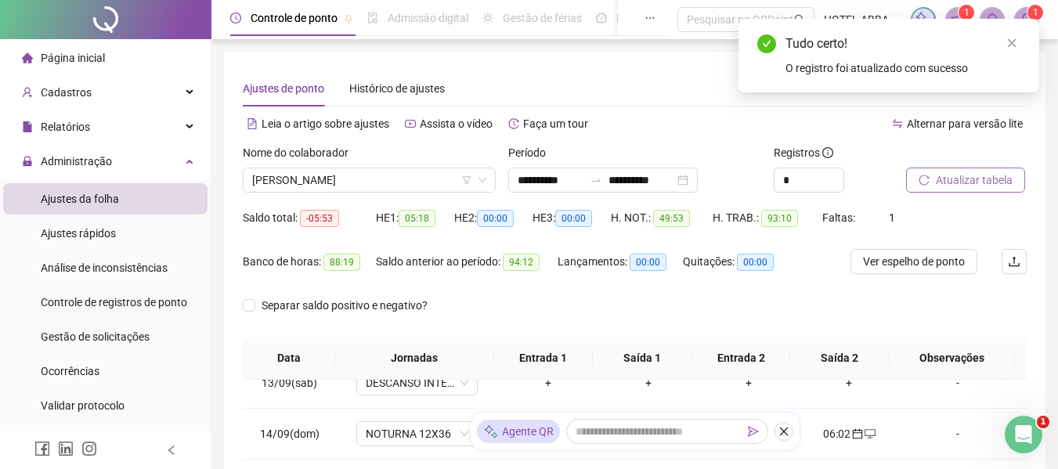
click at [982, 182] on span "Atualizar tabela" at bounding box center [974, 180] width 77 height 17
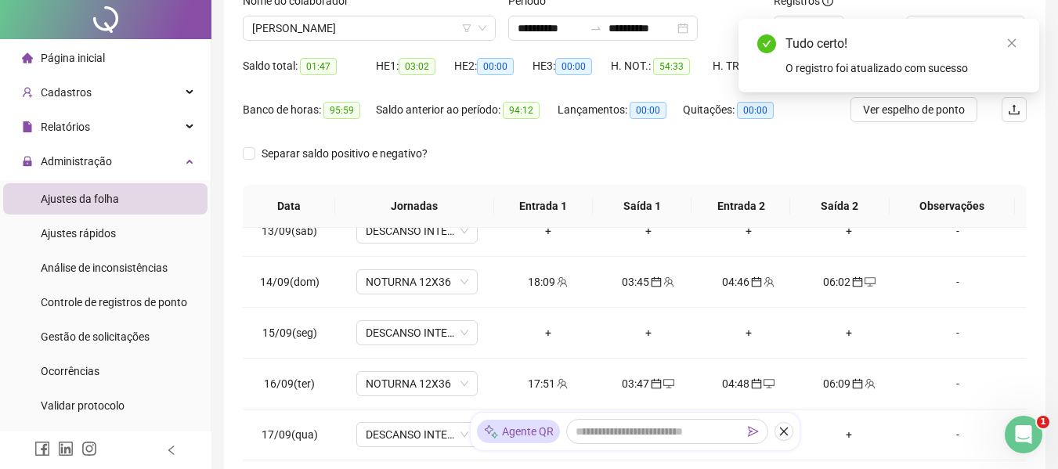
scroll to position [369, 0]
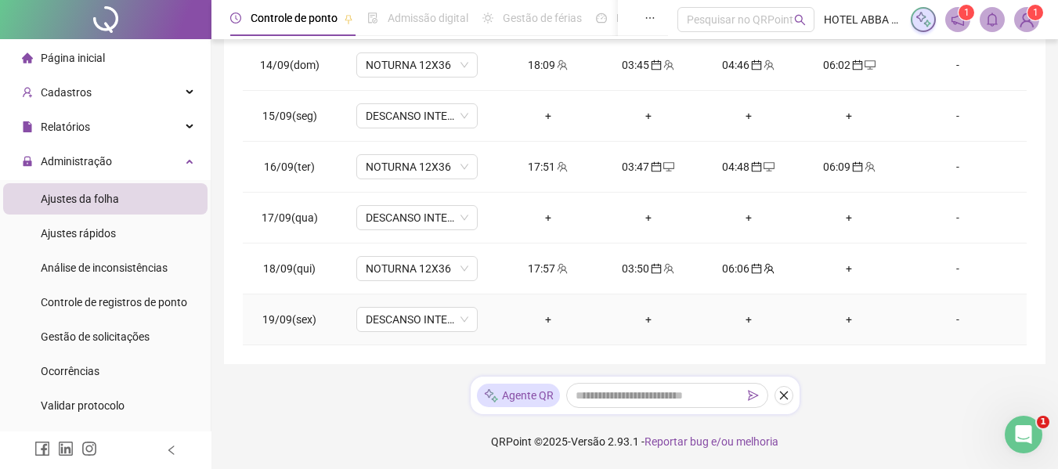
click at [542, 327] on div "+" at bounding box center [548, 319] width 75 height 17
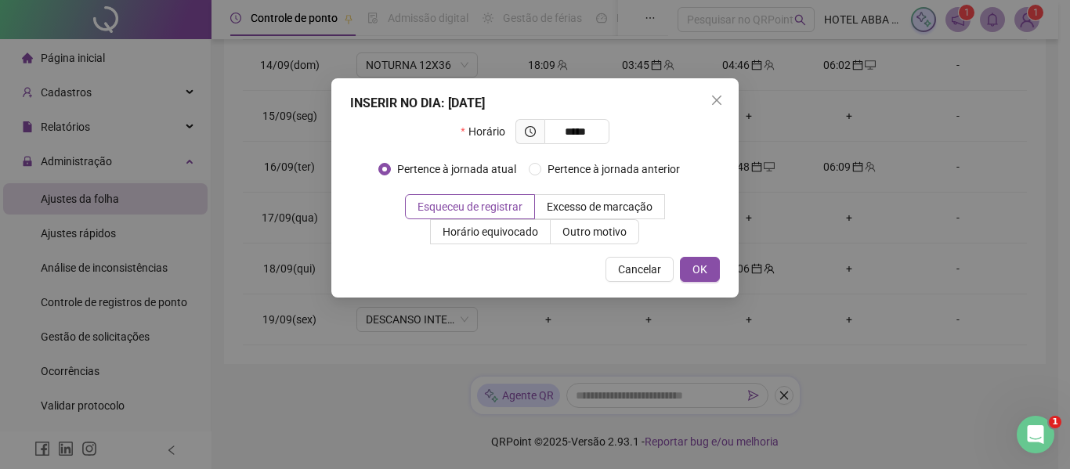
type input "*****"
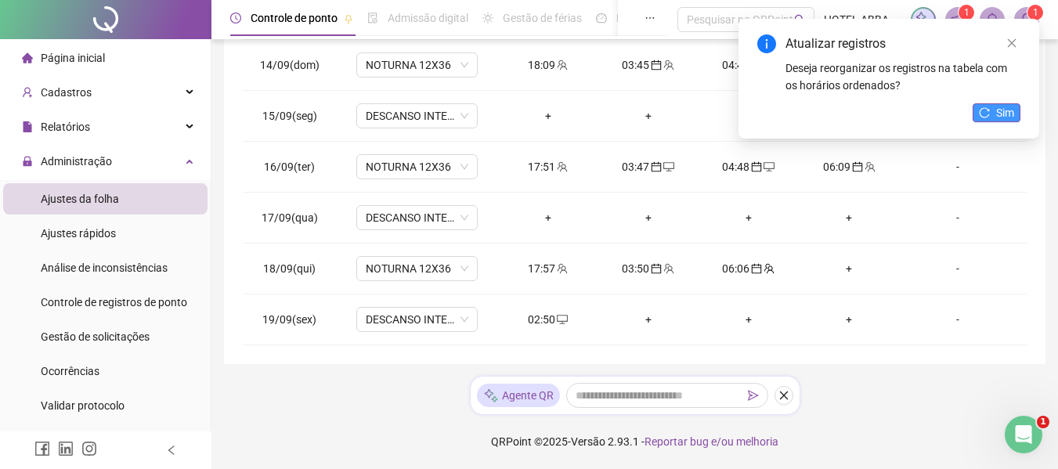
click at [1000, 108] on span "Sim" at bounding box center [1005, 112] width 18 height 17
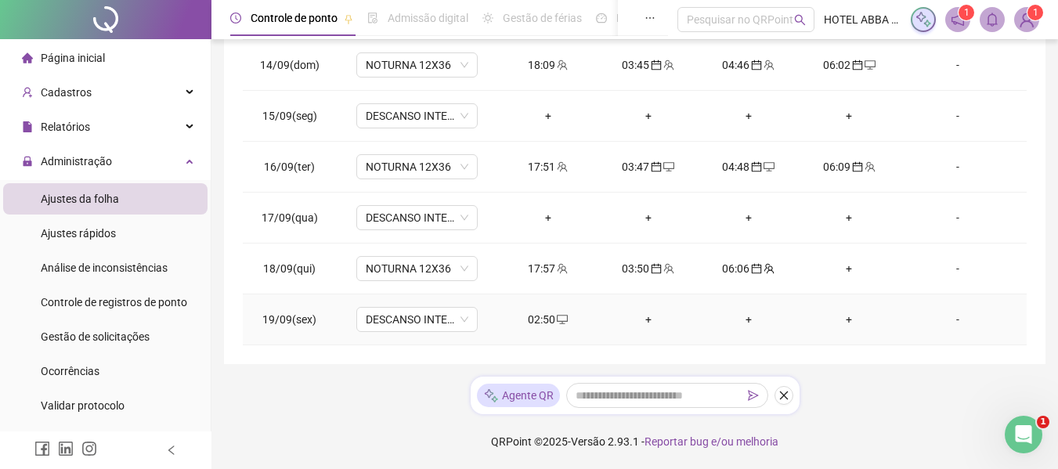
click at [547, 318] on div "02:50" at bounding box center [548, 319] width 75 height 17
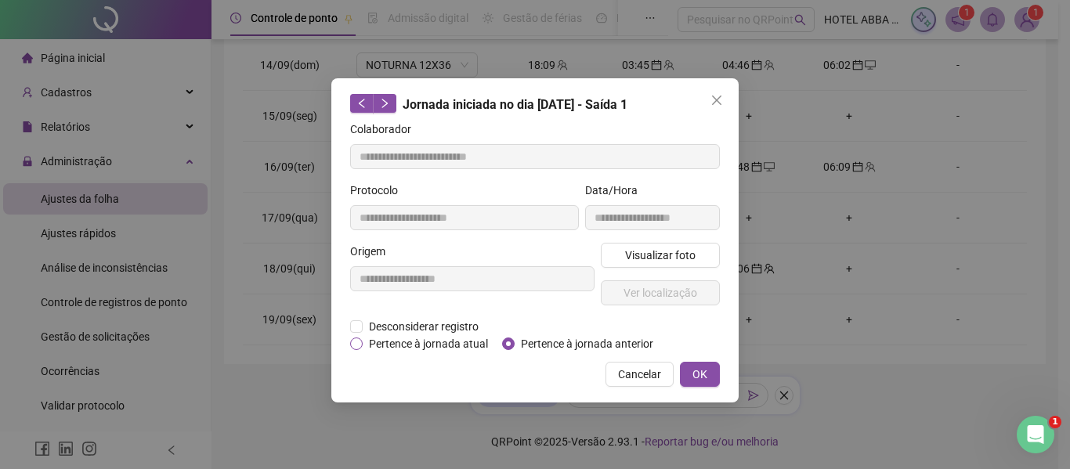
type input "**********"
click at [522, 352] on div "**********" at bounding box center [534, 240] width 407 height 324
click at [526, 341] on span "Pertence à jornada anterior" at bounding box center [587, 343] width 145 height 17
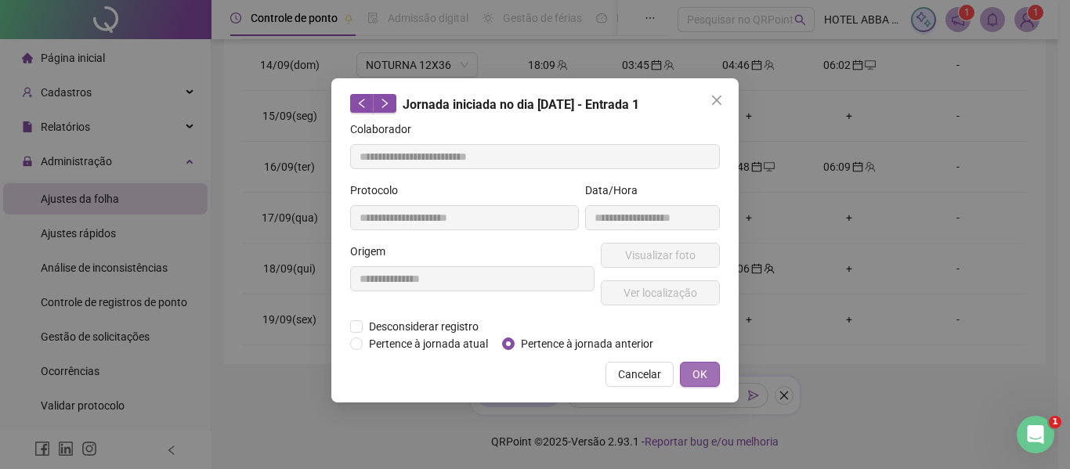
click at [715, 374] on button "OK" at bounding box center [700, 374] width 40 height 25
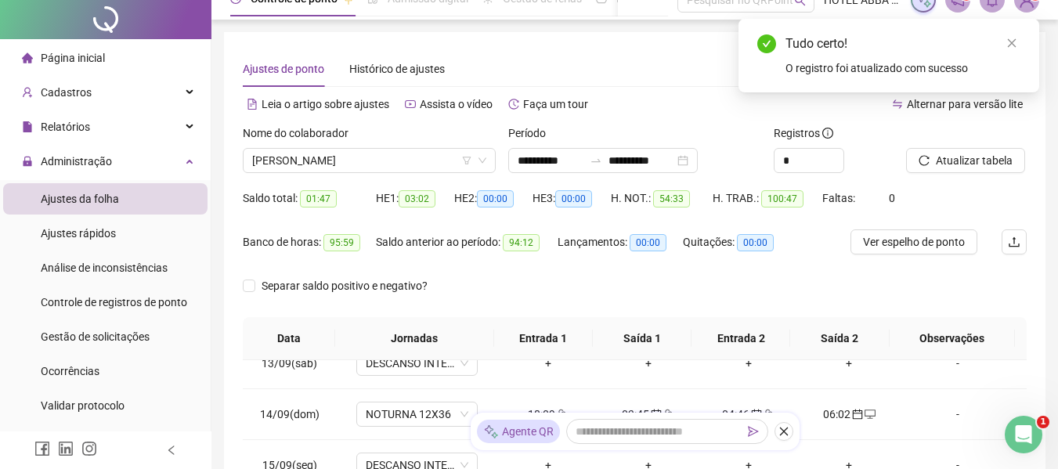
scroll to position [0, 0]
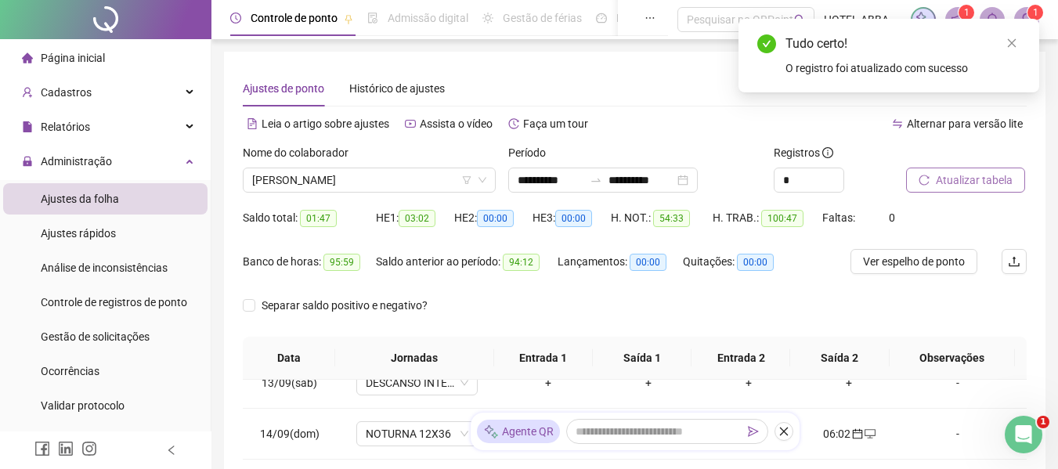
click at [944, 175] on span "Atualizar tabela" at bounding box center [974, 180] width 77 height 17
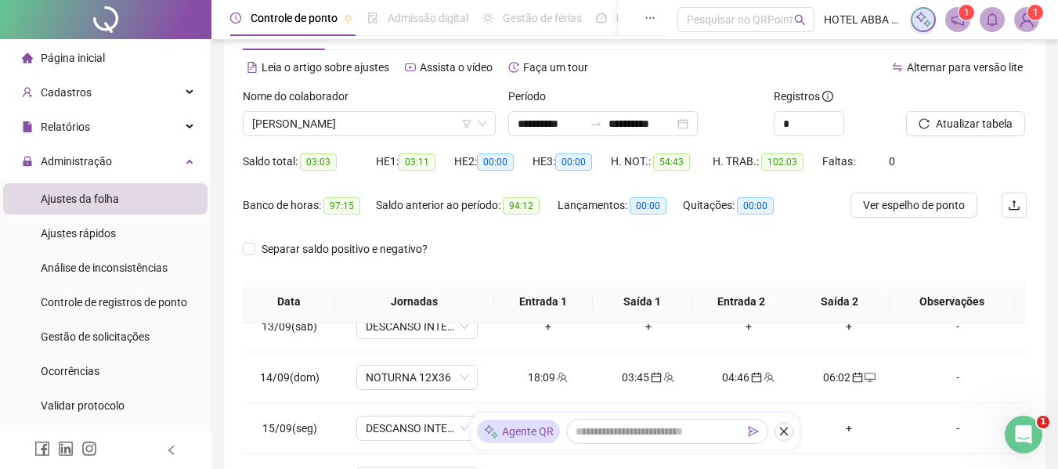
scroll to position [46, 0]
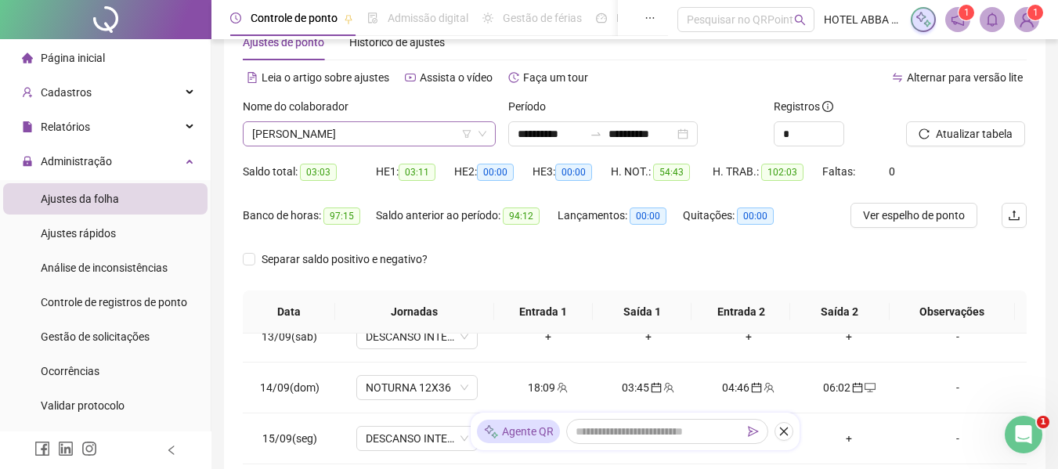
click at [356, 140] on span "[PERSON_NAME]" at bounding box center [369, 133] width 234 height 23
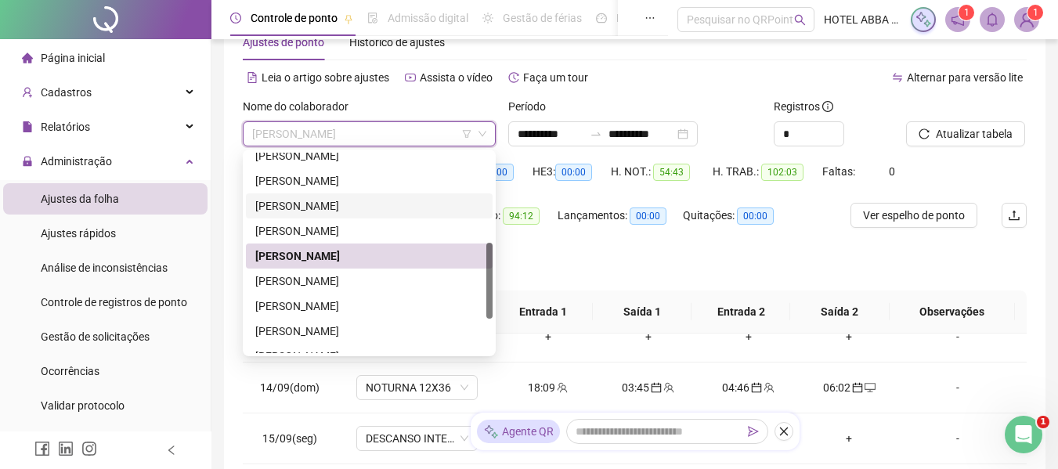
scroll to position [313, 0]
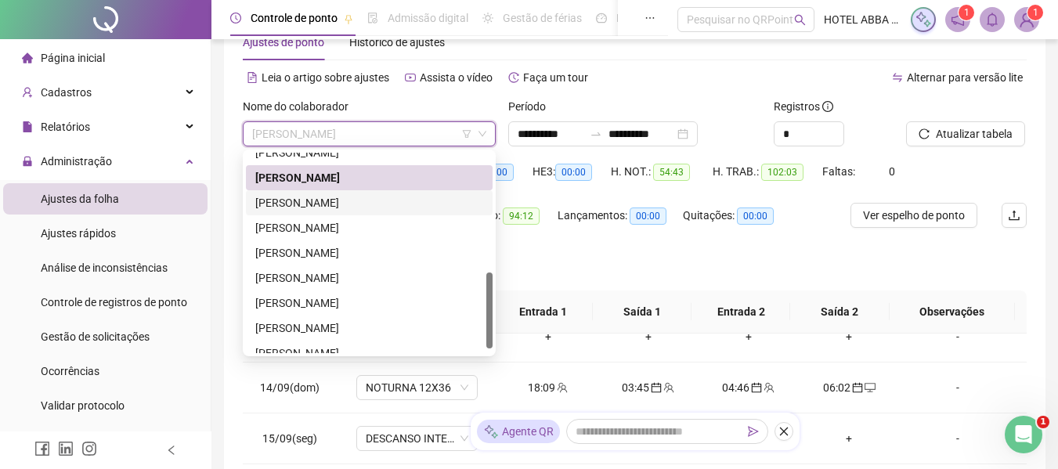
click at [345, 200] on div "[PERSON_NAME]" at bounding box center [369, 202] width 228 height 17
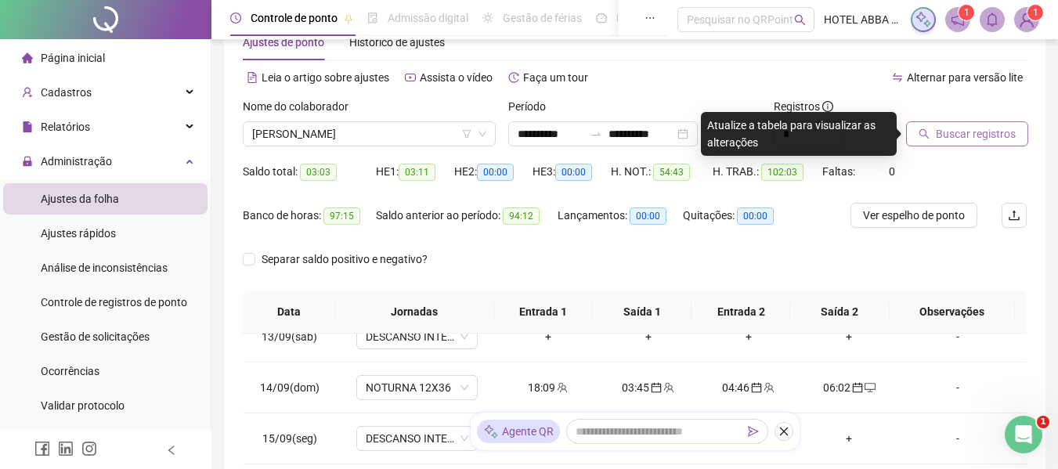
click at [932, 129] on button "Buscar registros" at bounding box center [967, 133] width 122 height 25
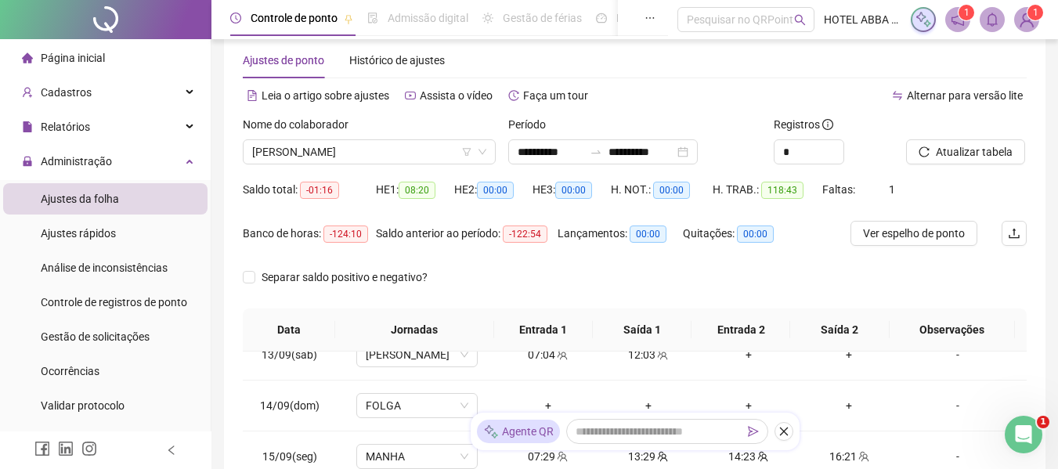
scroll to position [0, 0]
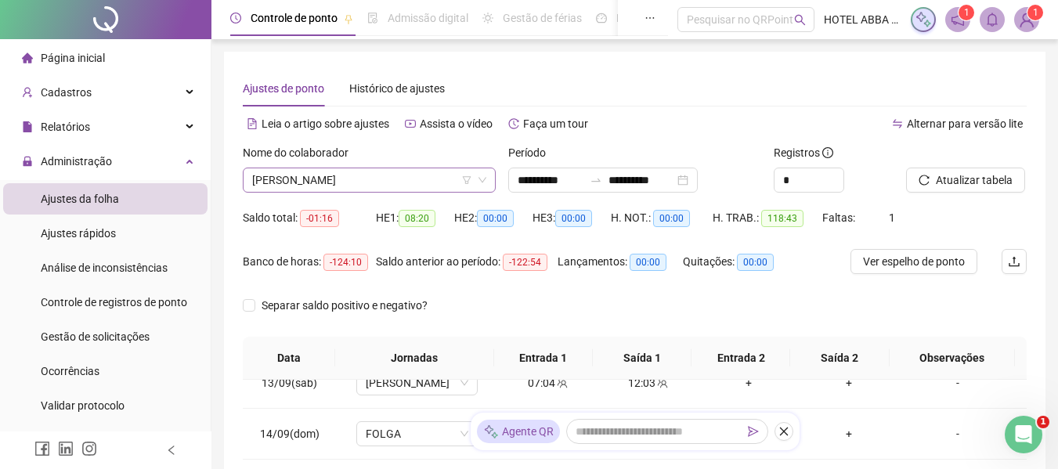
click at [383, 174] on span "[PERSON_NAME]" at bounding box center [369, 179] width 234 height 23
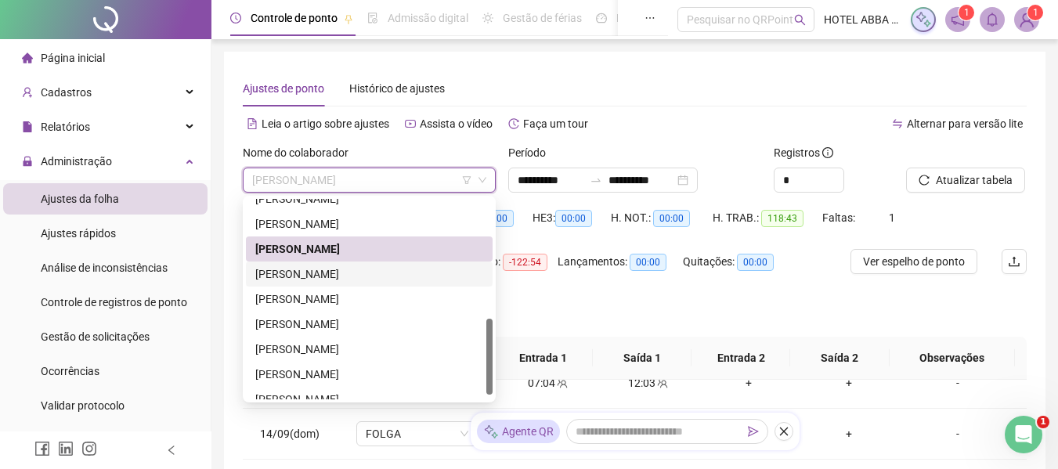
click at [353, 271] on div "[PERSON_NAME]" at bounding box center [369, 274] width 228 height 17
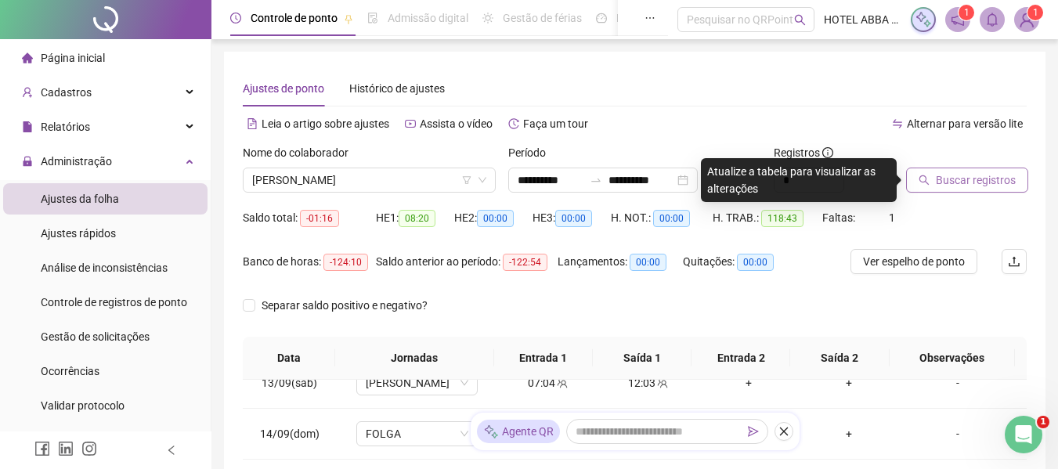
click at [946, 175] on span "Buscar registros" at bounding box center [976, 180] width 80 height 17
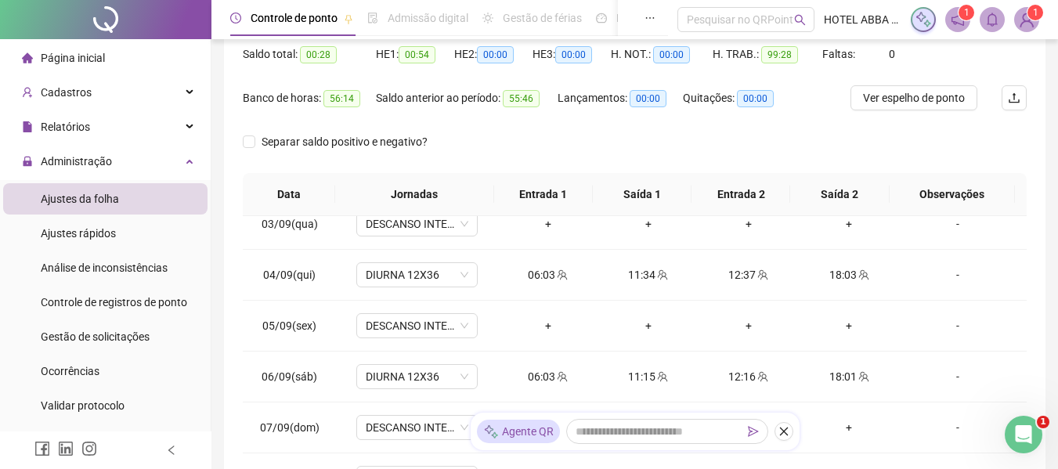
scroll to position [5, 0]
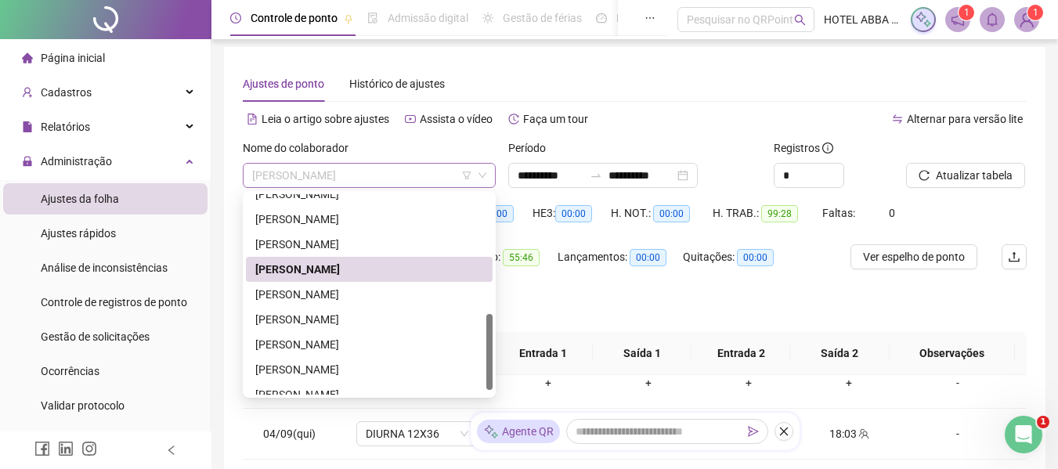
click at [429, 182] on span "[PERSON_NAME]" at bounding box center [369, 175] width 234 height 23
click at [396, 287] on div "[PERSON_NAME]" at bounding box center [369, 294] width 228 height 17
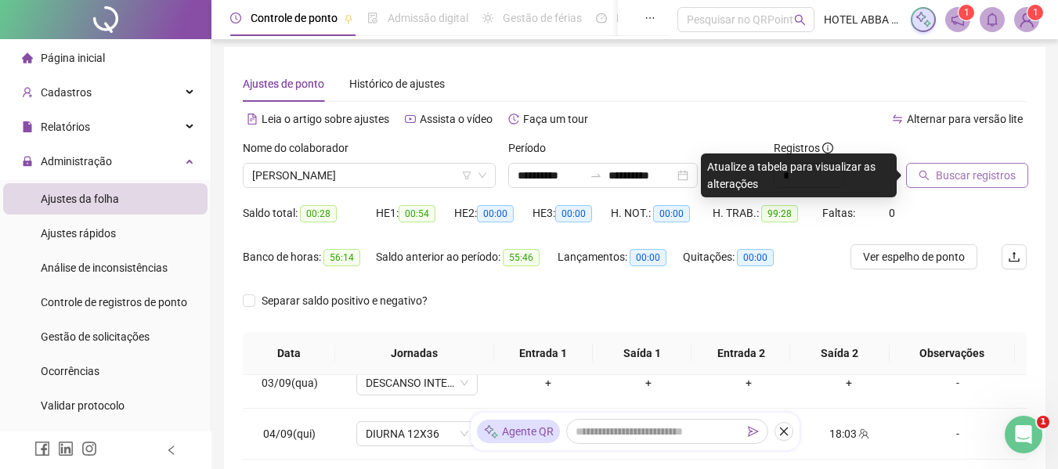
click at [937, 166] on button "Buscar registros" at bounding box center [967, 175] width 122 height 25
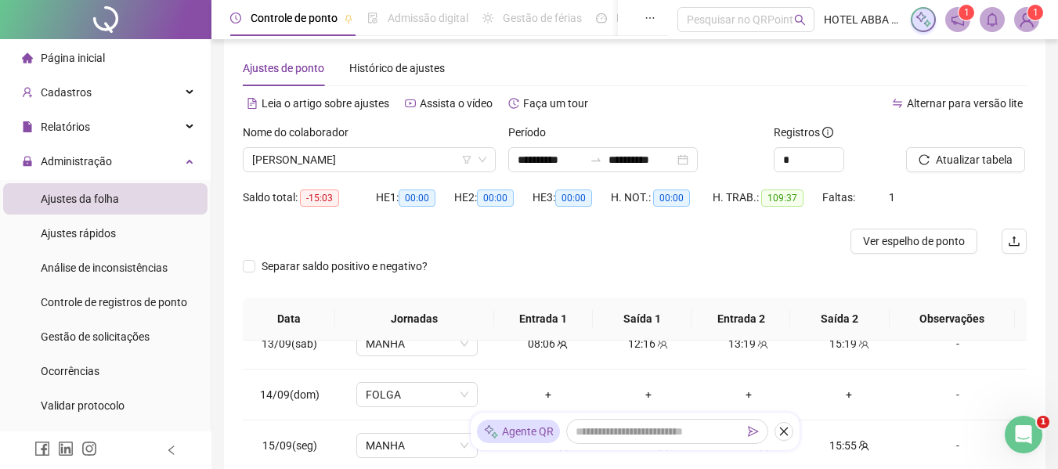
scroll to position [350, 0]
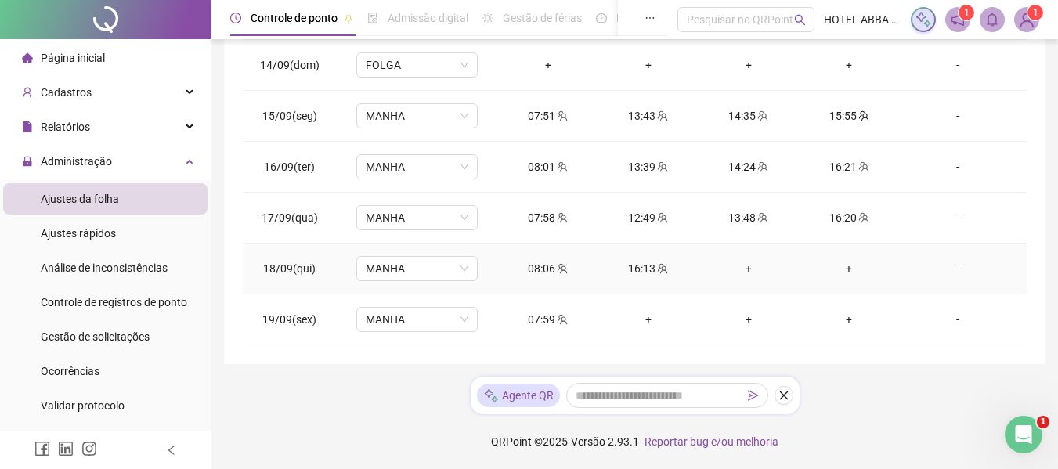
click at [747, 266] on div "+" at bounding box center [748, 268] width 75 height 17
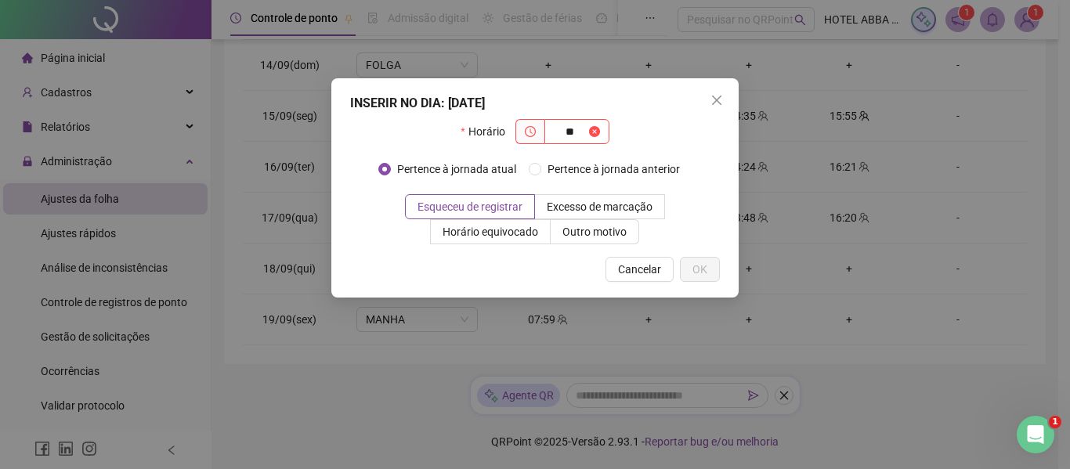
type input "**"
drag, startPoint x: 567, startPoint y: 99, endPoint x: 693, endPoint y: 136, distance: 131.6
click at [675, 146] on div "INSERIR NO DIA : [DATE] Horário ** Pertence à jornada atual Pertence à jornada …" at bounding box center [534, 187] width 407 height 219
click at [717, 103] on button "Close" at bounding box center [716, 100] width 25 height 25
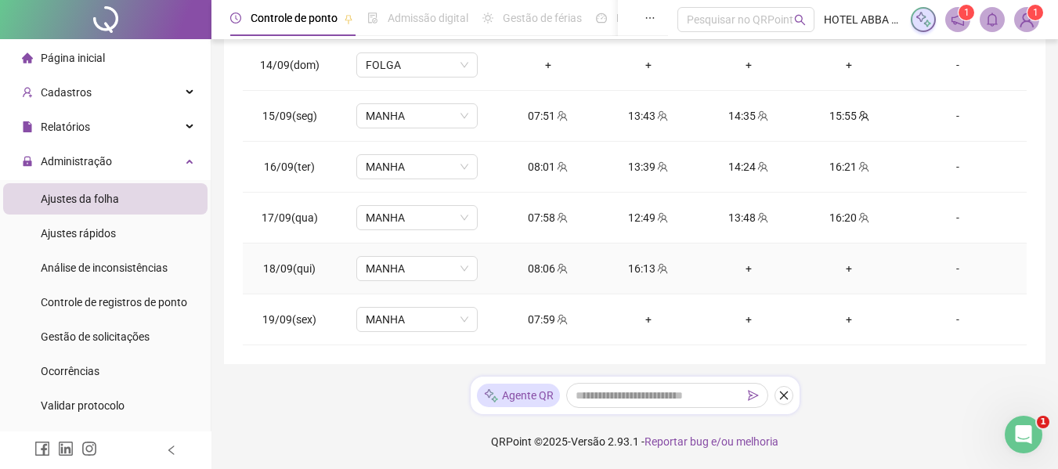
click at [743, 270] on div "+" at bounding box center [748, 268] width 75 height 17
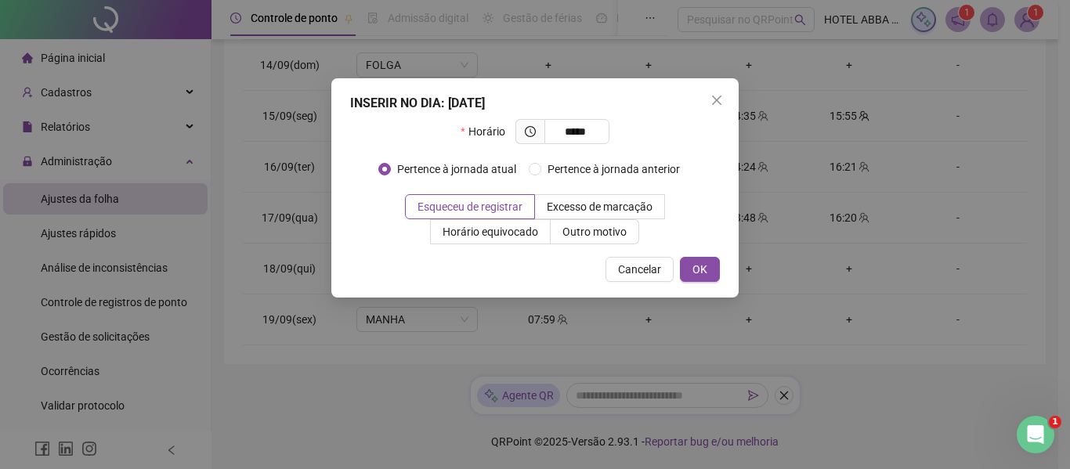
type input "*****"
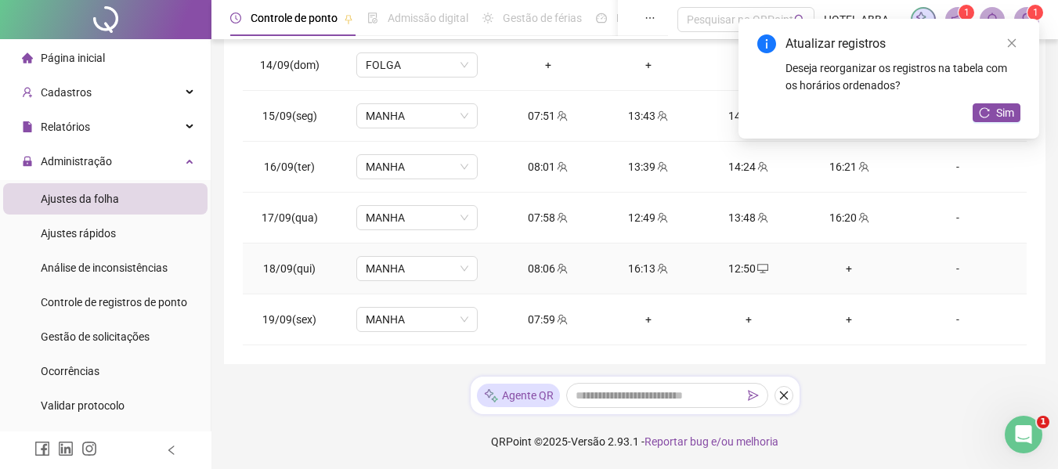
click at [837, 275] on div "+" at bounding box center [848, 268] width 75 height 17
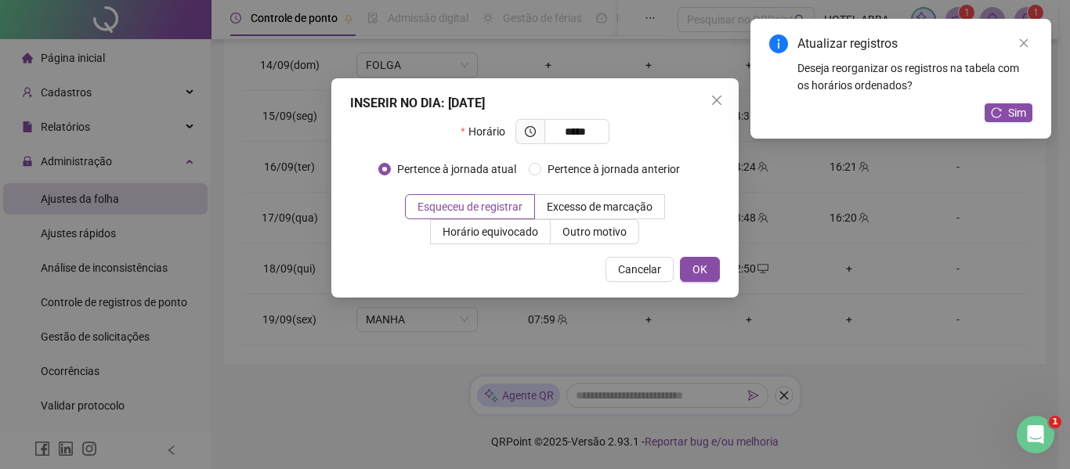
type input "*****"
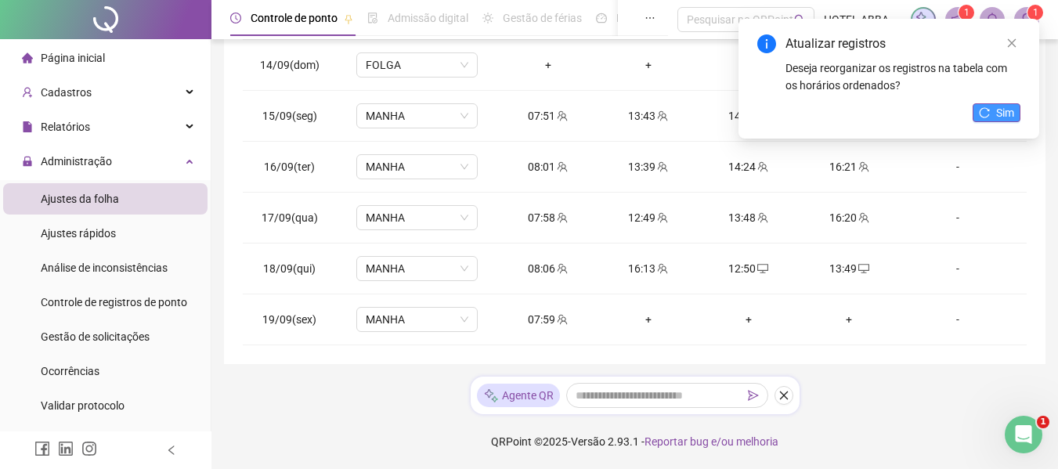
click at [992, 106] on button "Sim" at bounding box center [997, 112] width 48 height 19
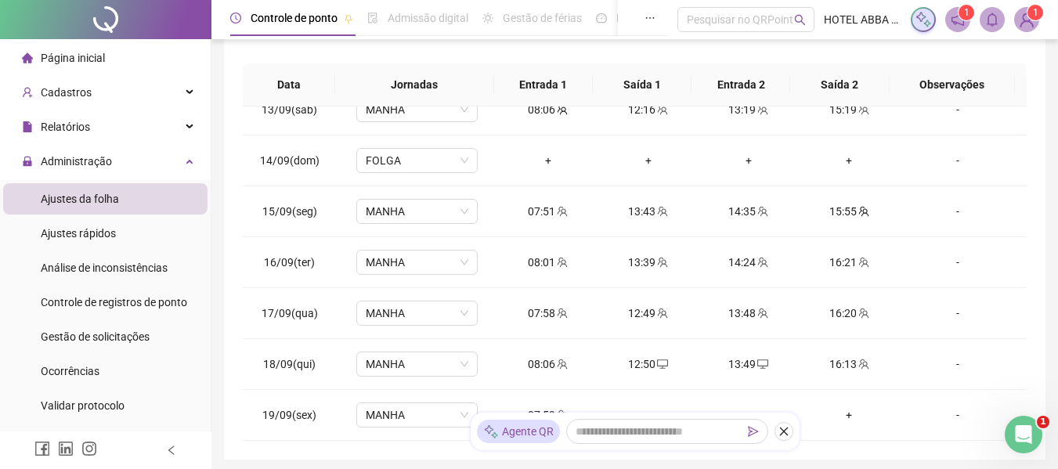
scroll to position [121, 0]
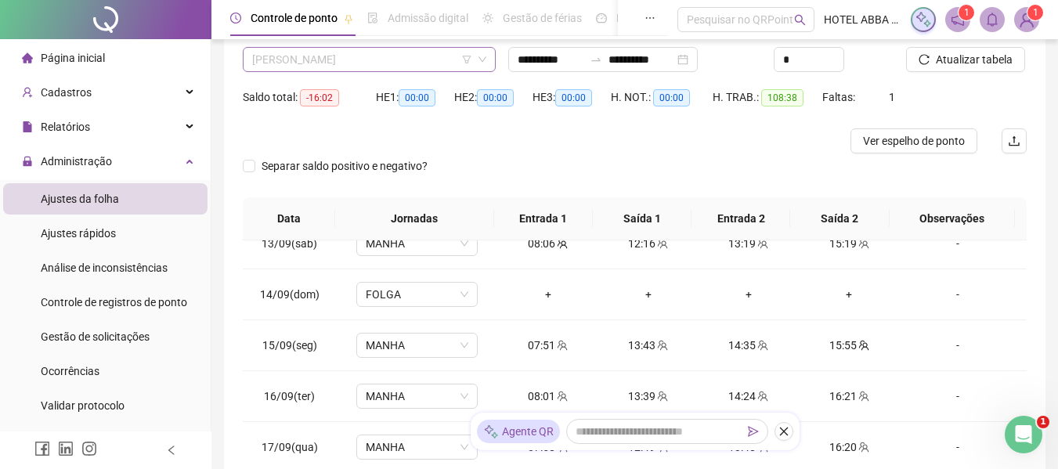
click at [450, 67] on span "[PERSON_NAME]" at bounding box center [369, 59] width 234 height 23
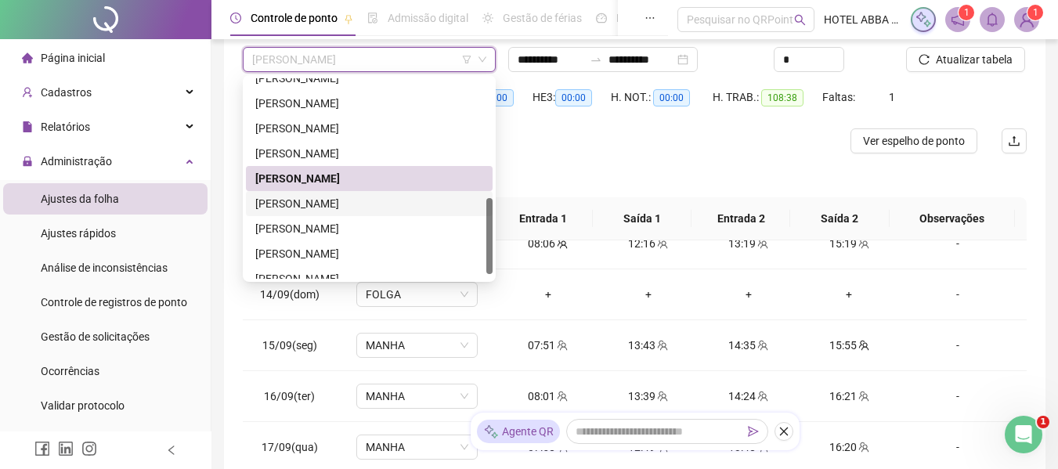
click at [377, 196] on div "[PERSON_NAME]" at bounding box center [369, 203] width 228 height 17
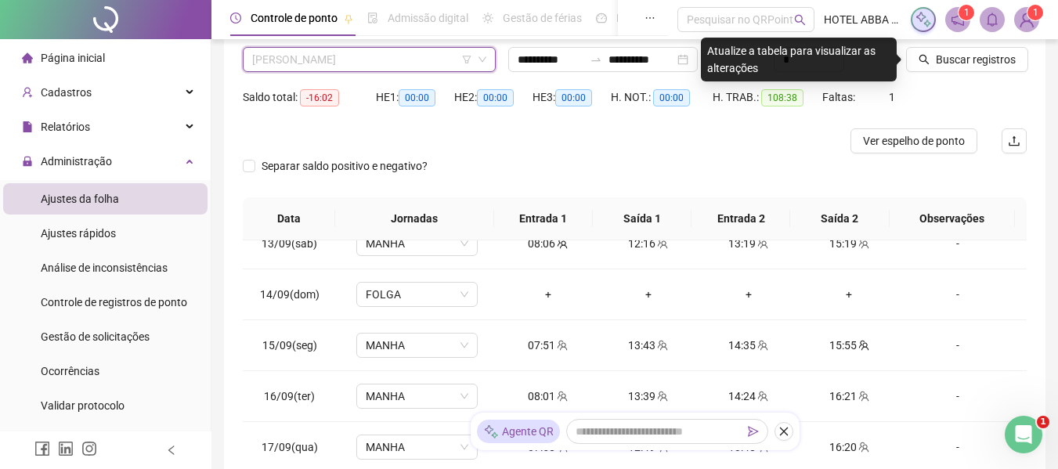
click at [403, 61] on span "[PERSON_NAME]" at bounding box center [369, 59] width 234 height 23
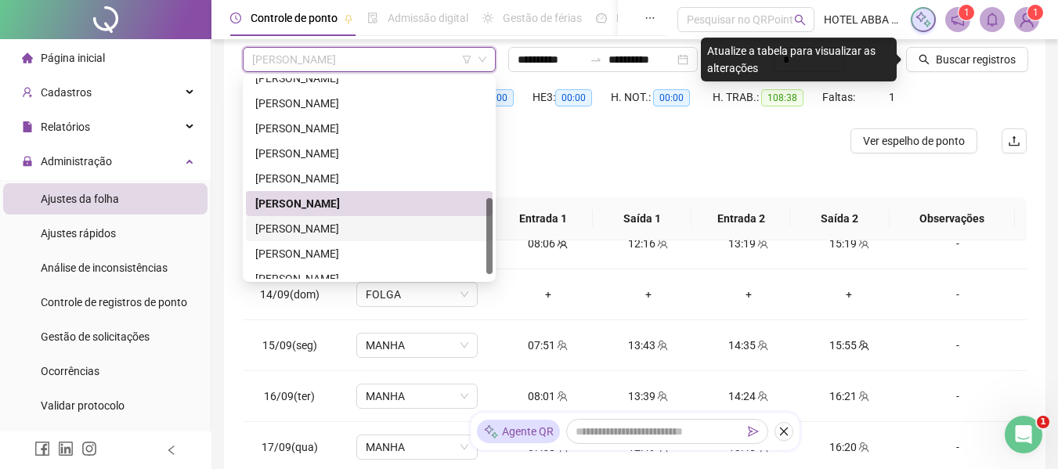
click at [363, 233] on div "[PERSON_NAME]" at bounding box center [369, 228] width 228 height 17
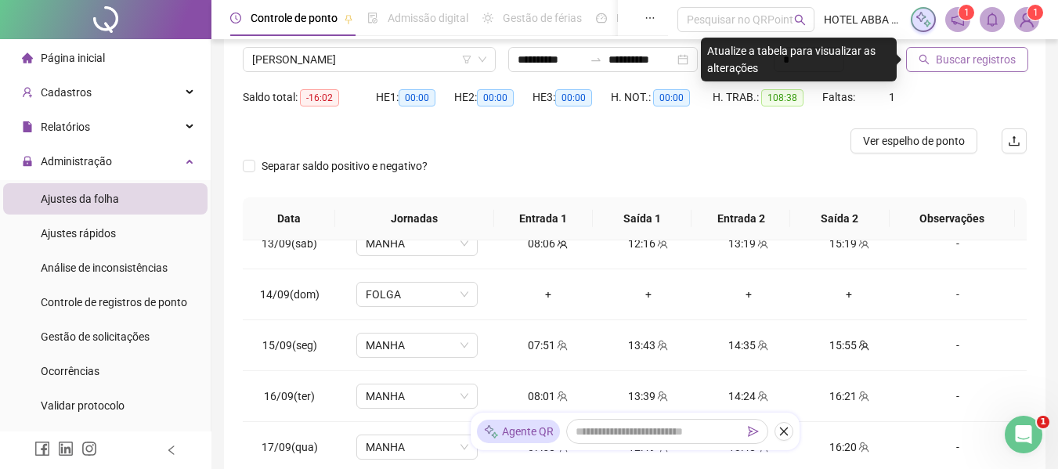
click at [957, 67] on span "Buscar registros" at bounding box center [976, 59] width 80 height 17
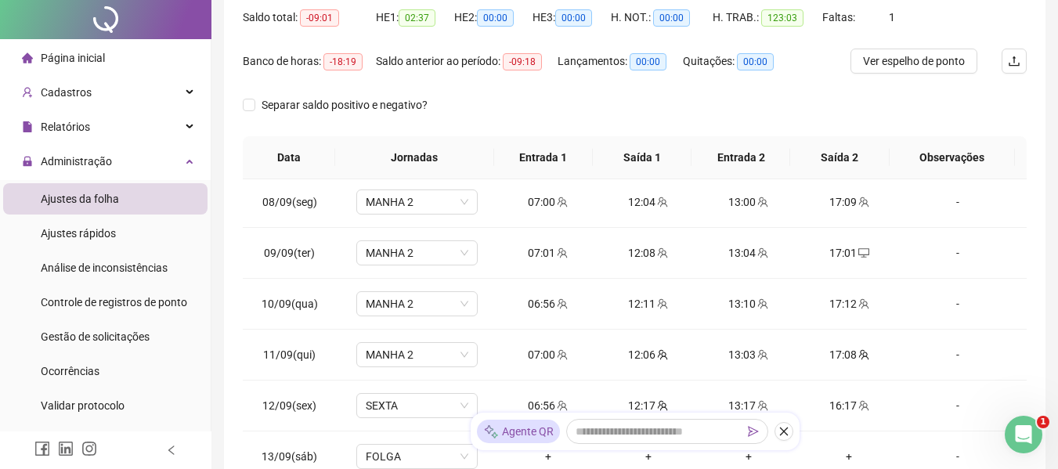
scroll to position [0, 0]
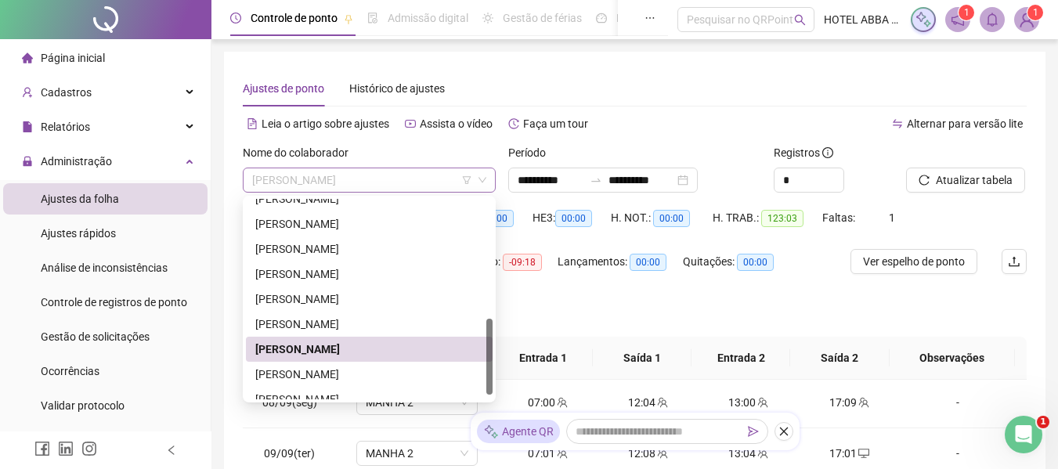
click at [385, 175] on span "[PERSON_NAME]" at bounding box center [369, 179] width 234 height 23
click at [336, 369] on div "[PERSON_NAME]" at bounding box center [369, 374] width 228 height 17
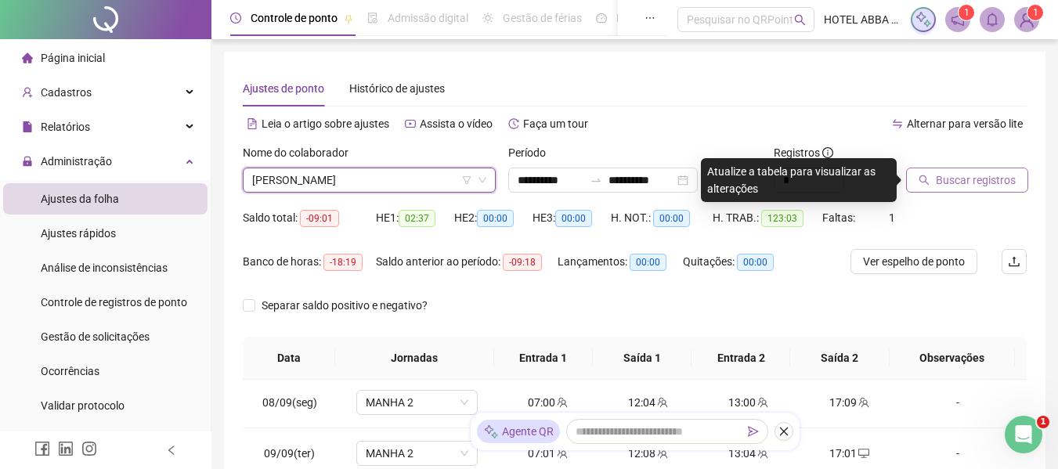
click at [917, 168] on button "Buscar registros" at bounding box center [967, 180] width 122 height 25
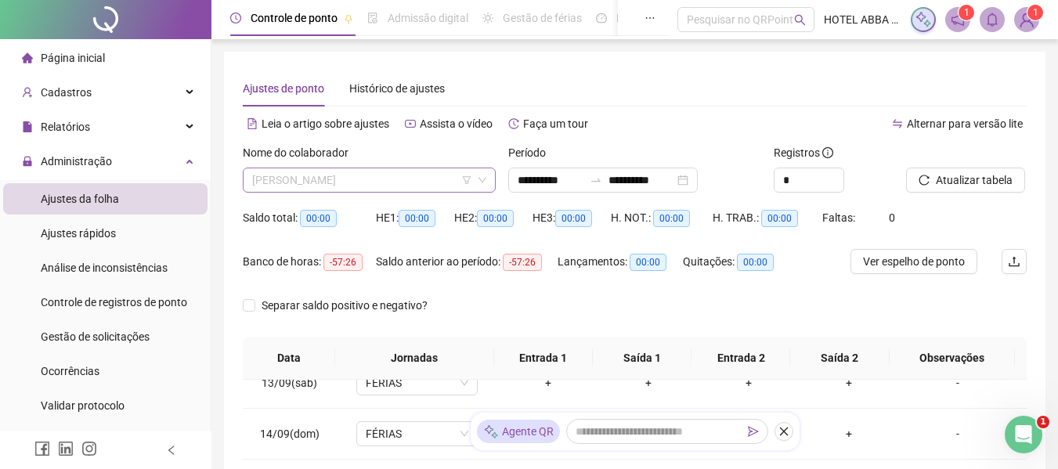
click at [348, 181] on span "[PERSON_NAME]" at bounding box center [369, 179] width 234 height 23
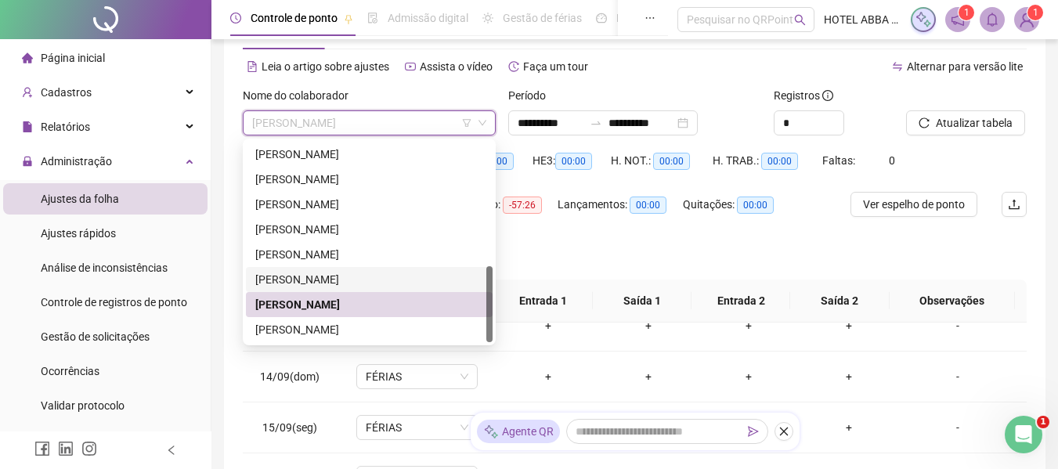
scroll to position [78, 0]
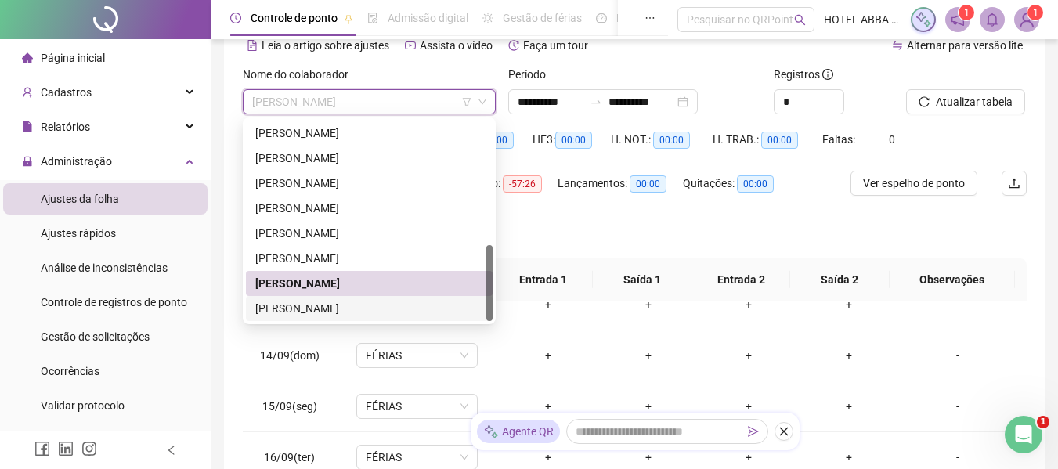
click at [352, 304] on div "[PERSON_NAME]" at bounding box center [369, 308] width 228 height 17
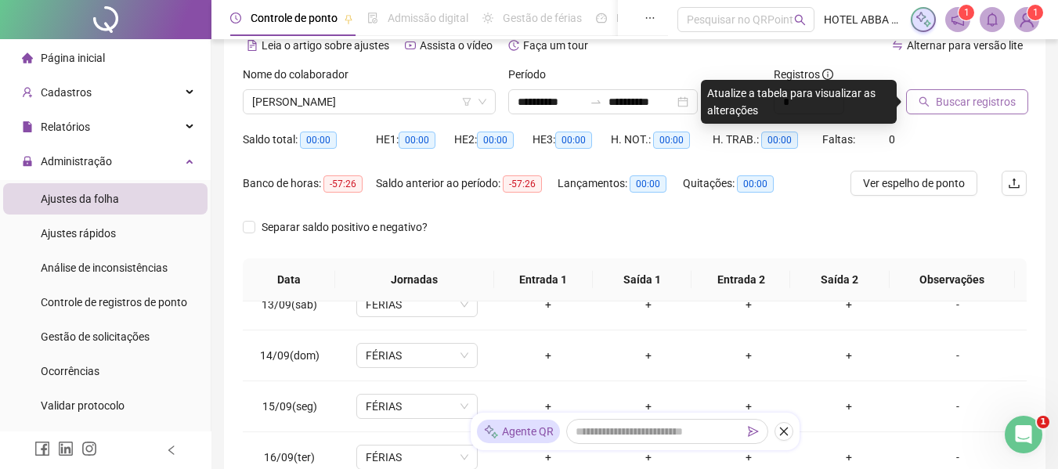
click at [971, 99] on span "Buscar registros" at bounding box center [976, 101] width 80 height 17
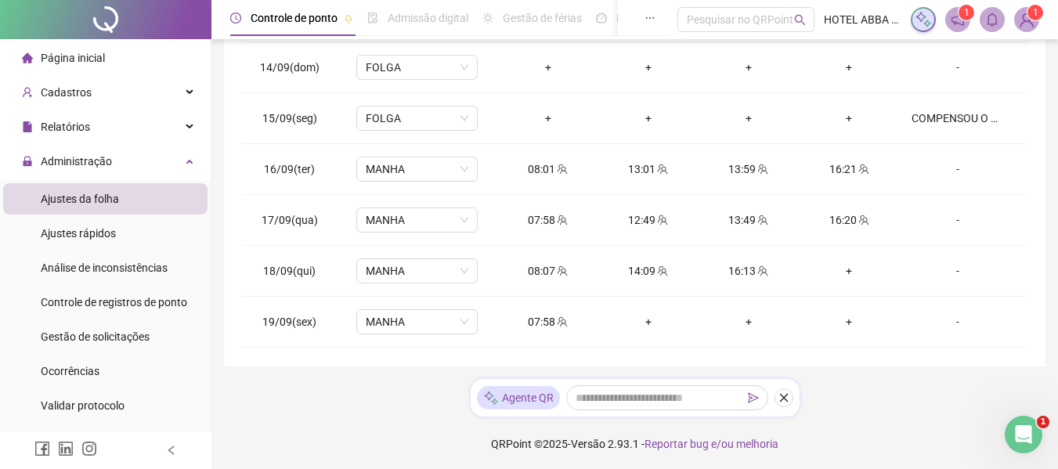
scroll to position [369, 0]
click at [833, 268] on div "+" at bounding box center [848, 268] width 75 height 17
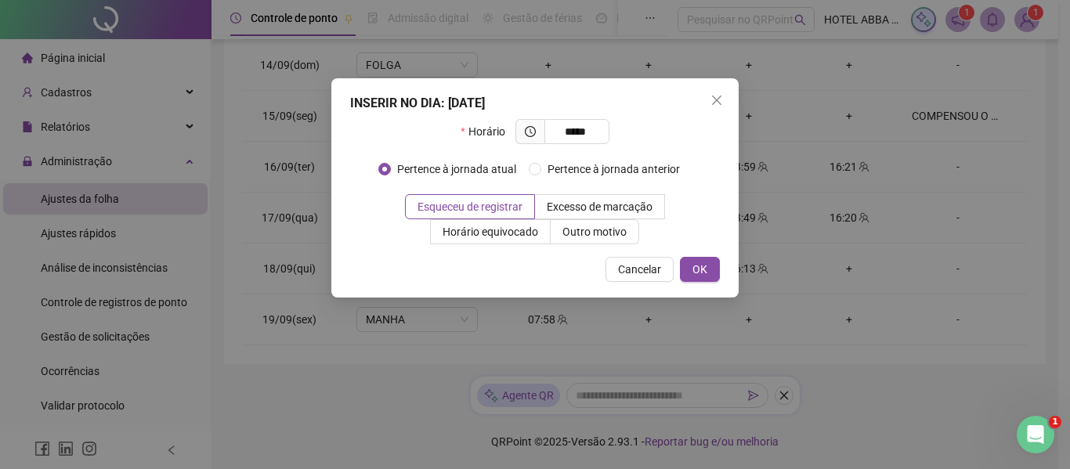
type input "*****"
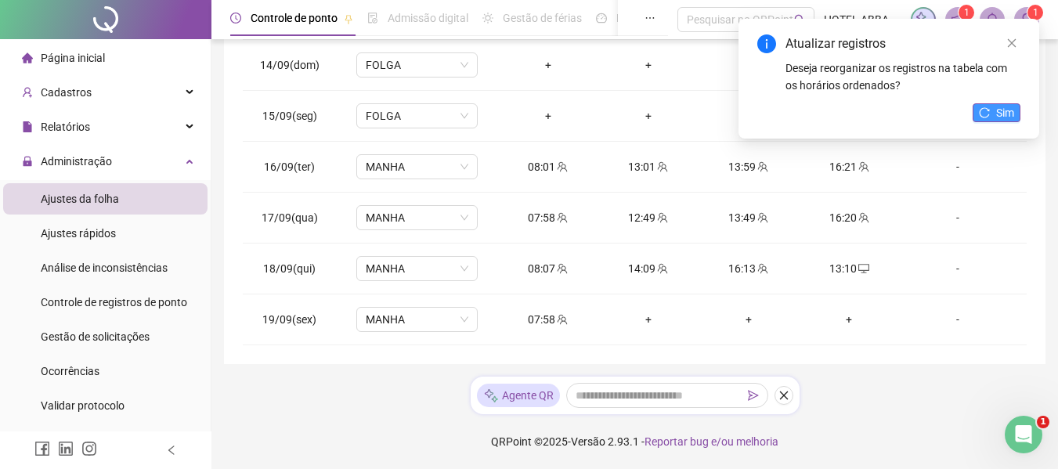
click at [999, 114] on span "Sim" at bounding box center [1005, 112] width 18 height 17
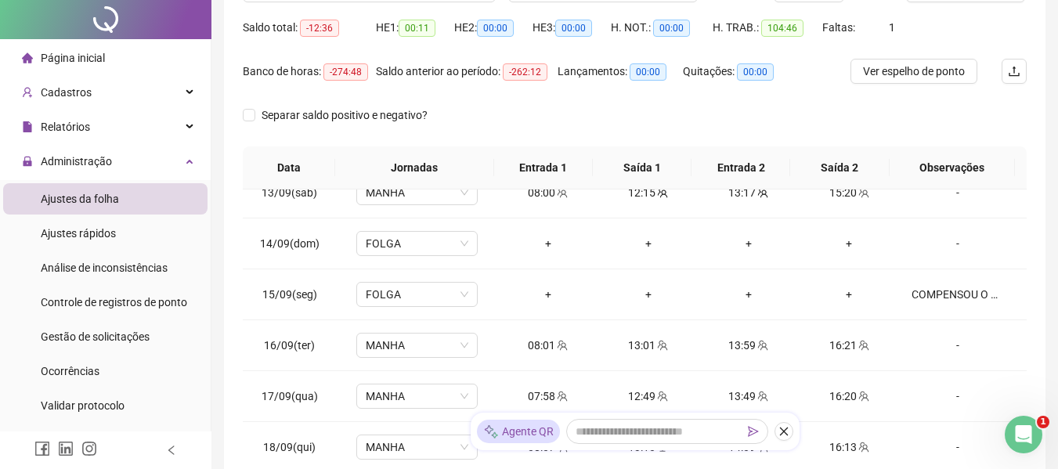
scroll to position [0, 0]
